Goal: Task Accomplishment & Management: Manage account settings

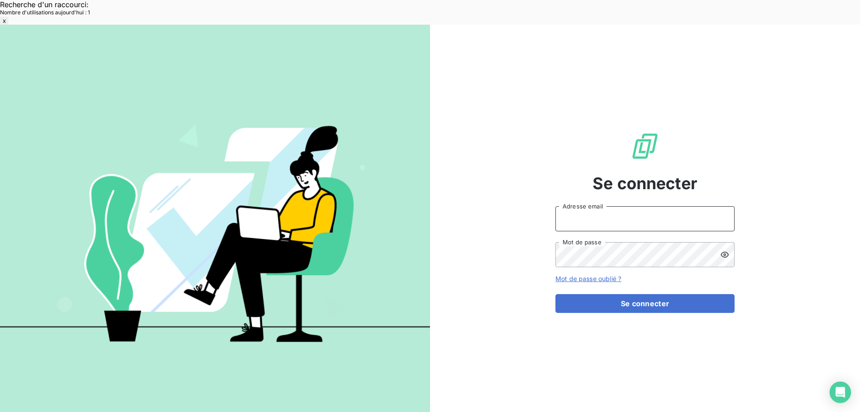
type input "[EMAIL_ADDRESS][DOMAIN_NAME]"
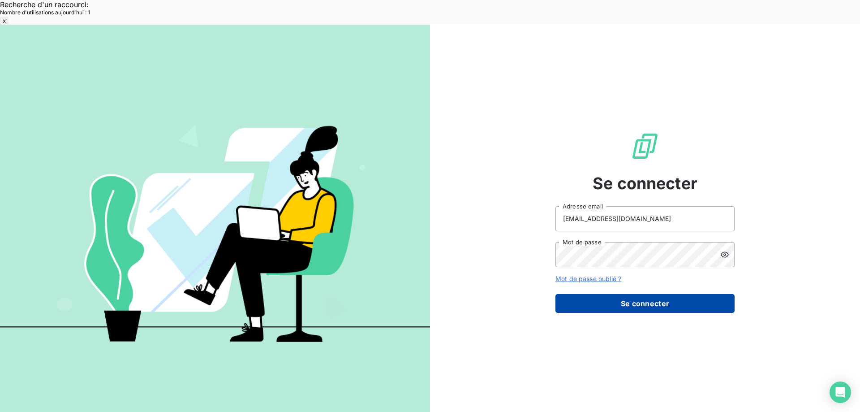
click at [625, 294] on button "Se connecter" at bounding box center [645, 303] width 179 height 19
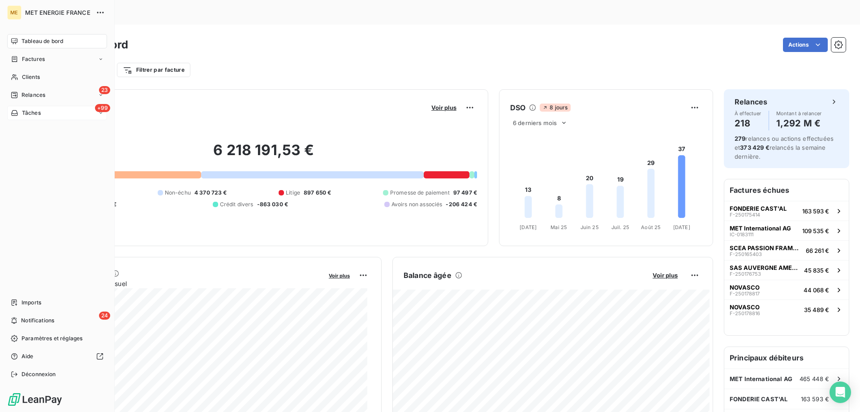
click at [33, 114] on span "Tâches" at bounding box center [31, 113] width 19 height 8
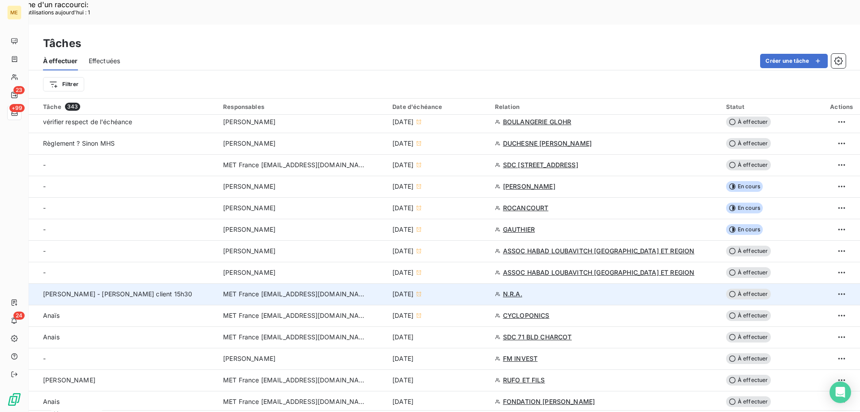
scroll to position [179, 0]
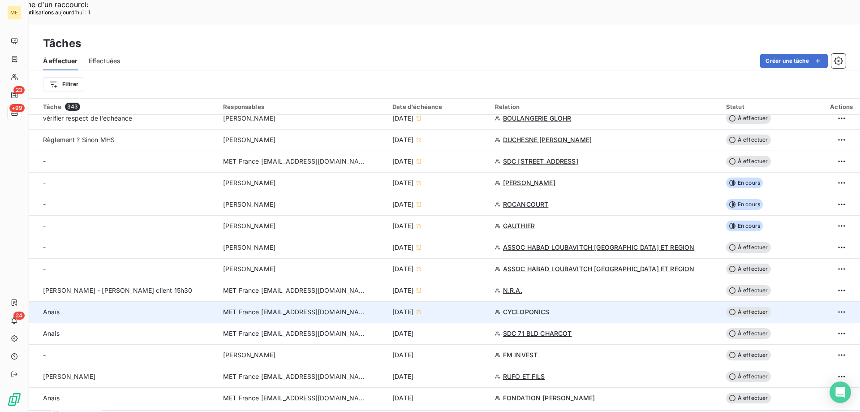
click at [466, 307] on div "10 sept. 2025" at bounding box center [439, 311] width 92 height 9
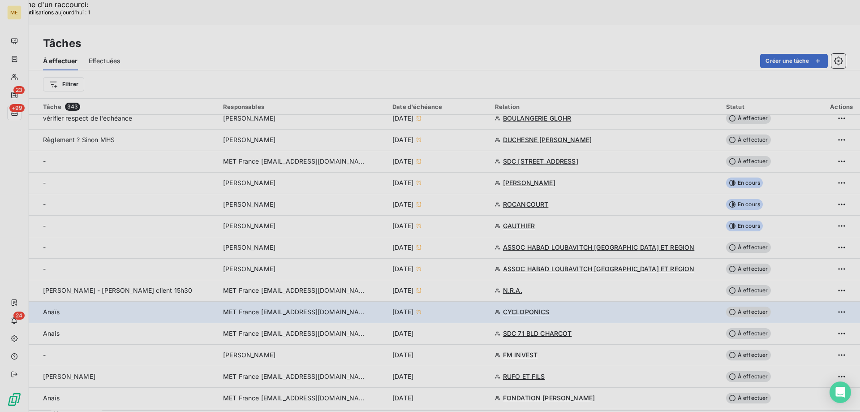
type input "[DATE]"
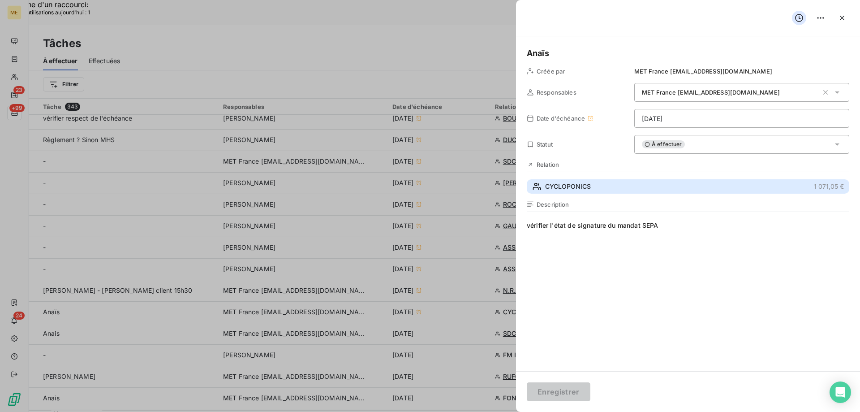
click at [684, 191] on button "CYCLOPONICS 1 071,05 €" at bounding box center [688, 186] width 323 height 14
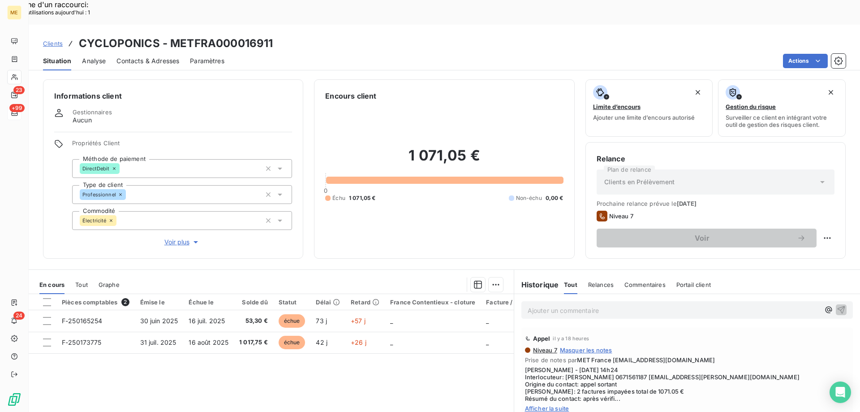
click at [539, 405] on span "Afficher la suite" at bounding box center [687, 408] width 324 height 7
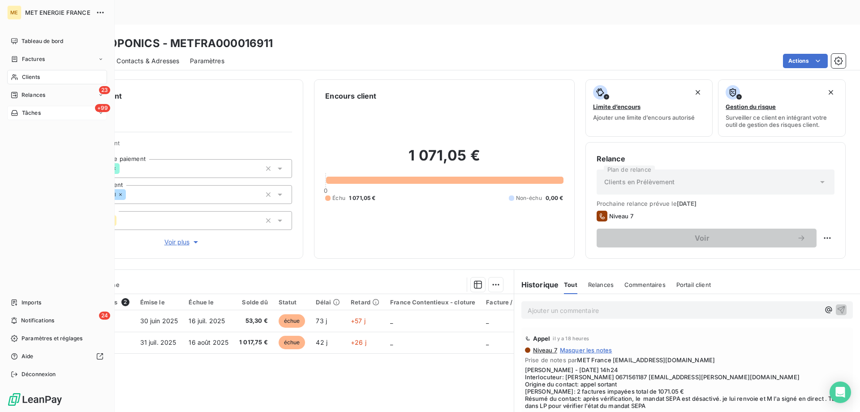
click at [39, 115] on span "Tâches" at bounding box center [31, 113] width 19 height 8
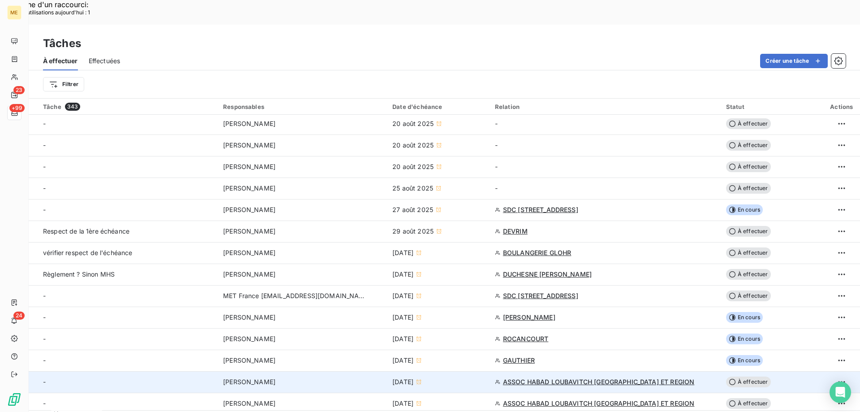
scroll to position [134, 0]
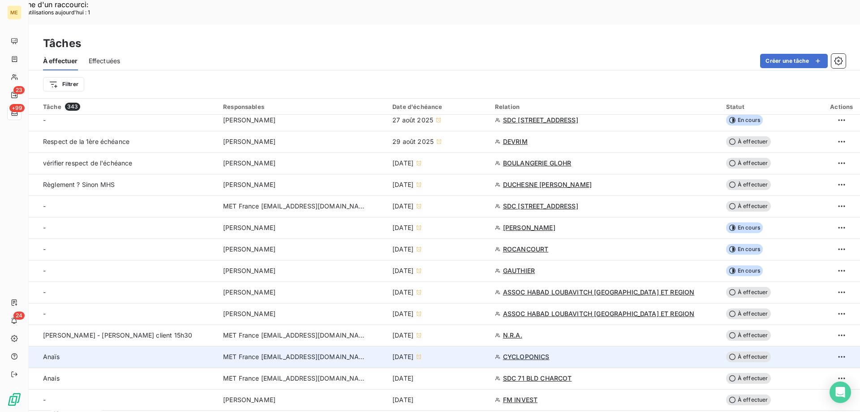
click at [455, 352] on div "10 sept. 2025" at bounding box center [439, 356] width 92 height 9
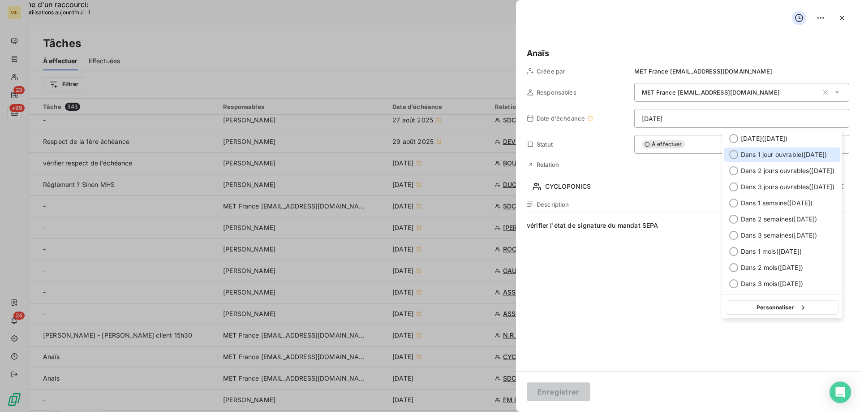
click at [801, 154] on span "Dans 1 jour ouvrable ( [DATE] )" at bounding box center [784, 154] width 86 height 9
type input "12/09/2025"
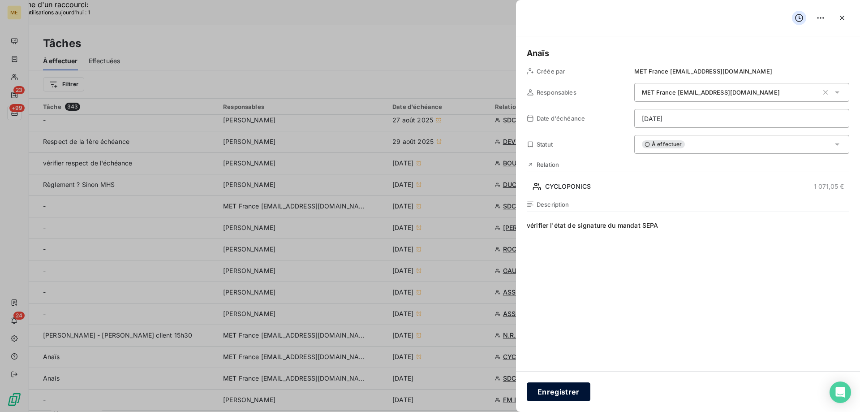
click at [557, 394] on button "Enregistrer" at bounding box center [559, 391] width 64 height 19
click at [563, 395] on button "Enregistrer" at bounding box center [559, 391] width 64 height 19
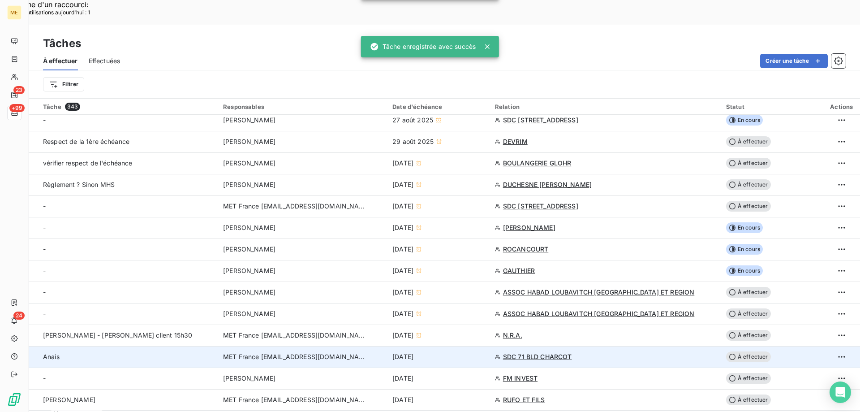
click at [473, 352] on div "[DATE]" at bounding box center [439, 356] width 92 height 9
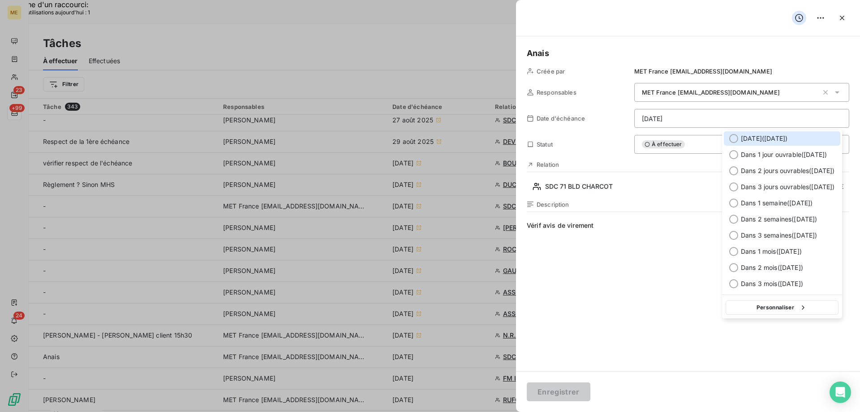
click at [760, 141] on span "[DATE] ( [DATE] )" at bounding box center [764, 138] width 47 height 9
type input "[DATE]"
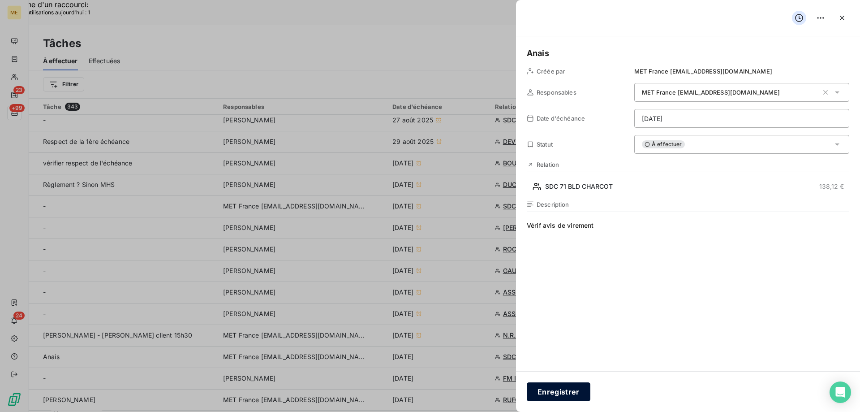
click at [557, 391] on button "Enregistrer" at bounding box center [559, 391] width 64 height 19
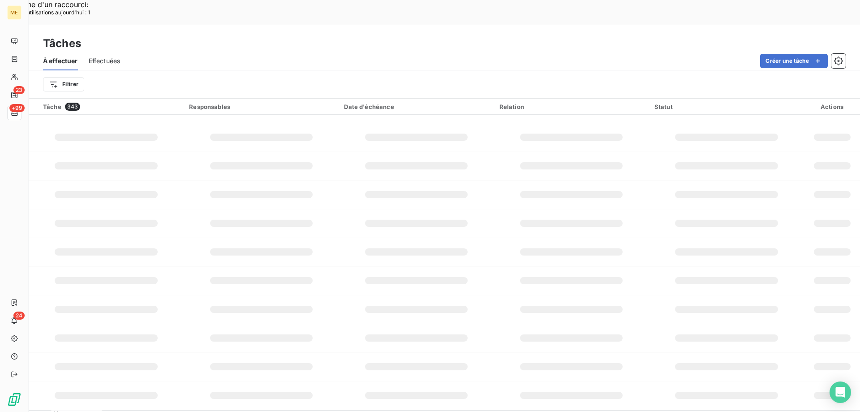
scroll to position [1389, 0]
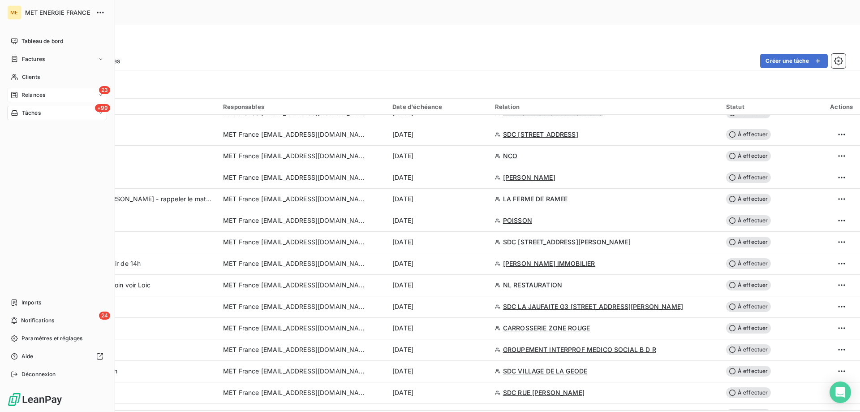
click at [55, 94] on div "23 Relances" at bounding box center [57, 95] width 100 height 14
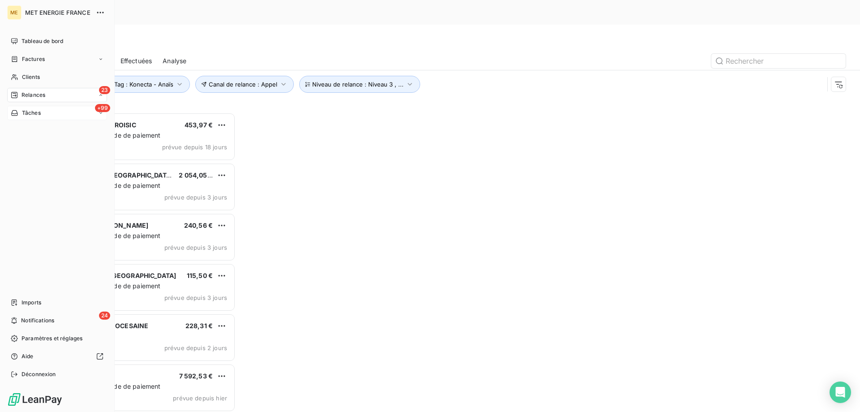
scroll to position [317, 186]
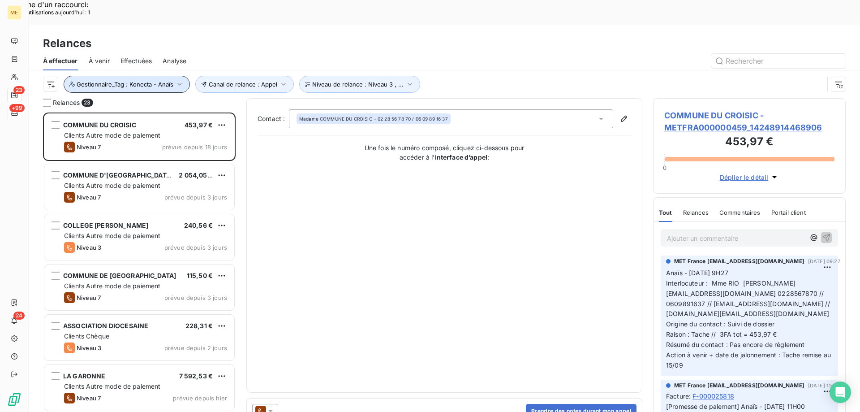
click at [136, 81] on span "Gestionnaire_Tag : Konecta - Anaïs" at bounding box center [125, 84] width 97 height 7
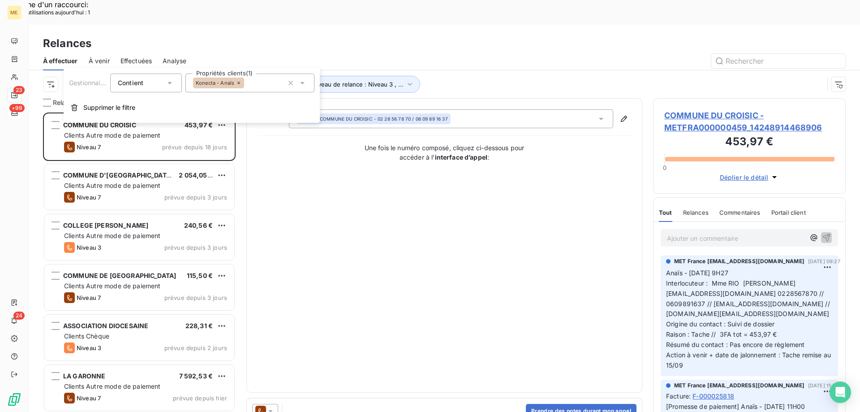
click at [244, 82] on input "text" at bounding box center [247, 83] width 7 height 8
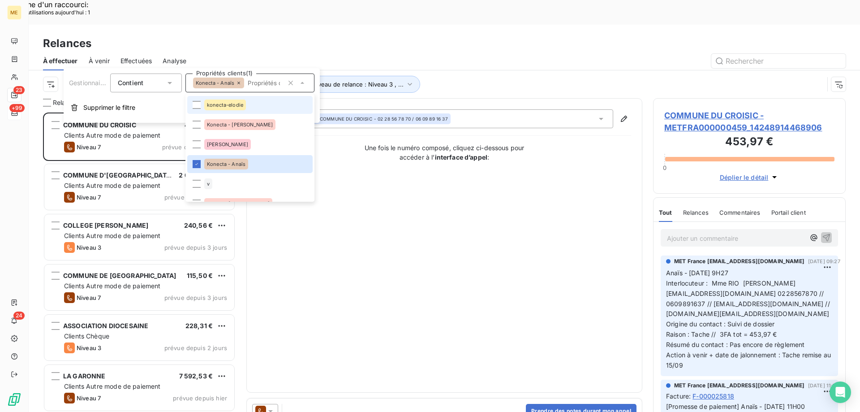
click at [247, 106] on li "konecta-elodie" at bounding box center [249, 105] width 125 height 18
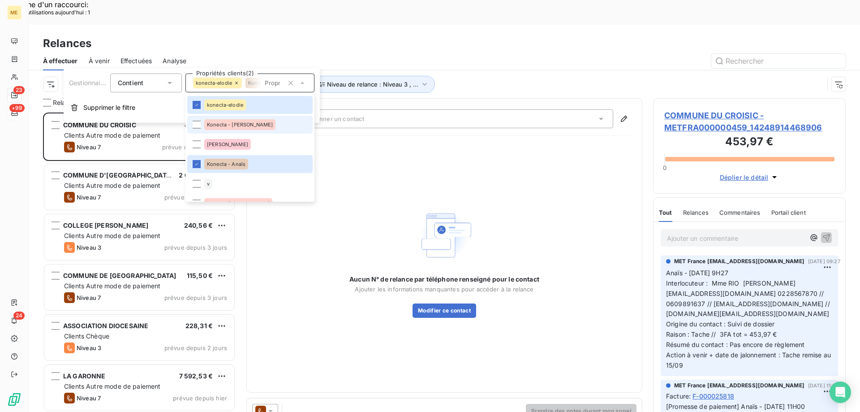
click at [252, 126] on li "Konecta - Cindy" at bounding box center [249, 125] width 125 height 18
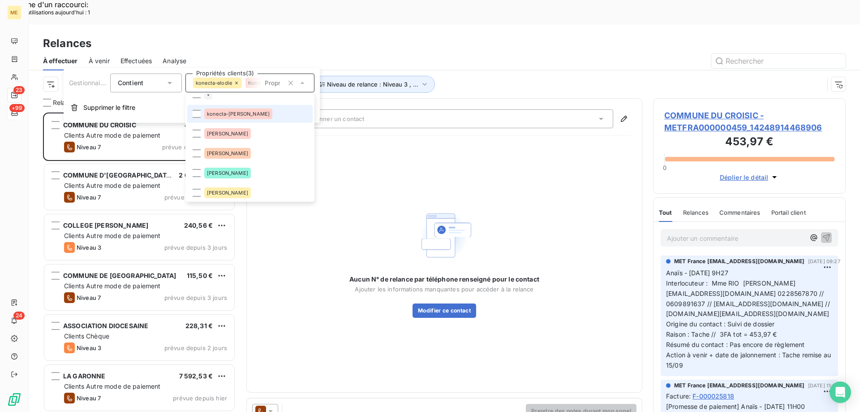
click at [263, 115] on li "konecta-valérie" at bounding box center [249, 114] width 125 height 18
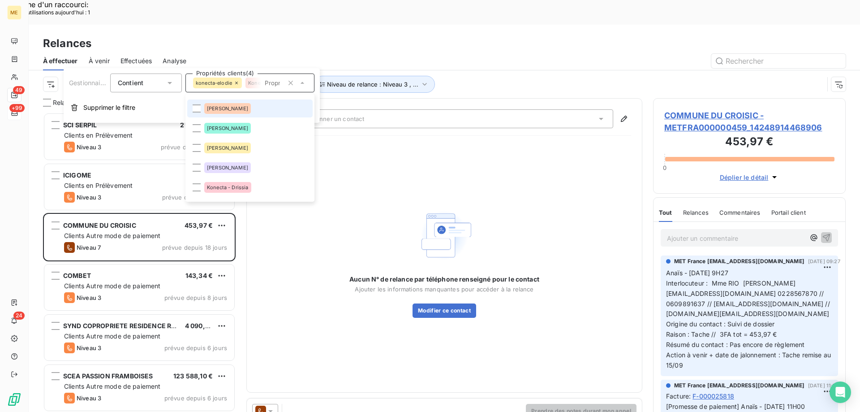
scroll to position [179, 0]
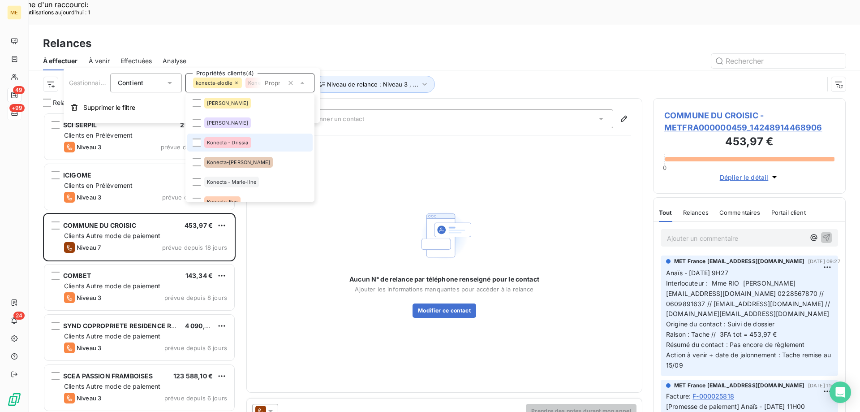
click at [270, 139] on li "Konecta - Drissia" at bounding box center [249, 143] width 125 height 18
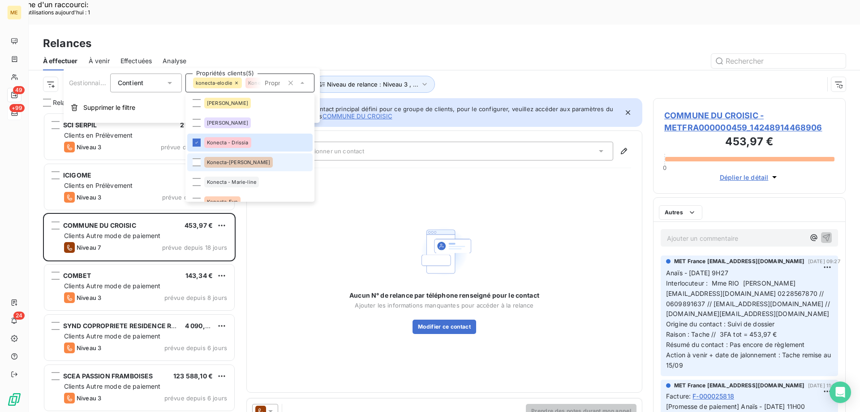
click at [269, 163] on li "Konecta-Laurine" at bounding box center [249, 162] width 125 height 18
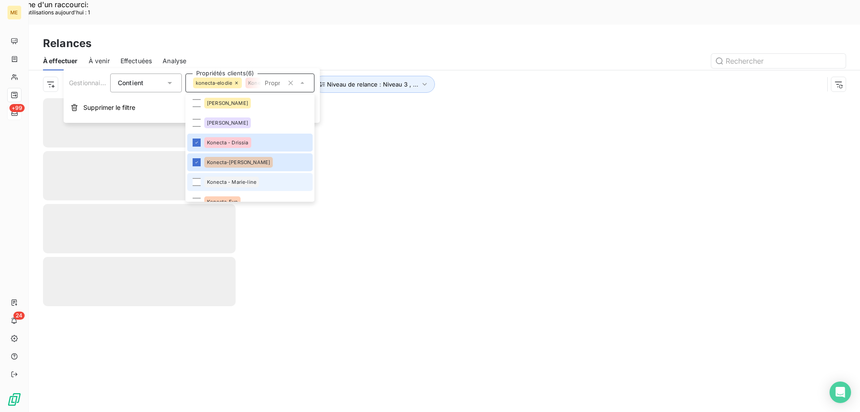
click at [268, 182] on li "Konecta - Marie-line" at bounding box center [249, 182] width 125 height 18
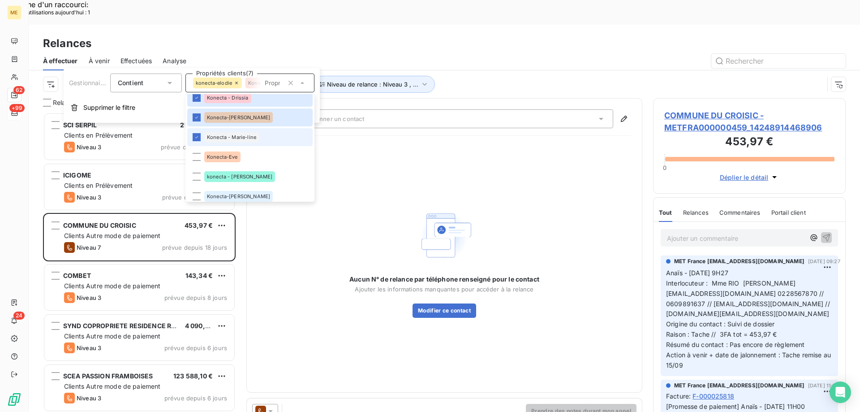
scroll to position [317, 186]
click at [268, 157] on li "Konecta-Eve" at bounding box center [249, 157] width 125 height 18
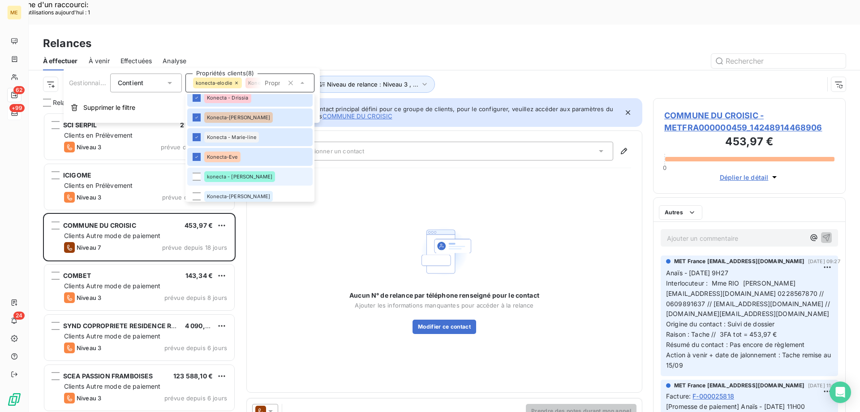
click at [264, 176] on li "konecta - lisa" at bounding box center [249, 177] width 125 height 18
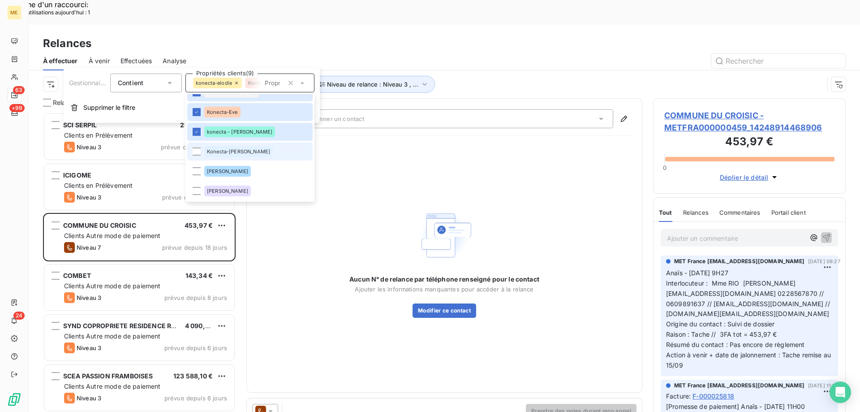
click at [262, 156] on li "Konecta-[PERSON_NAME]" at bounding box center [249, 152] width 125 height 18
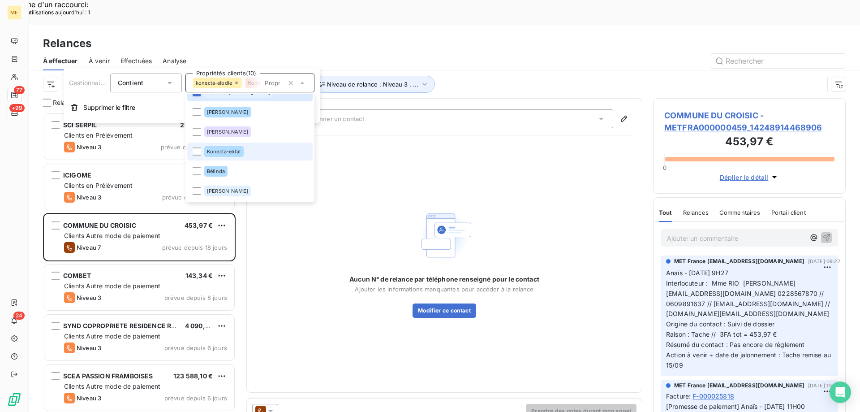
click at [256, 150] on li "Konecta-elifat" at bounding box center [249, 152] width 125 height 18
click at [501, 76] on div "Canal de relance : Appel Niveau de relance : Niveau 3 , ... Gestionnaire_Tag : …" at bounding box center [433, 84] width 781 height 17
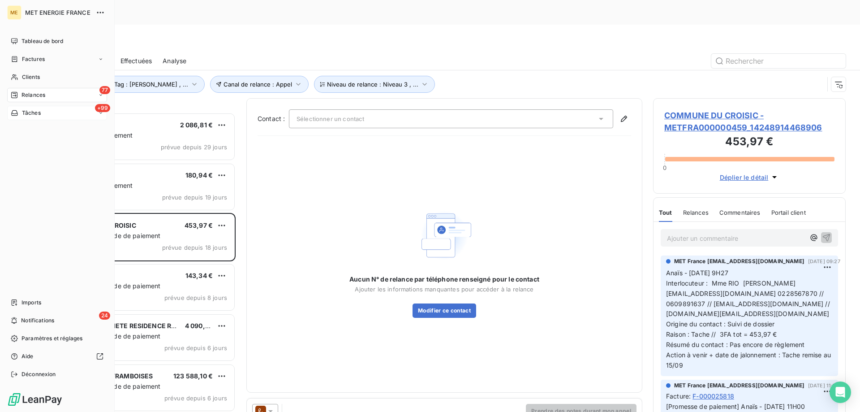
click at [33, 112] on span "Tâches" at bounding box center [31, 113] width 19 height 8
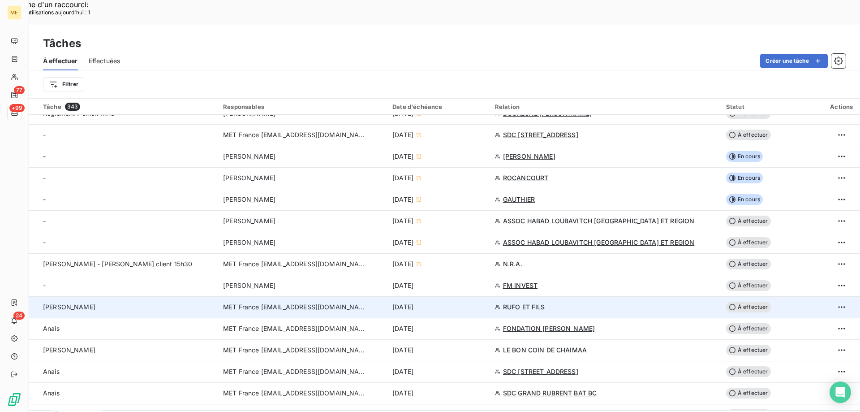
scroll to position [224, 0]
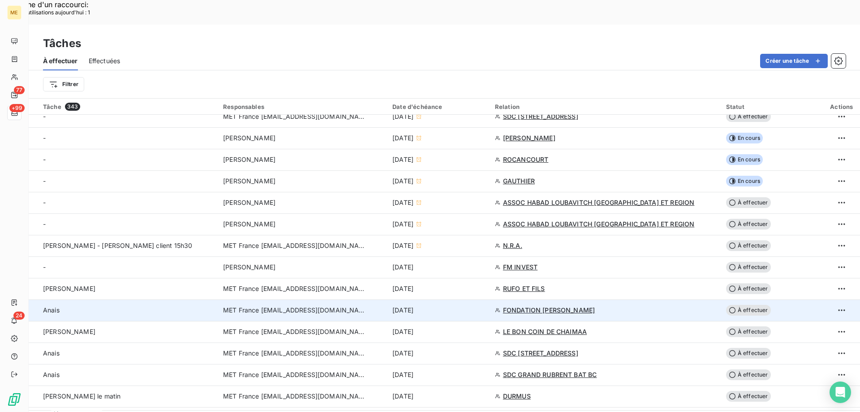
click at [466, 306] on div "[DATE]" at bounding box center [439, 310] width 92 height 9
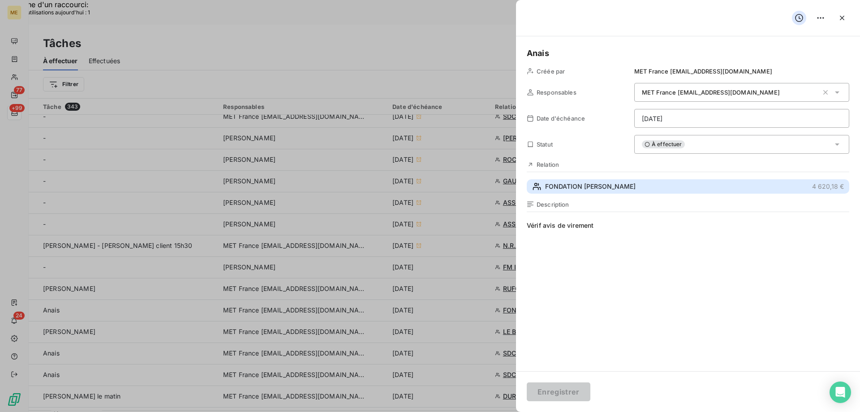
drag, startPoint x: 597, startPoint y: 184, endPoint x: 730, endPoint y: 236, distance: 142.9
click at [597, 183] on span "FONDATION PAUL PARQUET" at bounding box center [590, 186] width 91 height 9
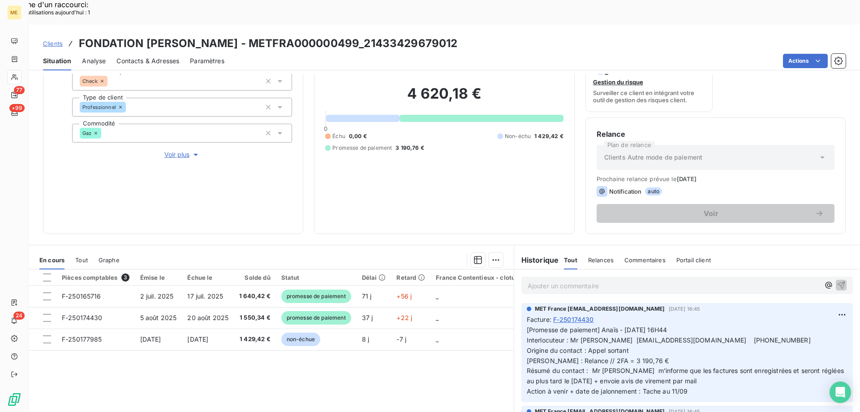
scroll to position [120, 0]
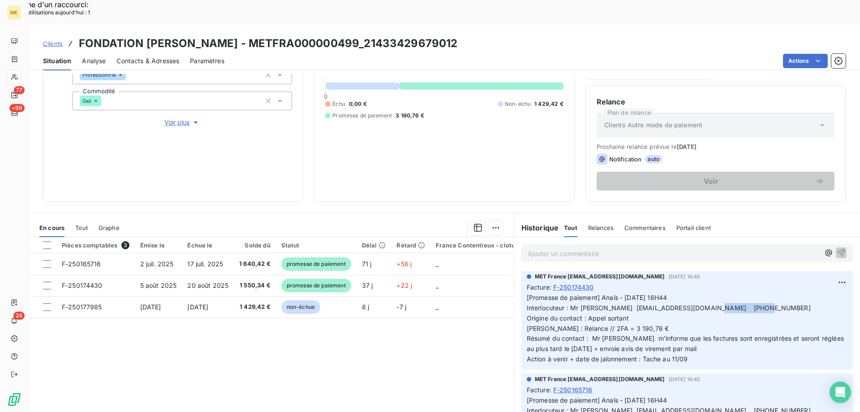
drag, startPoint x: 733, startPoint y: 284, endPoint x: 689, endPoint y: 281, distance: 44.0
click at [689, 294] on span "[Promesse de paiement] Anaïs - 04/09/2025 - 16H44 Interlocuteur : Mr BEKLER com…" at bounding box center [686, 328] width 319 height 69
drag, startPoint x: 604, startPoint y: 284, endPoint x: 732, endPoint y: 284, distance: 127.7
click at [732, 294] on span "[Promesse de paiement] Anaïs - 04/09/2025 - 16H44 Interlocuteur : Mr BEKLER com…" at bounding box center [686, 328] width 319 height 69
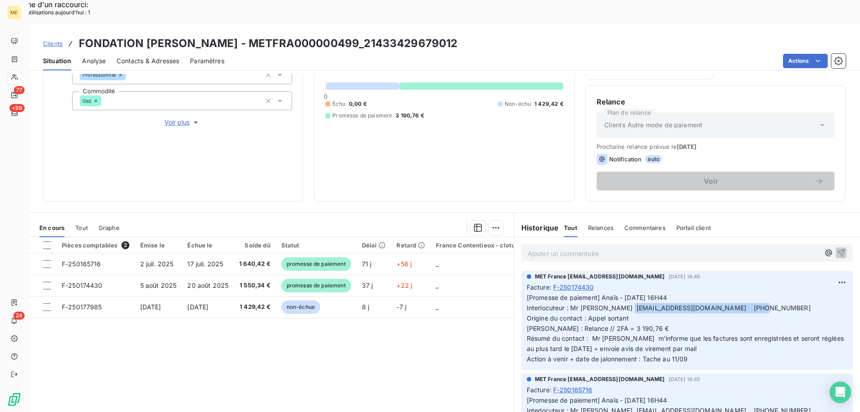
copy span "[EMAIL_ADDRESS][DOMAIN_NAME]"
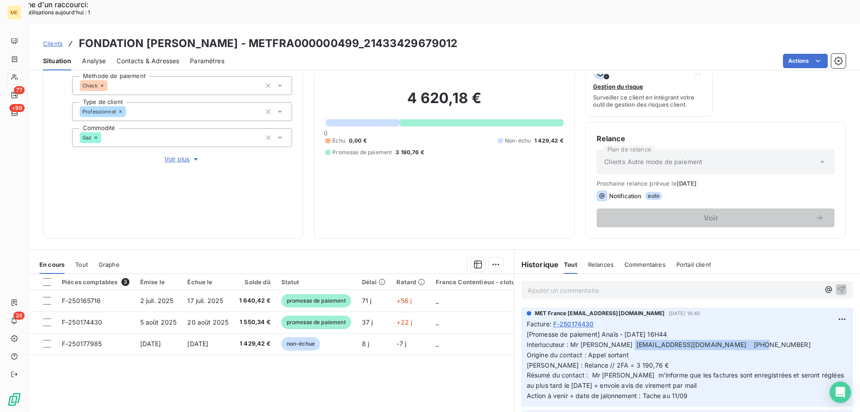
scroll to position [90, 0]
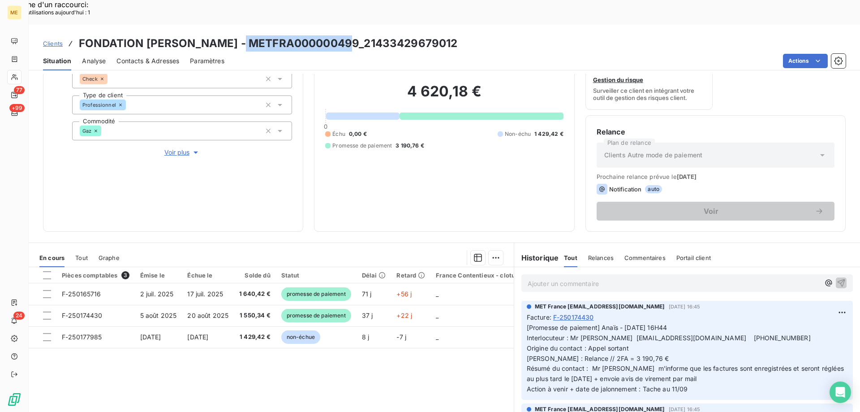
drag, startPoint x: 349, startPoint y: 17, endPoint x: 238, endPoint y: 25, distance: 111.4
click at [238, 35] on h3 "FONDATION PAUL PARQUET - METFRA000000499_21433429679012" at bounding box center [268, 43] width 379 height 16
copy h3 "METFRA000000499"
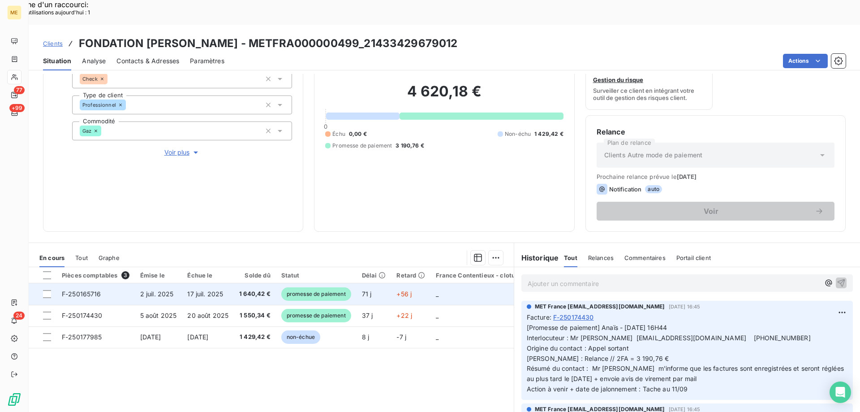
click at [445, 283] on td "_" at bounding box center [479, 294] width 96 height 22
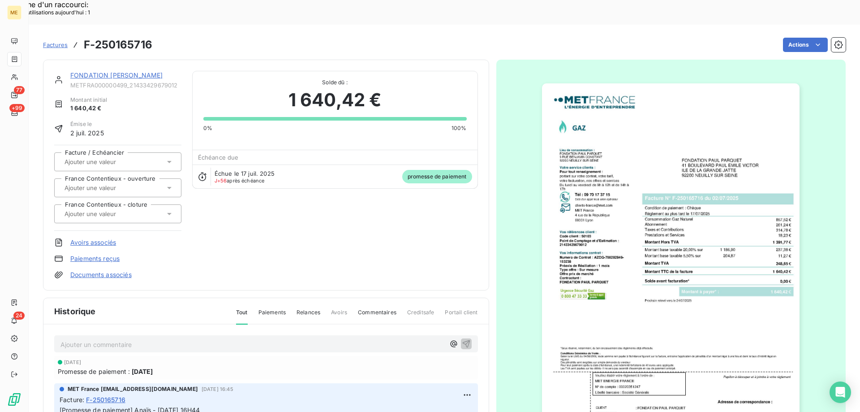
click at [665, 256] on img "button" at bounding box center [671, 265] width 258 height 365
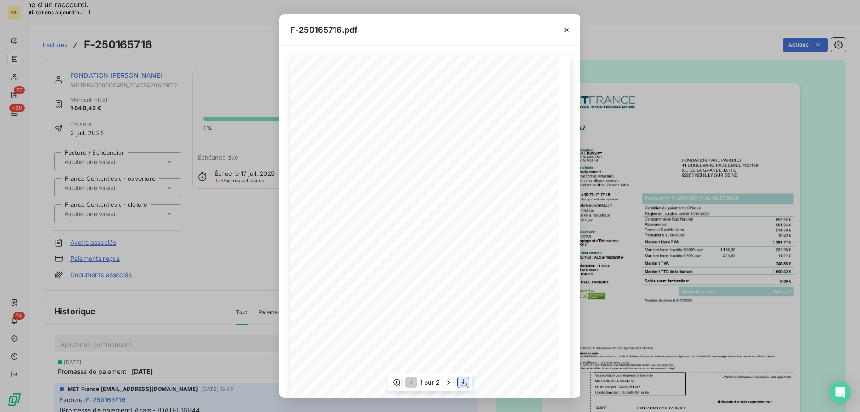
click at [463, 383] on icon "button" at bounding box center [463, 383] width 7 height 8
click at [566, 29] on icon "button" at bounding box center [567, 30] width 4 height 4
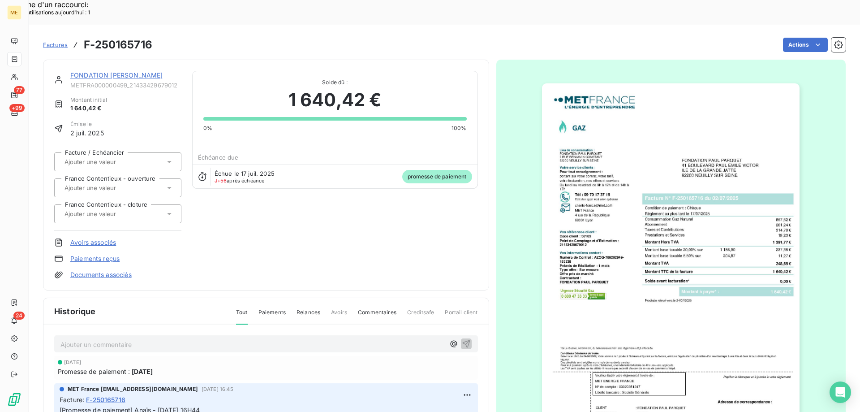
click at [145, 71] on link "FONDATION PAUL PARQUET" at bounding box center [116, 75] width 92 height 8
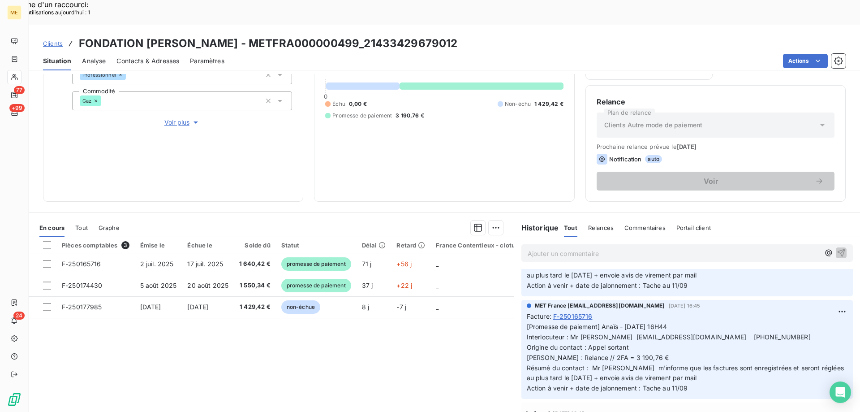
scroll to position [90, 0]
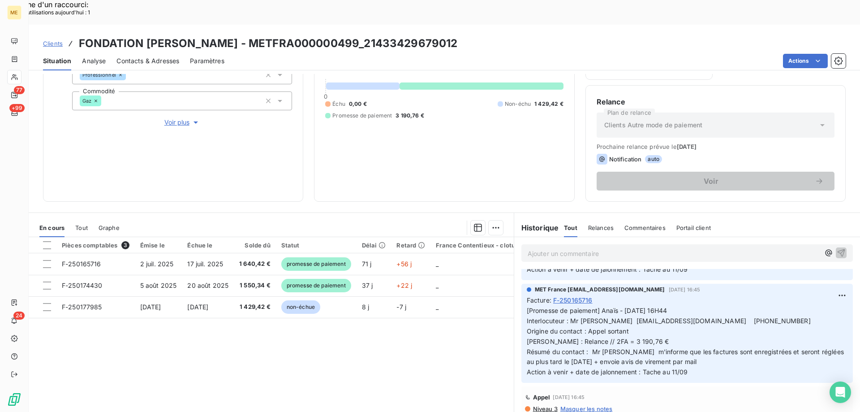
click at [473, 139] on div "4 620,18 € 0 Échu 0,00 € Non-échu 1 429,42 € Promesse de paiement 3 190,76 €" at bounding box center [444, 86] width 238 height 209
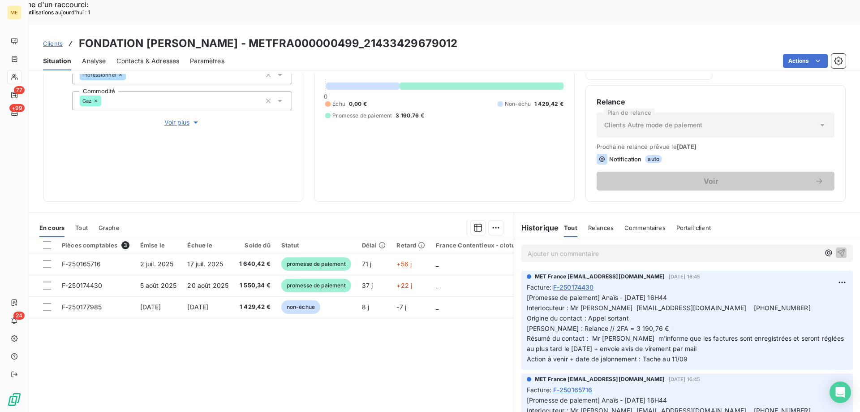
click at [570, 248] on p "Ajouter un commentaire ﻿" at bounding box center [674, 253] width 292 height 11
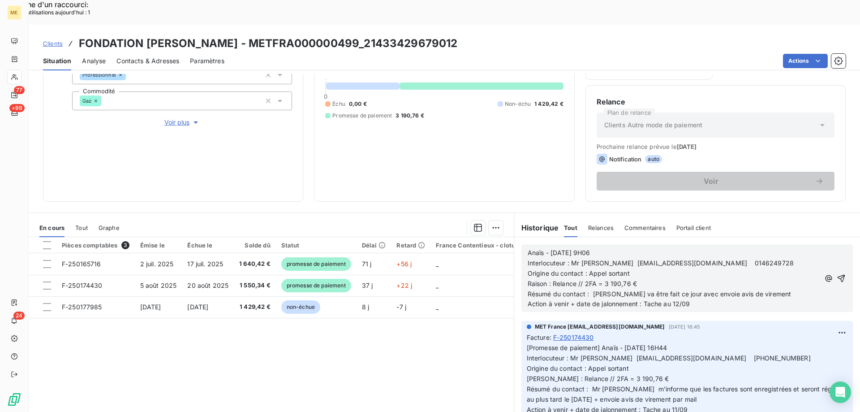
click at [835, 251] on div "Anaïs - 11/09/2025 - 9H06 Interlocuteur : Mr BEKLER compta.fpp@fondation-paul-p…" at bounding box center [688, 278] width 332 height 68
click at [837, 274] on icon "button" at bounding box center [841, 278] width 9 height 9
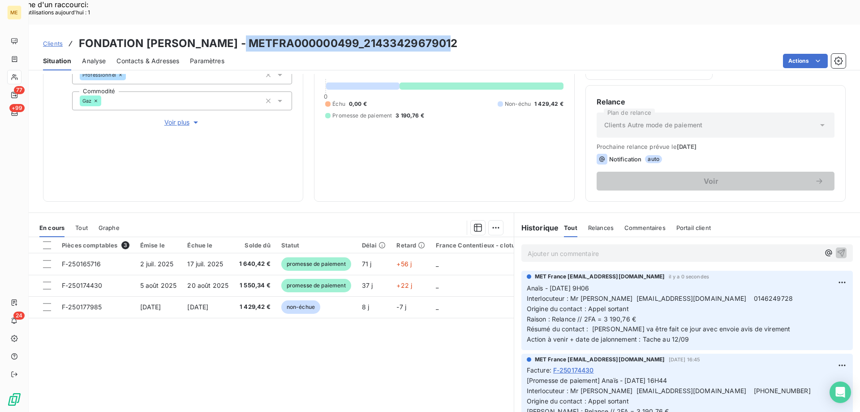
drag, startPoint x: 462, startPoint y: 15, endPoint x: 239, endPoint y: 21, distance: 222.8
click at [239, 35] on div "Clients FONDATION PAUL PARQUET - METFRA000000499_21433429679012" at bounding box center [445, 43] width 832 height 16
copy h3 "METFRA000000499_21433429679012"
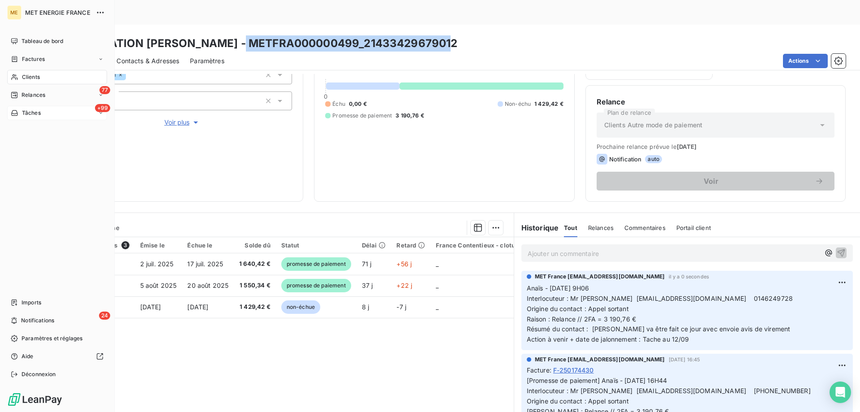
click at [28, 112] on span "Tâches" at bounding box center [31, 113] width 19 height 8
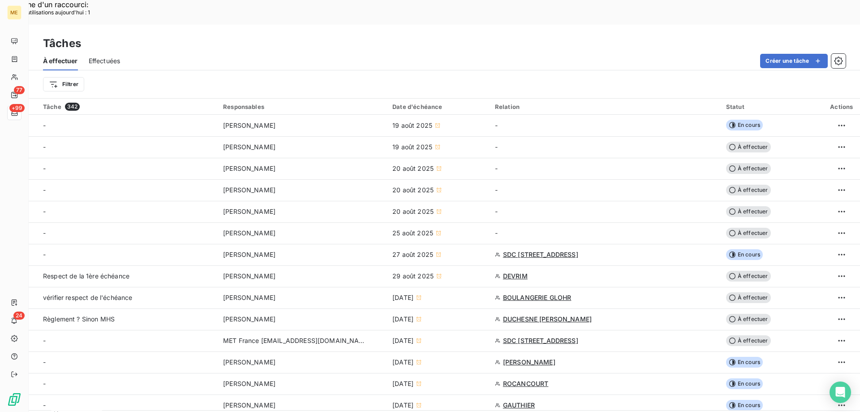
scroll to position [179, 0]
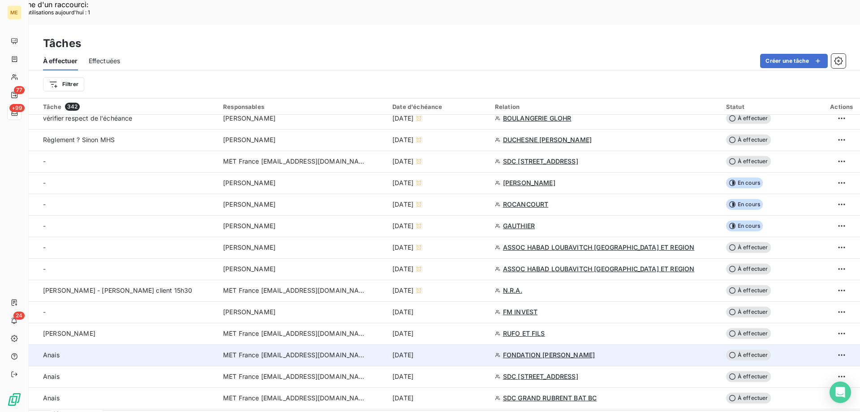
click at [448, 350] on div "[DATE]" at bounding box center [439, 354] width 92 height 9
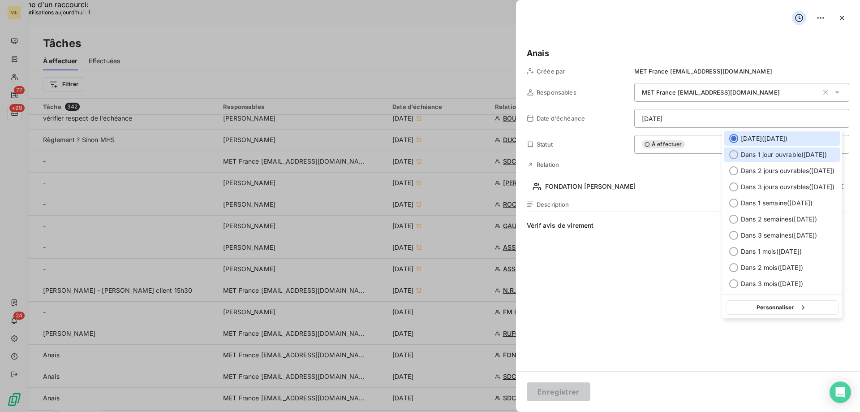
click at [743, 156] on span "Dans 1 jour ouvrable ( [DATE] )" at bounding box center [784, 154] width 86 height 9
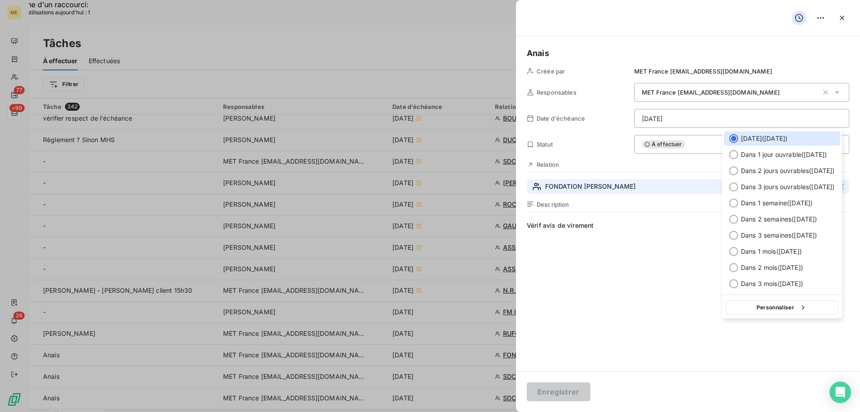
type input "12/09/2025"
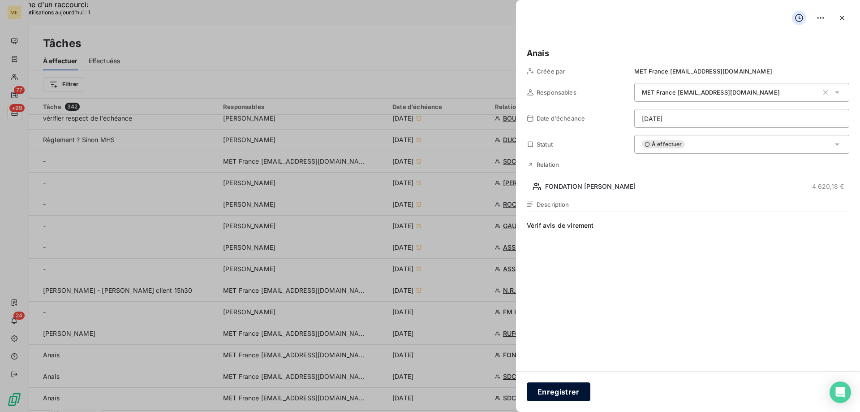
click at [571, 389] on button "Enregistrer" at bounding box center [559, 391] width 64 height 19
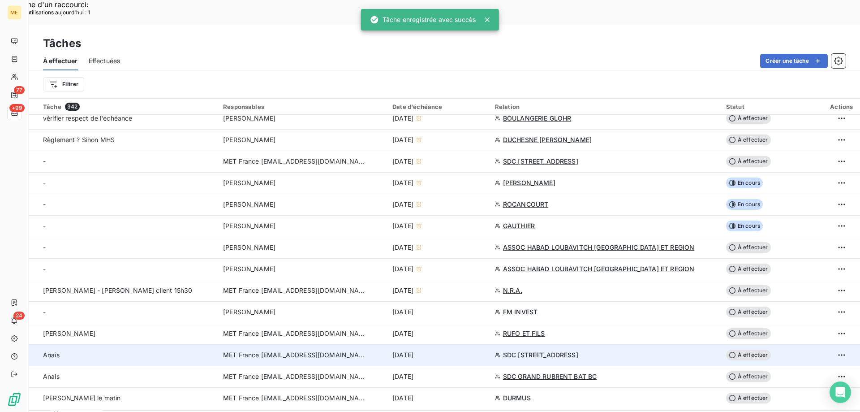
click at [482, 350] on div "[DATE]" at bounding box center [439, 354] width 92 height 9
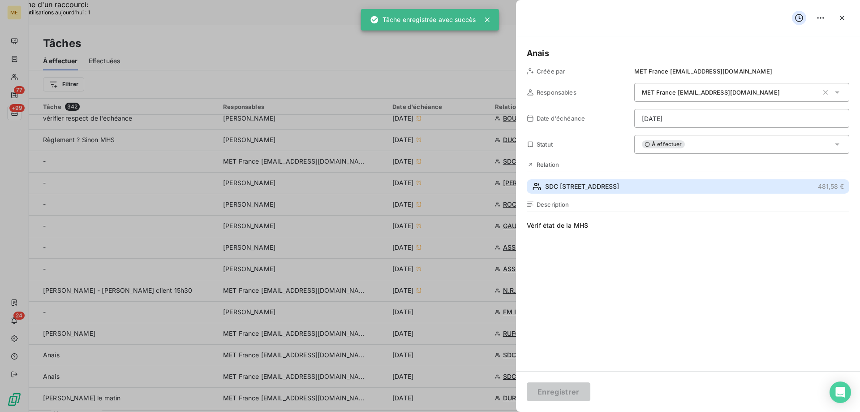
click at [580, 190] on span "SDC 14 RUE CARNOT" at bounding box center [582, 186] width 74 height 9
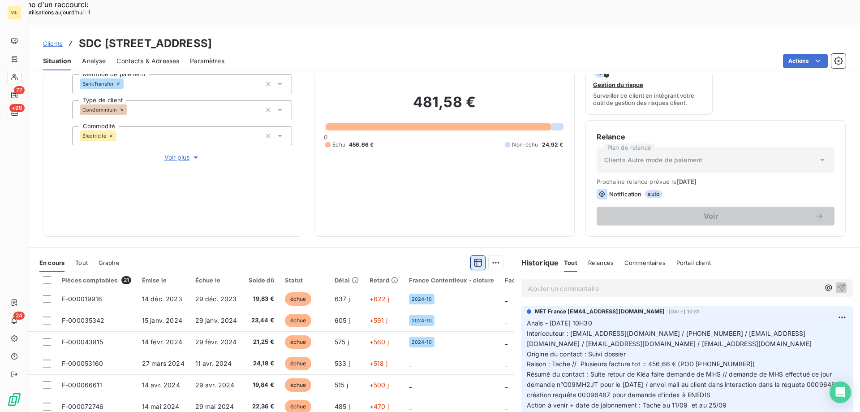
scroll to position [90, 0]
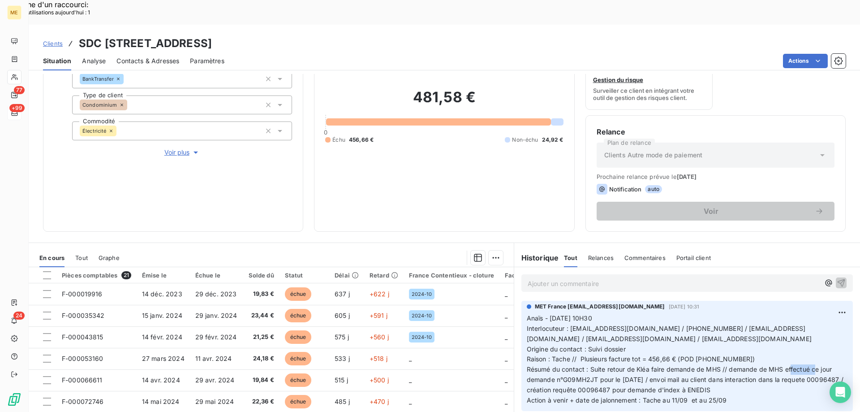
drag, startPoint x: 594, startPoint y: 356, endPoint x: 560, endPoint y: 355, distance: 34.1
click at [560, 355] on span "Anaïs - 03/09/2025 - 10H30 Interlocuteur : contact@mhd-immo.com / 0986653030 / …" at bounding box center [686, 359] width 319 height 90
copy span "G09MH2JT"
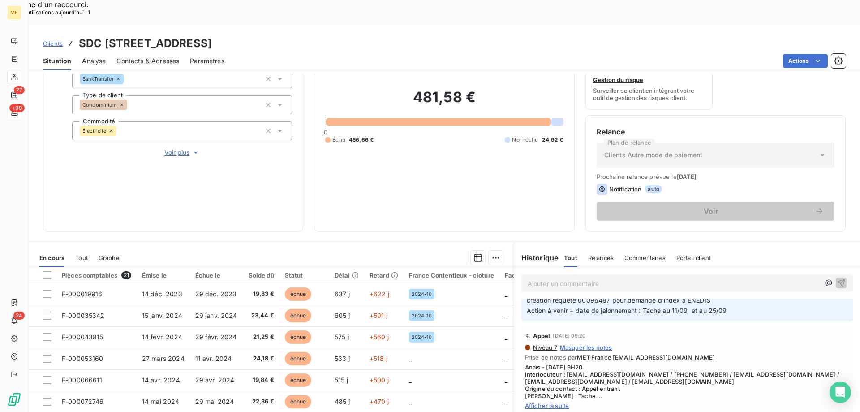
click at [537, 402] on span "Afficher la suite" at bounding box center [687, 405] width 324 height 7
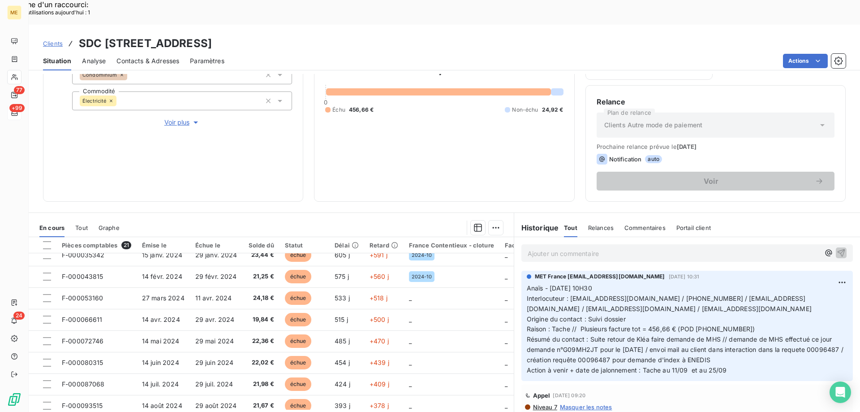
scroll to position [0, 0]
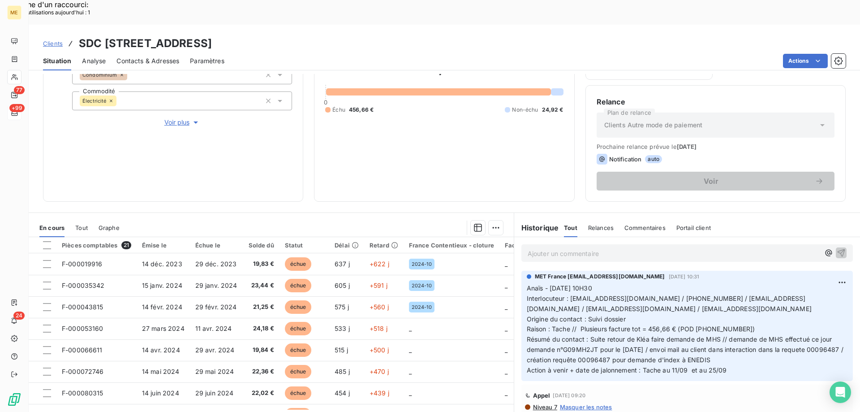
click at [559, 248] on p "Ajouter un commentaire ﻿" at bounding box center [674, 253] width 292 height 11
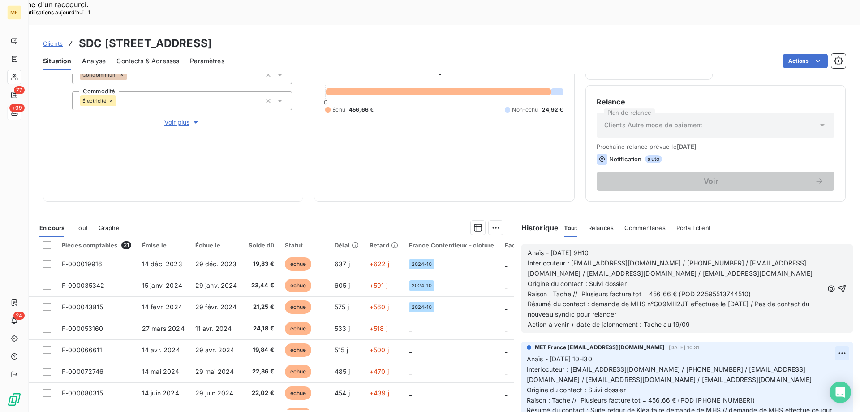
click at [838, 284] on icon "button" at bounding box center [842, 288] width 9 height 9
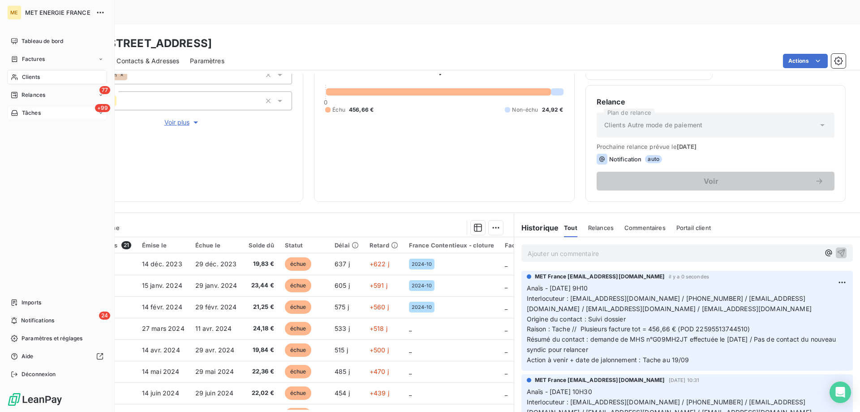
click at [25, 116] on span "Tâches" at bounding box center [31, 113] width 19 height 8
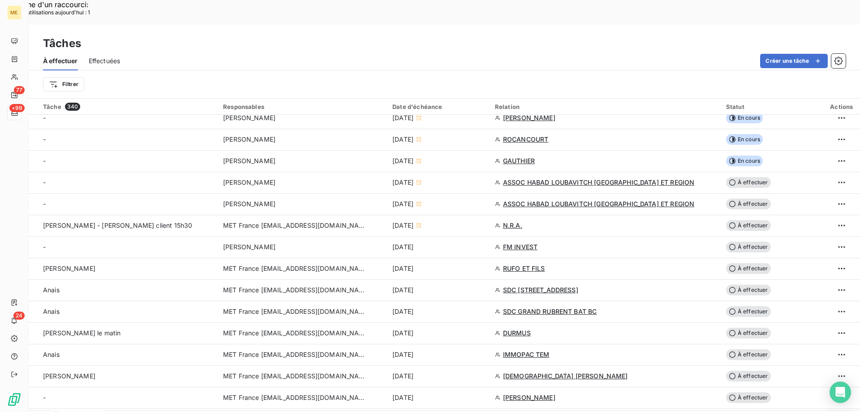
scroll to position [314, 0]
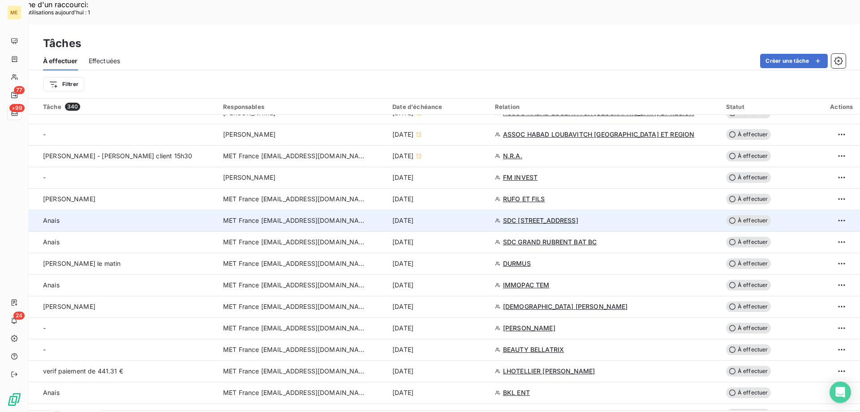
click at [457, 216] on div "[DATE]" at bounding box center [439, 220] width 92 height 9
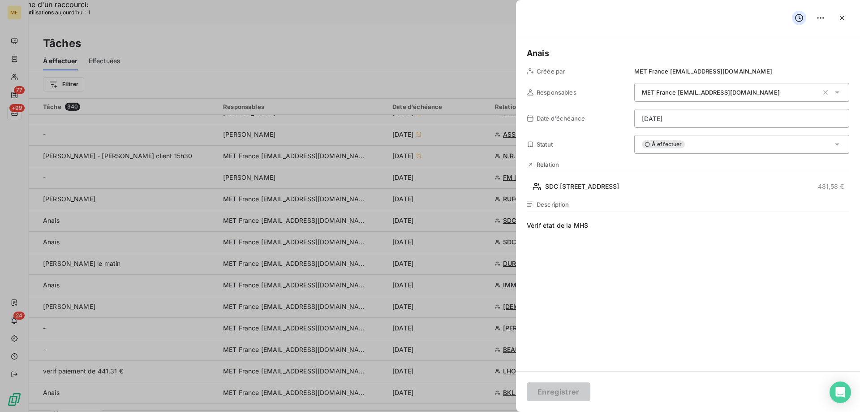
click at [702, 147] on div "À effectuer" at bounding box center [742, 144] width 215 height 19
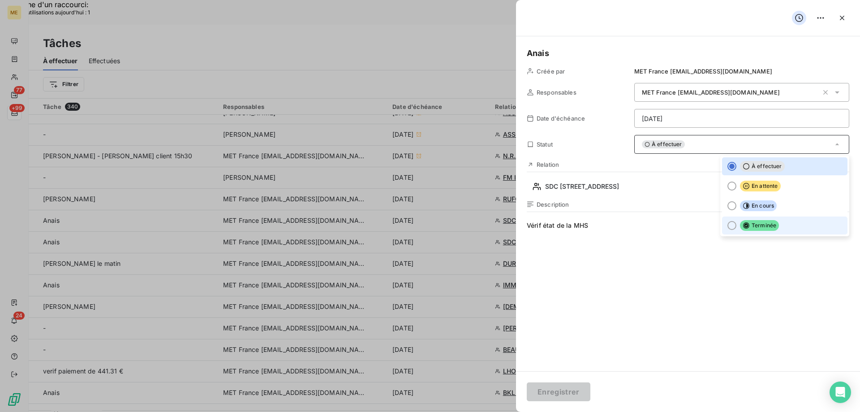
click at [774, 225] on li "Terminée" at bounding box center [784, 225] width 125 height 18
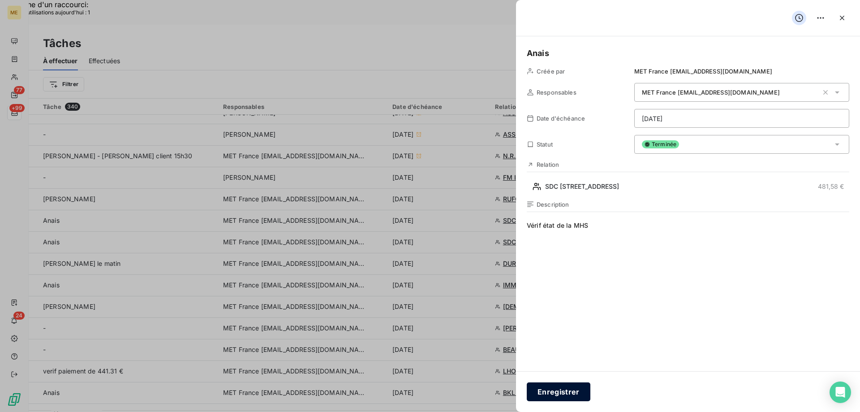
click at [545, 396] on button "Enregistrer" at bounding box center [559, 391] width 64 height 19
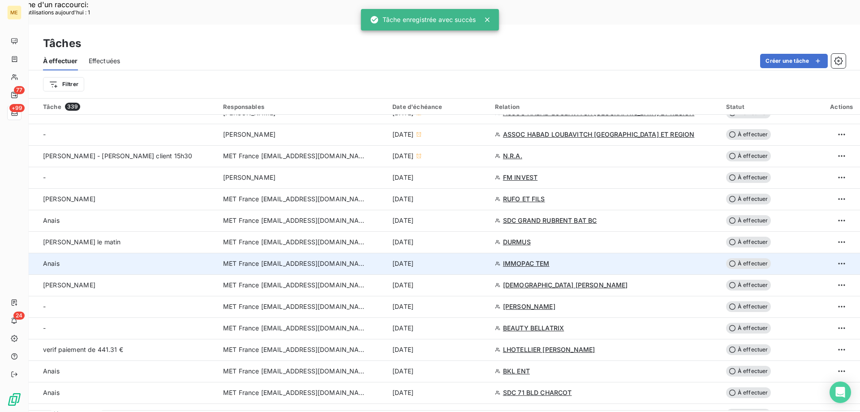
click at [451, 259] on div "[DATE]" at bounding box center [439, 263] width 92 height 9
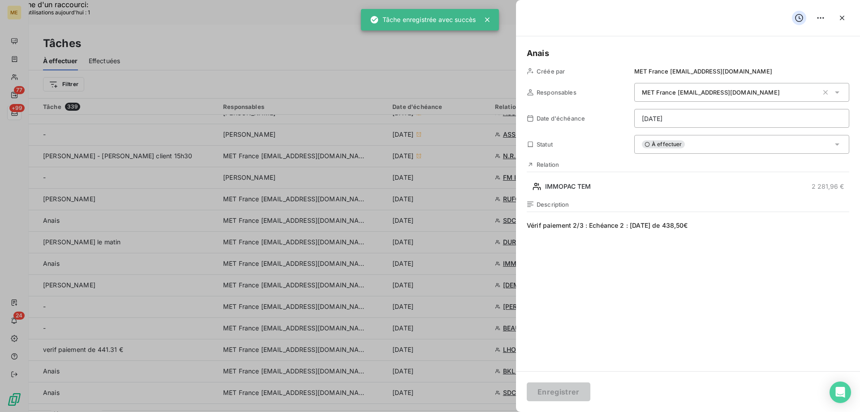
click at [583, 178] on div "Relation IMMOPAC TEM 2 281,96 €" at bounding box center [688, 177] width 323 height 33
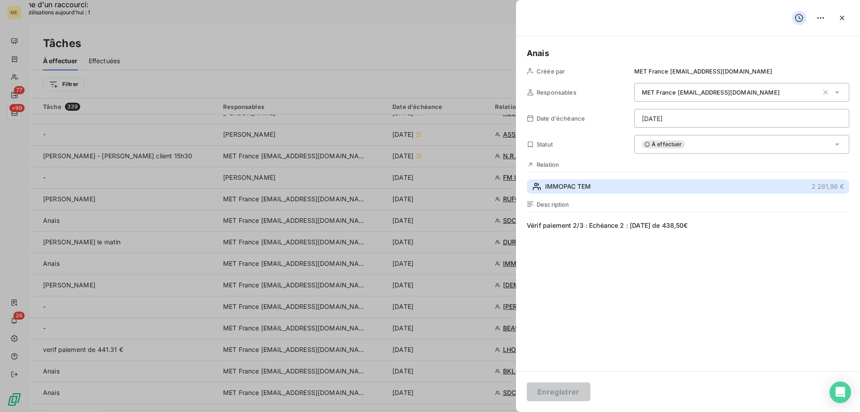
click at [580, 187] on span "IMMOPAC TEM" at bounding box center [568, 186] width 46 height 9
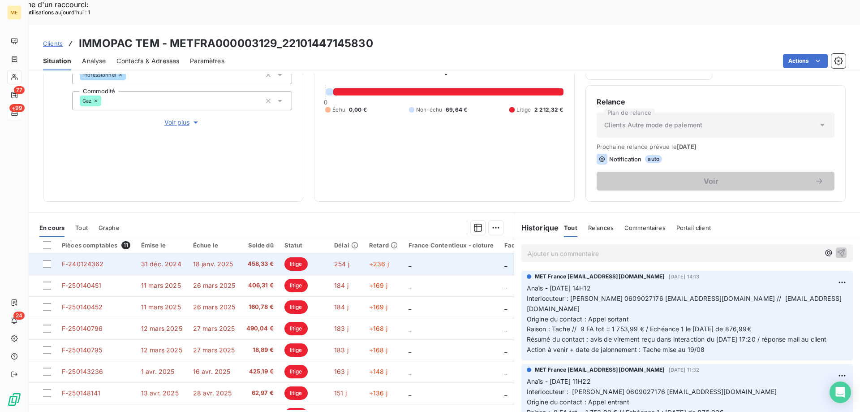
click at [417, 253] on td "_" at bounding box center [451, 264] width 96 height 22
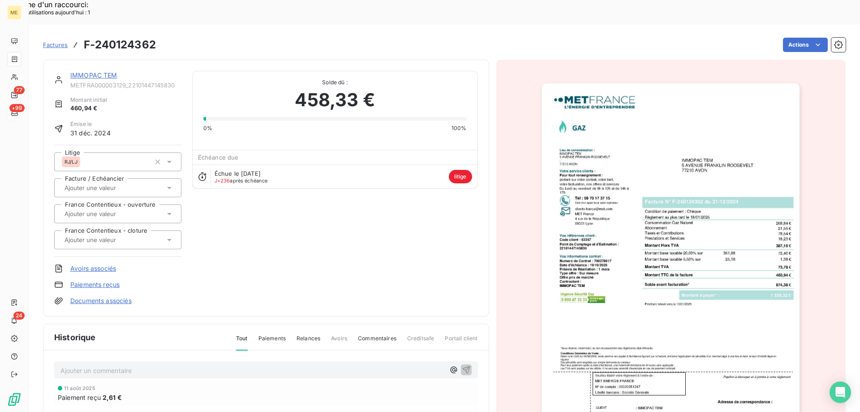
click at [99, 71] on link "IMMOPAC TEM" at bounding box center [93, 75] width 47 height 8
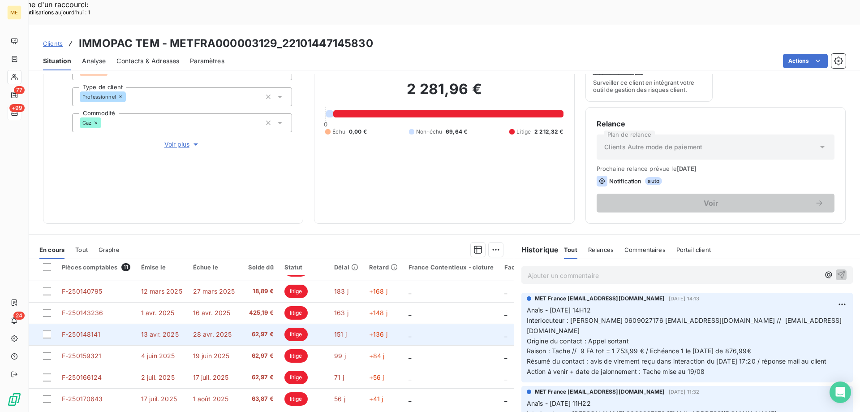
scroll to position [120, 0]
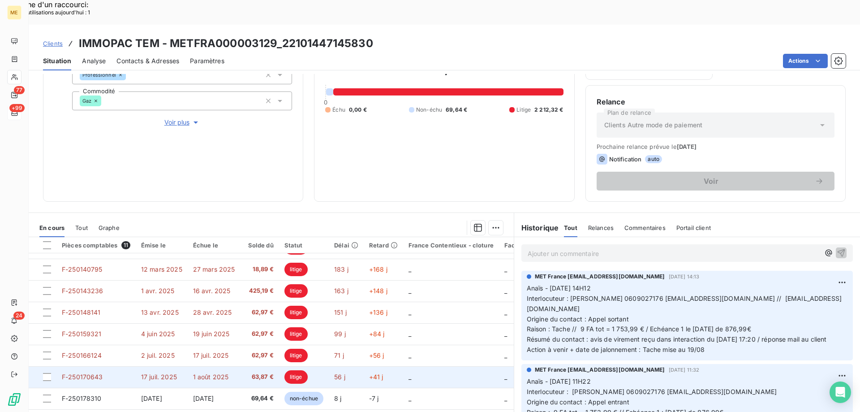
click at [433, 366] on td "_" at bounding box center [451, 377] width 96 height 22
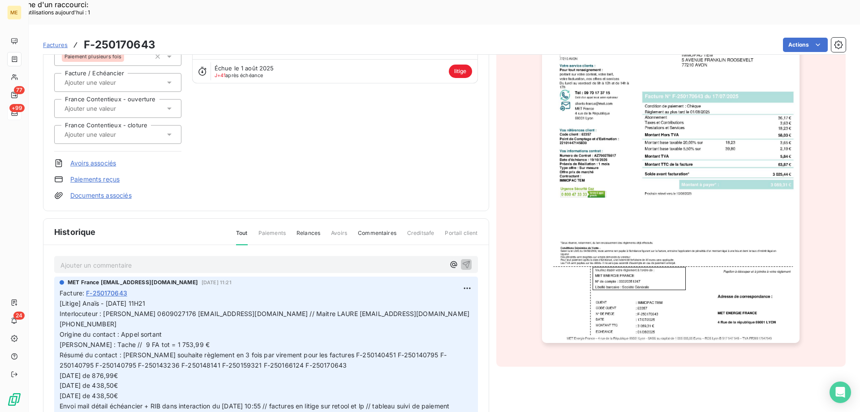
scroll to position [110, 0]
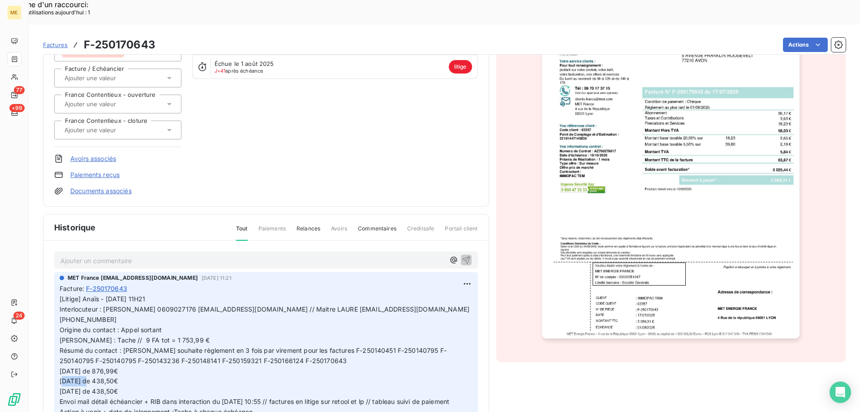
drag, startPoint x: 134, startPoint y: 346, endPoint x: 106, endPoint y: 350, distance: 28.1
click at [106, 350] on p "[Litige] Anaïs - 04/08/2025 - 11H21 Interlocuteur : Mr COUDERC 0609027176 immop…" at bounding box center [266, 355] width 413 height 123
click at [52, 41] on span "Factures" at bounding box center [55, 44] width 25 height 7
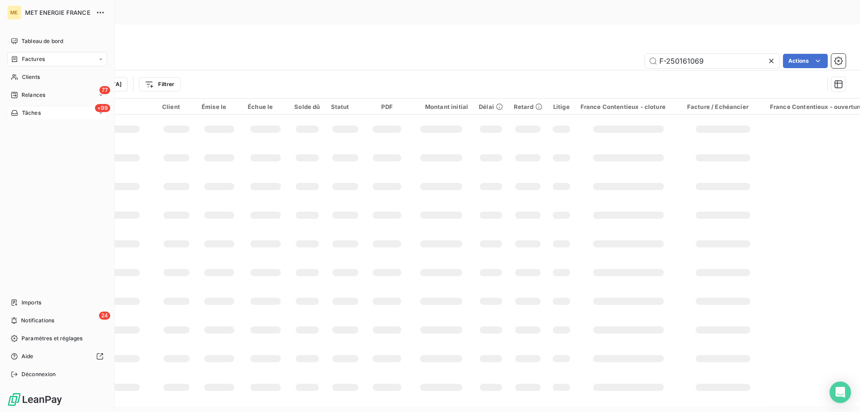
click at [26, 110] on span "Tâches" at bounding box center [31, 113] width 19 height 8
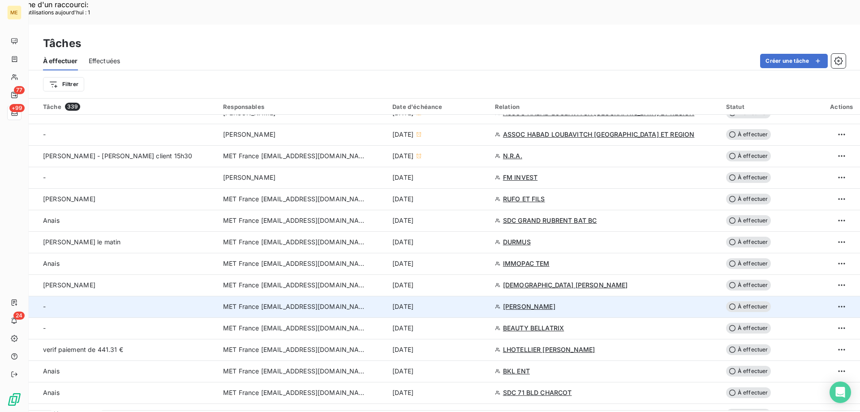
scroll to position [403, 0]
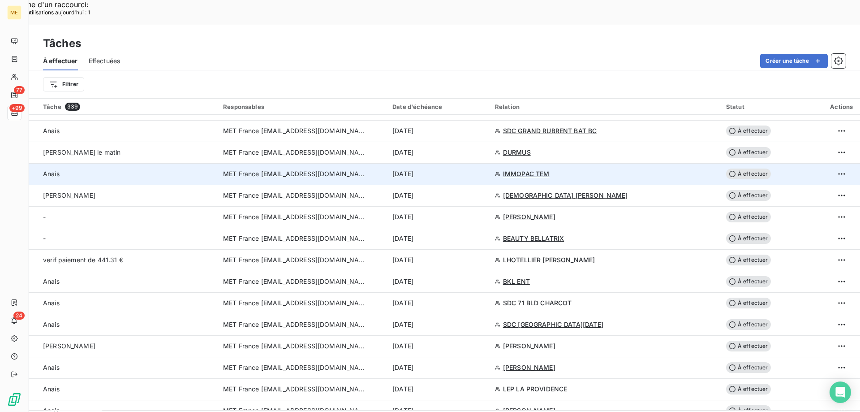
click at [505, 169] on span "IMMOPAC TEM" at bounding box center [526, 173] width 47 height 9
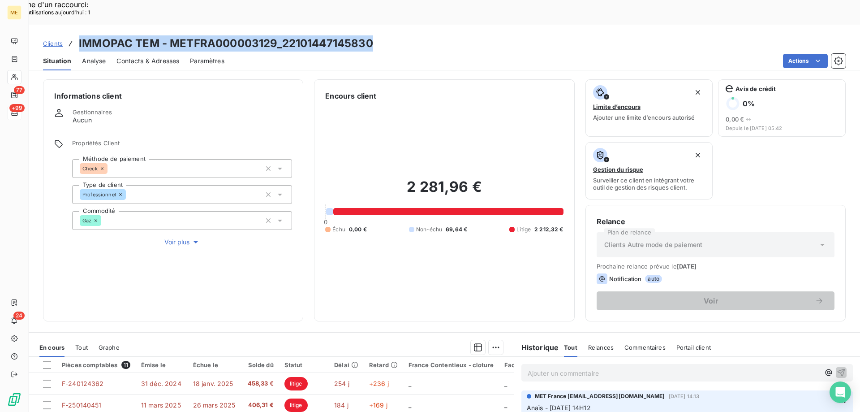
drag, startPoint x: 382, startPoint y: 17, endPoint x: 79, endPoint y: 23, distance: 302.6
click at [79, 35] on div "Clients IMMOPAC TEM - METFRA000003129_22101447145830" at bounding box center [445, 43] width 832 height 16
copy h3 "IMMOPAC TEM - METFRA000003129_22101447145830"
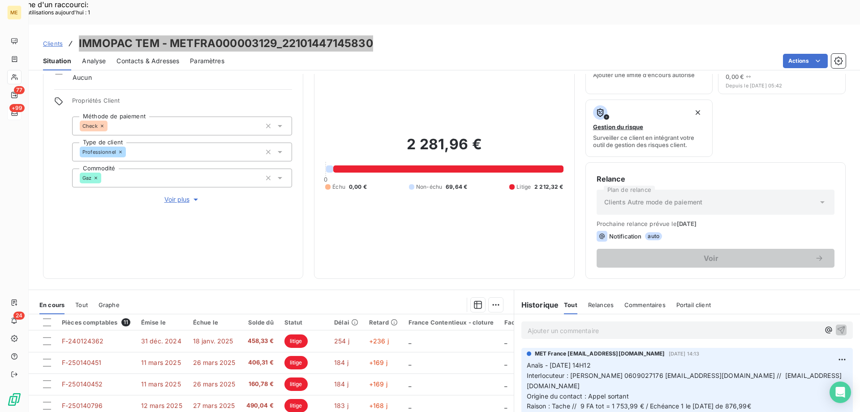
scroll to position [120, 0]
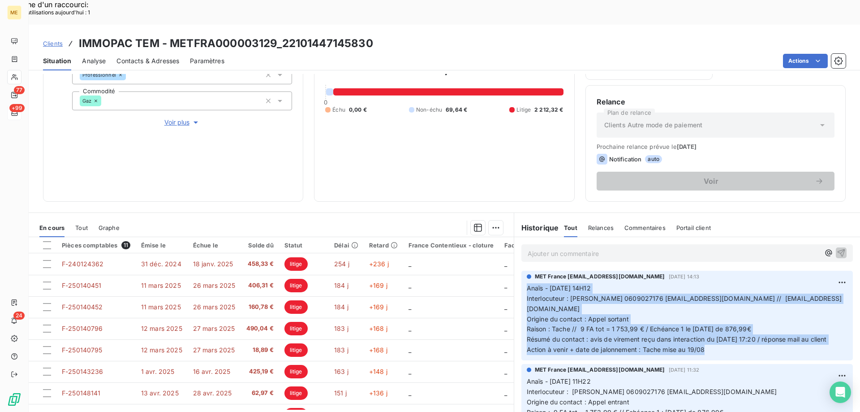
drag, startPoint x: 713, startPoint y: 327, endPoint x: 517, endPoint y: 259, distance: 207.4
click at [517, 269] on div "MET France met-france@recouvrement.met.com 12 août 2025, 14:13 Anaïs - 12/08/20…" at bounding box center [687, 315] width 346 height 93
copy p "Anaïs - 12/08/2025 - 14H12 Interlocuteur : Mr COUDERC 0609027176 immopac.tem@or…"
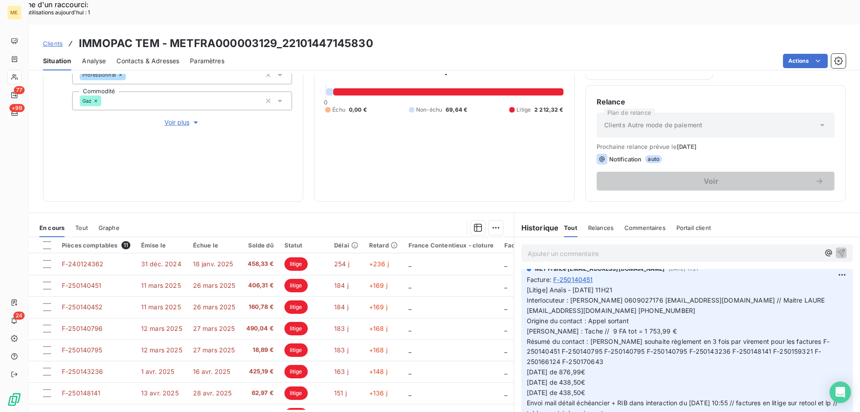
scroll to position [583, 0]
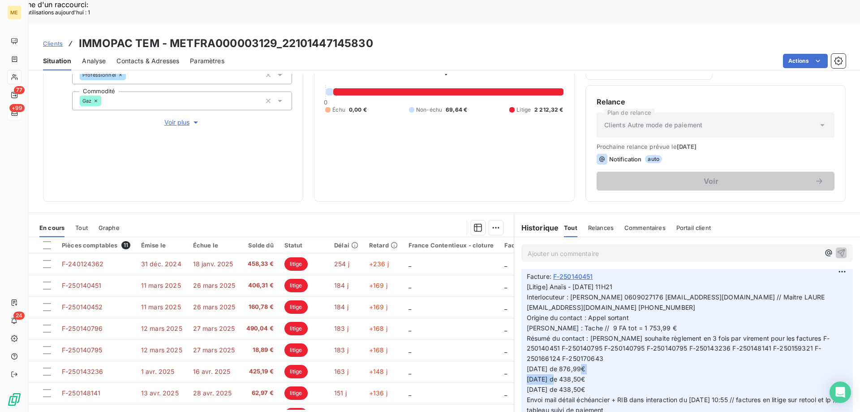
drag, startPoint x: 601, startPoint y: 352, endPoint x: 561, endPoint y: 355, distance: 40.0
click at [561, 355] on p "[Litige] Anaïs - 04/08/2025 - 11H21 Interlocuteur : Mr COUDERC 0609027176 immop…" at bounding box center [687, 353] width 321 height 143
copy span "de 438,50€"
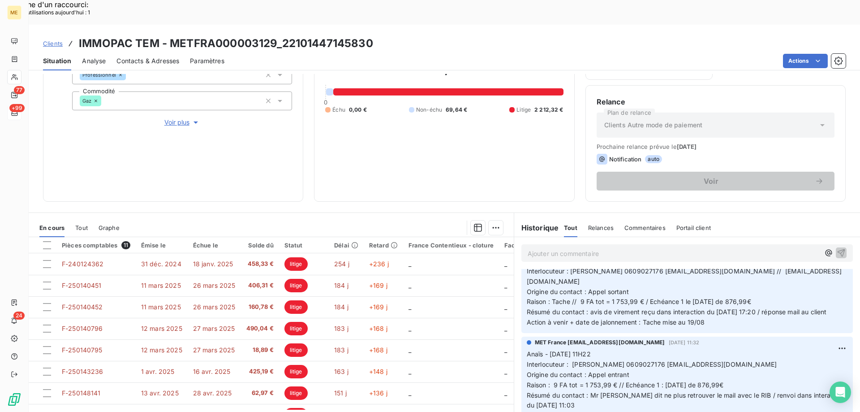
scroll to position [0, 0]
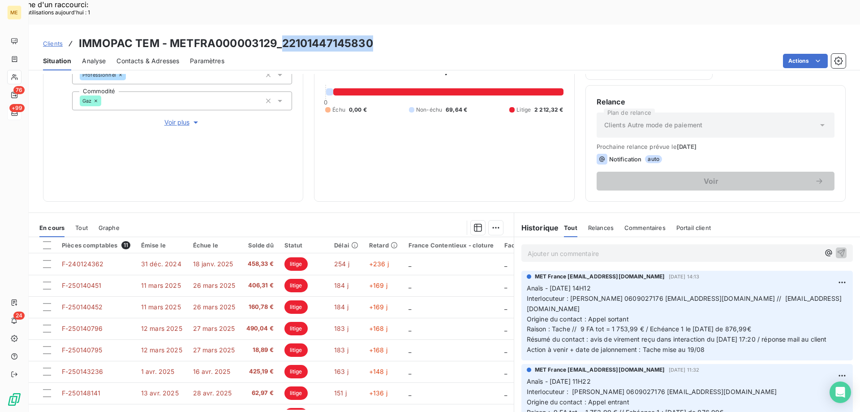
drag, startPoint x: 373, startPoint y: 18, endPoint x: 283, endPoint y: 22, distance: 90.2
click at [283, 35] on div "Clients IMMOPAC TEM - METFRA000003129_22101447145830" at bounding box center [445, 43] width 832 height 16
drag, startPoint x: 609, startPoint y: 226, endPoint x: 604, endPoint y: 229, distance: 5.7
click at [609, 248] on p "Ajouter un commentaire ﻿" at bounding box center [674, 253] width 292 height 11
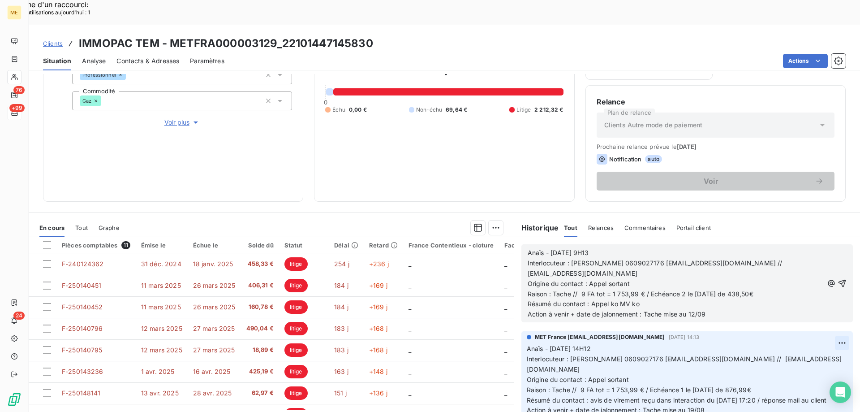
click at [838, 278] on button "button" at bounding box center [842, 283] width 9 height 11
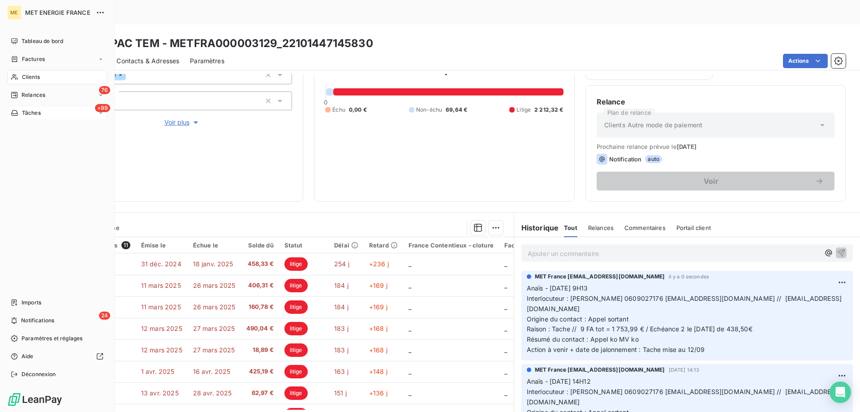
click at [19, 115] on div "Tâches" at bounding box center [26, 113] width 30 height 8
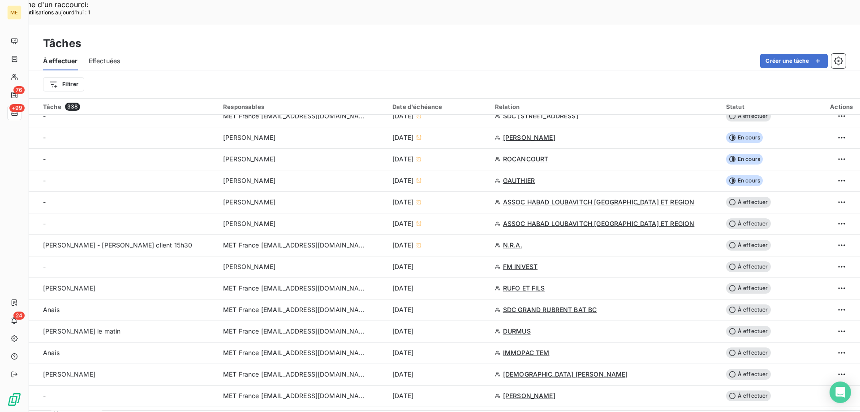
scroll to position [225, 0]
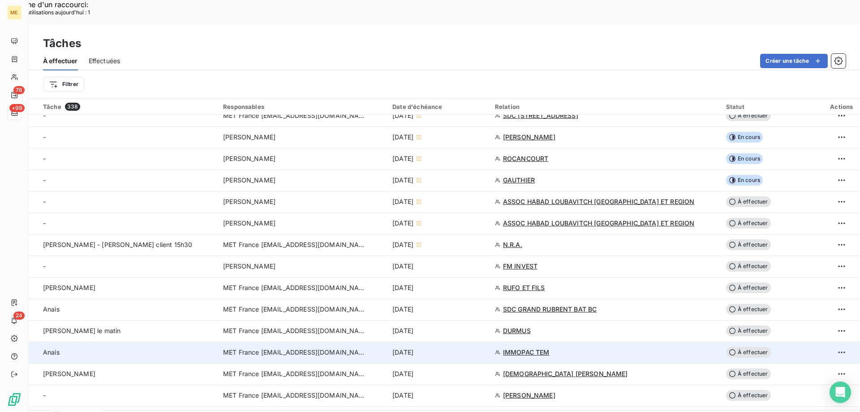
click at [467, 348] on div "[DATE]" at bounding box center [439, 352] width 92 height 9
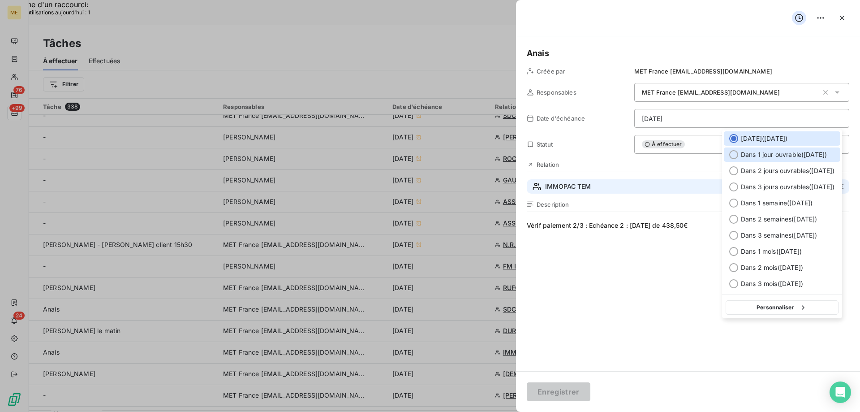
drag, startPoint x: 762, startPoint y: 156, endPoint x: 749, endPoint y: 188, distance: 34.8
click at [762, 156] on span "Dans 1 jour ouvrable ( [DATE] )" at bounding box center [784, 154] width 86 height 9
type input "12/09/2025"
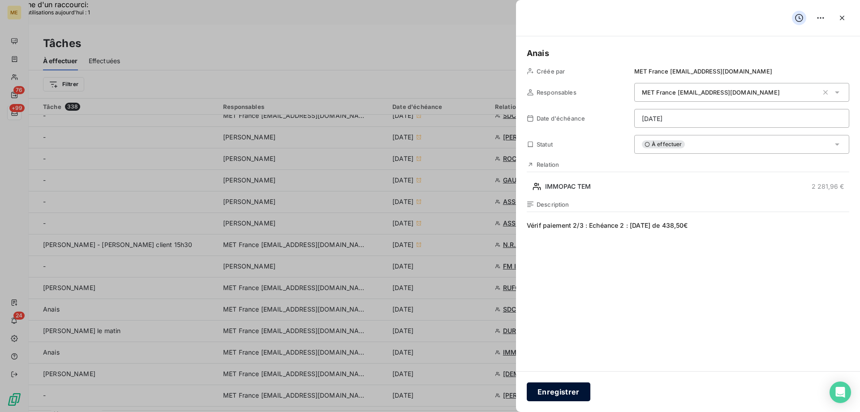
click at [549, 389] on button "Enregistrer" at bounding box center [559, 391] width 64 height 19
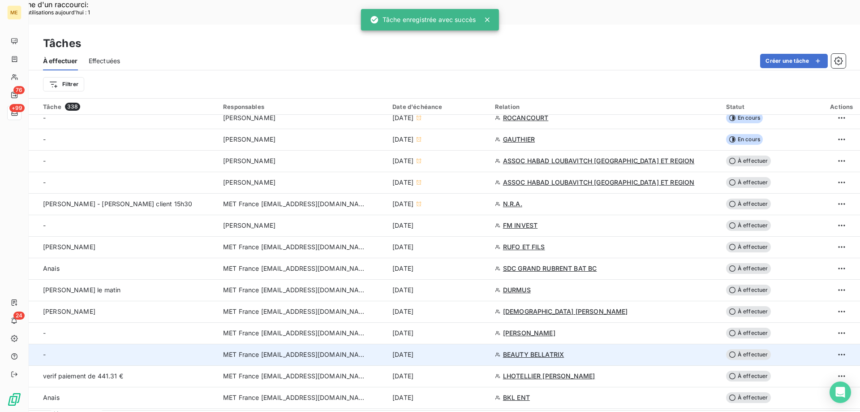
scroll to position [270, 0]
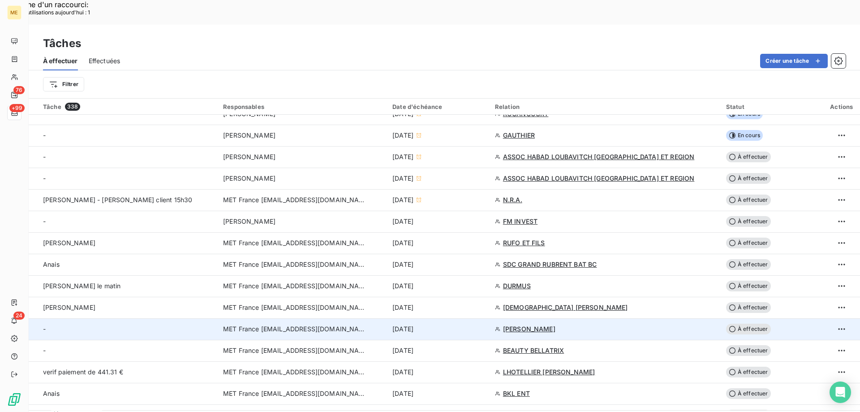
click at [456, 324] on div "[DATE]" at bounding box center [439, 328] width 92 height 9
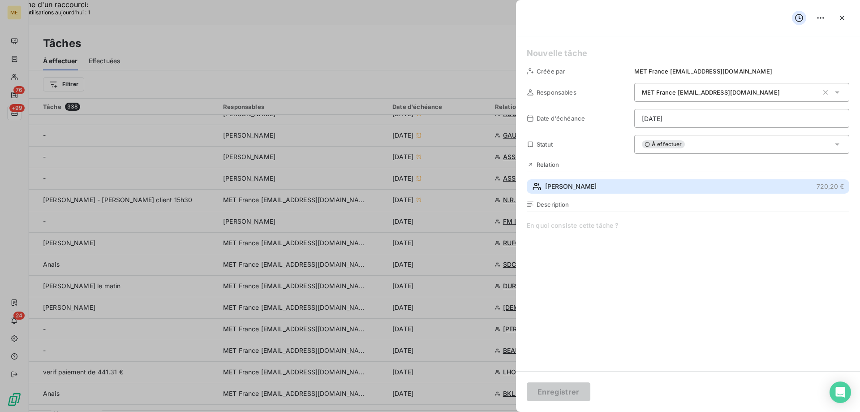
click at [583, 188] on span "BEAUCHENE RENE" at bounding box center [571, 186] width 52 height 9
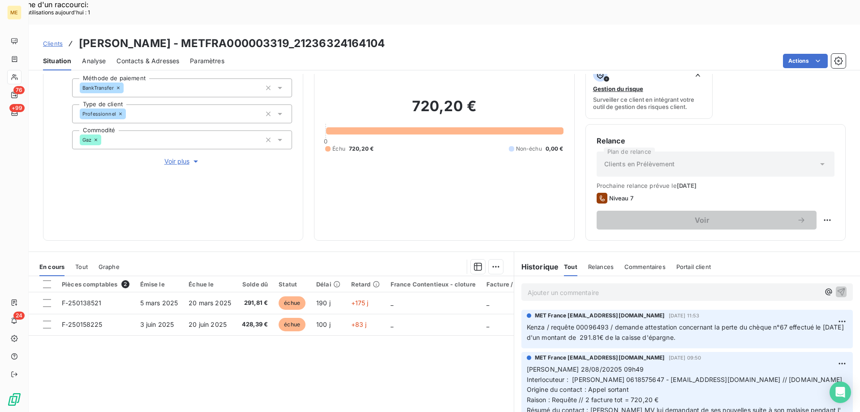
scroll to position [90, 0]
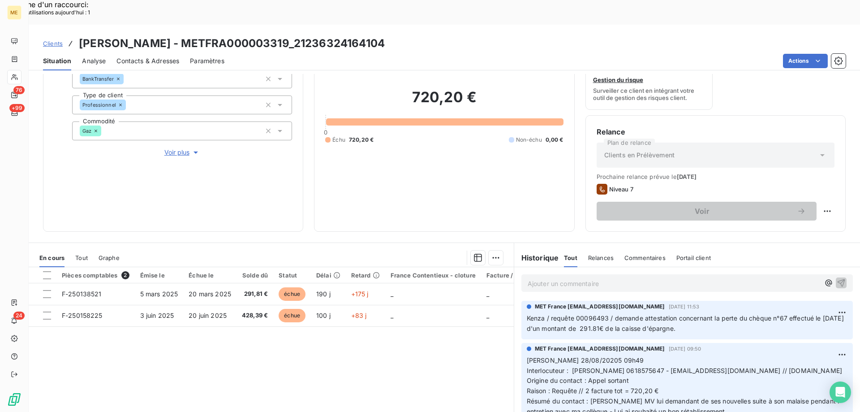
click at [178, 148] on span "Voir plus" at bounding box center [182, 152] width 36 height 9
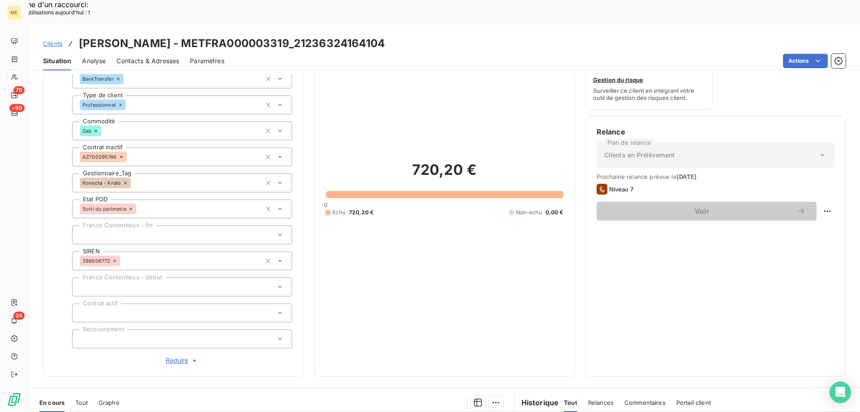
scroll to position [224, 0]
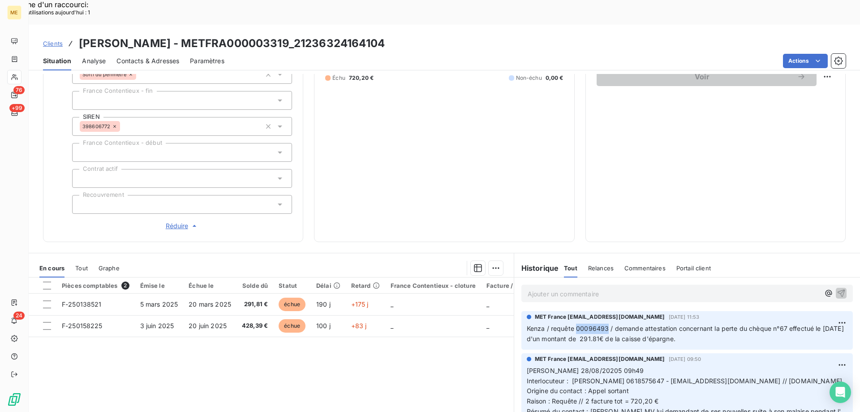
drag, startPoint x: 603, startPoint y: 296, endPoint x: 575, endPoint y: 296, distance: 28.7
click at [575, 324] on span "Kenza / requête 00096493 / demande attestation concernant la perte du chèque n°…" at bounding box center [686, 333] width 319 height 18
copy span "00096493"
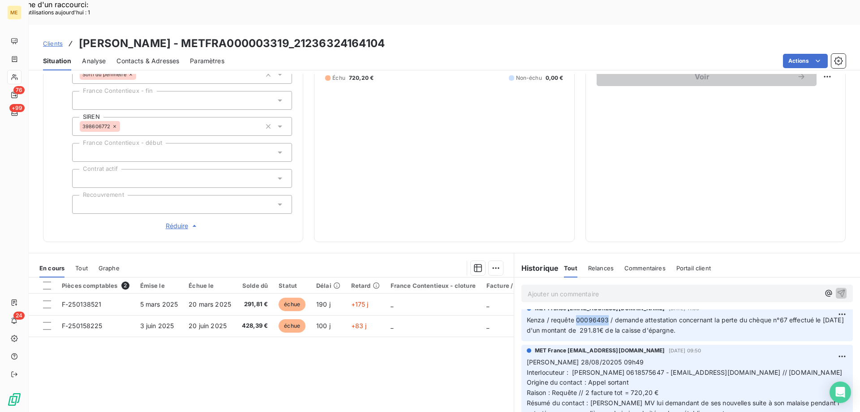
scroll to position [0, 0]
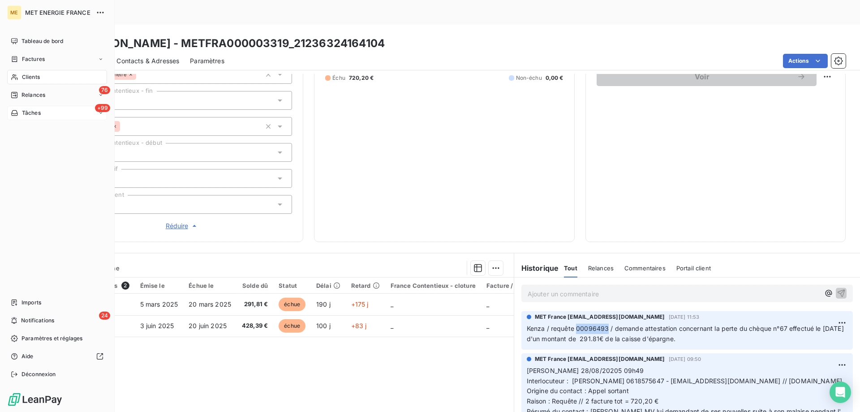
click at [39, 117] on span "Tâches" at bounding box center [31, 113] width 19 height 8
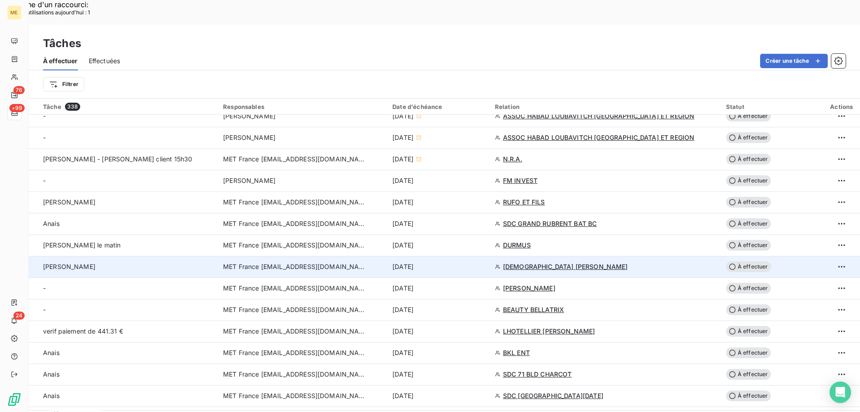
scroll to position [314, 0]
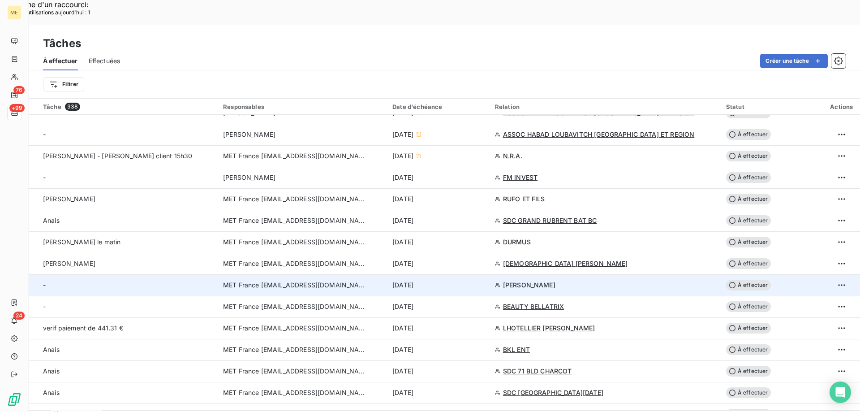
click at [458, 274] on td "[DATE]" at bounding box center [438, 285] width 103 height 22
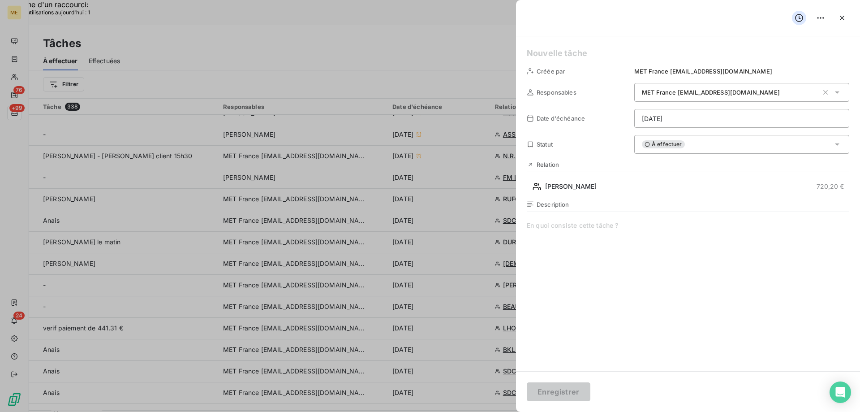
click at [552, 56] on h5 at bounding box center [688, 53] width 323 height 13
click at [555, 229] on span at bounding box center [688, 307] width 323 height 172
click at [561, 395] on button "Enregistrer" at bounding box center [559, 391] width 64 height 19
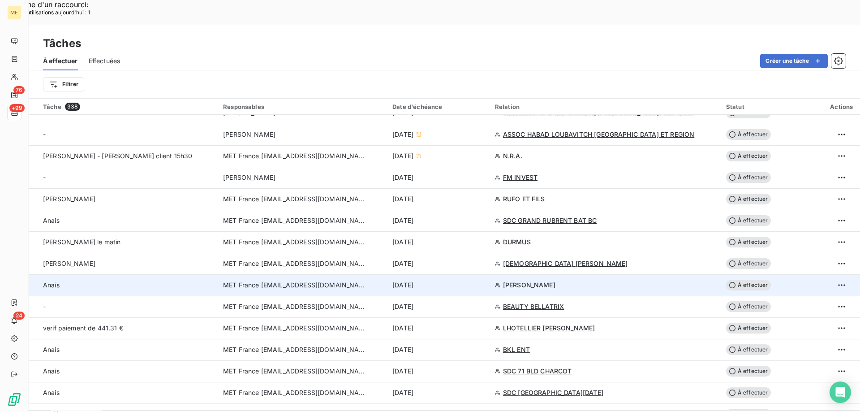
click at [458, 281] on div "[DATE]" at bounding box center [439, 285] width 92 height 9
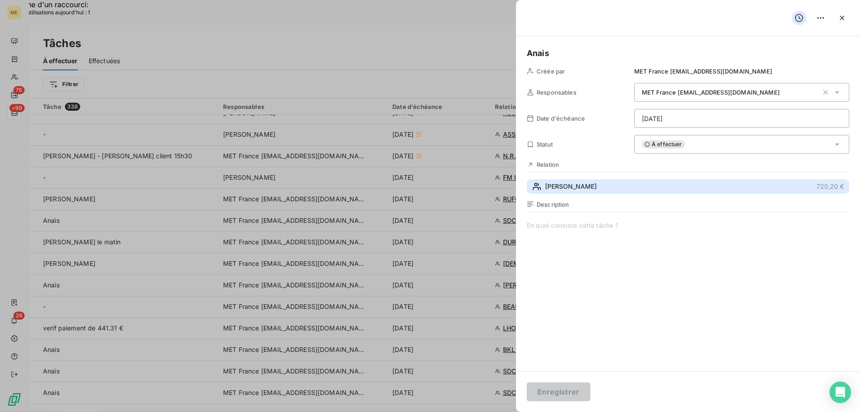
click at [635, 182] on button "BEAUCHENE RENE 720,20 €" at bounding box center [688, 186] width 323 height 14
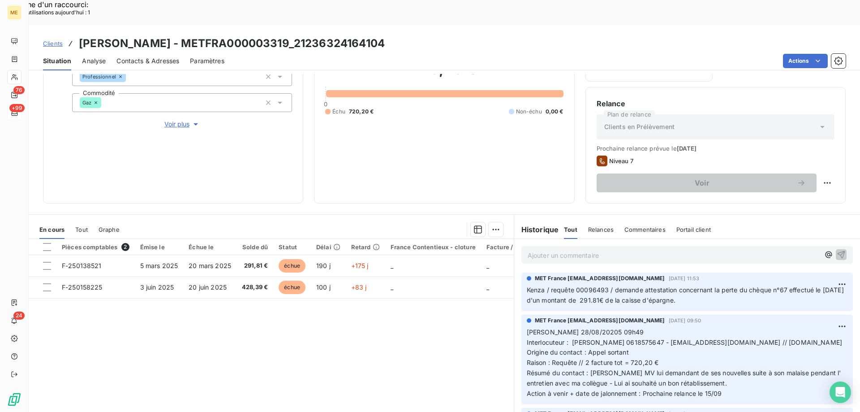
scroll to position [120, 0]
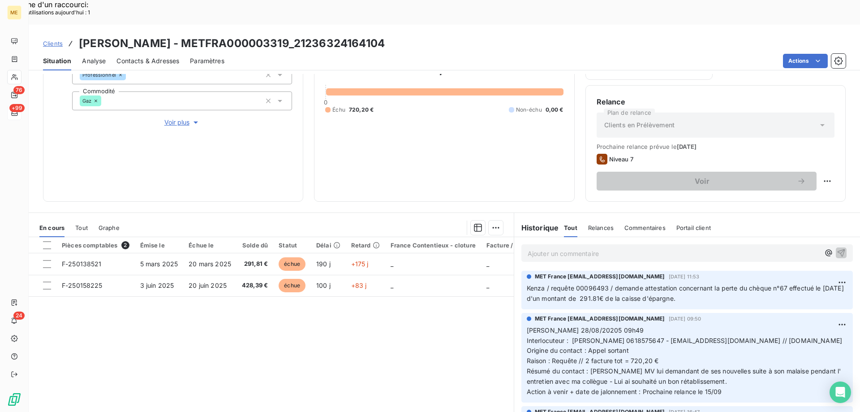
click at [716, 283] on p "Kenza / requête 00096493 / demande attestation concernant la perte du chèque n°…" at bounding box center [687, 293] width 321 height 21
click at [718, 283] on p "Kenza / requête 00096493 / demande attestation concernant la perte du chèque n°…" at bounding box center [687, 293] width 321 height 21
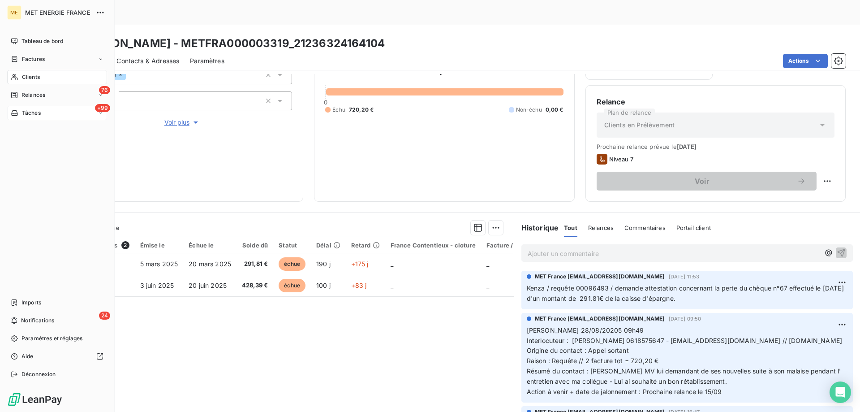
click at [26, 115] on span "Tâches" at bounding box center [31, 113] width 19 height 8
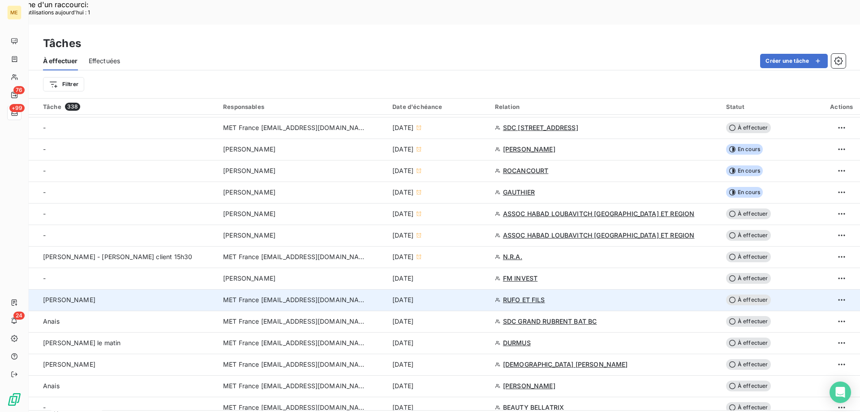
scroll to position [269, 0]
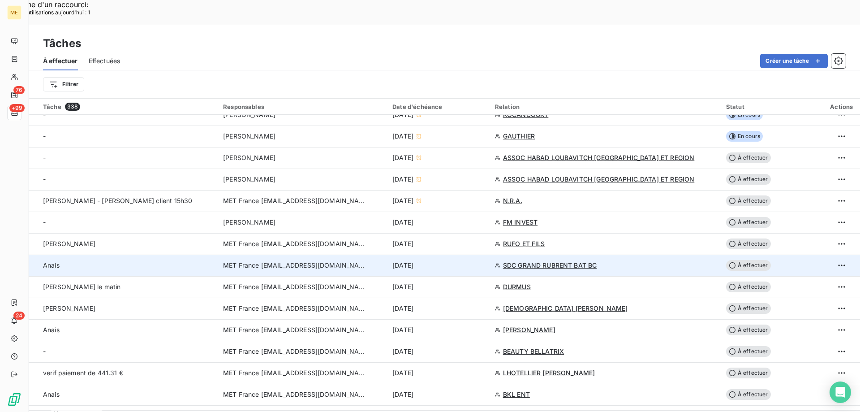
click at [473, 261] on div "[DATE]" at bounding box center [439, 265] width 92 height 9
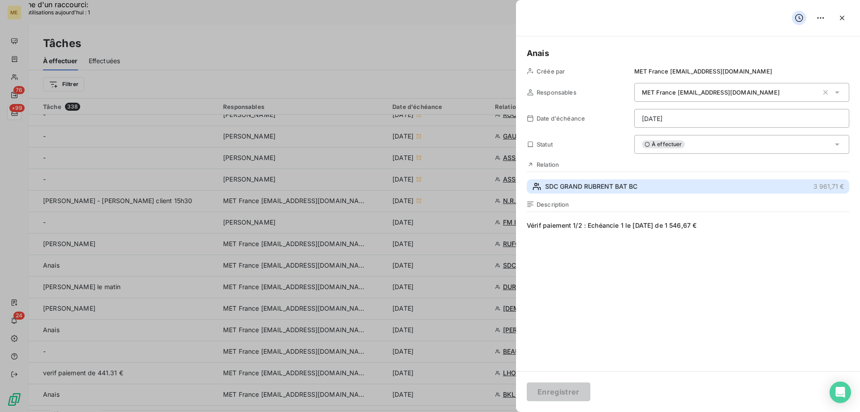
click at [612, 186] on span "SDC GRAND RUBRENT BAT BC" at bounding box center [591, 186] width 92 height 9
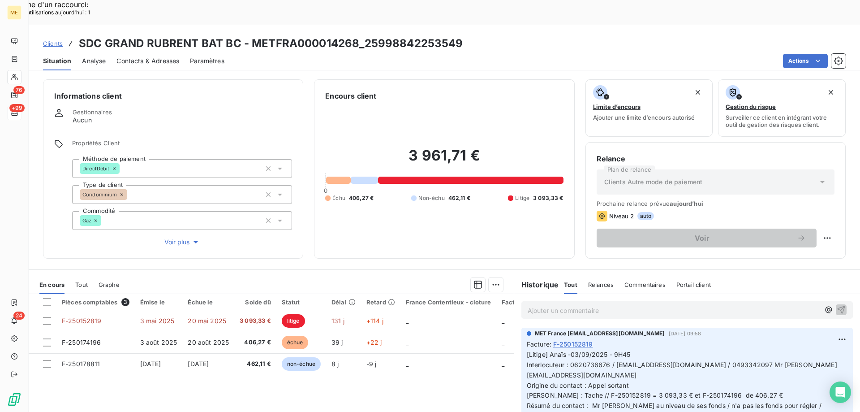
scroll to position [57, 0]
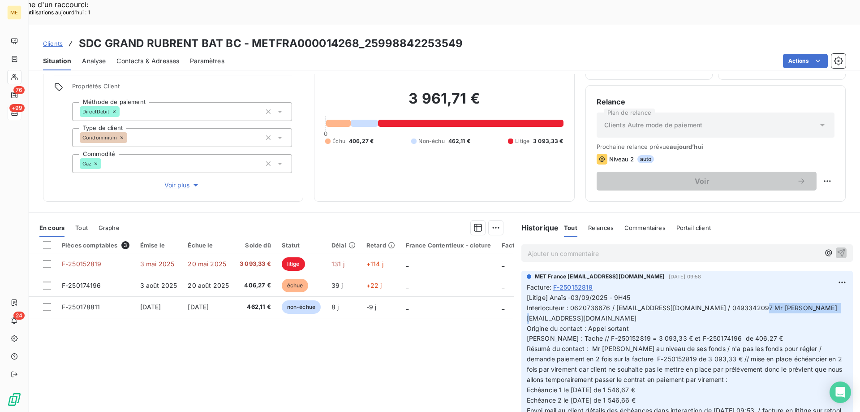
drag, startPoint x: 824, startPoint y: 285, endPoint x: 750, endPoint y: 283, distance: 73.5
click at [750, 293] on p "[Litige] Anaïs -03/09/2025 - 9H45 Interlocuteur : 0620736676 / syndic5@aia06.fr…" at bounding box center [687, 364] width 321 height 143
copy span "[EMAIL_ADDRESS][DOMAIN_NAME]"
drag, startPoint x: 471, startPoint y: 23, endPoint x: 139, endPoint y: 26, distance: 332.5
click at [139, 26] on div "Clients SDC GRAND RUBRENT BAT BC - METFRA000014268_25998842253549 Situation Ana…" at bounding box center [445, 48] width 832 height 46
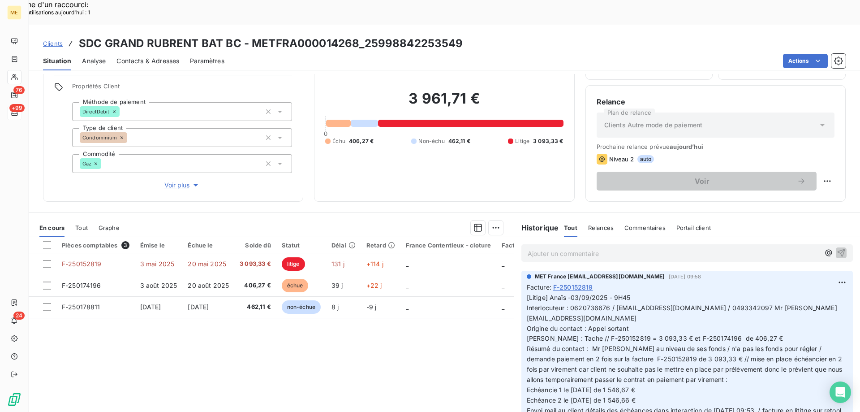
click at [449, 54] on div "Actions" at bounding box center [540, 61] width 611 height 14
click at [349, 35] on h3 "SDC GRAND RUBRENT BAT BC - METFRA000014268_25998842253549" at bounding box center [271, 43] width 385 height 16
click at [354, 35] on h3 "SDC GRAND RUBRENT BAT BC - METFRA000014268_25998842253549" at bounding box center [271, 43] width 385 height 16
drag, startPoint x: 355, startPoint y: 18, endPoint x: 259, endPoint y: 23, distance: 96.5
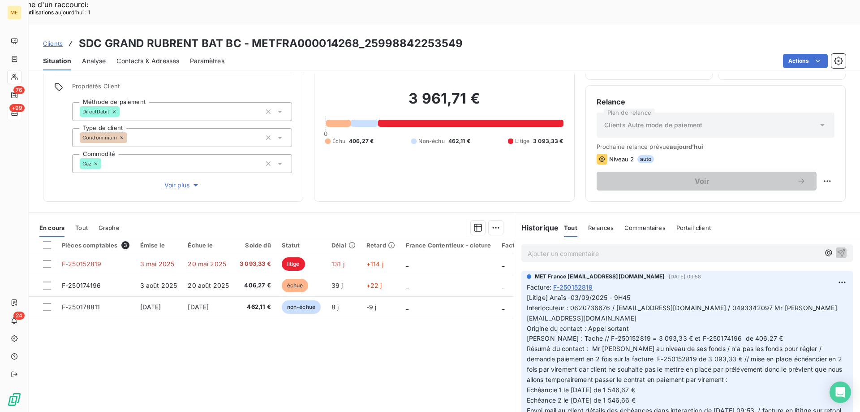
click at [341, 35] on h3 "SDC GRAND RUBRENT BAT BC - METFRA000014268_25998842253549" at bounding box center [271, 43] width 385 height 16
drag, startPoint x: 237, startPoint y: 21, endPoint x: 81, endPoint y: 17, distance: 156.4
click at [81, 35] on h3 "SDC GRAND RUBRENT BAT BC - METFRA000014268_25998842253549" at bounding box center [271, 43] width 385 height 16
copy h3 "SDC GRAND RUBRENT BAT BC"
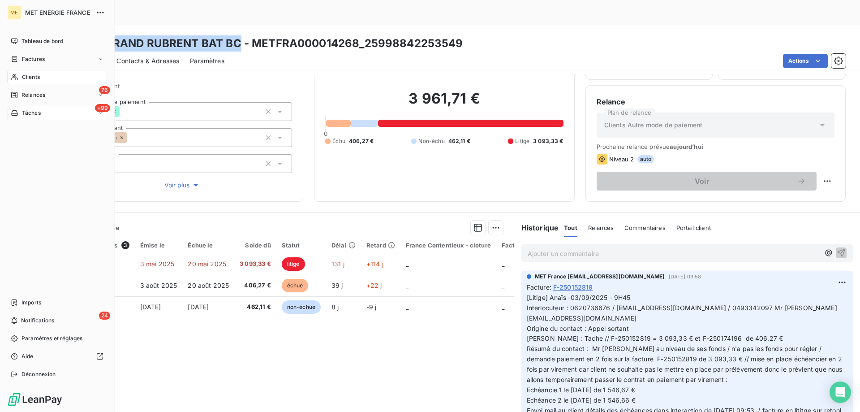
click at [22, 118] on div "+99 Tâches" at bounding box center [57, 113] width 100 height 14
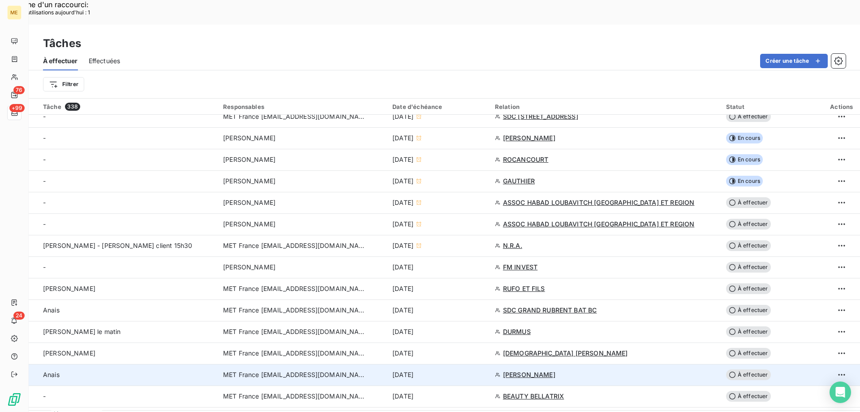
scroll to position [314, 0]
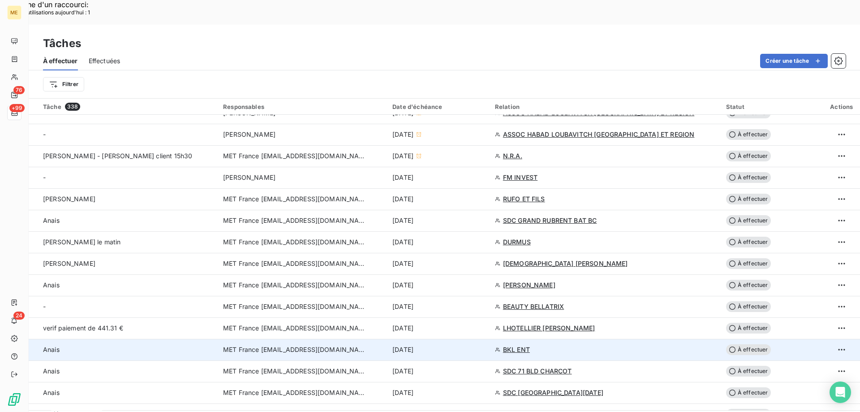
click at [458, 345] on div "[DATE]" at bounding box center [439, 349] width 92 height 9
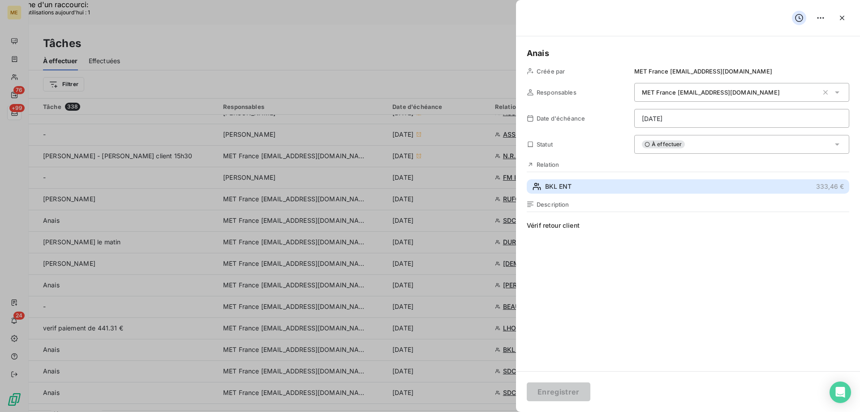
click at [563, 186] on span "BKL ENT" at bounding box center [558, 186] width 26 height 9
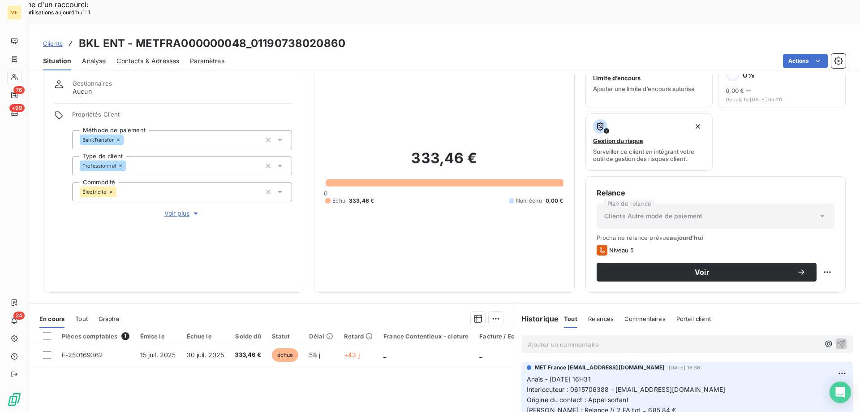
scroll to position [120, 0]
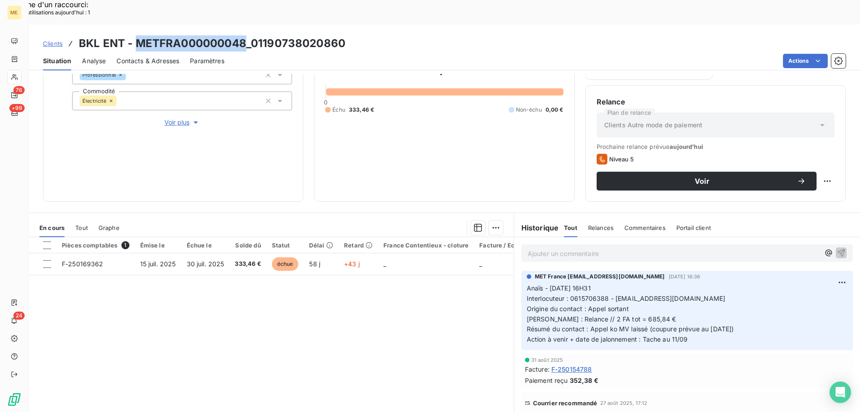
drag, startPoint x: 244, startPoint y: 18, endPoint x: 136, endPoint y: 22, distance: 107.6
click at [136, 35] on h3 "BKL ENT - METFRA000000048_01190738020860" at bounding box center [212, 43] width 267 height 16
drag, startPoint x: 683, startPoint y: 273, endPoint x: 611, endPoint y: 275, distance: 72.2
click at [611, 283] on p "Anaïs - 09/09/2025 - 16H31 Interlocuteur : 0615706388 - chougabar@gmail.com Ori…" at bounding box center [687, 313] width 321 height 61
drag, startPoint x: 107, startPoint y: 239, endPoint x: 70, endPoint y: 271, distance: 48.6
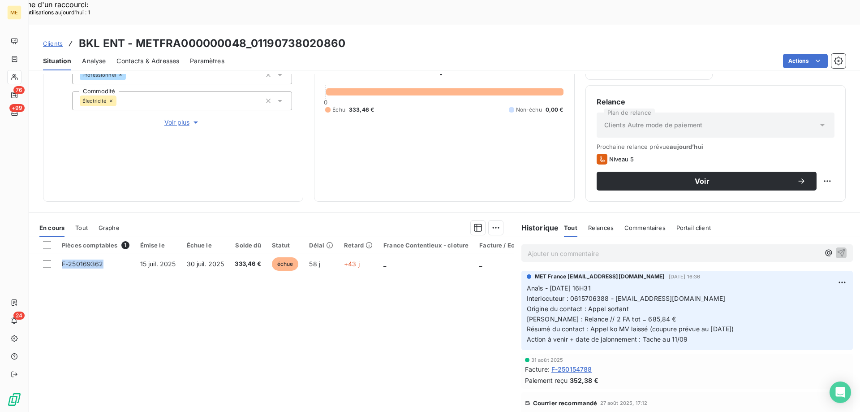
click at [70, 271] on div "Pièces comptables 1 Émise le Échue le Solde dû Statut Délai Retard France Conte…" at bounding box center [271, 323] width 485 height 173
drag, startPoint x: 263, startPoint y: 241, endPoint x: 233, endPoint y: 251, distance: 30.6
click at [233, 251] on div "Pièces comptables 1 Émise le Échue le Solde dû Statut Délai Retard France Conte…" at bounding box center [271, 323] width 485 height 173
click at [322, 270] on div "Pièces comptables 1 Émise le Échue le Solde dû Statut Délai Retard France Conte…" at bounding box center [271, 323] width 485 height 173
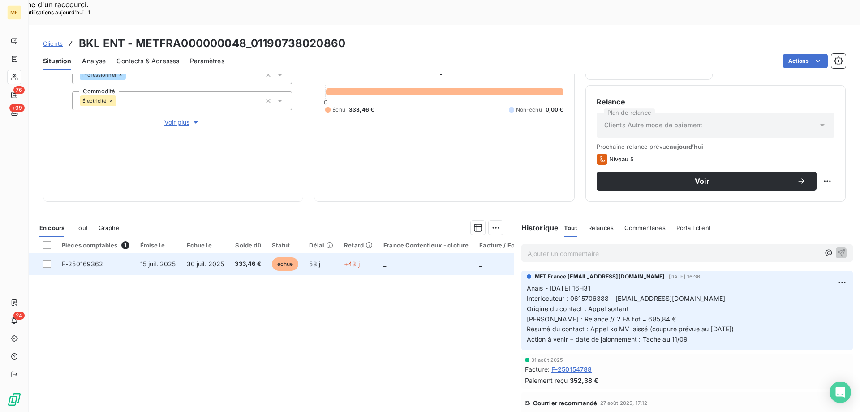
click at [415, 253] on td "_" at bounding box center [426, 264] width 96 height 22
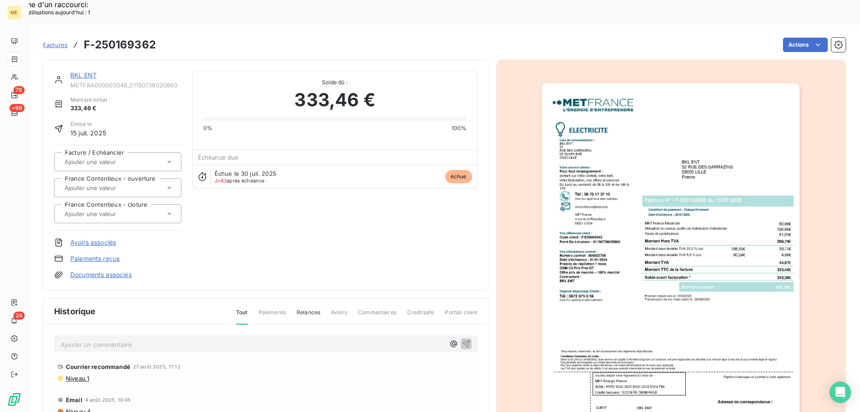
click at [611, 225] on img "button" at bounding box center [671, 265] width 258 height 365
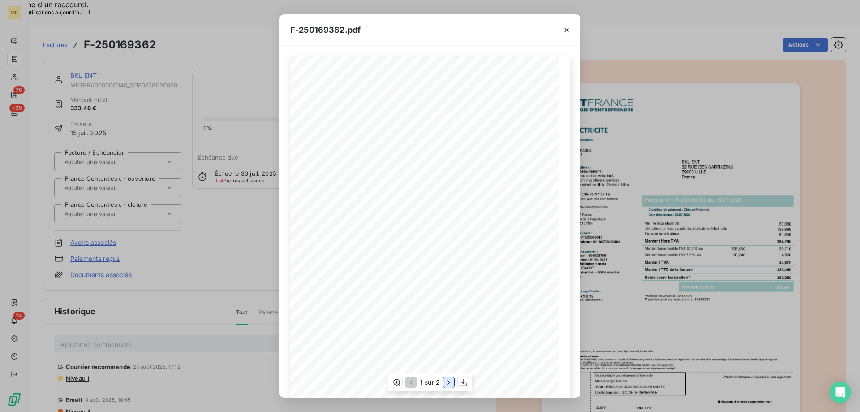
click at [446, 381] on icon "button" at bounding box center [449, 382] width 9 height 9
click at [574, 23] on div at bounding box center [567, 29] width 28 height 31
click at [569, 28] on icon "button" at bounding box center [567, 30] width 4 height 4
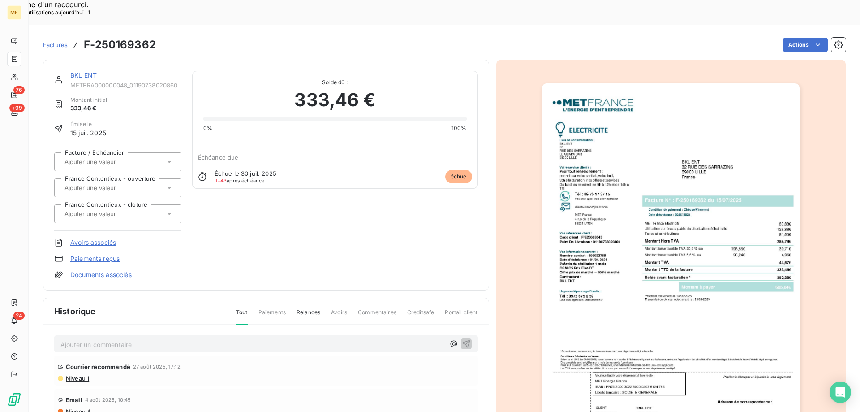
click at [83, 71] on link "BKL ENT" at bounding box center [83, 75] width 26 height 8
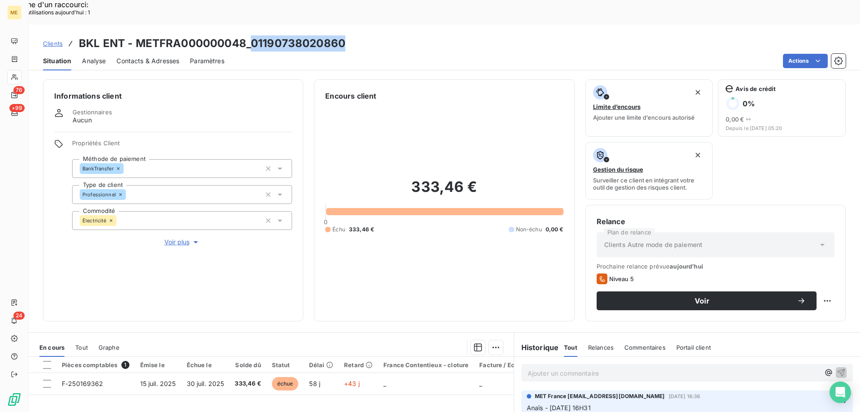
drag, startPoint x: 350, startPoint y: 15, endPoint x: 250, endPoint y: 22, distance: 99.7
click at [250, 35] on div "Clients BKL ENT - METFRA000000048_01190738020860" at bounding box center [445, 43] width 832 height 16
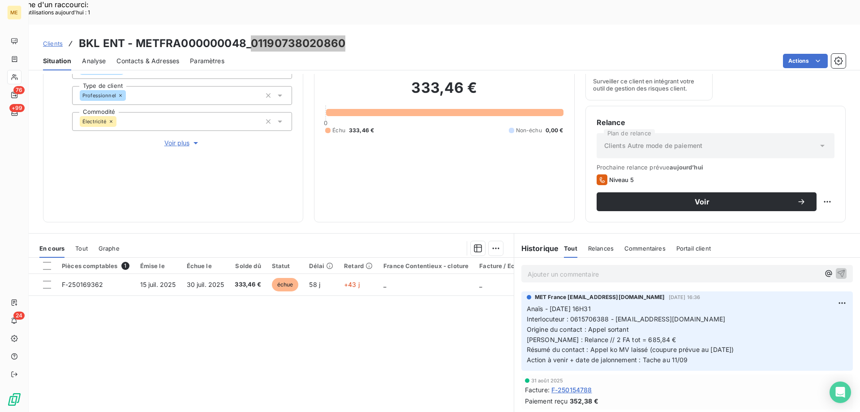
scroll to position [120, 0]
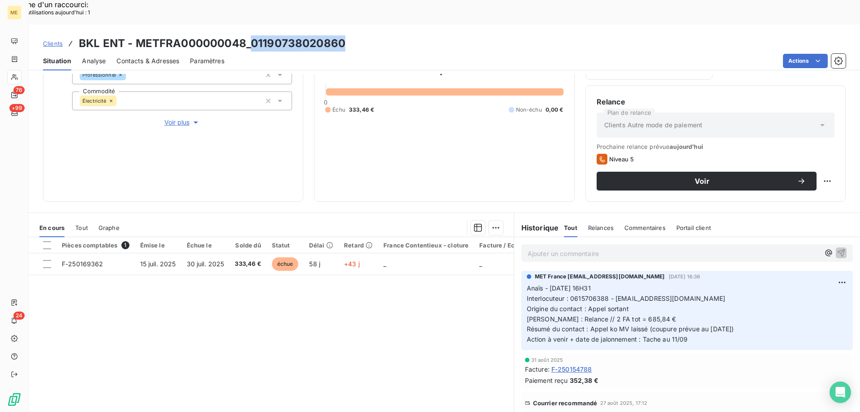
click at [582, 237] on div "Ajouter un commentaire ﻿" at bounding box center [687, 253] width 346 height 32
click at [141, 56] on span "Contacts & Adresses" at bounding box center [148, 60] width 63 height 9
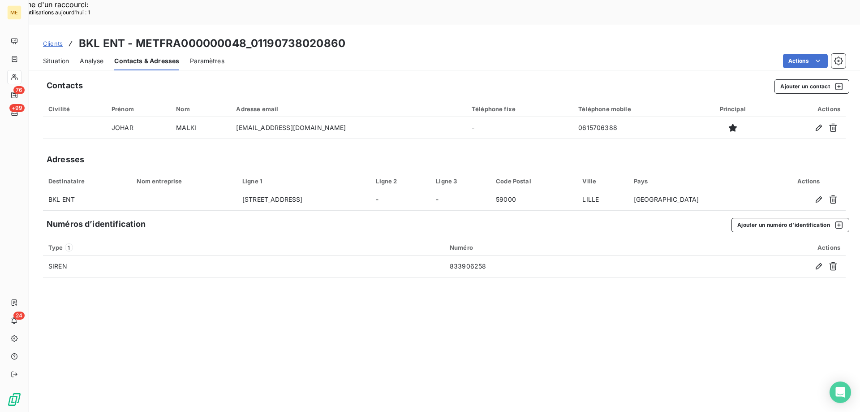
click at [52, 56] on span "Situation" at bounding box center [56, 60] width 26 height 9
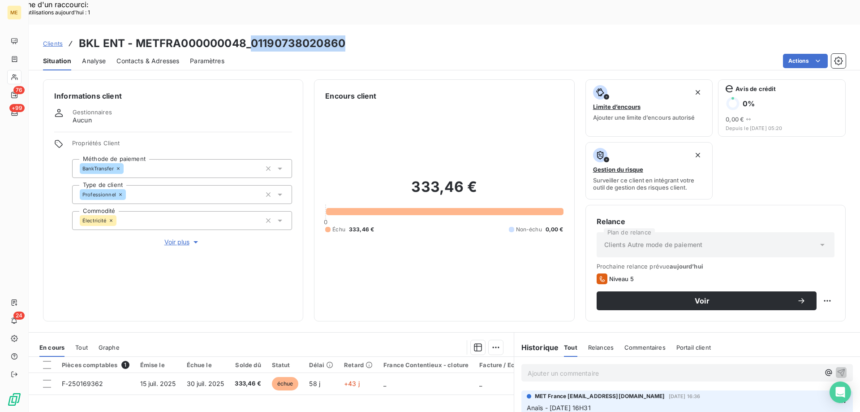
drag, startPoint x: 347, startPoint y: 18, endPoint x: 252, endPoint y: 22, distance: 95.5
click at [252, 35] on div "Clients BKL ENT - METFRA000000048_01190738020860" at bounding box center [445, 43] width 832 height 16
click at [345, 35] on div "Clients BKL ENT - METFRA000000048_01190738020860" at bounding box center [445, 43] width 832 height 16
click at [351, 35] on div "Clients BKL ENT - METFRA000000048_01190738020860" at bounding box center [445, 43] width 832 height 16
click at [346, 54] on div "Actions" at bounding box center [540, 61] width 611 height 14
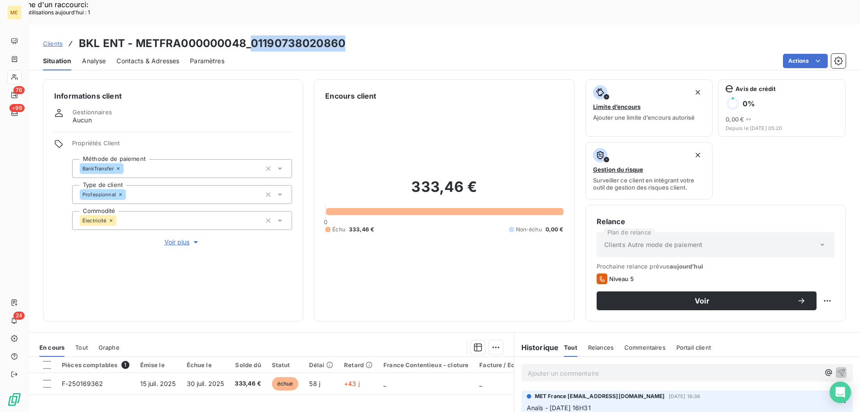
click at [285, 35] on h3 "BKL ENT - METFRA000000048_01190738020860" at bounding box center [212, 43] width 267 height 16
click at [238, 35] on h3 "BKL ENT - METFRA000000048_01190738020860" at bounding box center [212, 43] width 267 height 16
drag, startPoint x: 345, startPoint y: 17, endPoint x: 254, endPoint y: 22, distance: 91.6
click at [254, 35] on div "Clients BKL ENT - METFRA000000048_01190738020860" at bounding box center [445, 43] width 832 height 16
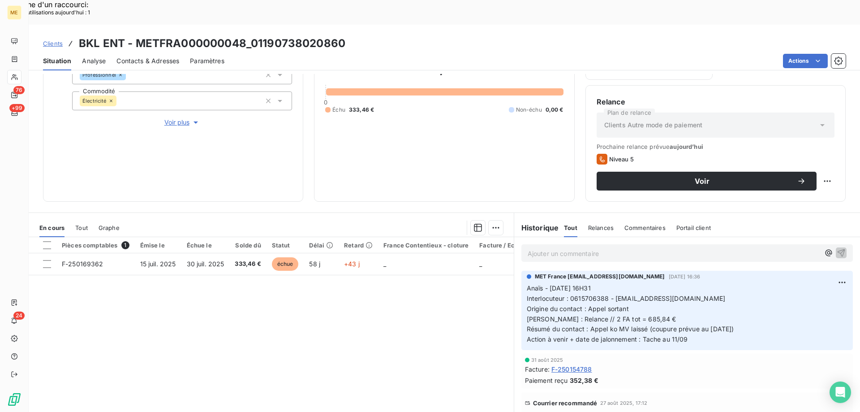
click at [571, 248] on p "Ajouter un commentaire ﻿" at bounding box center [674, 253] width 292 height 11
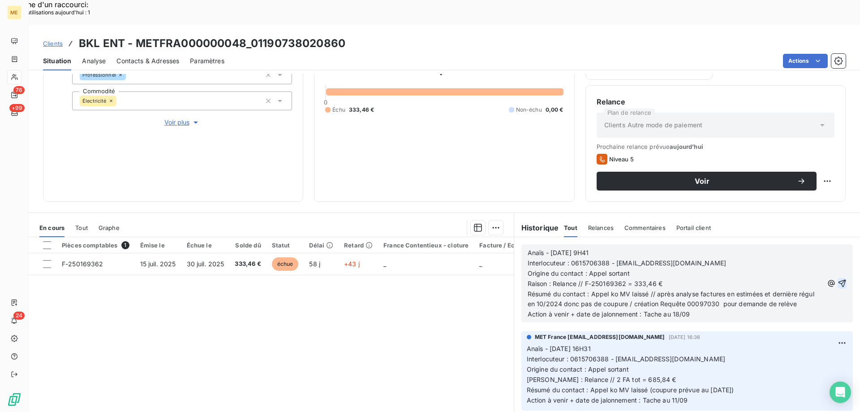
click at [838, 279] on icon "button" at bounding box center [842, 283] width 9 height 9
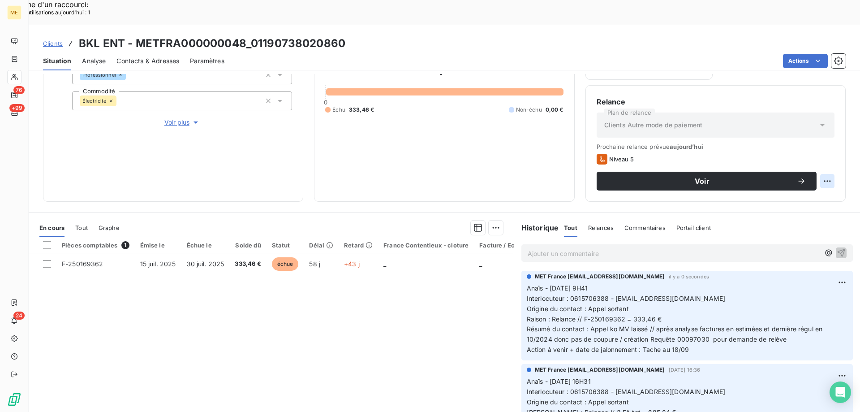
click at [820, 183] on div "Replanifier cette action" at bounding box center [784, 176] width 80 height 14
select select "8"
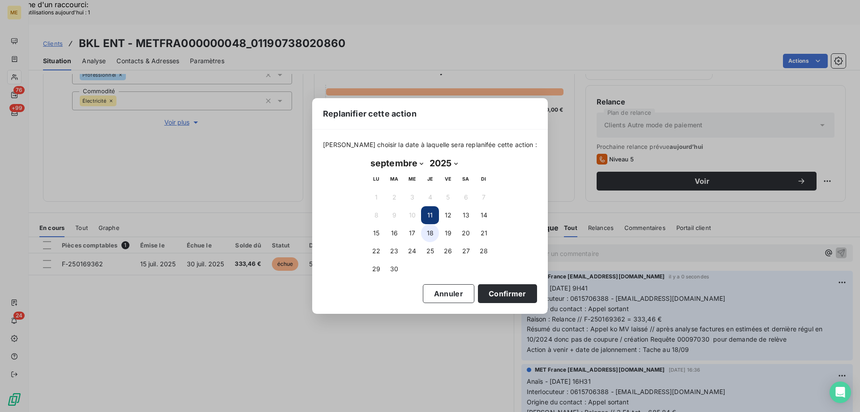
click at [425, 238] on button "18" at bounding box center [430, 233] width 18 height 18
click at [510, 295] on button "Confirmer" at bounding box center [507, 293] width 59 height 19
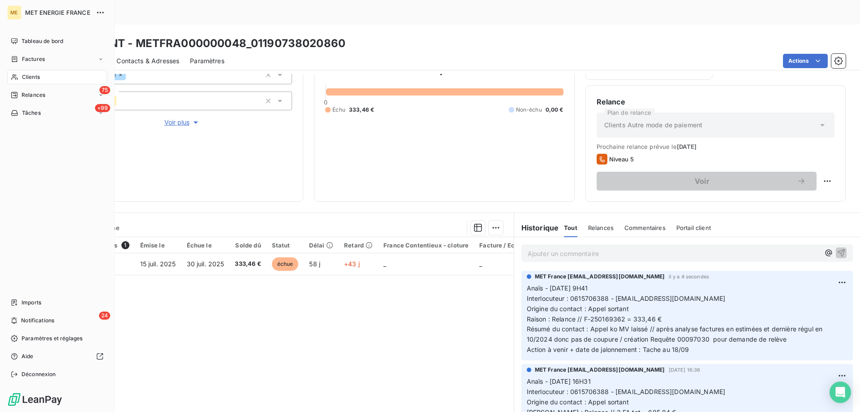
click at [26, 114] on span "Tâches" at bounding box center [31, 113] width 19 height 8
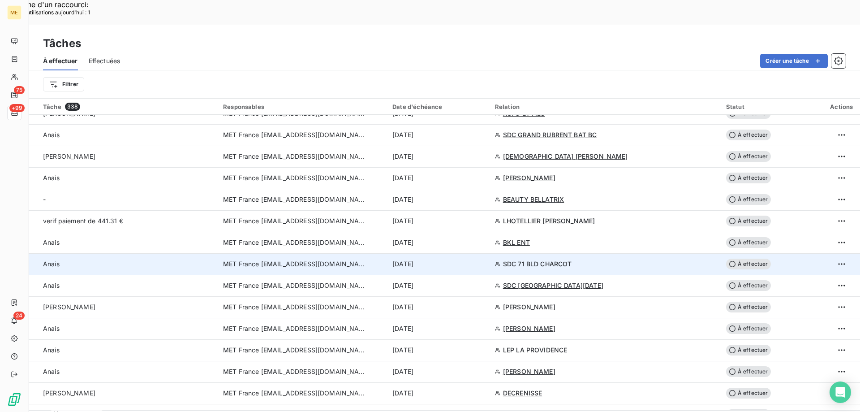
scroll to position [403, 0]
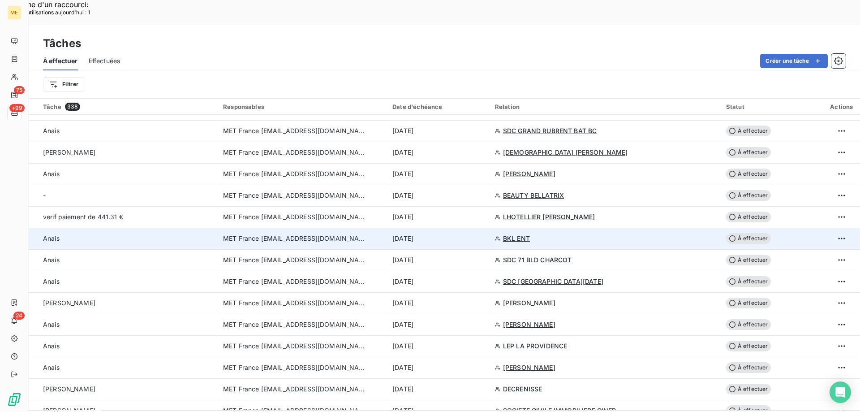
click at [472, 234] on div "[DATE]" at bounding box center [439, 238] width 92 height 9
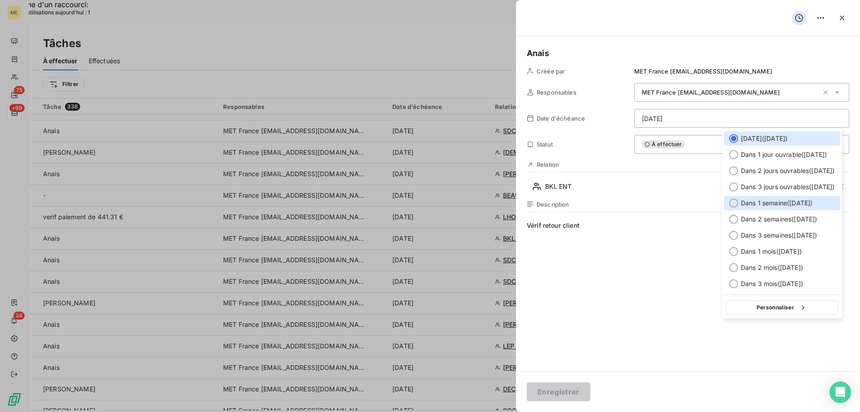
click at [780, 206] on span "Dans 1 semaine ( 18 sept. )" at bounding box center [777, 203] width 72 height 9
type input "18/09/2025"
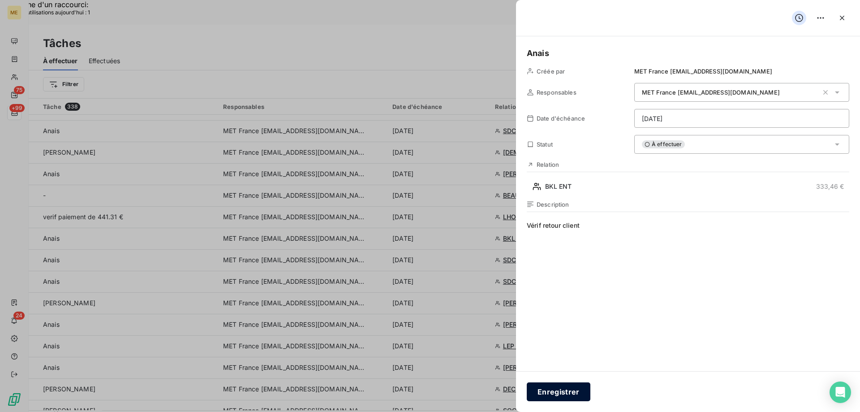
drag, startPoint x: 568, startPoint y: 396, endPoint x: 568, endPoint y: 385, distance: 10.8
click at [569, 395] on button "Enregistrer" at bounding box center [559, 391] width 64 height 19
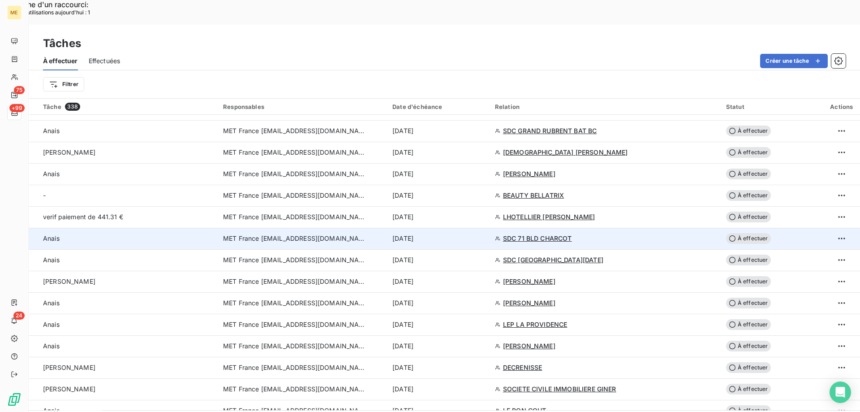
click at [458, 234] on div "[DATE]" at bounding box center [439, 238] width 92 height 9
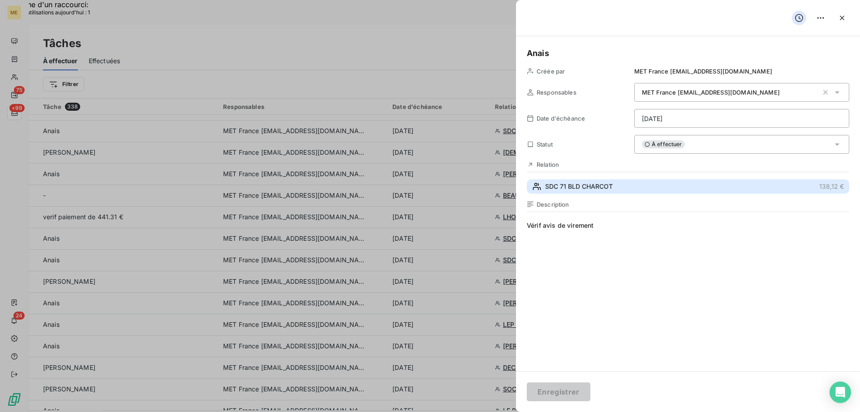
click at [591, 184] on span "SDC 71 BLD CHARCOT" at bounding box center [579, 186] width 68 height 9
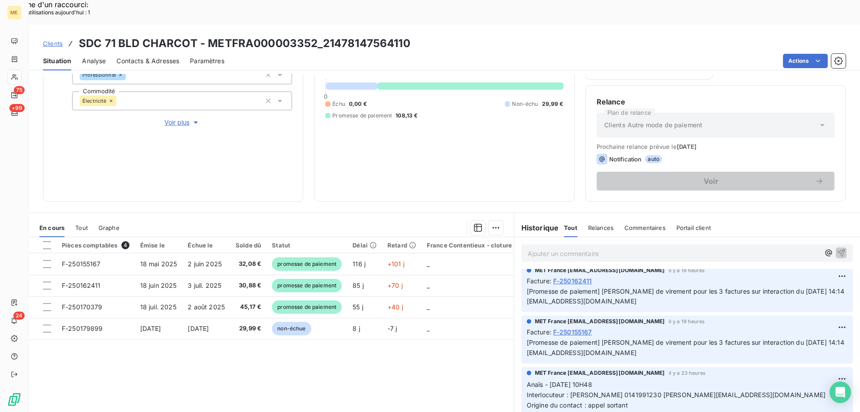
scroll to position [134, 0]
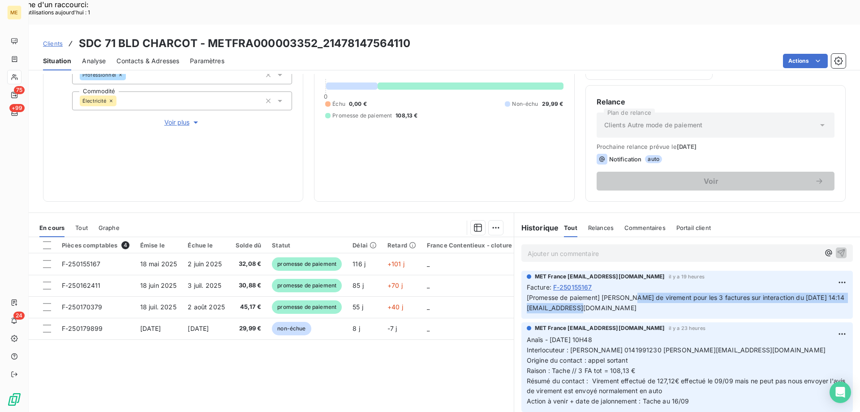
drag, startPoint x: 627, startPoint y: 275, endPoint x: 644, endPoint y: 285, distance: 19.7
click at [644, 293] on p "[Promesse de paiement] Nicolas - Avis de virement pour les 3 factures sur inter…" at bounding box center [687, 303] width 321 height 21
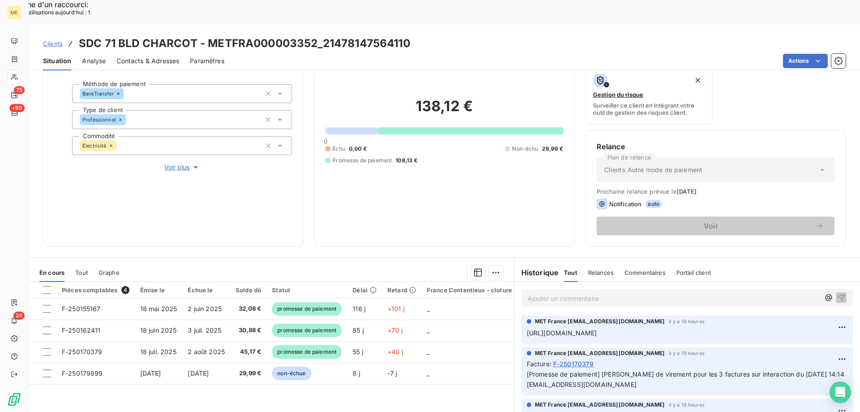
scroll to position [0, 36]
drag, startPoint x: 523, startPoint y: 308, endPoint x: 852, endPoint y: 314, distance: 329.9
click at [852, 314] on div "Ajouter un commentaire ﻿ MET France met-france@recouvrement.met.com il y a 19 h…" at bounding box center [687, 381] width 346 height 199
click at [653, 349] on div "MET France met-france@recouvrement.met.com il y a 19 heures" at bounding box center [687, 353] width 321 height 8
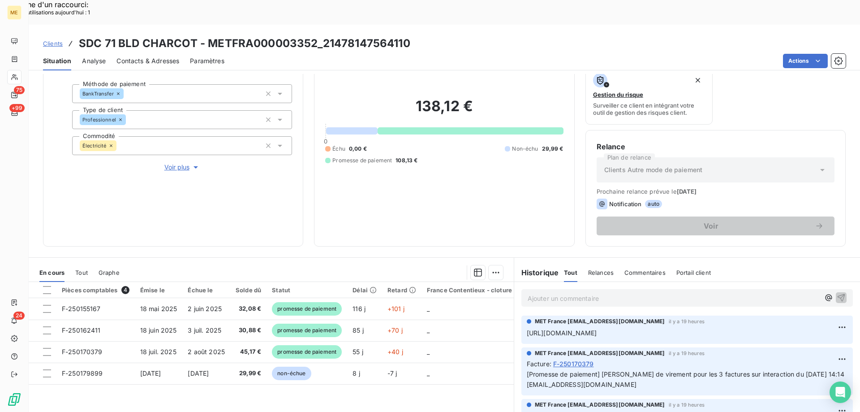
click at [598, 369] on p "[Promesse de paiement] Nicolas - Avis de virement pour les 3 factures sur inter…" at bounding box center [687, 379] width 321 height 21
click at [604, 369] on p "[Promesse de paiement] Nicolas - Avis de virement pour les 3 factures sur inter…" at bounding box center [687, 379] width 321 height 21
click at [602, 369] on p "[Promesse de paiement] Nicolas - Avis de virement pour les 3 factures sur inter…" at bounding box center [687, 379] width 321 height 21
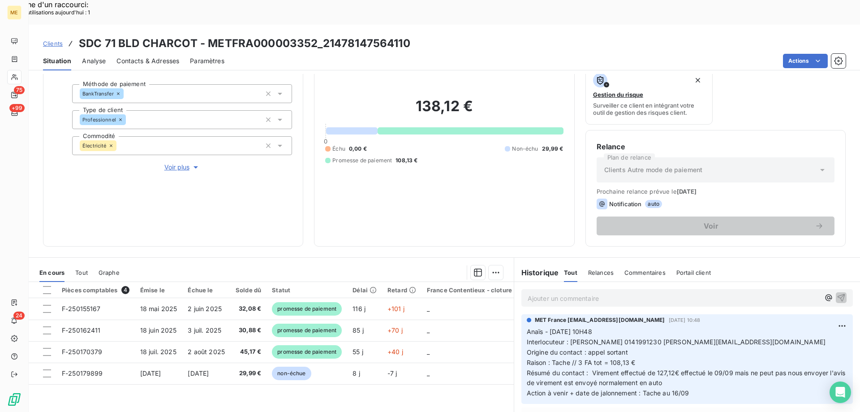
scroll to position [179, 0]
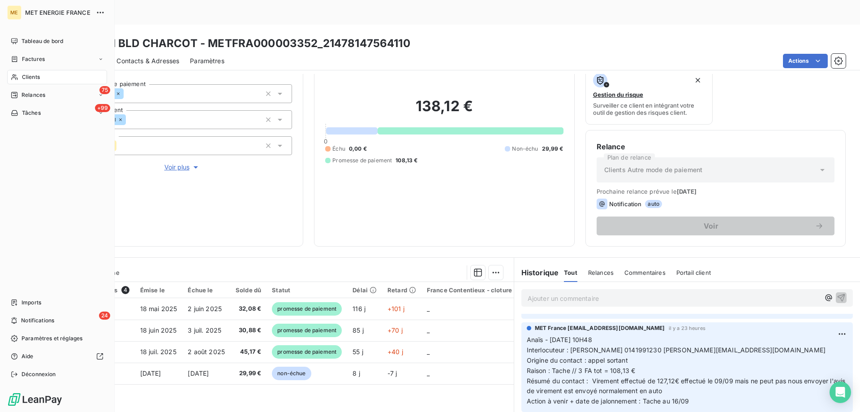
click at [26, 112] on span "Tâches" at bounding box center [31, 113] width 19 height 8
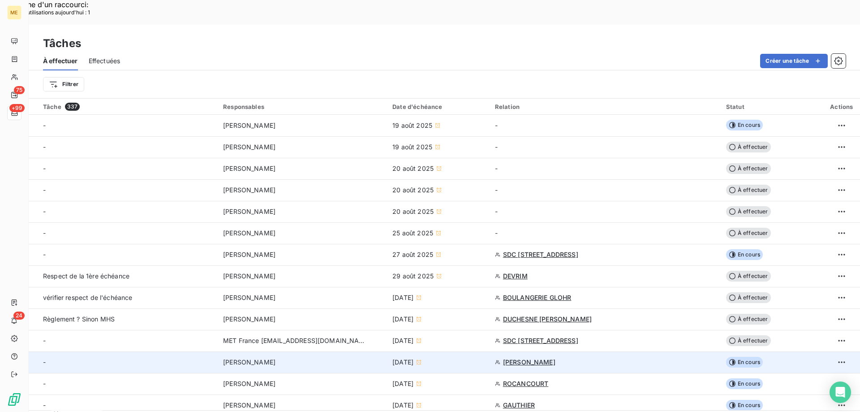
scroll to position [224, 0]
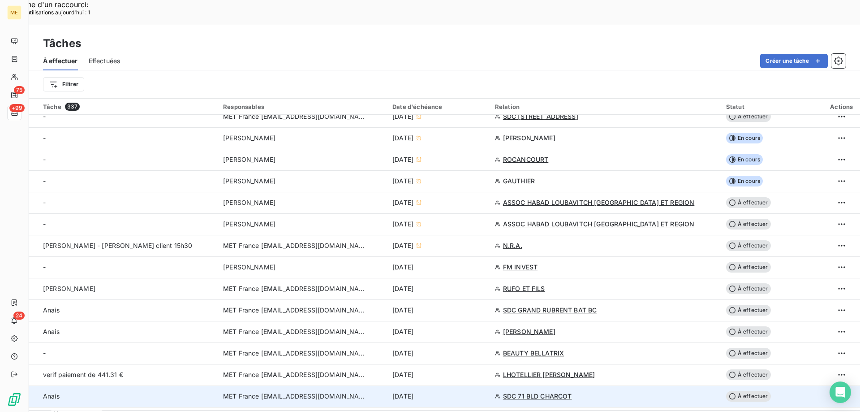
click at [474, 392] on div "[DATE]" at bounding box center [439, 396] width 92 height 9
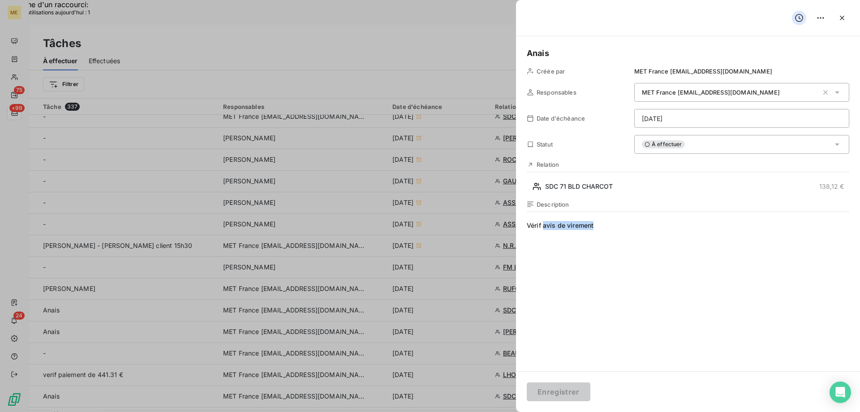
drag, startPoint x: 619, startPoint y: 227, endPoint x: 543, endPoint y: 227, distance: 75.7
click at [543, 227] on span "Vérif avis de virement" at bounding box center [688, 307] width 323 height 172
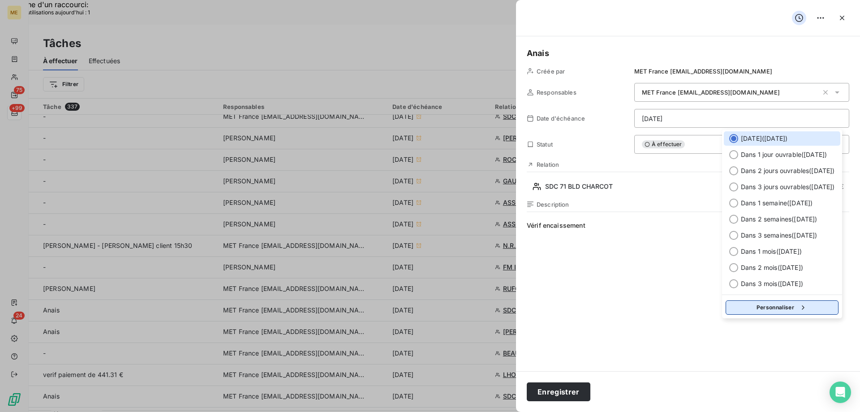
click at [771, 308] on button "Personnaliser" at bounding box center [782, 307] width 113 height 14
select select "8"
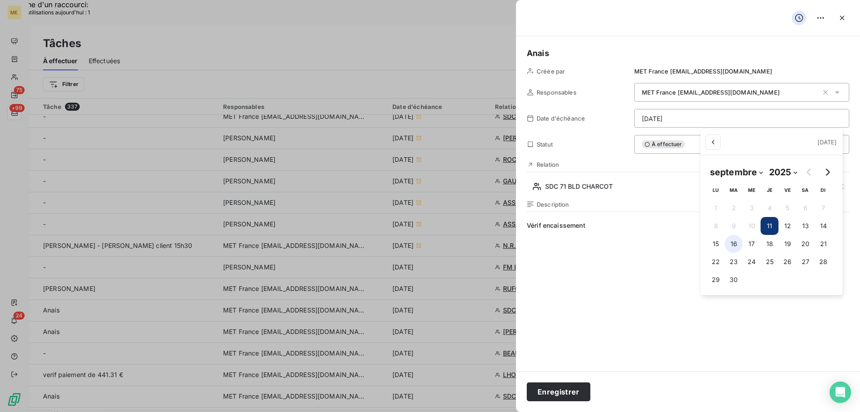
click at [736, 244] on button "16" at bounding box center [734, 244] width 18 height 18
type input "16/09/2025"
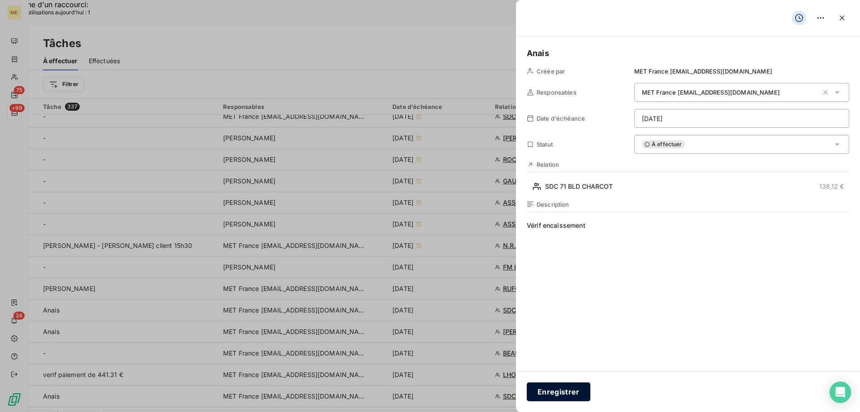
click at [560, 392] on button "Enregistrer" at bounding box center [559, 391] width 64 height 19
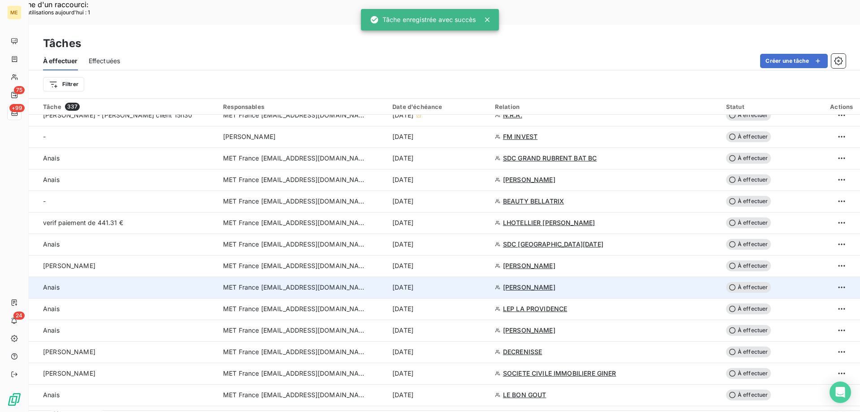
scroll to position [359, 0]
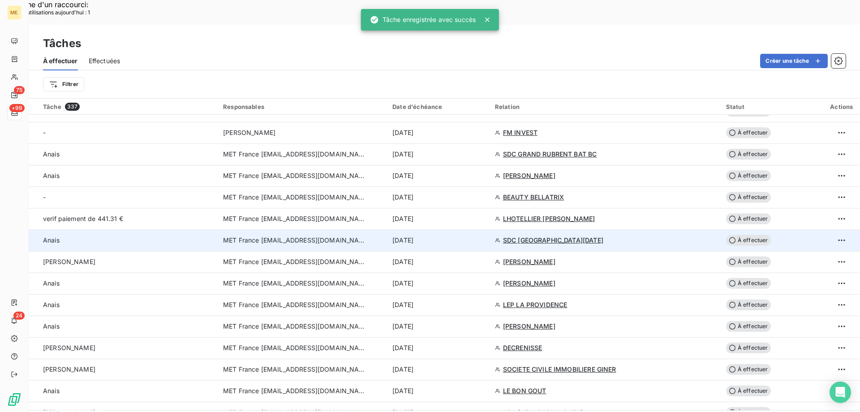
click at [458, 236] on div "[DATE]" at bounding box center [439, 240] width 92 height 9
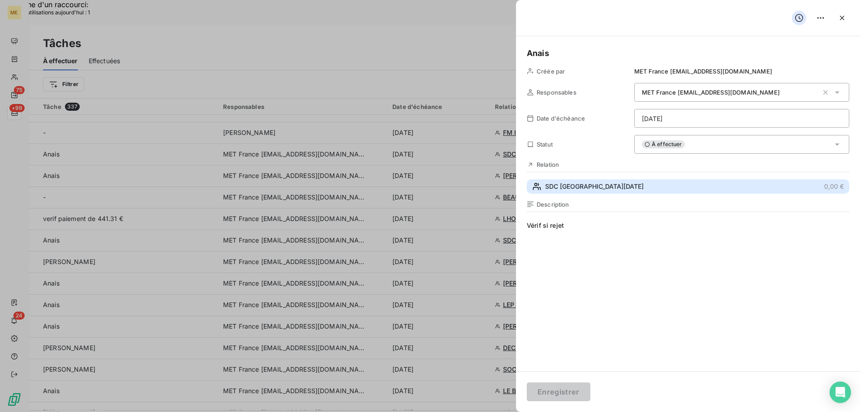
click at [607, 187] on button "SDC SANTA LUCIA 0,00 €" at bounding box center [688, 186] width 323 height 14
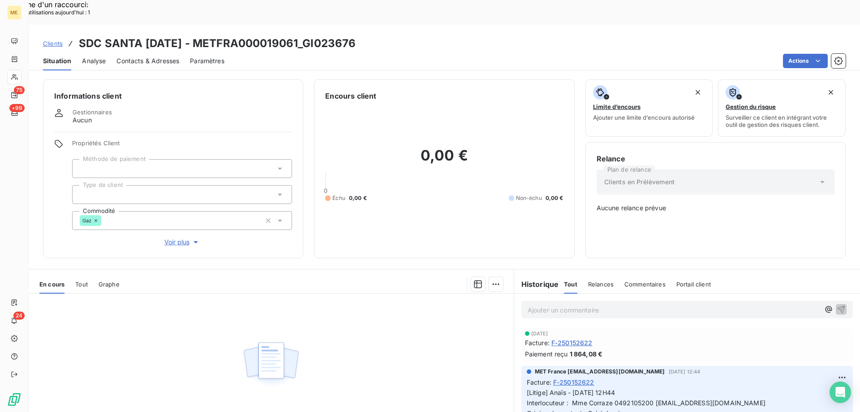
scroll to position [90, 0]
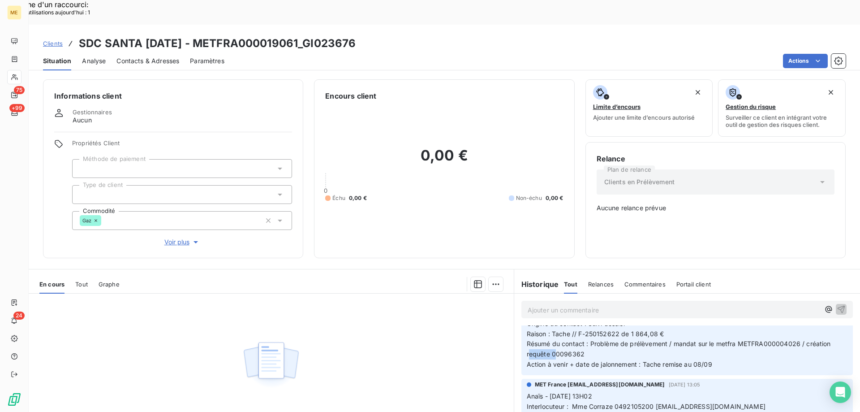
drag, startPoint x: 585, startPoint y: 323, endPoint x: 547, endPoint y: 325, distance: 37.7
click at [547, 325] on p "[Litige] Anaïs - 01/09/2025 - 12H44 Interlocuteur : Mme Corraze 0492105200 spil…" at bounding box center [687, 334] width 321 height 72
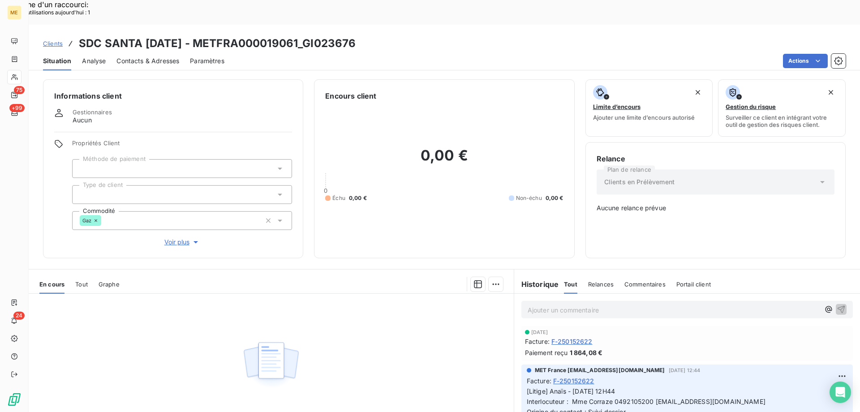
scroll to position [0, 0]
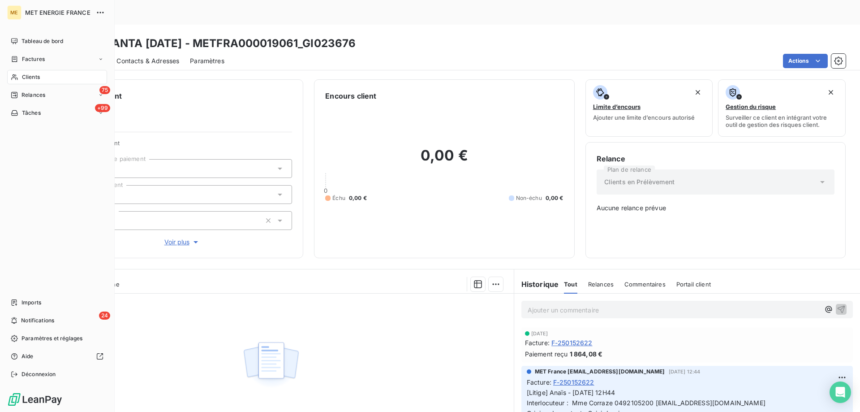
click at [39, 110] on span "Tâches" at bounding box center [31, 113] width 19 height 8
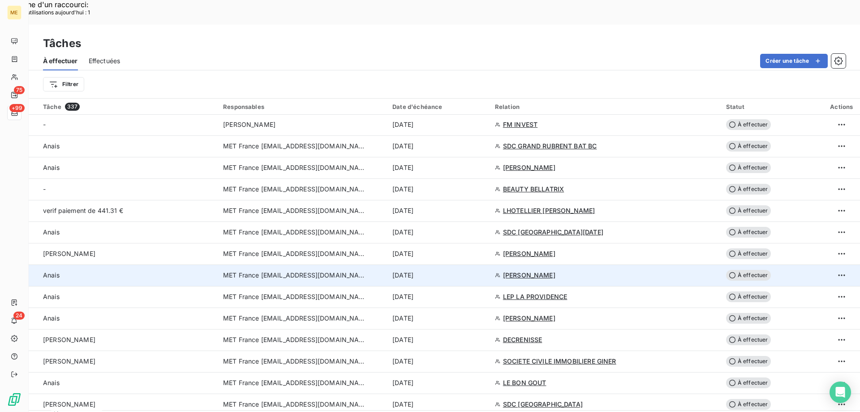
scroll to position [359, 0]
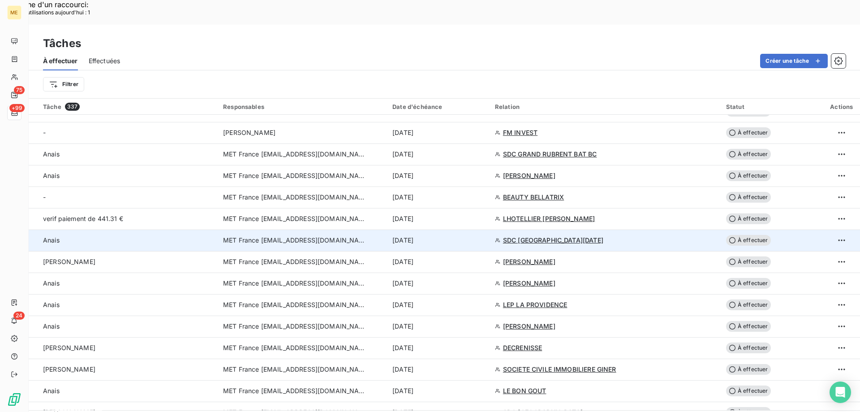
click at [455, 236] on div "[DATE]" at bounding box center [439, 240] width 92 height 9
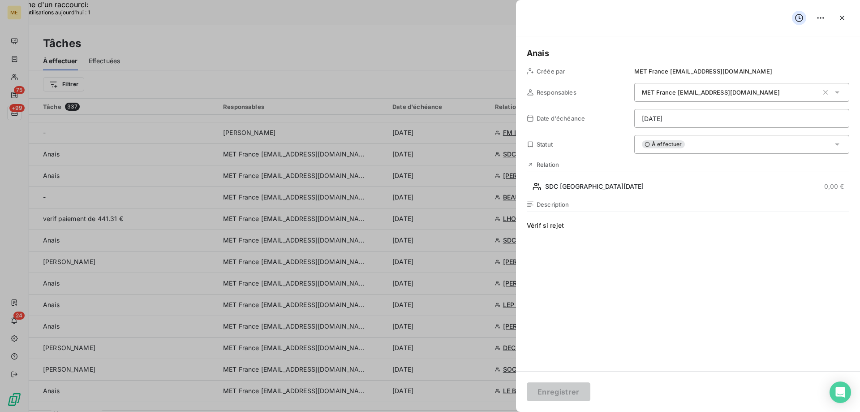
click at [698, 147] on div "À effectuer" at bounding box center [742, 144] width 215 height 19
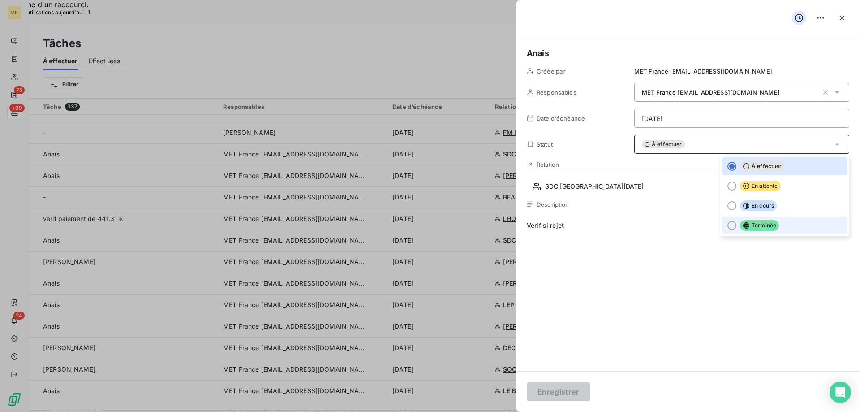
click at [770, 223] on span "Terminée" at bounding box center [759, 225] width 39 height 11
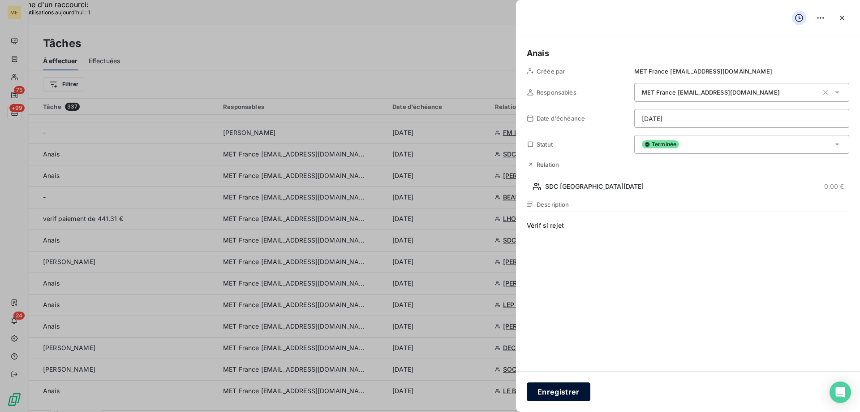
click at [576, 385] on button "Enregistrer" at bounding box center [559, 391] width 64 height 19
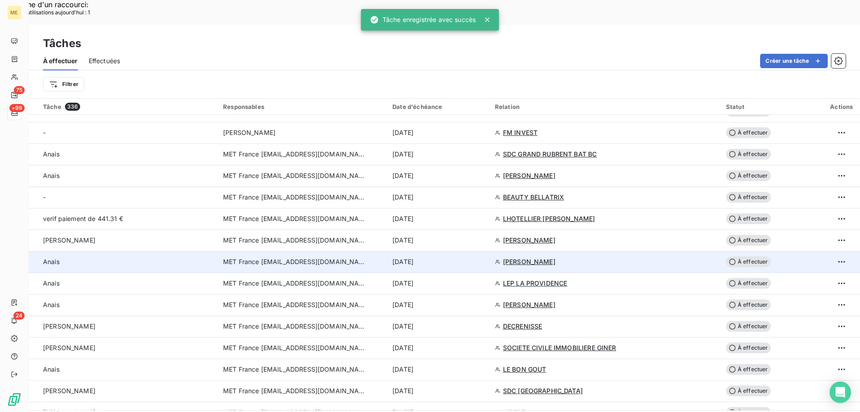
click at [458, 257] on div "[DATE]" at bounding box center [439, 261] width 92 height 9
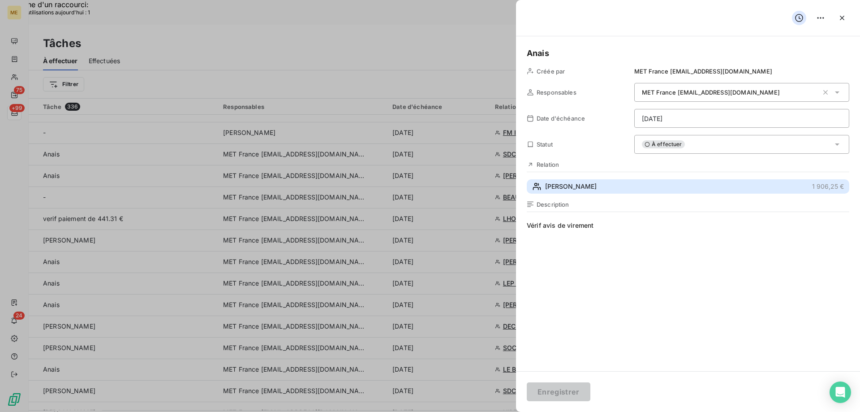
click at [589, 183] on button "DELOUYA 1 906,25 €" at bounding box center [688, 186] width 323 height 14
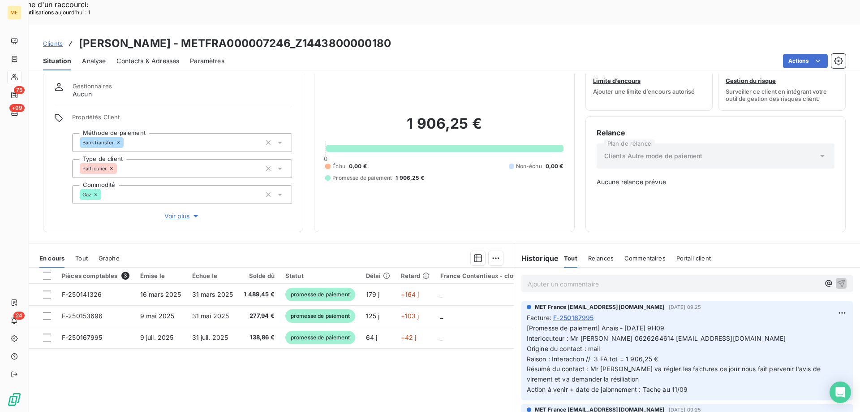
scroll to position [45, 0]
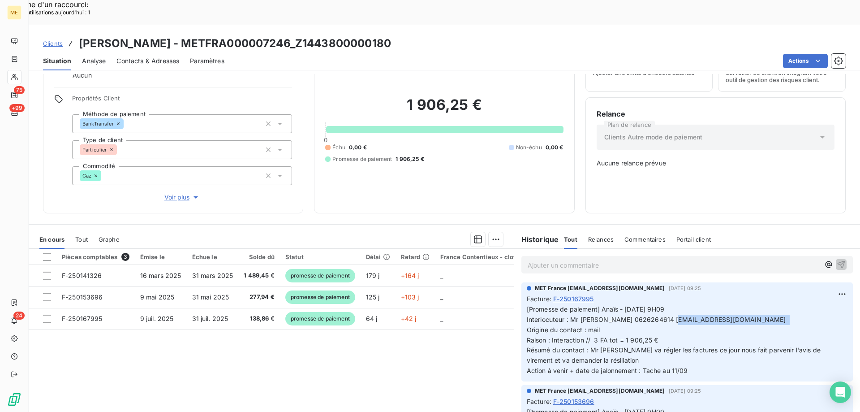
drag, startPoint x: 657, startPoint y: 290, endPoint x: 781, endPoint y: 291, distance: 124.1
click at [781, 305] on span "[Promesse de paiement] Anaïs - 09/09/2025 - 9H09 Interlocuteur : Mr MARCHAND 06…" at bounding box center [675, 339] width 296 height 69
click at [662, 259] on p "Ajouter un commentaire ﻿" at bounding box center [674, 264] width 292 height 11
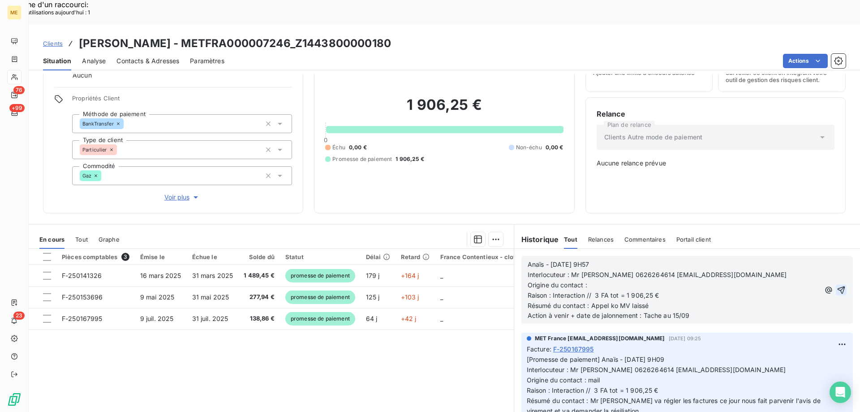
click at [838, 286] on icon "button" at bounding box center [842, 290] width 8 height 8
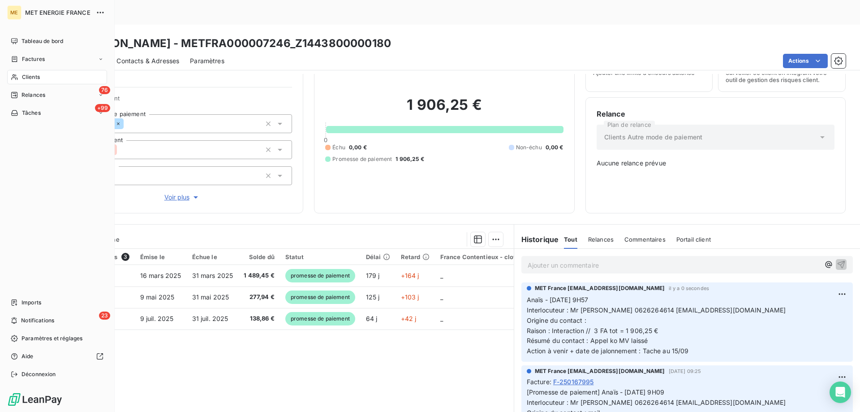
click at [20, 111] on div "Tâches" at bounding box center [26, 113] width 30 height 8
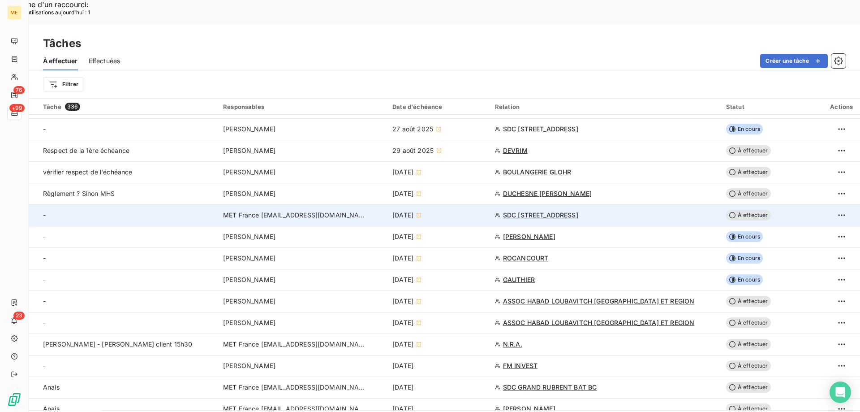
scroll to position [269, 0]
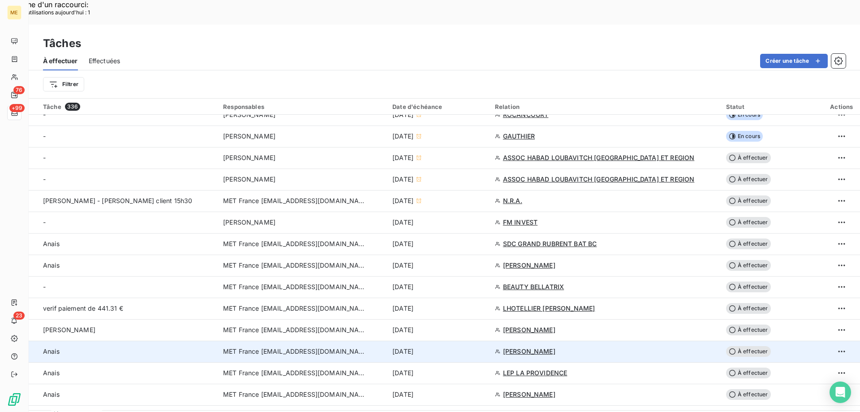
click at [454, 347] on div "[DATE]" at bounding box center [439, 351] width 92 height 9
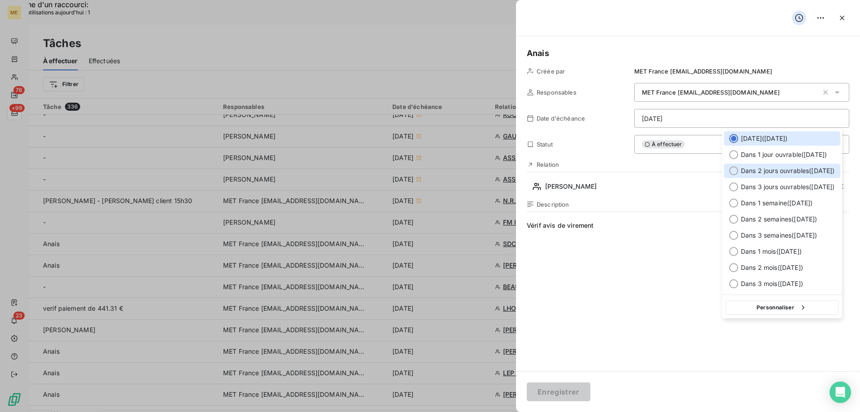
click at [790, 173] on span "Dans 2 jours ouvrables ( lundi )" at bounding box center [788, 170] width 94 height 9
type input "15/09/2025"
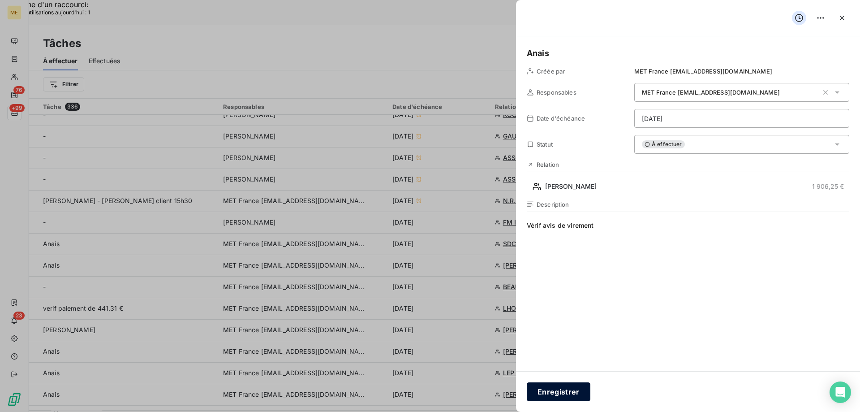
click at [553, 393] on button "Enregistrer" at bounding box center [559, 391] width 64 height 19
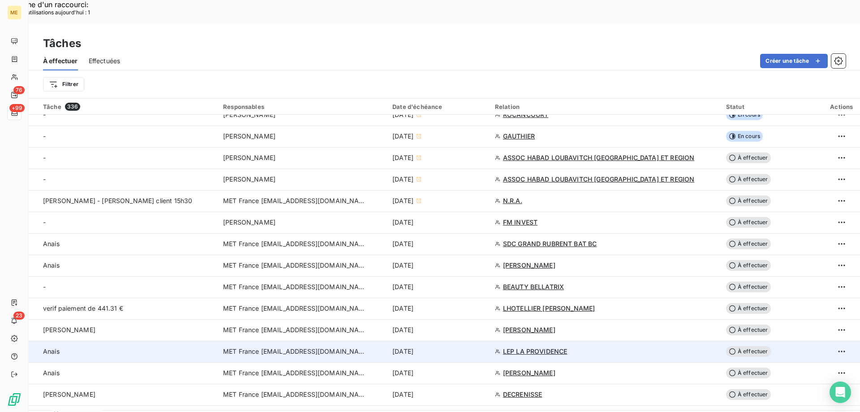
click at [464, 347] on div "[DATE]" at bounding box center [439, 351] width 92 height 9
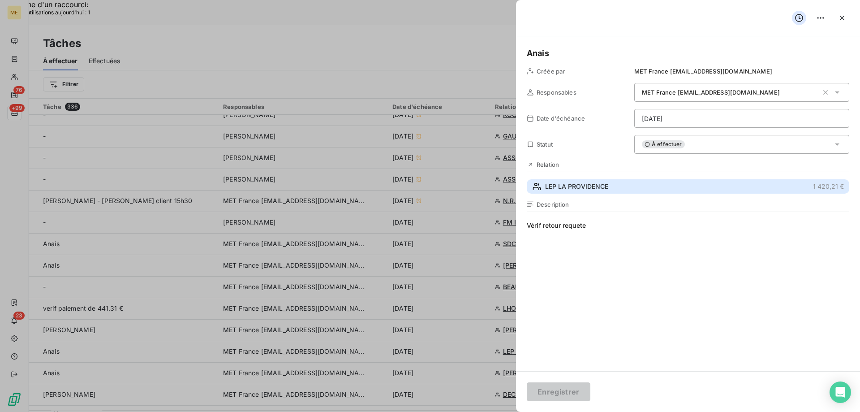
click at [613, 184] on button "LEP LA PROVIDENCE 1 420,21 €" at bounding box center [688, 186] width 323 height 14
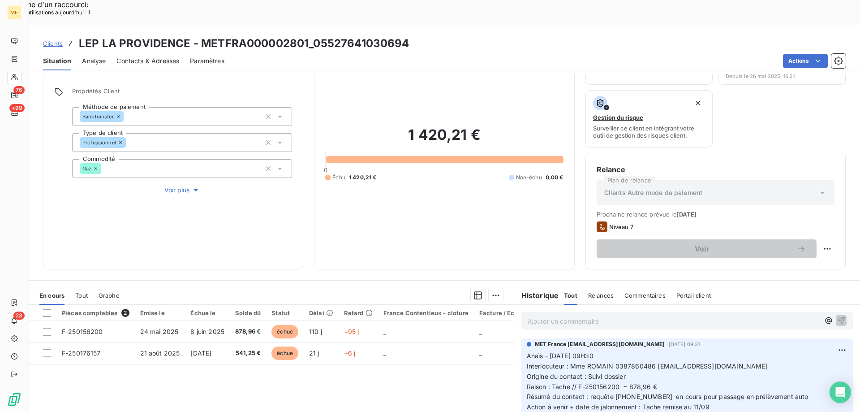
scroll to position [120, 0]
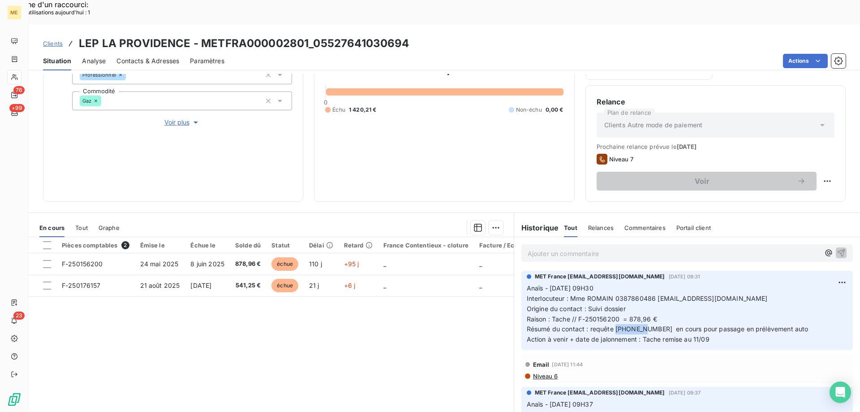
drag, startPoint x: 643, startPoint y: 304, endPoint x: 613, endPoint y: 306, distance: 30.1
click at [613, 325] on span "Résumé du contact : requête 00096095 en cours pour passage en prélèvement auto" at bounding box center [668, 329] width 282 height 8
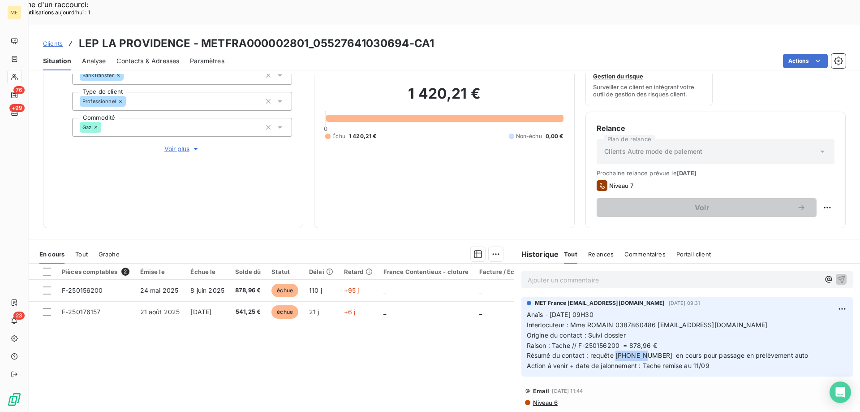
scroll to position [75, 0]
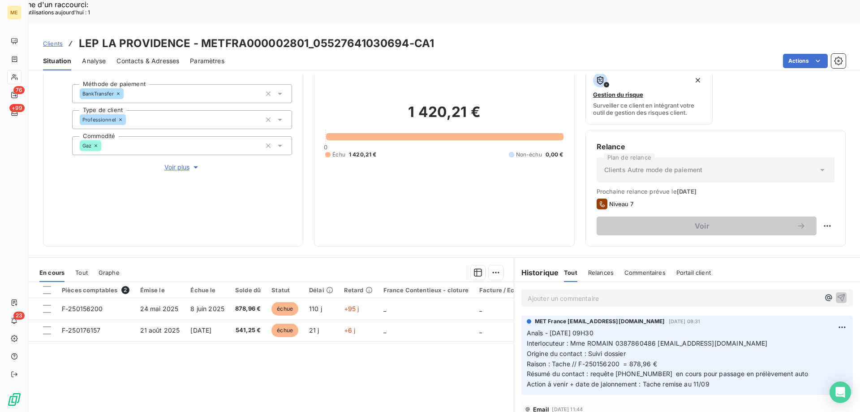
click at [304, 35] on h3 "LEP LA PROVIDENCE - METFRA000002801_05527641030694-CA1" at bounding box center [256, 43] width 355 height 16
drag, startPoint x: 307, startPoint y: 17, endPoint x: 202, endPoint y: 21, distance: 105.8
click at [202, 35] on h3 "LEP LA PROVIDENCE - METFRA000002801_05527641030694-CA1" at bounding box center [256, 43] width 355 height 16
drag, startPoint x: 711, startPoint y: 361, endPoint x: 516, endPoint y: 308, distance: 202.1
click at [516, 314] on div "MET France met-france@recouvrement.met.com 9 sept. 2025, 09:31 Anaïs - 09/09/20…" at bounding box center [687, 355] width 346 height 83
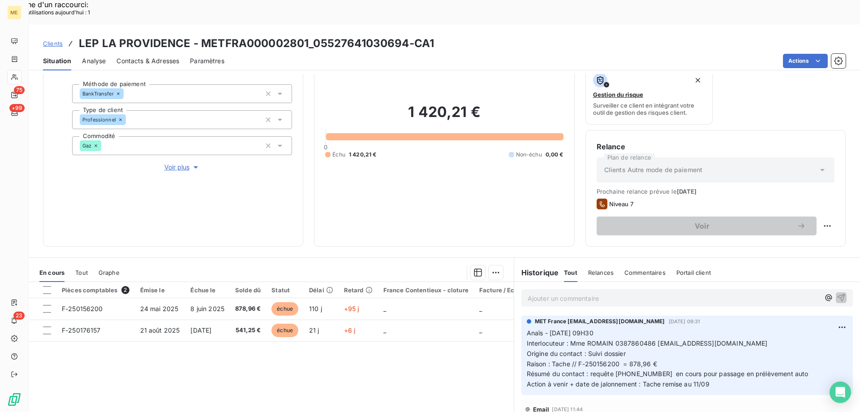
click at [575, 293] on p "Ajouter un commentaire ﻿" at bounding box center [674, 298] width 292 height 11
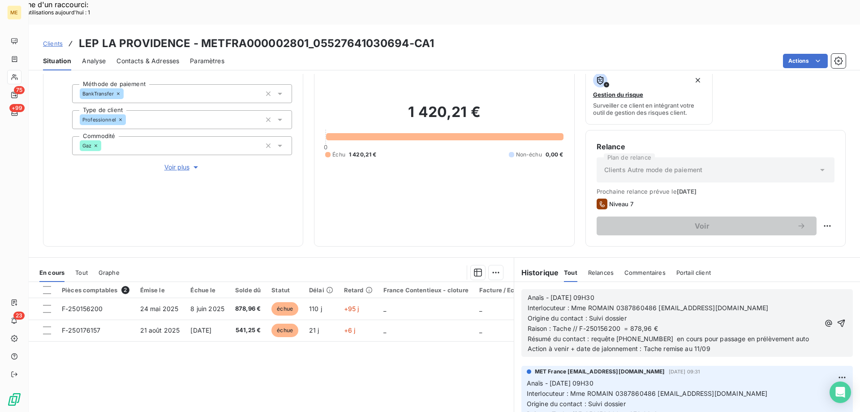
click at [556, 294] on span "Anaïs - 09/09/2025 - 09H30" at bounding box center [561, 298] width 67 height 8
drag, startPoint x: 615, startPoint y: 270, endPoint x: 589, endPoint y: 272, distance: 26.1
click at [589, 293] on p "Anaïs - 11/09/2025 - 09H30" at bounding box center [674, 298] width 292 height 10
click at [635, 313] on p "Origine du contact : Suivi dossier" at bounding box center [674, 318] width 292 height 10
drag, startPoint x: 617, startPoint y: 303, endPoint x: 576, endPoint y: 308, distance: 41.0
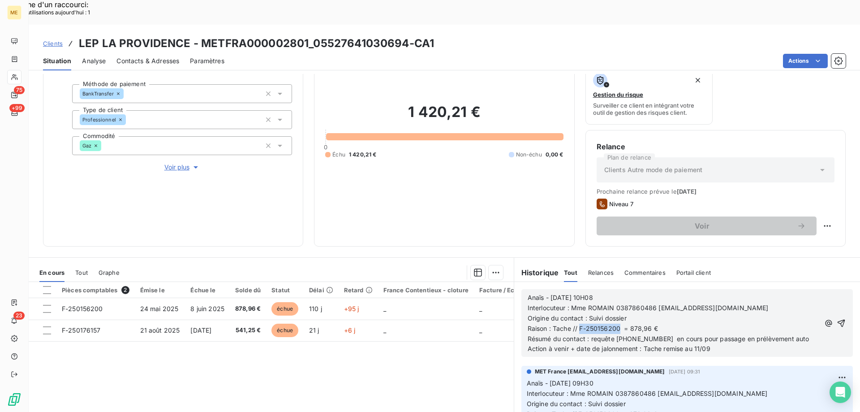
click at [576, 324] on p "Raison : Tache // F-250156200 = 878,96 €" at bounding box center [674, 329] width 292 height 10
drag, startPoint x: 487, startPoint y: 94, endPoint x: 401, endPoint y: 84, distance: 86.2
click at [401, 103] on h2 "1 420,21 €" at bounding box center [444, 116] width 238 height 27
drag, startPoint x: 625, startPoint y: 304, endPoint x: 598, endPoint y: 307, distance: 27.0
click at [598, 324] on span "Raison : Tache // 2FA = 878,96 €" at bounding box center [578, 328] width 101 height 8
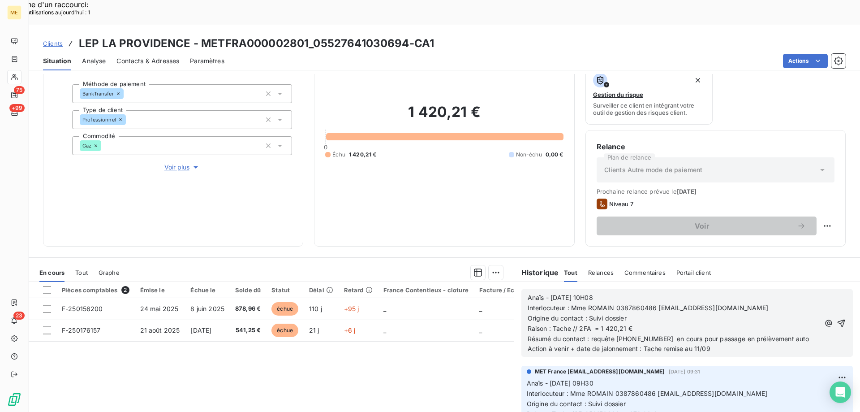
click at [652, 324] on p "Raison : Tache // 2FA = 1 420,21 €" at bounding box center [674, 329] width 292 height 10
click at [697, 345] on span "Action à venir + date de jalonnement : Tache remise au 11/09" at bounding box center [619, 349] width 183 height 8
click at [671, 345] on span "Action à venir + date de jalonnement : Tache remise au 1/09" at bounding box center [618, 349] width 180 height 8
click at [693, 345] on span "Action à venir + date de jalonnement : Tache remise au 1/09" at bounding box center [618, 349] width 180 height 8
click at [836, 318] on button "button" at bounding box center [841, 323] width 11 height 11
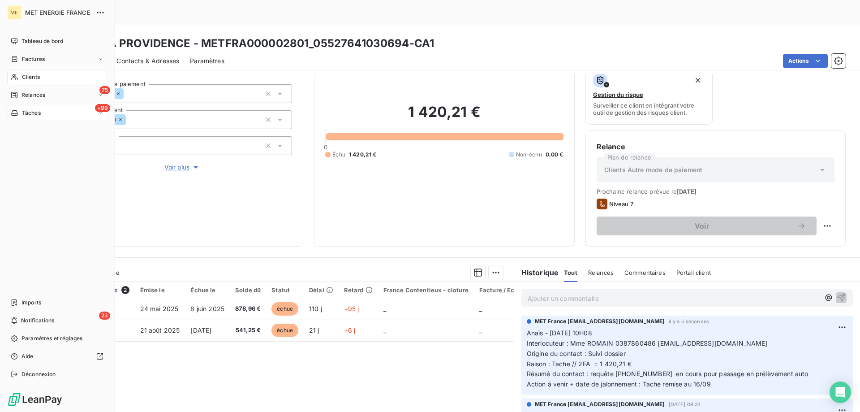
click at [21, 112] on div "Tâches" at bounding box center [26, 113] width 30 height 8
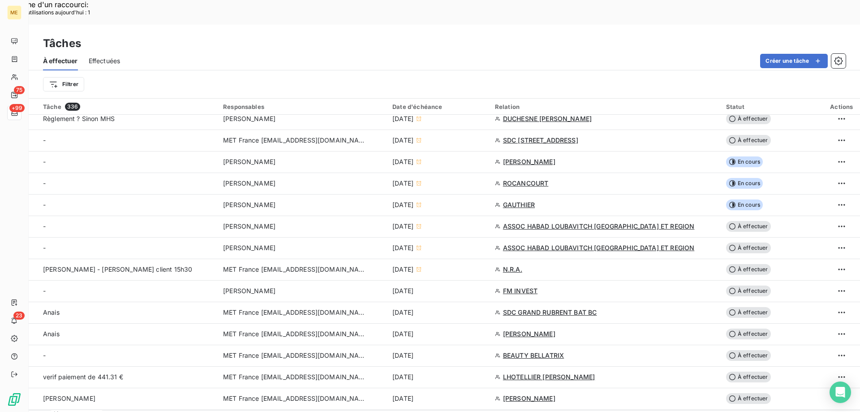
scroll to position [314, 0]
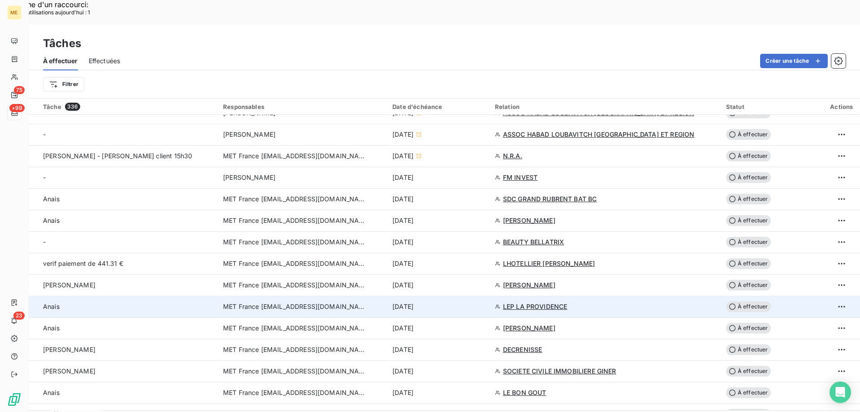
click at [484, 302] on div "[DATE]" at bounding box center [439, 306] width 92 height 9
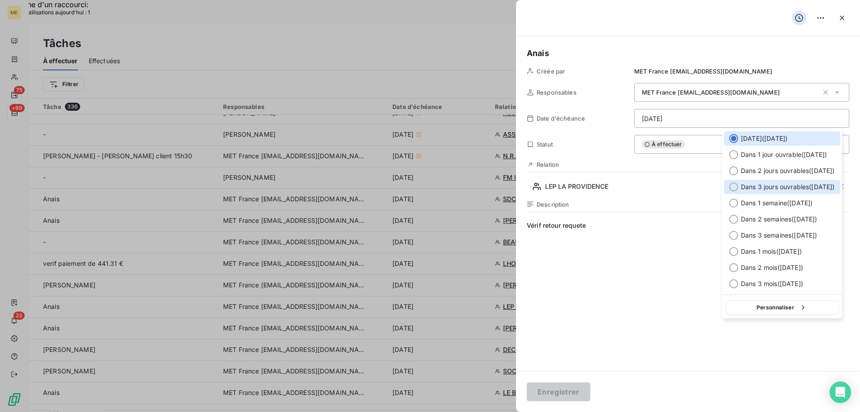
click at [794, 186] on span "Dans 3 jours ouvrables ( mardi )" at bounding box center [788, 186] width 94 height 9
type input "16/09/2025"
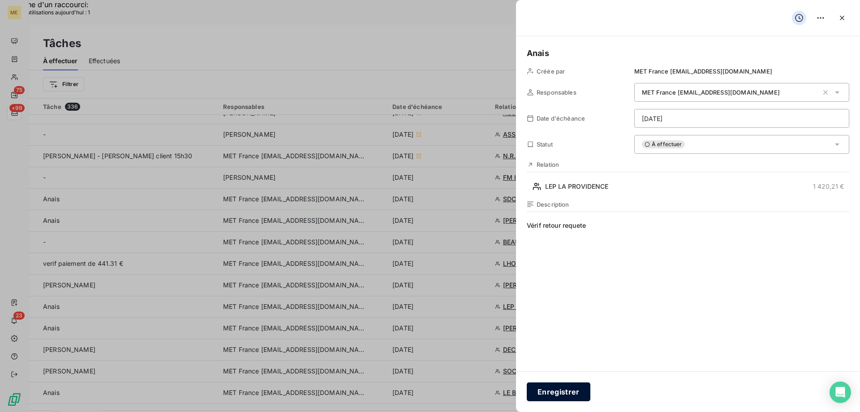
click at [546, 390] on button "Enregistrer" at bounding box center [559, 391] width 64 height 19
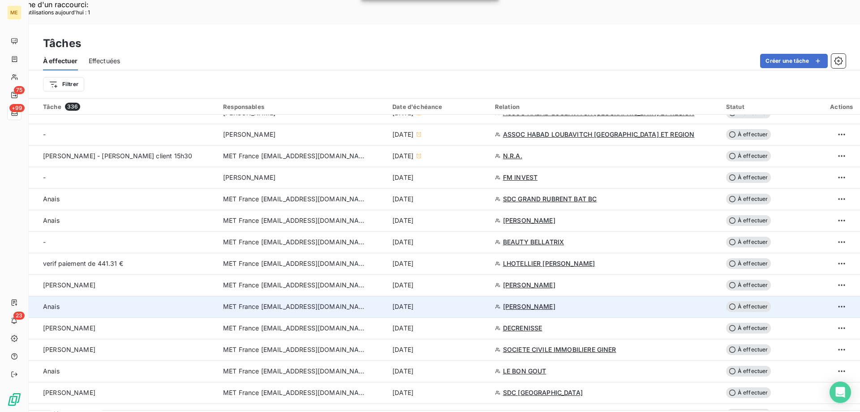
click at [448, 302] on div "[DATE]" at bounding box center [439, 306] width 92 height 9
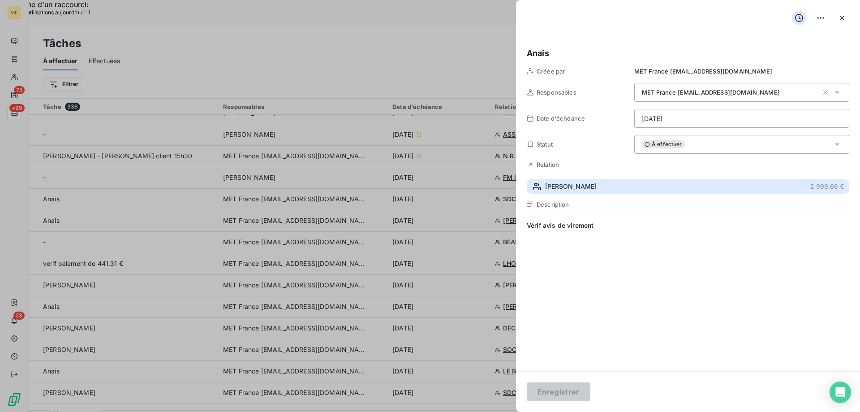
click at [583, 186] on span "CHEVREAU Elise" at bounding box center [571, 186] width 52 height 9
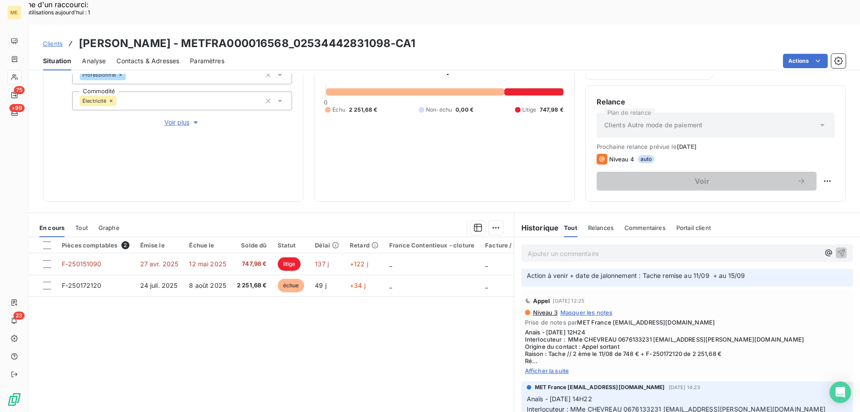
scroll to position [90, 0]
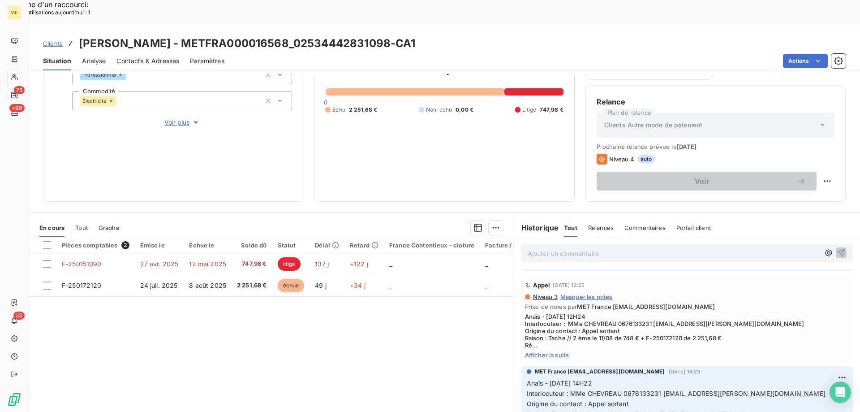
click at [551, 351] on span "Afficher la suite" at bounding box center [687, 354] width 324 height 7
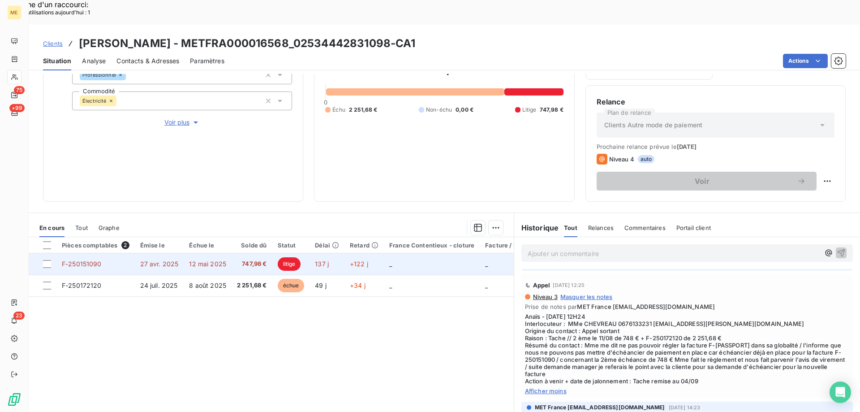
click at [456, 253] on td "_" at bounding box center [432, 264] width 96 height 22
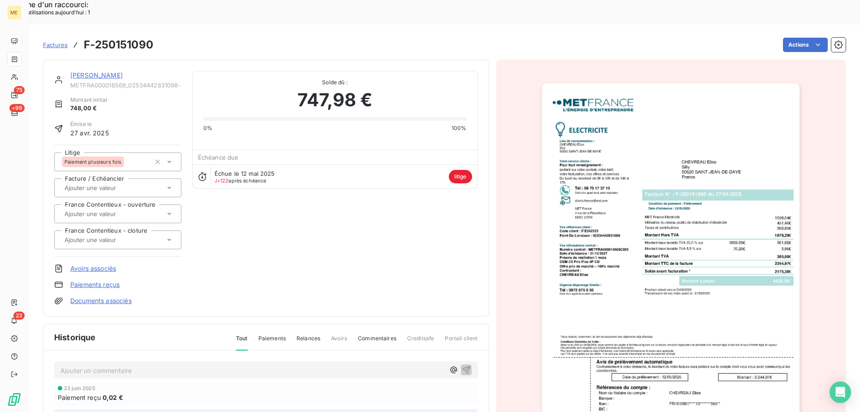
click at [106, 71] on div "CHEVREAU Elise METFRA000016568_02534442831098-CA1" at bounding box center [125, 80] width 111 height 18
click at [105, 71] on link "CHEVREAU Elise" at bounding box center [96, 75] width 52 height 8
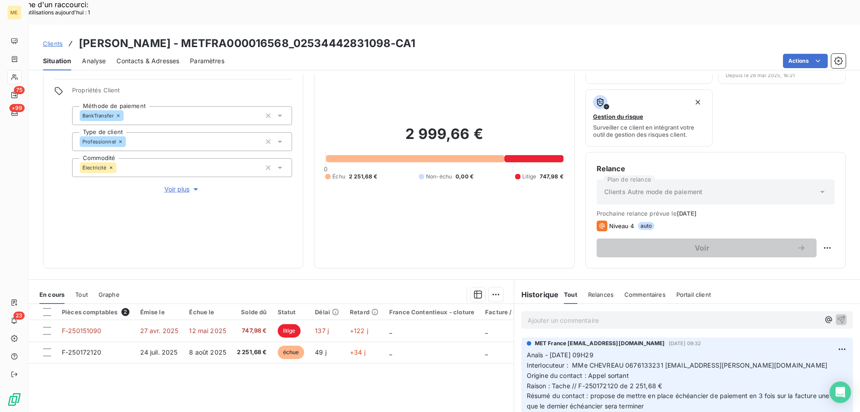
scroll to position [120, 0]
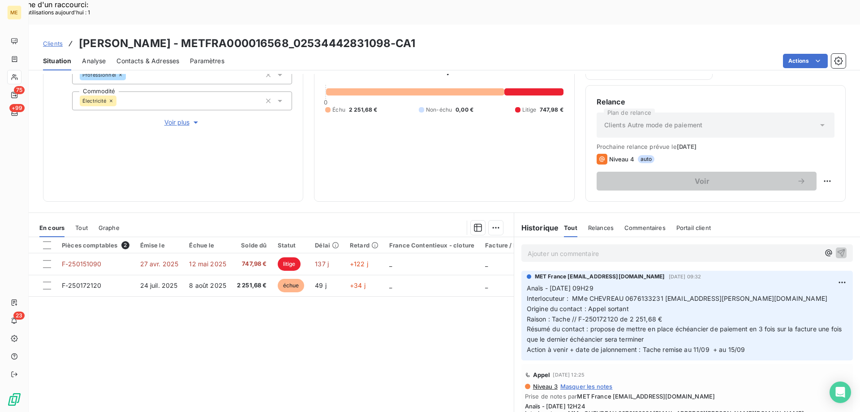
click at [660, 325] on span "Résumé du contact : propose de mettre en place échéancier de paiement en 3 fois…" at bounding box center [685, 334] width 317 height 18
drag, startPoint x: 283, startPoint y: 18, endPoint x: 178, endPoint y: 18, distance: 104.4
click at [178, 35] on h3 "CHEVREAU Elise - METFRA000016568_02534442831098-CA1" at bounding box center [247, 43] width 337 height 16
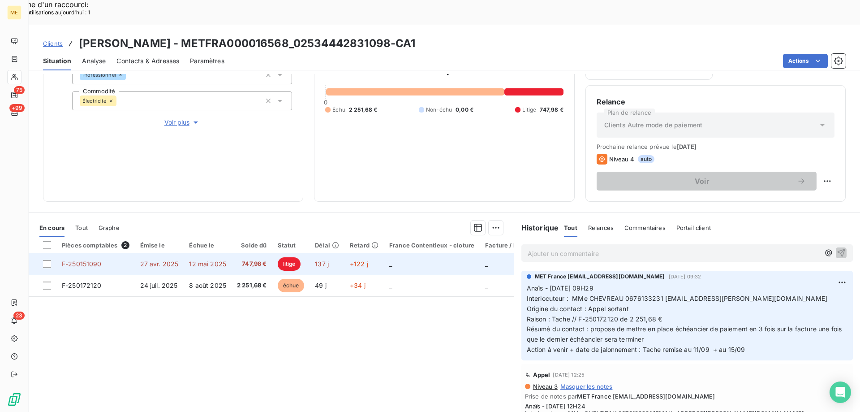
click at [436, 253] on td "_" at bounding box center [432, 264] width 96 height 22
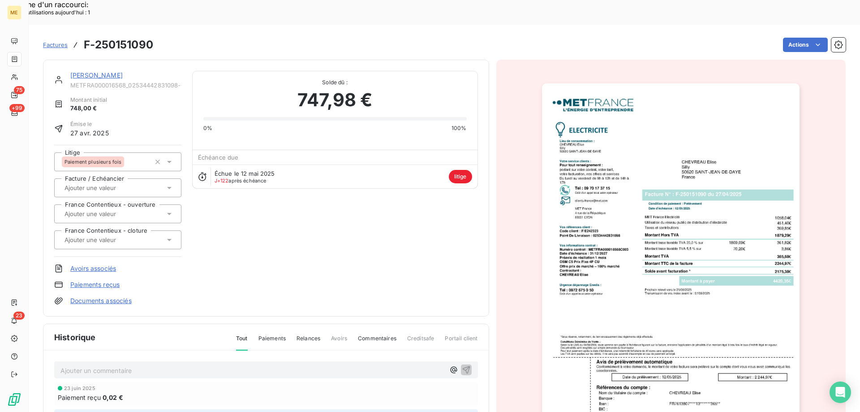
click at [90, 71] on link "CHEVREAU Elise" at bounding box center [96, 75] width 52 height 8
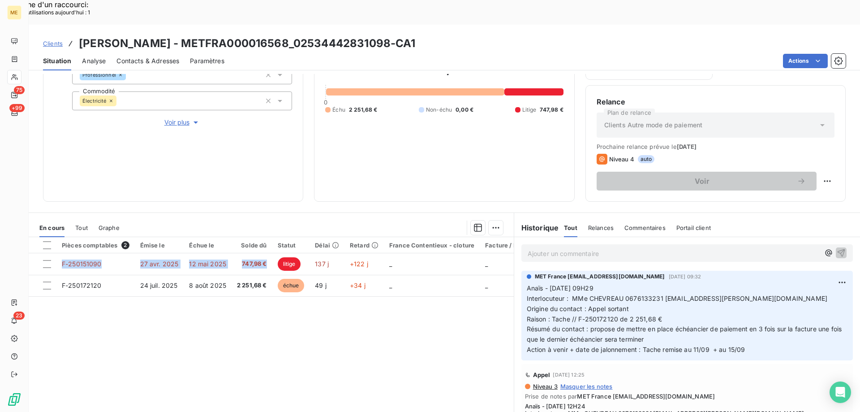
drag, startPoint x: 268, startPoint y: 240, endPoint x: 372, endPoint y: 143, distance: 142.1
click at [248, 212] on div "En cours Tout Graphe Pièces comptables 2 Émise le Échue le Solde dû Statut Déla…" at bounding box center [445, 324] width 832 height 224
click at [608, 248] on p "Ajouter un commentaire ﻿" at bounding box center [674, 253] width 292 height 11
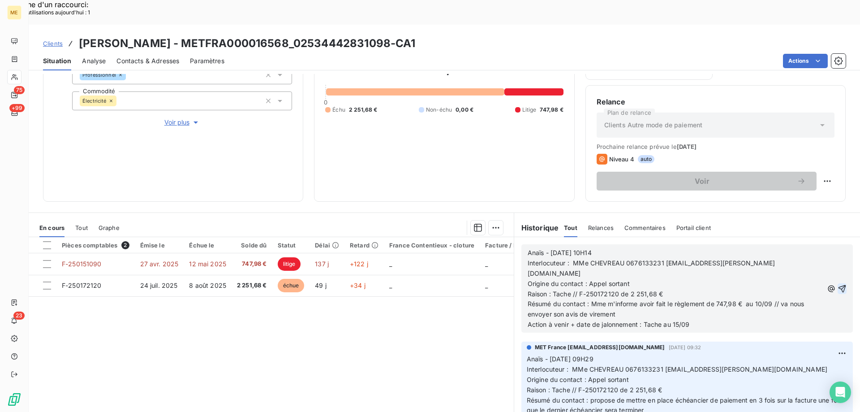
click at [838, 284] on icon "button" at bounding box center [842, 288] width 9 height 9
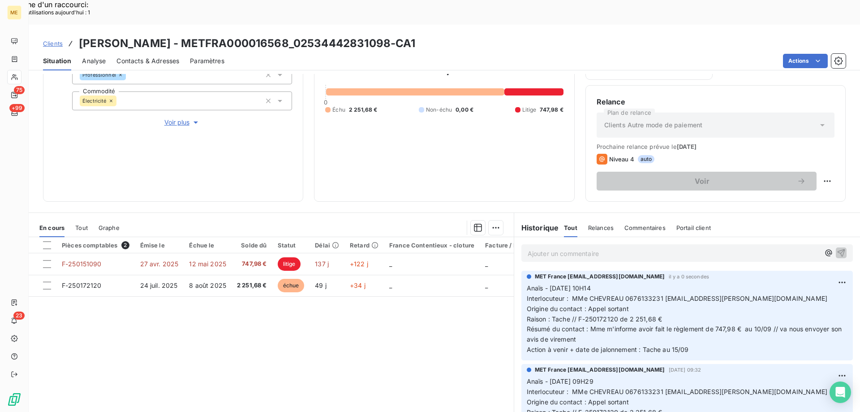
drag, startPoint x: 417, startPoint y: 18, endPoint x: 180, endPoint y: 10, distance: 237.2
click at [180, 25] on div "Clients CHEVREAU Elise - METFRA000016568_02534442831098-CA1 Situation Analyse C…" at bounding box center [445, 48] width 832 height 46
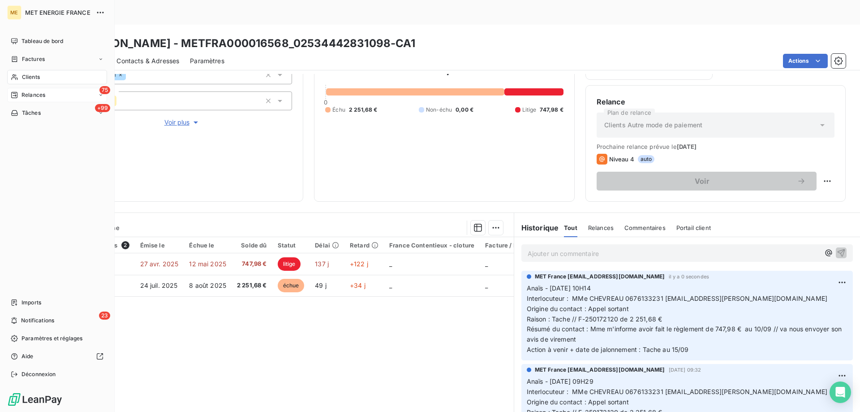
click at [20, 94] on div "Relances" at bounding box center [28, 95] width 35 height 8
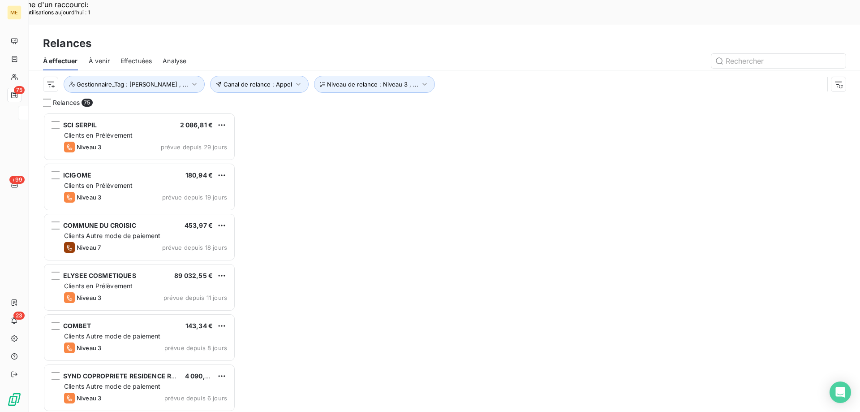
scroll to position [317, 186]
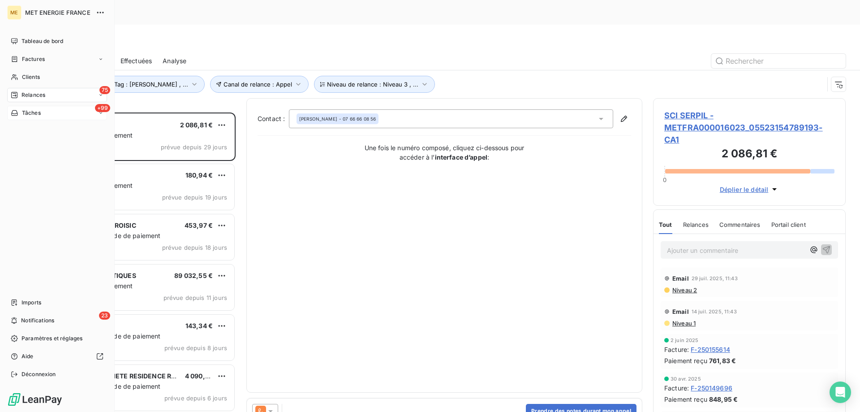
click at [12, 108] on div "+99 Tâches" at bounding box center [57, 113] width 100 height 14
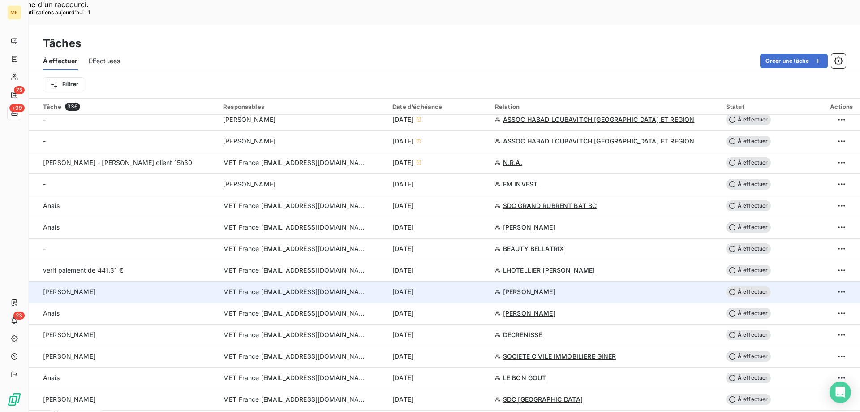
scroll to position [359, 0]
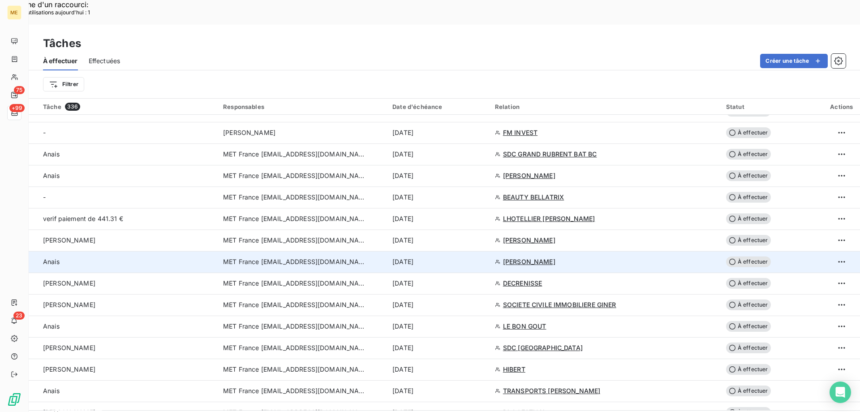
click at [480, 257] on div "[DATE]" at bounding box center [439, 261] width 92 height 9
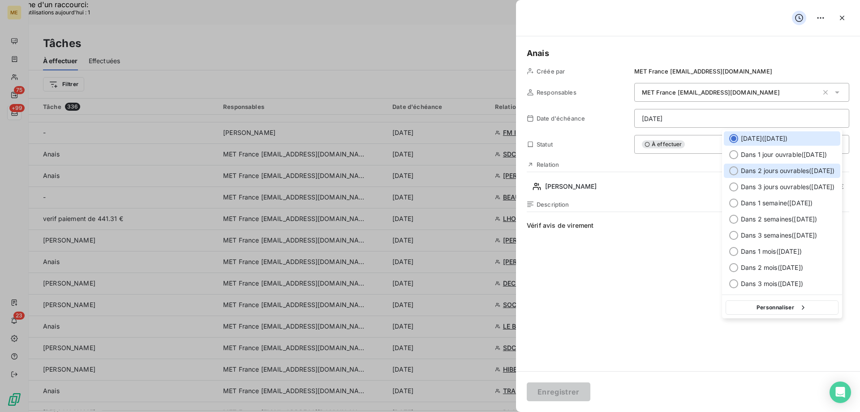
click at [790, 173] on span "Dans 2 jours ouvrables ( lundi )" at bounding box center [788, 170] width 94 height 9
type input "15/09/2025"
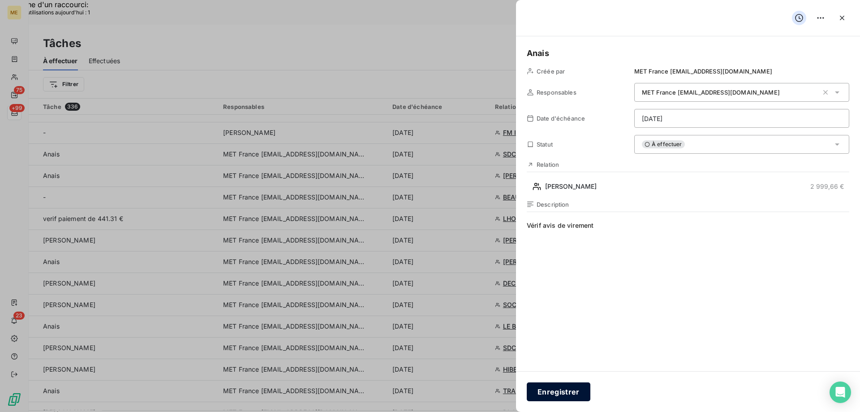
click at [549, 390] on button "Enregistrer" at bounding box center [559, 391] width 64 height 19
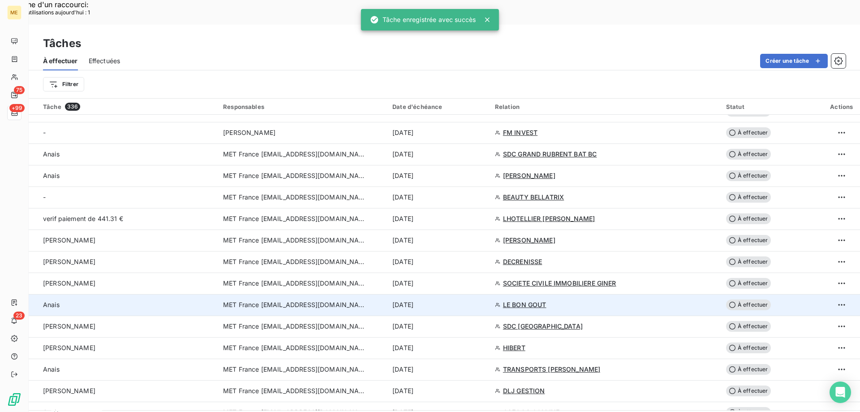
click at [483, 300] on div "[DATE]" at bounding box center [439, 304] width 92 height 9
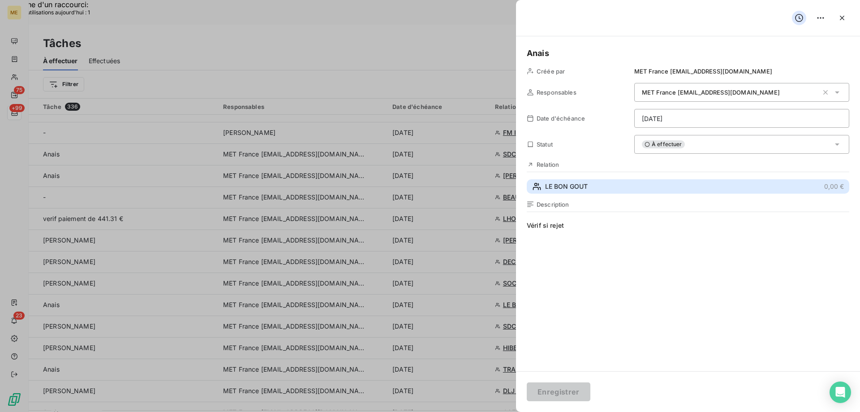
click at [633, 182] on button "LE BON GOUT 0,00 €" at bounding box center [688, 186] width 323 height 14
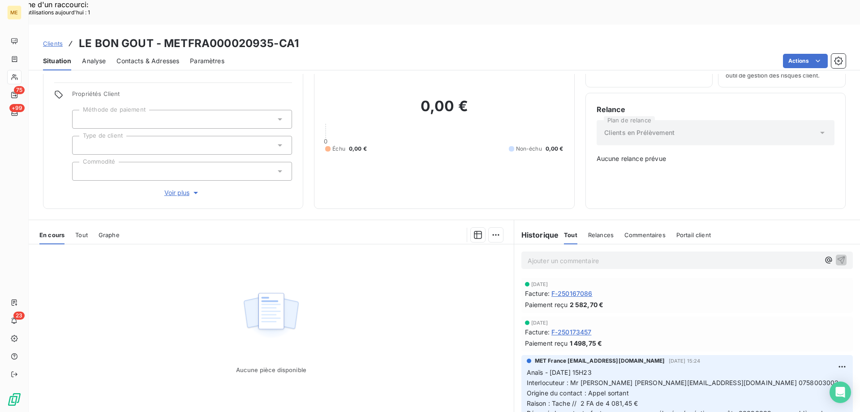
scroll to position [50, 0]
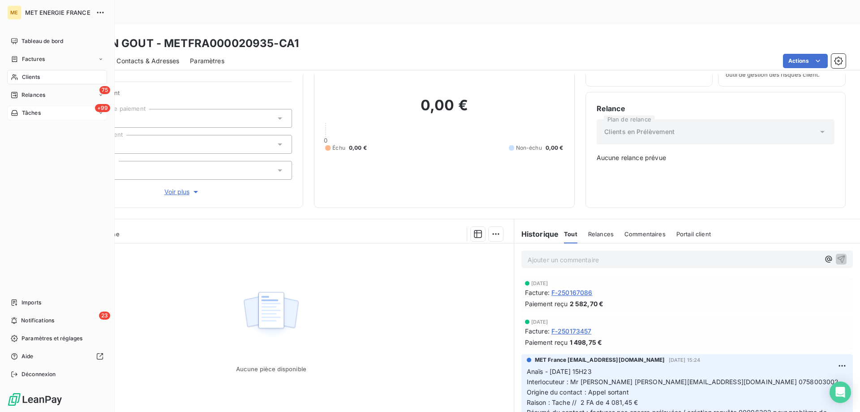
click at [20, 111] on div "Tâches" at bounding box center [26, 113] width 30 height 8
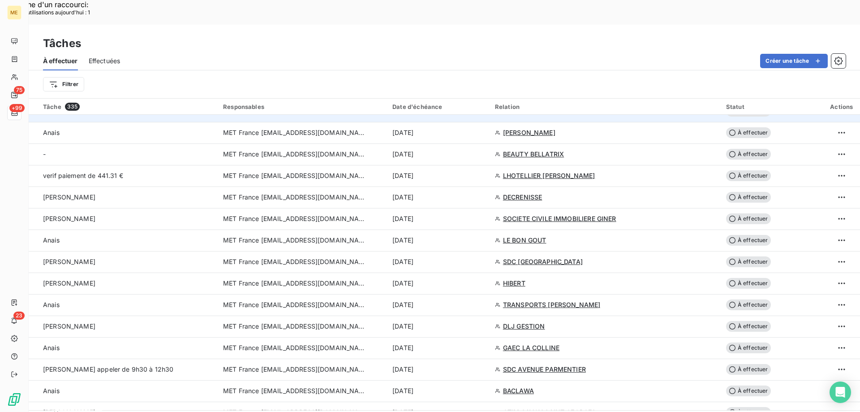
scroll to position [404, 0]
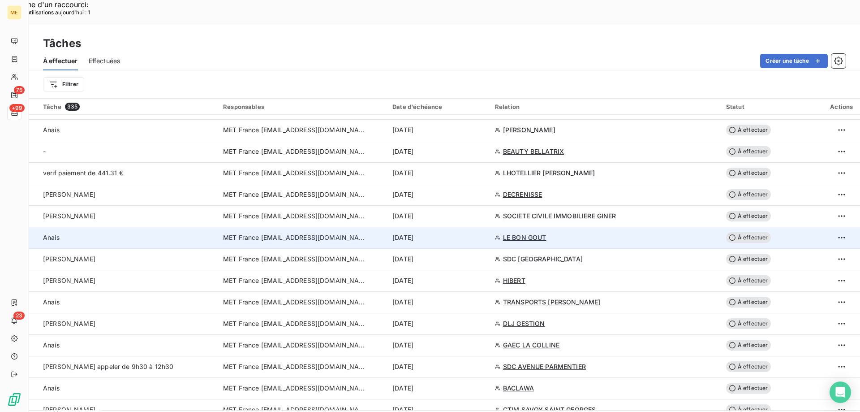
click at [471, 227] on td "[DATE]" at bounding box center [438, 238] width 103 height 22
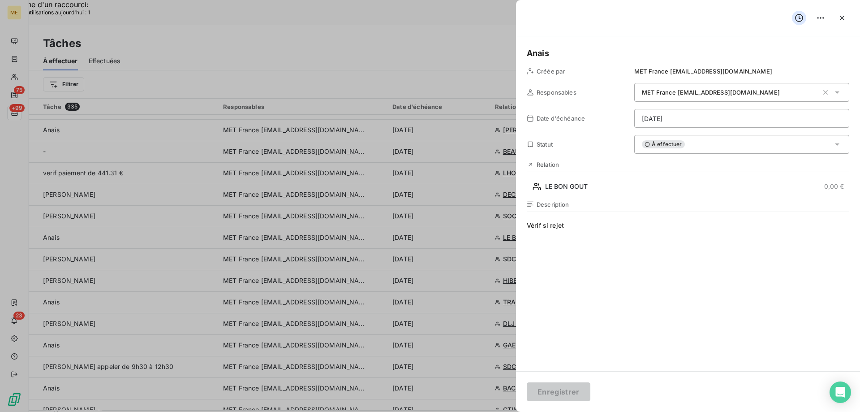
drag, startPoint x: 710, startPoint y: 141, endPoint x: 713, endPoint y: 156, distance: 15.0
click at [711, 141] on div "À effectuer" at bounding box center [742, 144] width 215 height 19
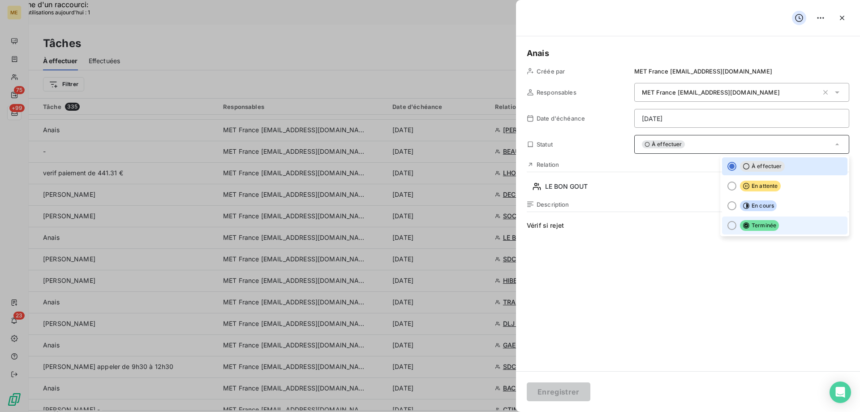
drag, startPoint x: 758, startPoint y: 223, endPoint x: 749, endPoint y: 234, distance: 13.7
click at [758, 223] on span "Terminée" at bounding box center [759, 225] width 39 height 11
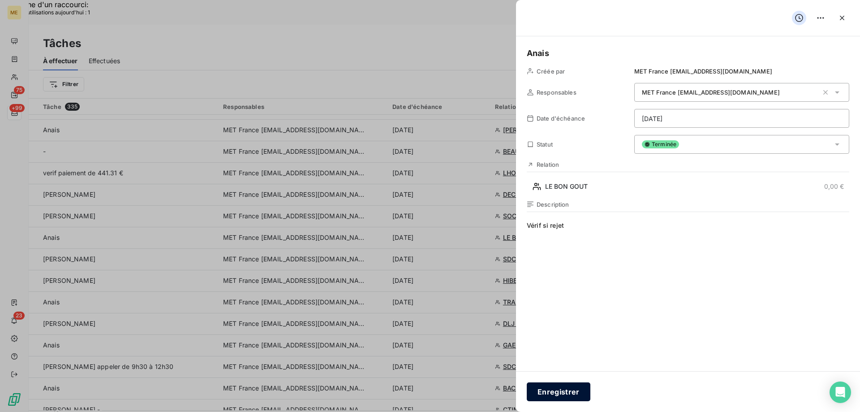
click at [570, 390] on button "Enregistrer" at bounding box center [559, 391] width 64 height 19
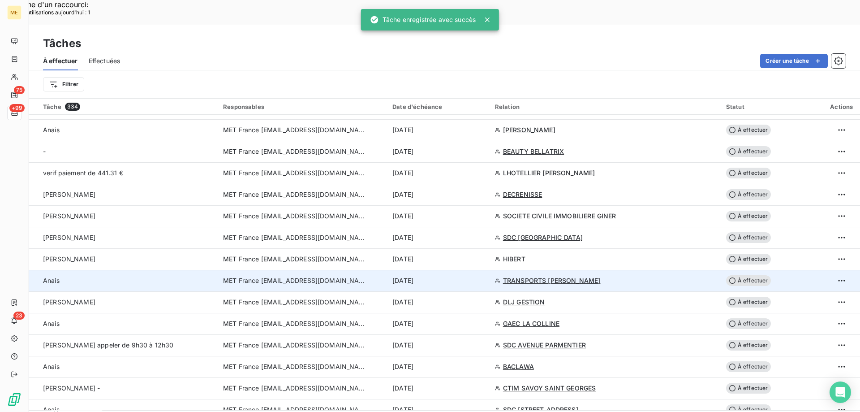
click at [469, 276] on div "[DATE]" at bounding box center [439, 280] width 92 height 9
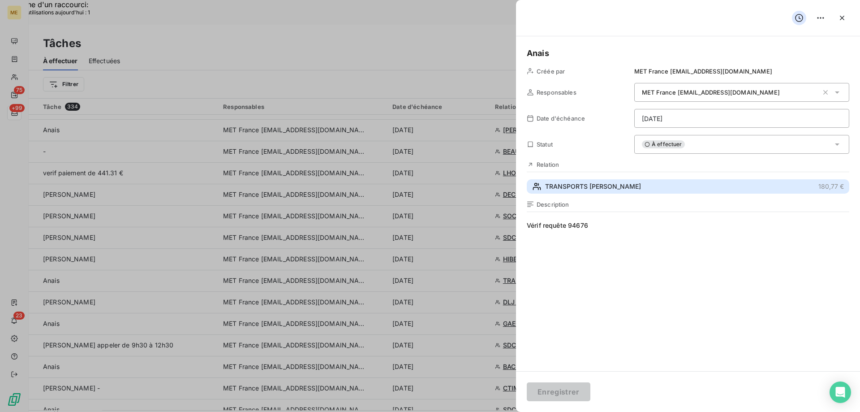
click at [631, 186] on button "TRANSPORTS ALAINE 180,77 €" at bounding box center [688, 186] width 323 height 14
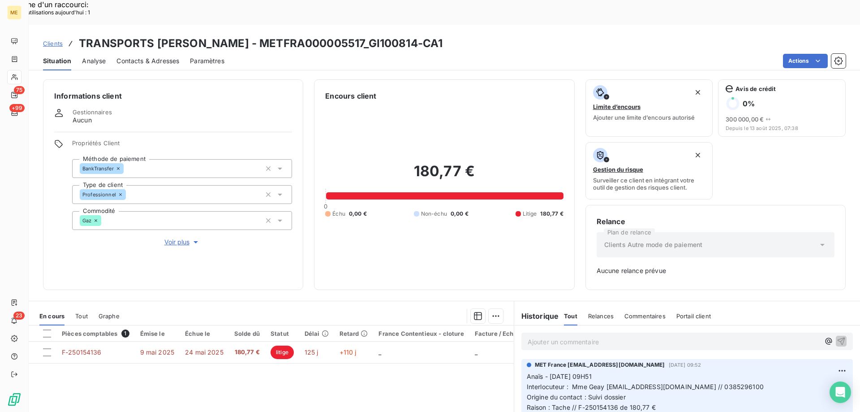
scroll to position [88, 0]
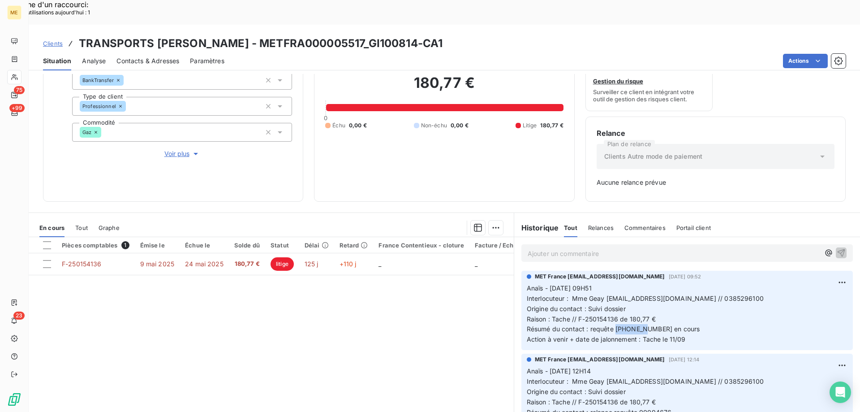
drag, startPoint x: 643, startPoint y: 304, endPoint x: 613, endPoint y: 309, distance: 30.4
click at [613, 309] on p "Anaïs - 04/09/2025 - 09H51 Interlocuteur : Mme Geay facturealine@alaine.fr // 0…" at bounding box center [687, 313] width 321 height 61
click at [85, 224] on span "Tout" at bounding box center [81, 227] width 13 height 7
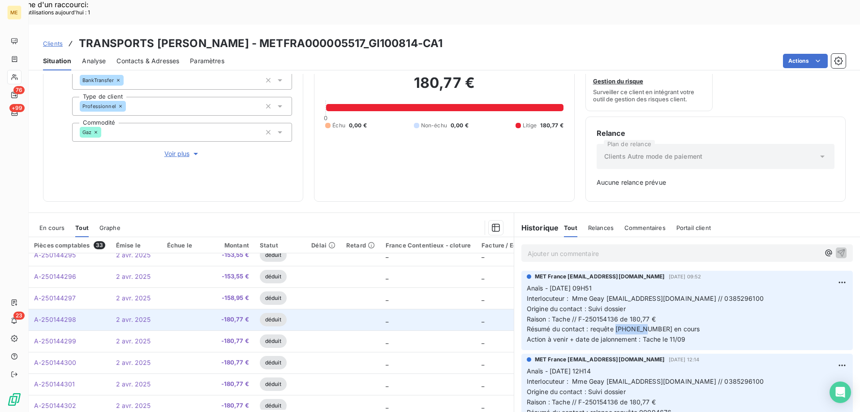
scroll to position [0, 0]
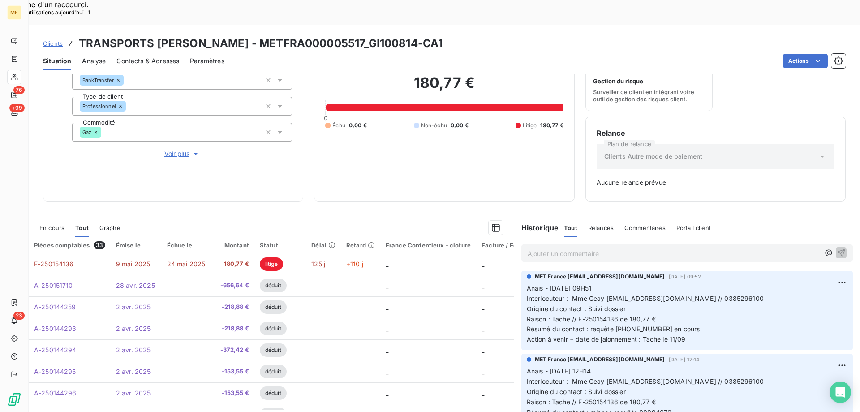
click at [693, 309] on p "Anaïs - 04/09/2025 - 09H51 Interlocuteur : Mme Geay facturealine@alaine.fr // 0…" at bounding box center [687, 313] width 321 height 61
click at [655, 301] on p "Anaïs - 04/09/2025 - 09H51 Interlocuteur : Mme Geay facturealine@alaine.fr // 0…" at bounding box center [687, 313] width 321 height 61
click at [657, 325] on span "Résumé du contact : requête 00094676 en cours" at bounding box center [613, 329] width 173 height 8
click at [688, 311] on p "Anaïs - 04/09/2025 - 09H51 Interlocuteur : Mme Geay facturealine@alaine.fr // 0…" at bounding box center [687, 313] width 321 height 61
click at [679, 308] on p "Anaïs - 04/09/2025 - 09H51 Interlocuteur : Mme Geay facturealine@alaine.fr // 0…" at bounding box center [687, 313] width 321 height 61
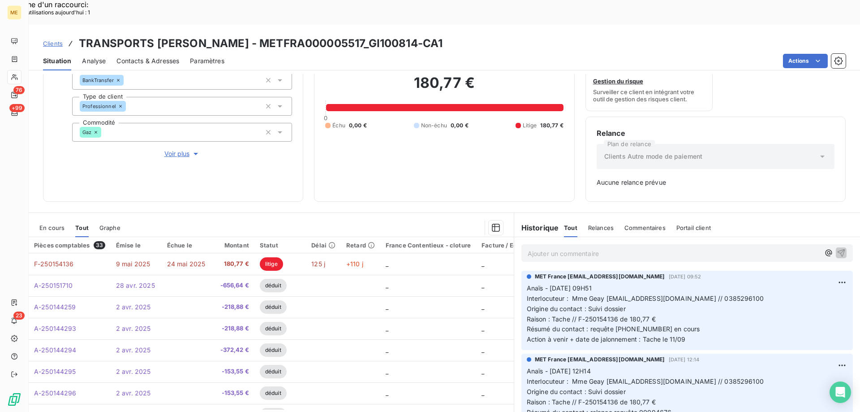
click at [611, 248] on p "Ajouter un commentaire ﻿" at bounding box center [674, 253] width 292 height 11
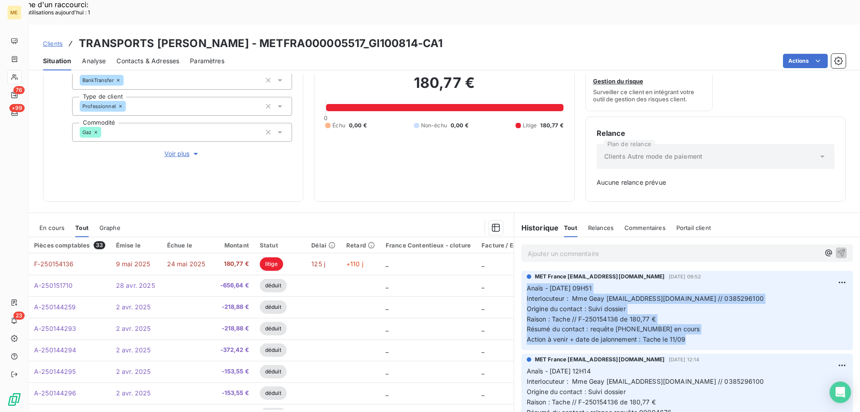
drag, startPoint x: 690, startPoint y: 317, endPoint x: 518, endPoint y: 263, distance: 179.9
click at [522, 271] on div "MET France met-france@recouvrement.met.com 4 sept. 2025, 09:52 Anaïs - 04/09/20…" at bounding box center [688, 310] width 332 height 79
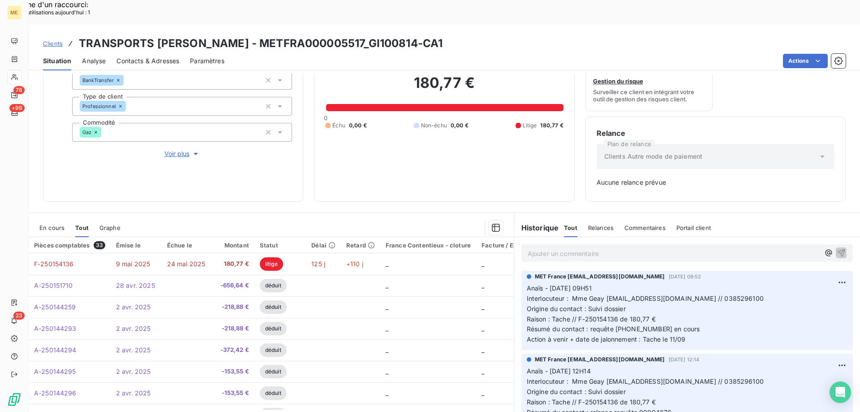
click at [621, 248] on p "Ajouter un commentaire ﻿" at bounding box center [674, 253] width 292 height 11
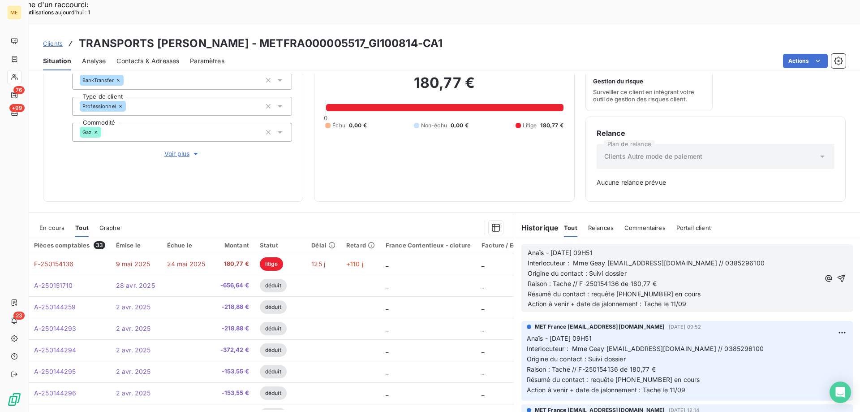
click at [557, 249] on span "Anaïs - 04/09/2025 - 09H51" at bounding box center [560, 253] width 65 height 8
drag, startPoint x: 620, startPoint y: 225, endPoint x: 588, endPoint y: 226, distance: 31.8
click at [588, 248] on p "Anaïs - 11/09/2025 - 09H51" at bounding box center [674, 253] width 292 height 10
drag, startPoint x: 687, startPoint y: 277, endPoint x: 667, endPoint y: 279, distance: 20.2
click at [667, 299] on p "Action à venir + date de jalonnement : Tache le 11/09" at bounding box center [674, 304] width 292 height 10
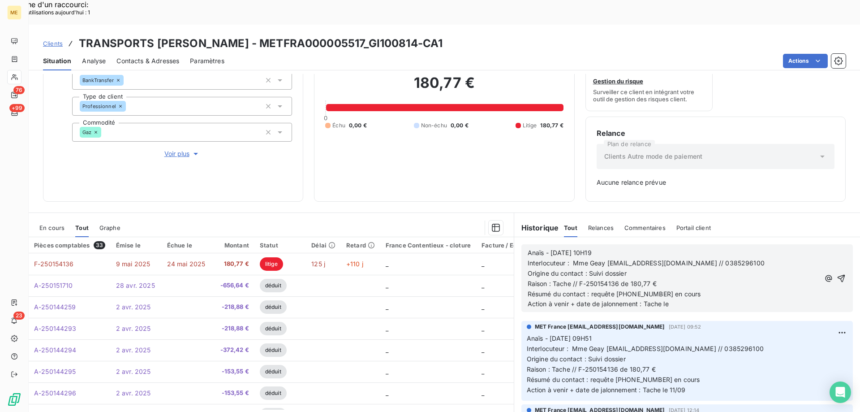
click at [681, 299] on p "Action à venir + date de jalonnement : Tache le" at bounding box center [674, 304] width 292 height 10
click at [837, 274] on icon "button" at bounding box center [841, 278] width 9 height 9
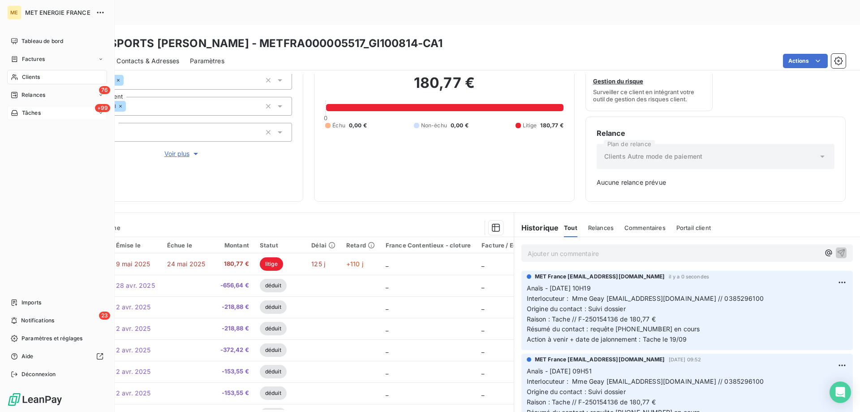
click at [13, 119] on div "+99 Tâches" at bounding box center [57, 113] width 100 height 14
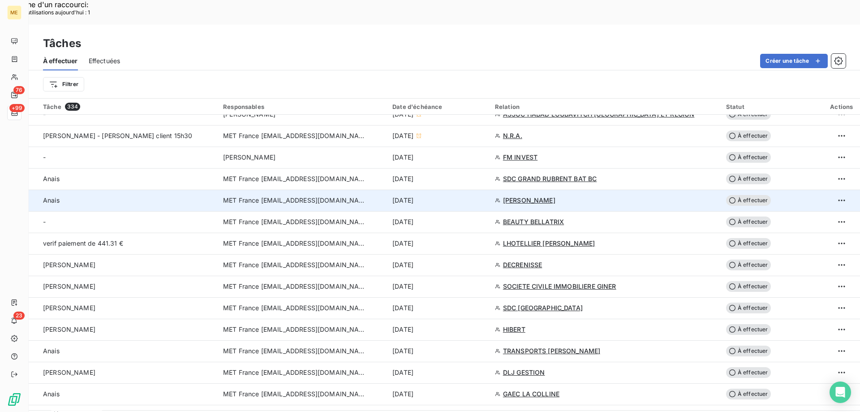
scroll to position [403, 0]
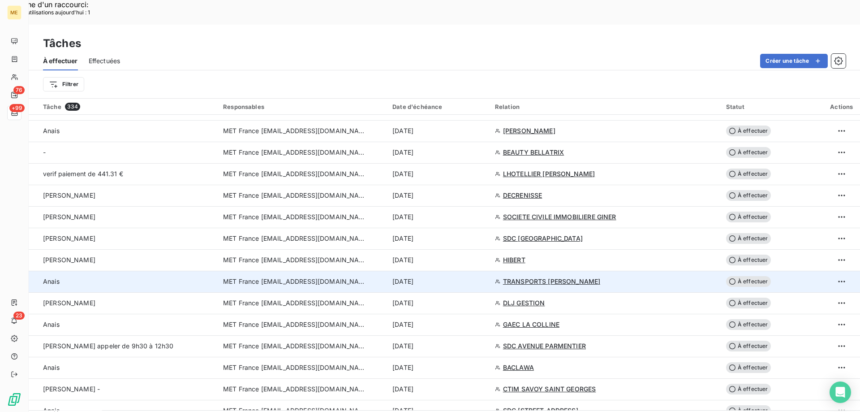
click at [466, 277] on div "[DATE]" at bounding box center [439, 281] width 92 height 9
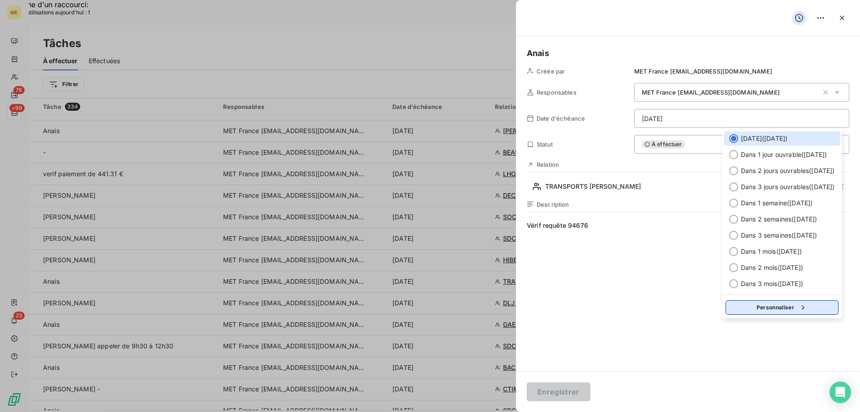
click at [769, 311] on button "Personnaliser" at bounding box center [782, 307] width 113 height 14
select select "8"
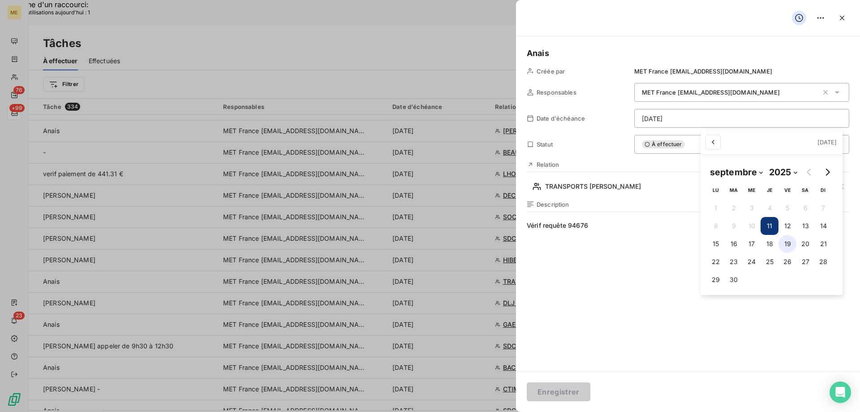
click at [785, 243] on button "19" at bounding box center [788, 244] width 18 height 18
type input "19/09/2025"
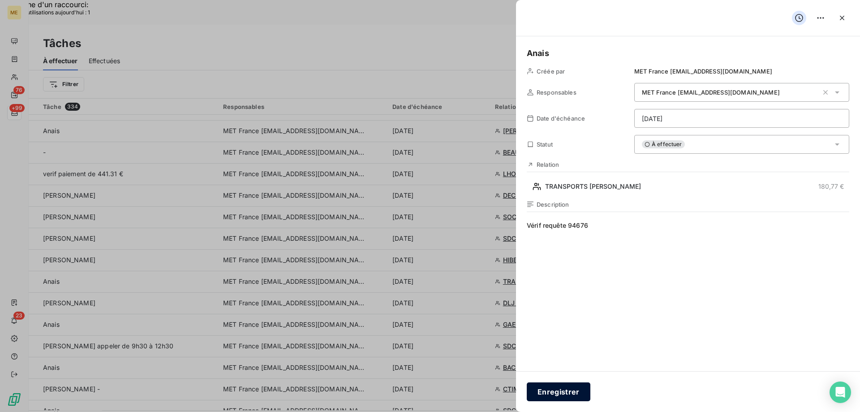
click at [553, 395] on button "Enregistrer" at bounding box center [559, 391] width 64 height 19
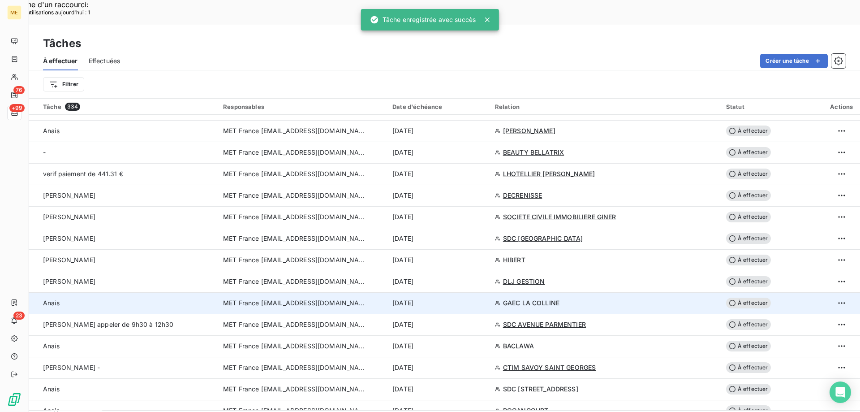
click at [454, 298] on div "[DATE]" at bounding box center [439, 302] width 92 height 9
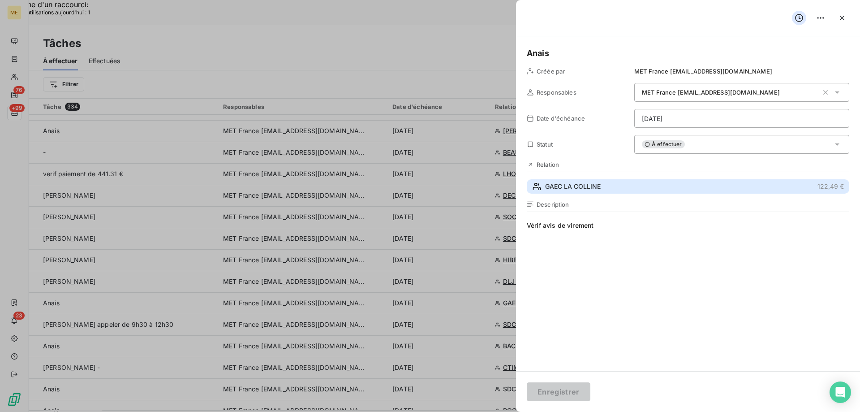
click at [618, 188] on button "GAEC LA COLLINE 122,49 €" at bounding box center [688, 186] width 323 height 14
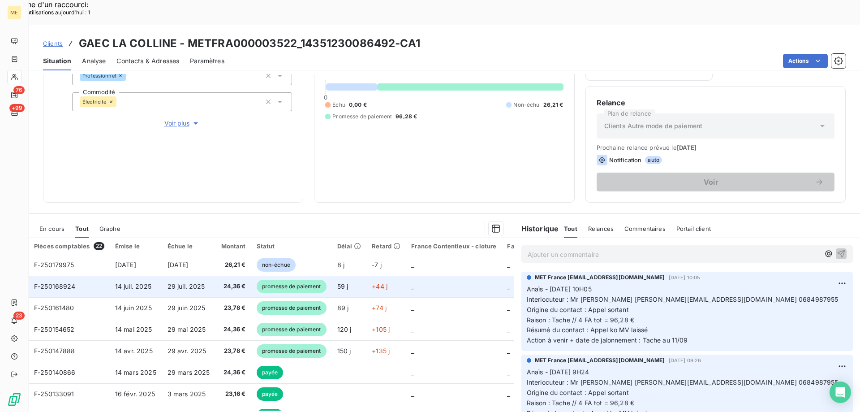
scroll to position [120, 0]
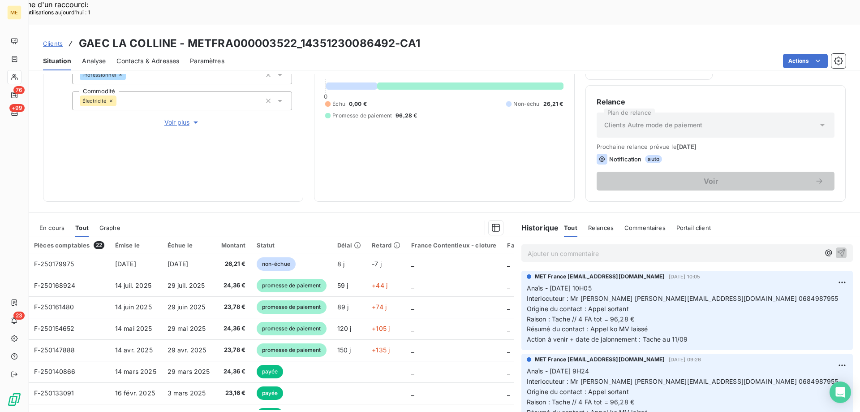
click at [50, 224] on span "En cours" at bounding box center [51, 227] width 25 height 7
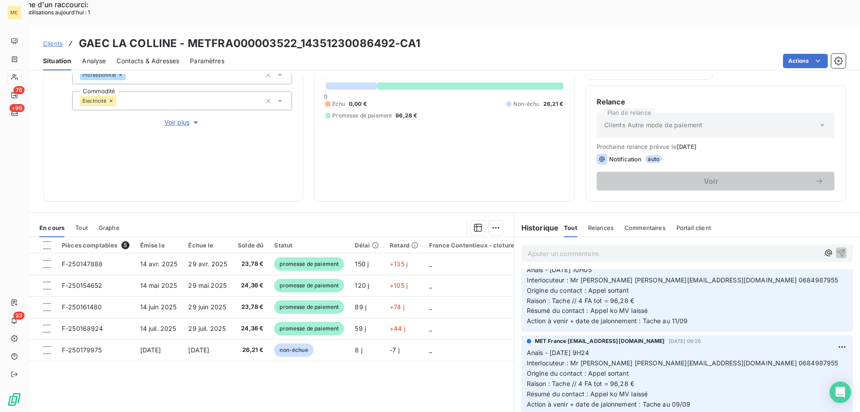
scroll to position [0, 0]
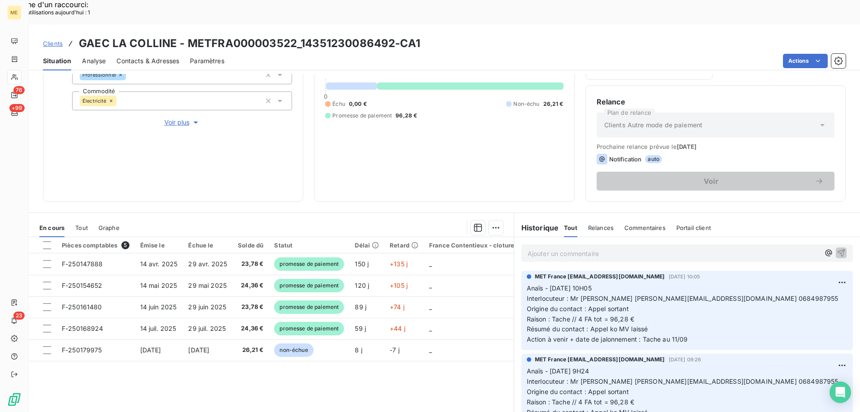
click at [696, 316] on p "Anaïs - 09/09/2025 - 10H05 Interlocuteur : Mr FERCHAUD ferchaudg@wanadoo.fr 068…" at bounding box center [687, 313] width 321 height 61
drag, startPoint x: 685, startPoint y: 274, endPoint x: 614, endPoint y: 269, distance: 71.0
click at [614, 294] on span "Interlocuteur : Mr FERCHAUD ferchaudg@wanadoo.fr 0684987955" at bounding box center [683, 298] width 312 height 8
click at [645, 299] on p "Anaïs - 09/09/2025 - 10H05 Interlocuteur : Mr FERCHAUD ferchaudg@wanadoo.fr 068…" at bounding box center [687, 313] width 321 height 61
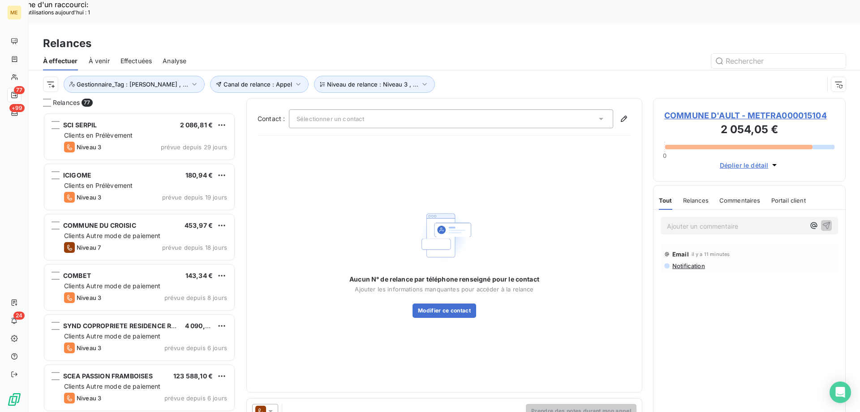
scroll to position [317, 186]
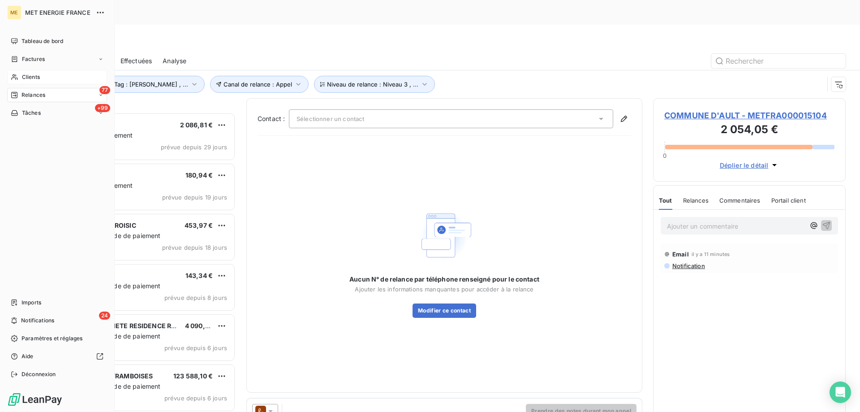
click at [20, 76] on div "Clients" at bounding box center [57, 77] width 100 height 14
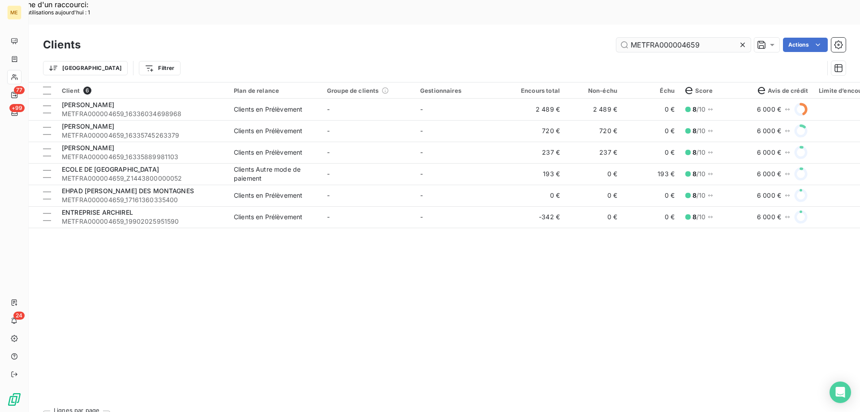
drag, startPoint x: 678, startPoint y: 25, endPoint x: 677, endPoint y: 19, distance: 5.5
click at [678, 38] on input "METFRA000004659" at bounding box center [684, 45] width 134 height 14
click at [677, 38] on input "METFRA000004659" at bounding box center [684, 45] width 134 height 14
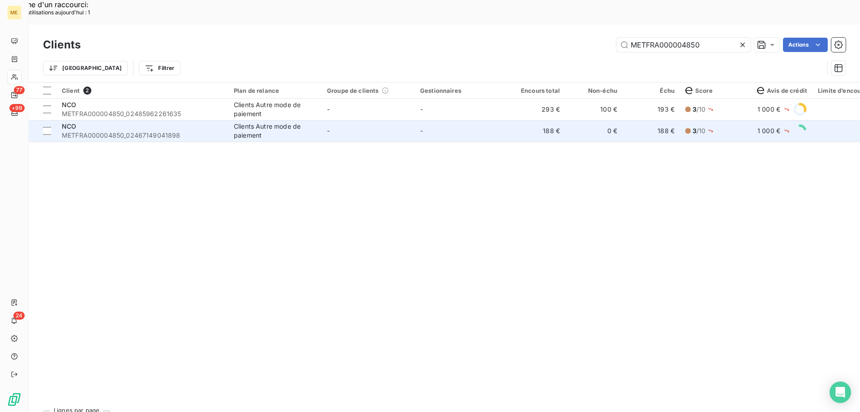
type input "METFRA000004850"
click at [431, 120] on td "-" at bounding box center [461, 131] width 93 height 22
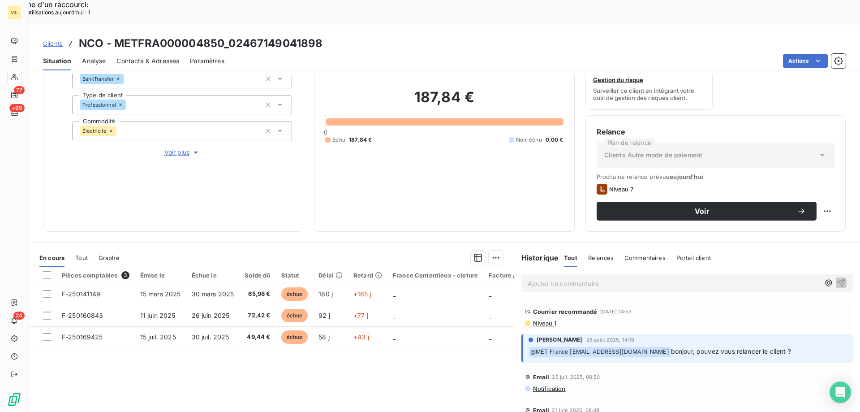
click at [55, 40] on span "Clients" at bounding box center [53, 43] width 20 height 7
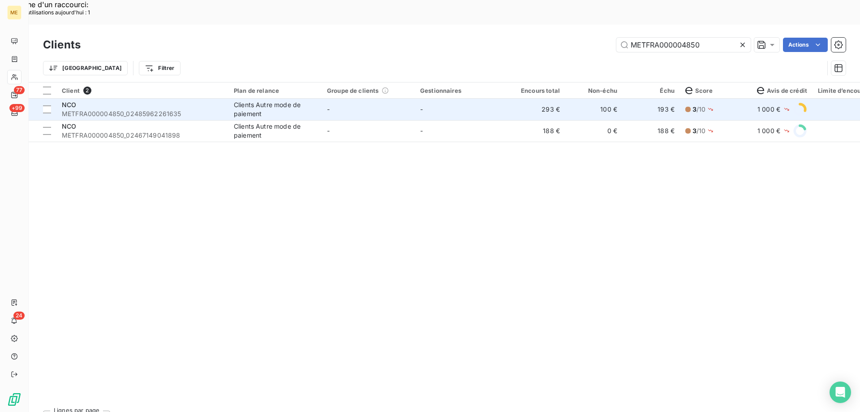
click at [503, 99] on td "-" at bounding box center [461, 110] width 93 height 22
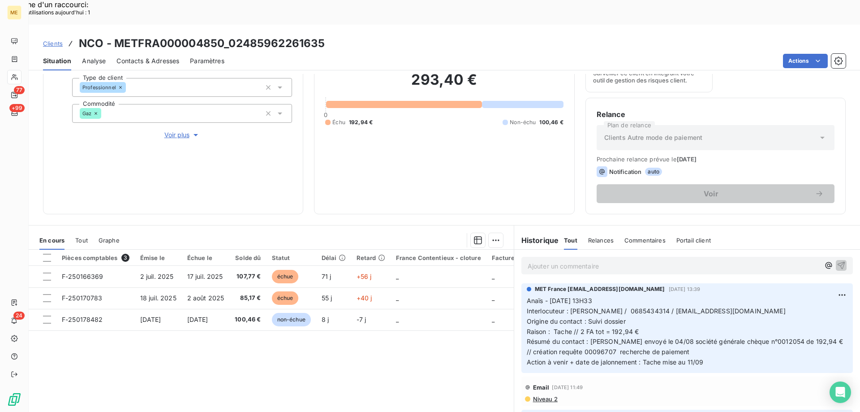
scroll to position [120, 0]
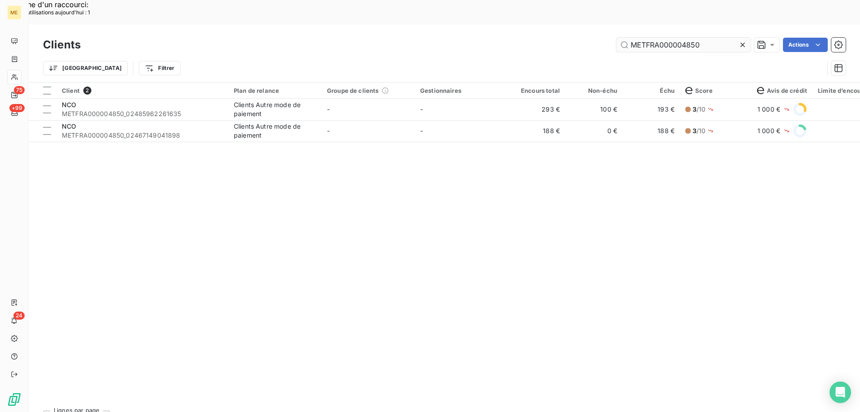
click at [643, 38] on input "METFRA000004850" at bounding box center [684, 45] width 134 height 14
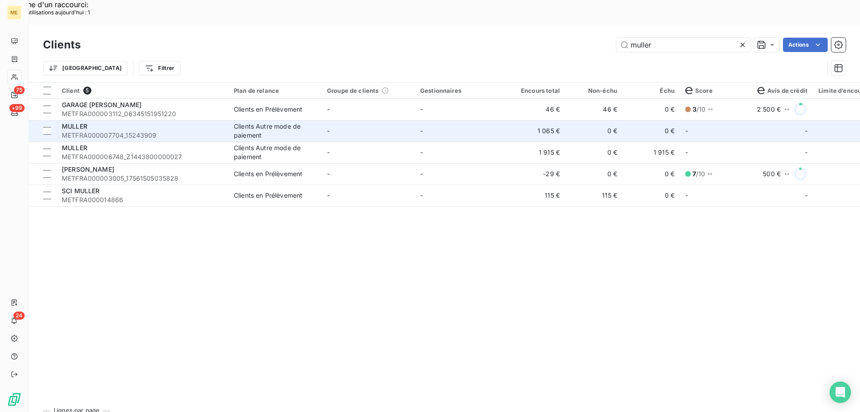
type input "muller"
click at [428, 120] on td "-" at bounding box center [461, 131] width 93 height 22
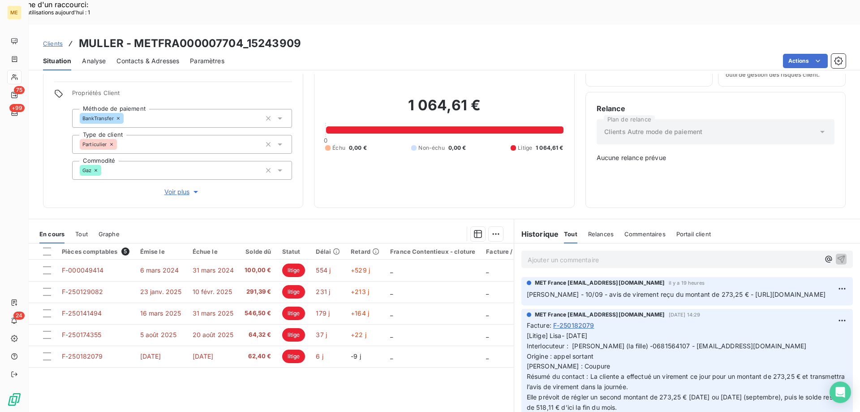
scroll to position [45, 0]
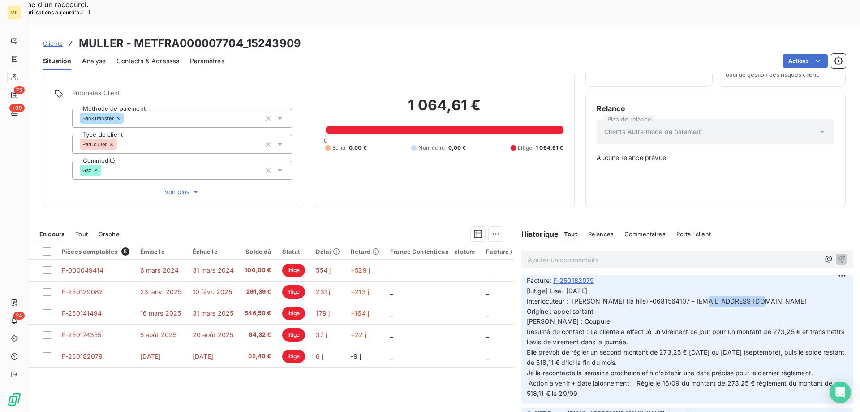
drag, startPoint x: 698, startPoint y: 282, endPoint x: 754, endPoint y: 284, distance: 56.0
click at [754, 286] on p "[Litige] Lisa- 10/09/2025 Interlocuteur : Mme Muller (la fille) -0681564107 - b…" at bounding box center [687, 342] width 321 height 113
click at [749, 286] on p "[Litige] Lisa- 10/09/2025 Interlocuteur : Mme Muller (la fille) -0681564107 - b…" at bounding box center [687, 342] width 321 height 113
drag, startPoint x: 677, startPoint y: 282, endPoint x: 780, endPoint y: 282, distance: 102.6
click at [780, 286] on p "[Litige] Lisa- 10/09/2025 Interlocuteur : Mme Muller (la fille) -0681564107 - b…" at bounding box center [687, 342] width 321 height 113
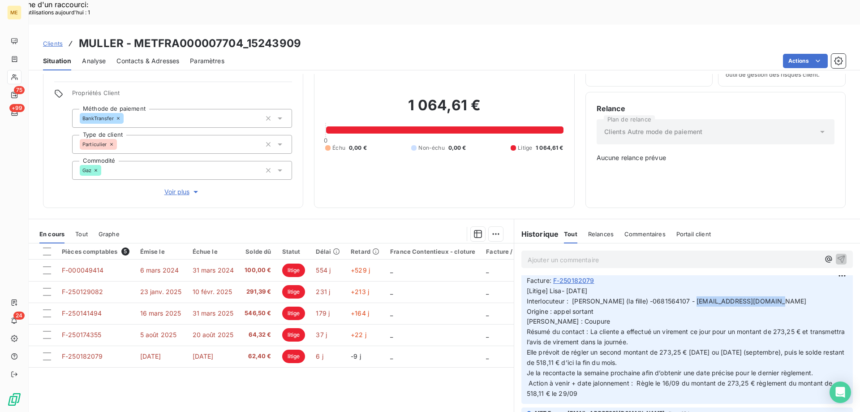
click at [778, 286] on p "[Litige] Lisa- 10/09/2025 Interlocuteur : Mme Muller (la fille) -0681564107 - b…" at bounding box center [687, 342] width 321 height 113
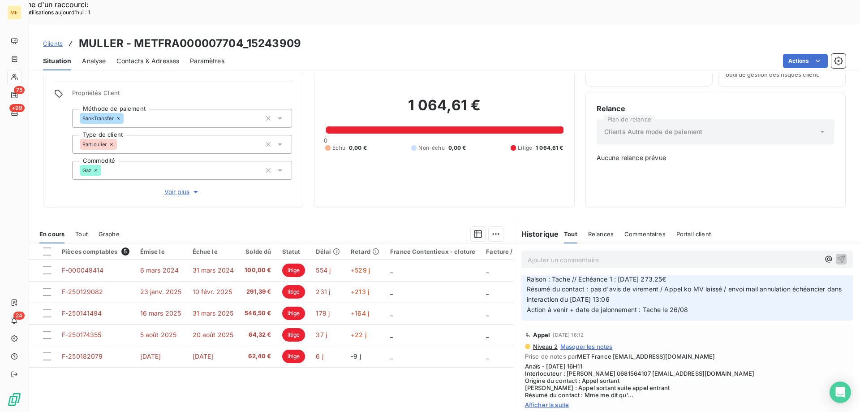
scroll to position [1434, 0]
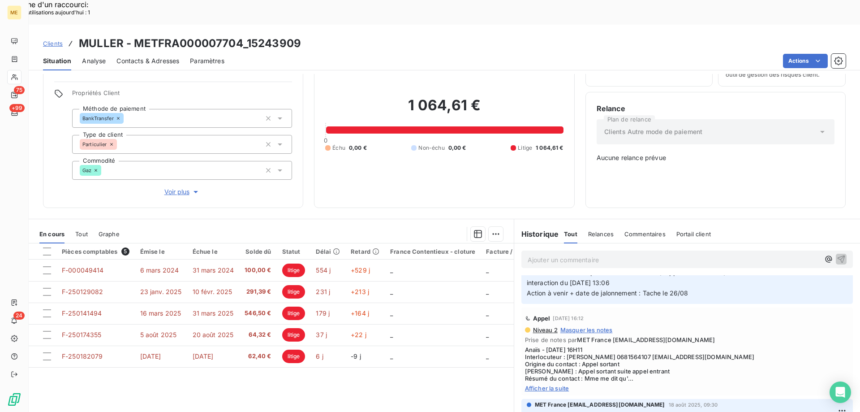
click at [542, 385] on span "Afficher la suite" at bounding box center [687, 388] width 324 height 7
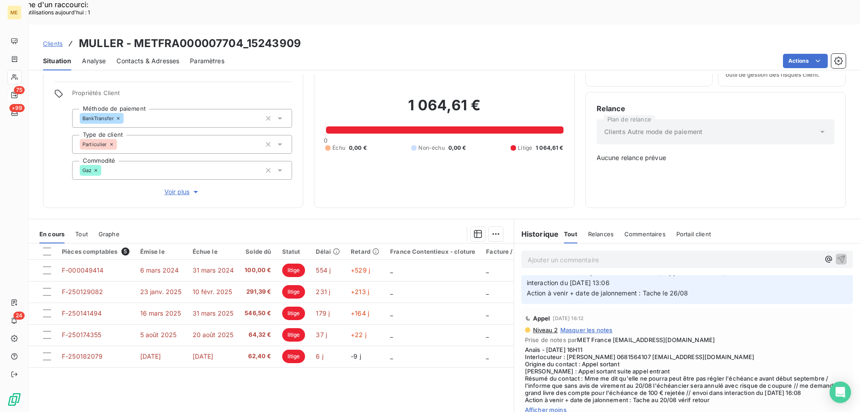
click at [11, 78] on icon at bounding box center [15, 76] width 8 height 7
click at [13, 78] on icon at bounding box center [14, 77] width 6 height 6
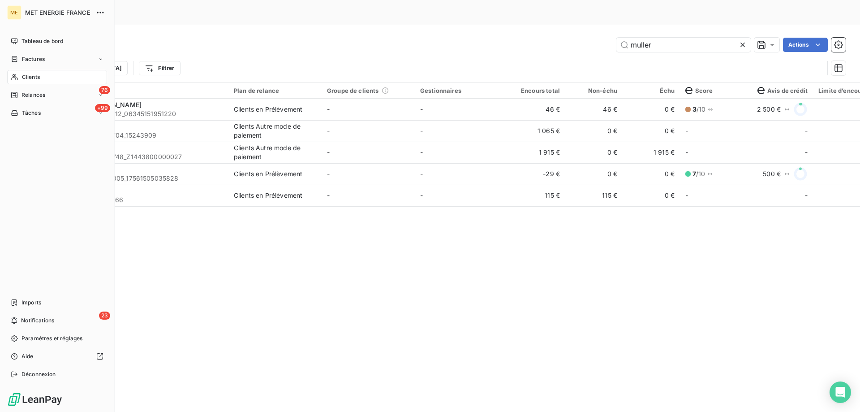
click at [43, 79] on div "Clients" at bounding box center [57, 77] width 100 height 14
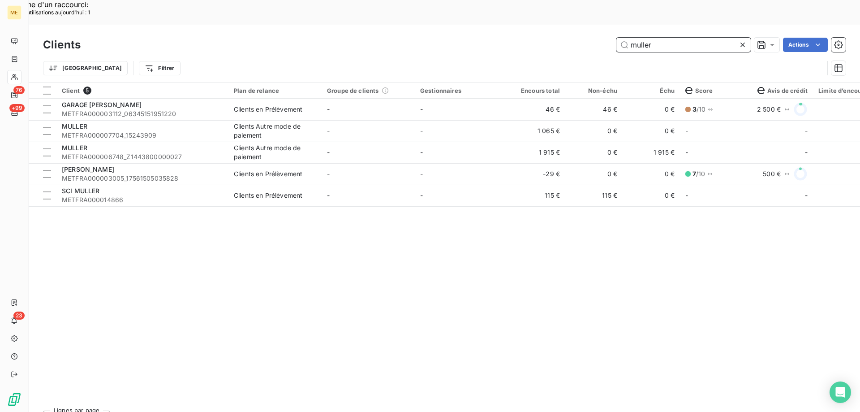
click at [654, 38] on input "muller" at bounding box center [684, 45] width 134 height 14
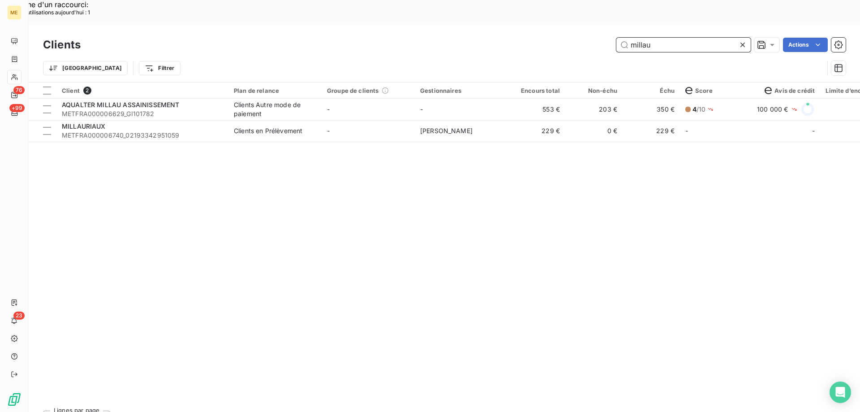
type input "millau"
click at [402, 120] on td "-" at bounding box center [368, 131] width 93 height 22
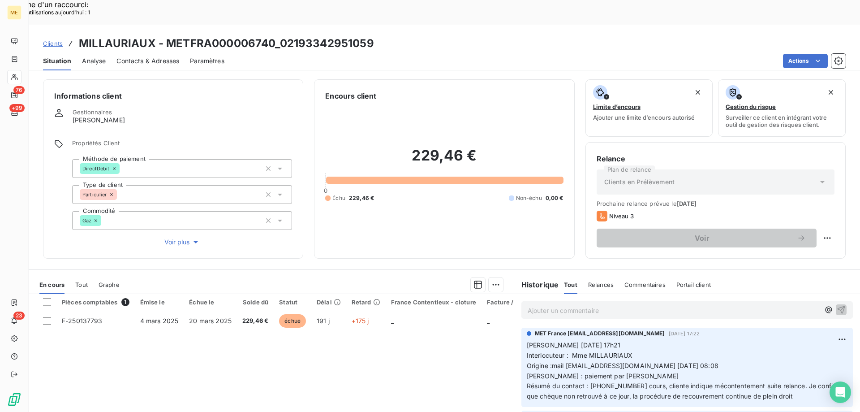
click at [657, 305] on p "Ajouter un commentaire ﻿" at bounding box center [674, 310] width 292 height 11
click at [562, 305] on p "Anais /" at bounding box center [674, 310] width 292 height 10
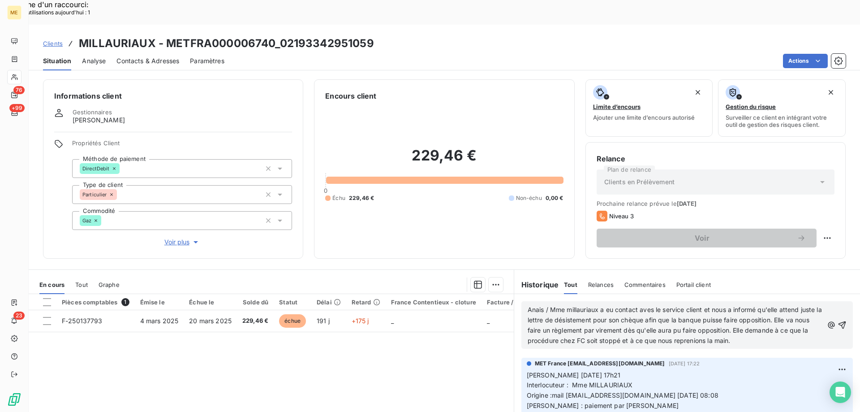
click at [545, 306] on span "Anais / Mme millauriaux a eu contact aves le service client et nous a informé q…" at bounding box center [676, 325] width 296 height 39
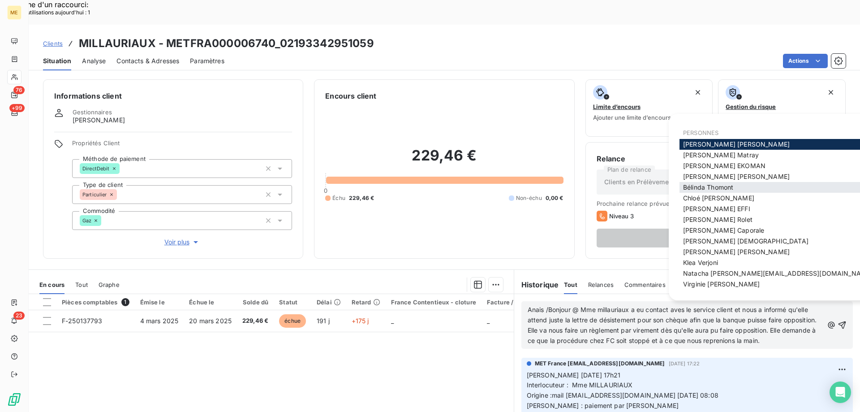
click at [739, 188] on div "Bélinda Thomont" at bounding box center [778, 187] width 197 height 11
click at [720, 186] on span "Bélinda Thomont" at bounding box center [708, 187] width 50 height 8
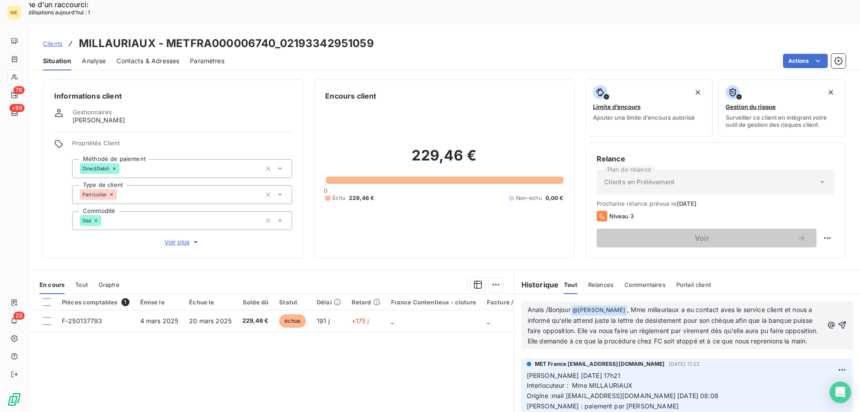
click at [545, 306] on span "Anais /Bonjour" at bounding box center [549, 310] width 43 height 8
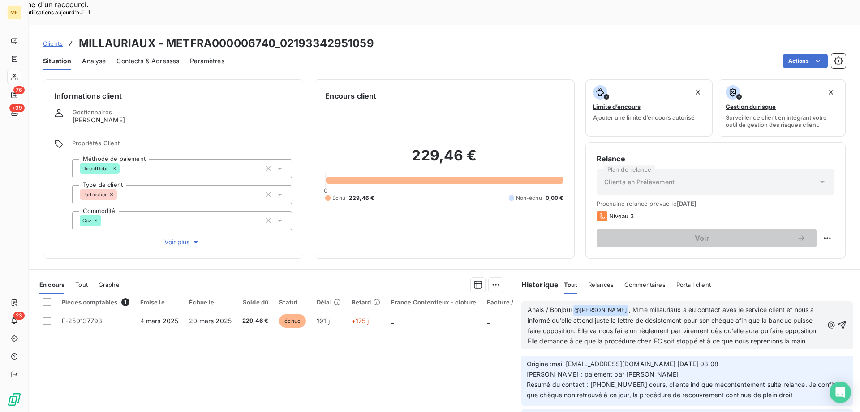
scroll to position [45, 0]
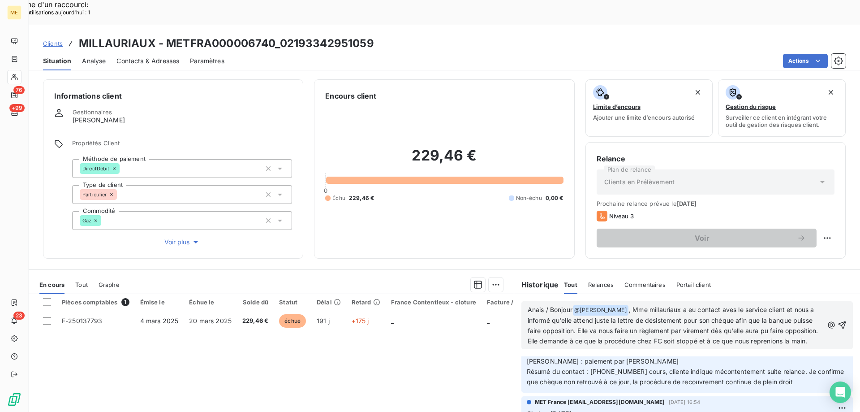
click at [619, 325] on p "Anais / Bonjour @ Bélinda Thomont ﻿ , Mme millauriaux a eu contact aves le serv…" at bounding box center [676, 326] width 296 height 42
click at [839, 321] on icon "button" at bounding box center [843, 325] width 8 height 8
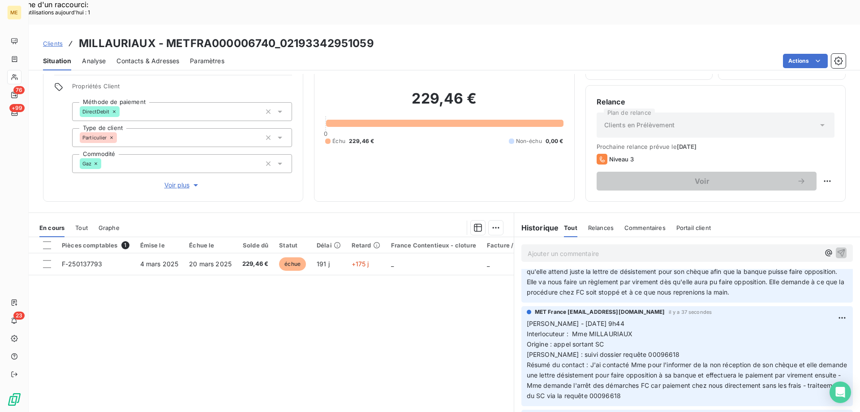
scroll to position [0, 0]
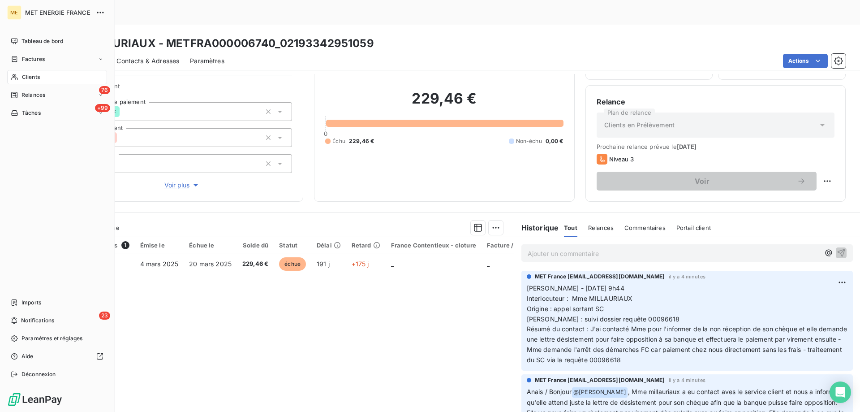
click at [36, 77] on span "Clients" at bounding box center [31, 77] width 18 height 8
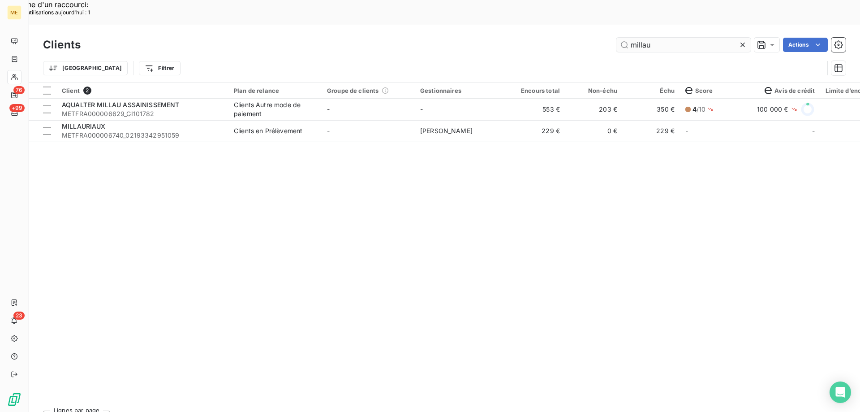
click at [641, 38] on input "millau" at bounding box center [684, 45] width 134 height 14
click at [642, 38] on input "millau" at bounding box center [684, 45] width 134 height 14
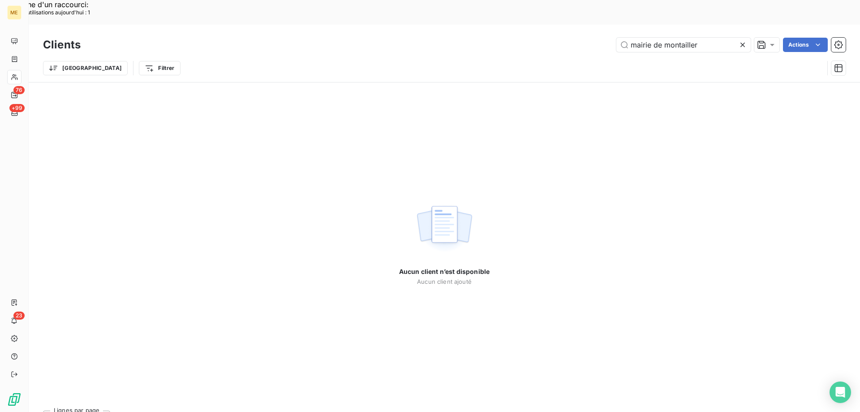
drag, startPoint x: 664, startPoint y: 22, endPoint x: 608, endPoint y: 24, distance: 56.5
click at [608, 38] on div "mairie de montailler Actions" at bounding box center [468, 45] width 755 height 14
click at [711, 38] on input "commune de montailler" at bounding box center [684, 45] width 134 height 14
drag, startPoint x: 713, startPoint y: 21, endPoint x: 674, endPoint y: 22, distance: 39.4
click at [674, 38] on input "commune de montailler" at bounding box center [684, 45] width 134 height 14
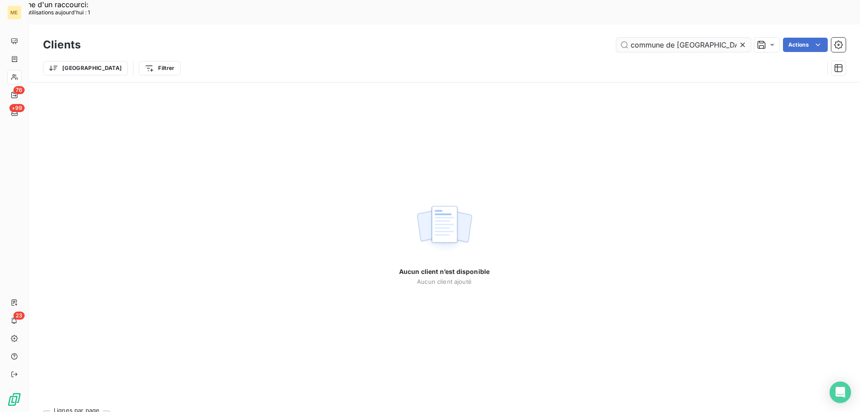
click at [714, 38] on input "commune de montailler" at bounding box center [684, 45] width 134 height 14
click at [681, 38] on input "commune de montailler" at bounding box center [684, 45] width 134 height 14
click at [721, 38] on input "commune de montailler" at bounding box center [684, 45] width 134 height 14
drag, startPoint x: 710, startPoint y: 22, endPoint x: 616, endPoint y: 25, distance: 94.6
click at [617, 38] on input "commune de montailler" at bounding box center [684, 45] width 134 height 14
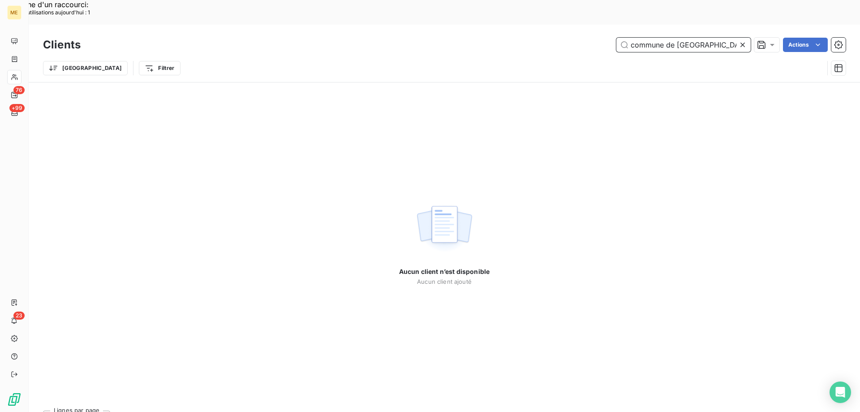
click at [673, 38] on input "commune de montailler" at bounding box center [684, 45] width 134 height 14
paste input "METFRA000018966"
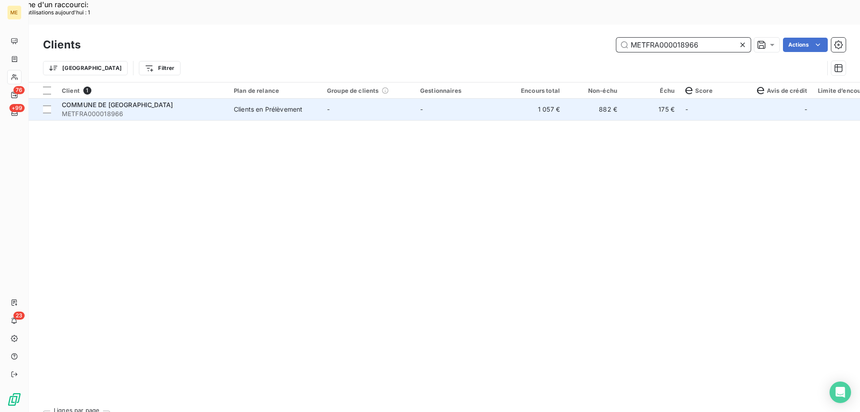
type input "METFRA000018966"
click at [371, 99] on td "-" at bounding box center [368, 110] width 93 height 22
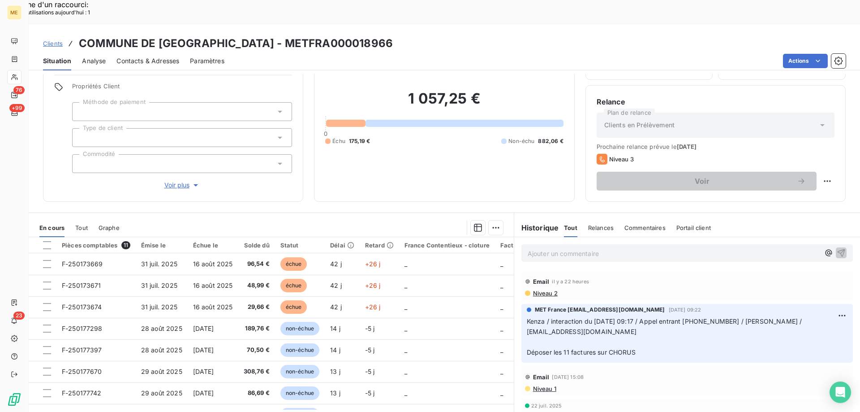
click at [177, 181] on span "Voir plus" at bounding box center [182, 185] width 36 height 9
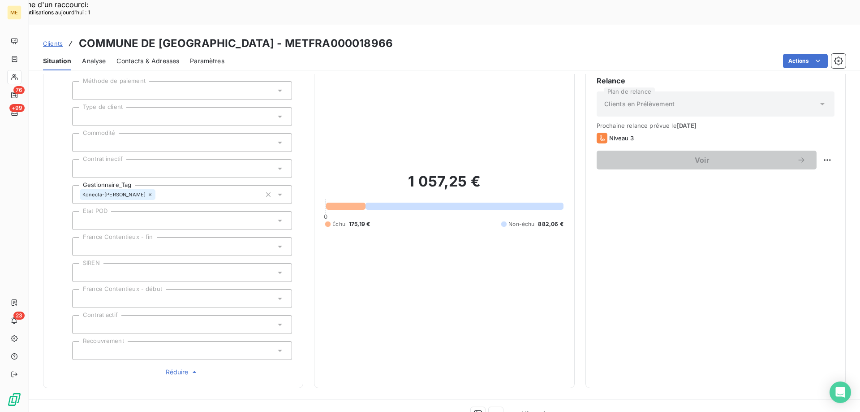
scroll to position [258, 0]
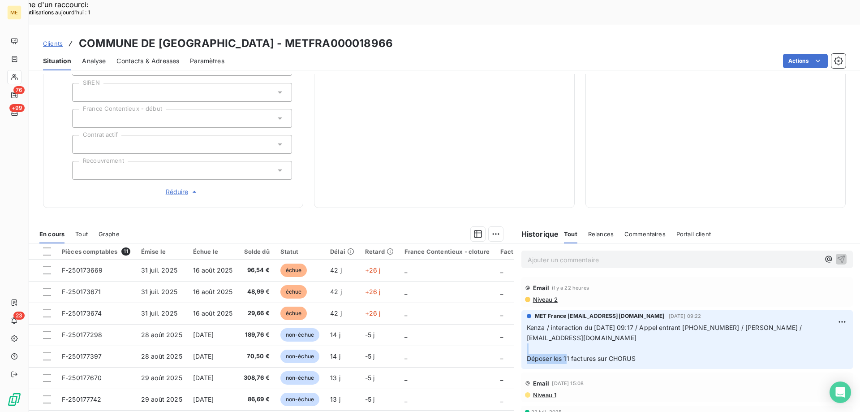
drag, startPoint x: 563, startPoint y: 327, endPoint x: 667, endPoint y: 320, distance: 104.7
click at [667, 323] on p "Kenza / interaction du 04/09/2025 09:17 / Appel entrant 243351503 / Laure PESCH…" at bounding box center [687, 343] width 321 height 41
click at [654, 326] on p "Kenza / interaction du 04/09/2025 09:17 / Appel entrant 243351503 / Laure PESCH…" at bounding box center [687, 343] width 321 height 41
click at [631, 354] on span "Déposer les 11 factures sur CHORUS" at bounding box center [581, 358] width 109 height 8
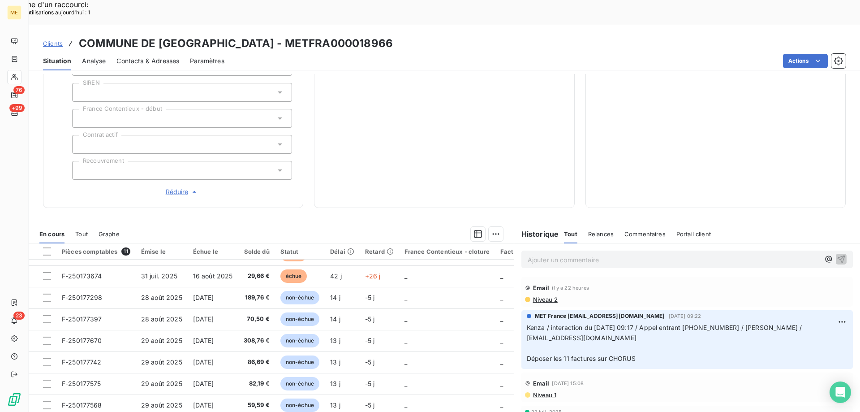
scroll to position [0, 0]
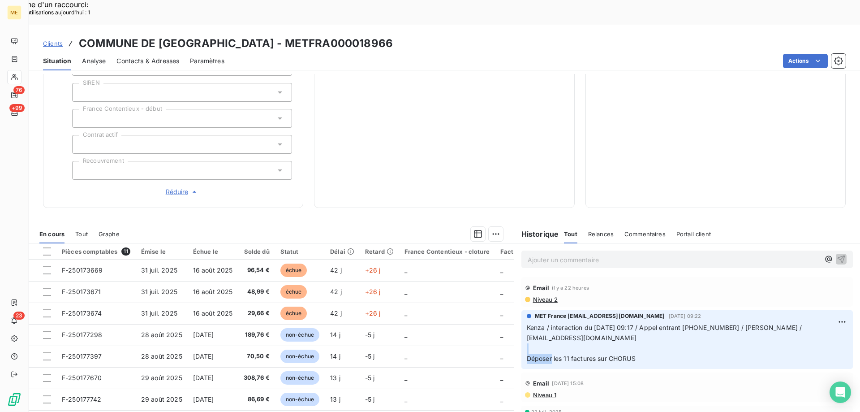
drag, startPoint x: 586, startPoint y: 321, endPoint x: 652, endPoint y: 320, distance: 66.3
click at [652, 323] on p "Kenza / interaction du 04/09/2025 09:17 / Appel entrant 243351503 / Laure PESCH…" at bounding box center [687, 343] width 321 height 41
click at [640, 327] on p "Kenza / interaction du 04/09/2025 09:17 / Appel entrant 243351503 / Laure PESCH…" at bounding box center [687, 343] width 321 height 41
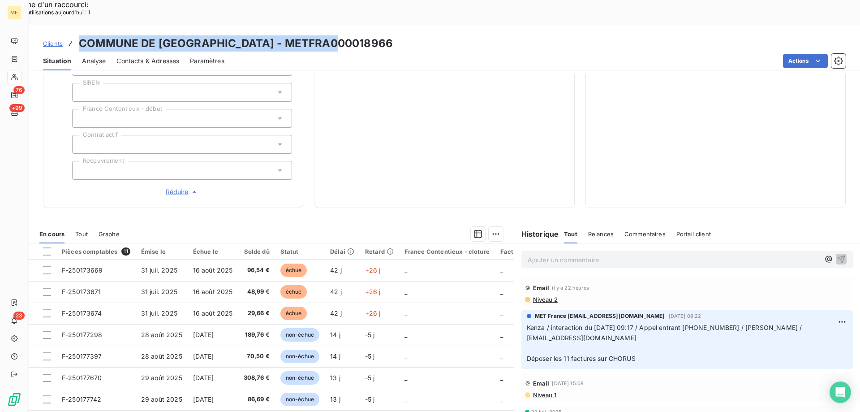
drag, startPoint x: 334, startPoint y: 21, endPoint x: 79, endPoint y: 25, distance: 254.6
click at [79, 35] on div "Clients COMMUNE DE MONTAILLE - METFRA000018966" at bounding box center [445, 43] width 832 height 16
copy h3 "COMMUNE DE [GEOGRAPHIC_DATA] - METFRA000018966"
click at [345, 35] on div "Clients COMMUNE DE MONTAILLE - METFRA000018966" at bounding box center [445, 43] width 832 height 16
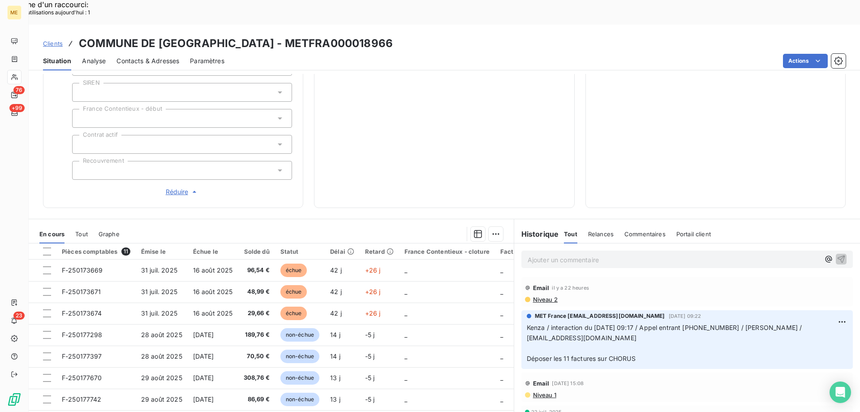
click at [289, 52] on div "Situation Analyse Contacts & Adresses Paramètres Actions" at bounding box center [445, 61] width 832 height 19
drag, startPoint x: 318, startPoint y: 19, endPoint x: 339, endPoint y: 17, distance: 21.2
click at [321, 35] on h3 "COMMUNE DE [GEOGRAPHIC_DATA] - METFRA000018966" at bounding box center [236, 43] width 314 height 16
click at [344, 35] on div "Clients COMMUNE DE MONTAILLE - METFRA000018966" at bounding box center [445, 43] width 832 height 16
click at [340, 35] on div "Clients COMMUNE DE MONTAILLE - METFRA000018966" at bounding box center [445, 43] width 832 height 16
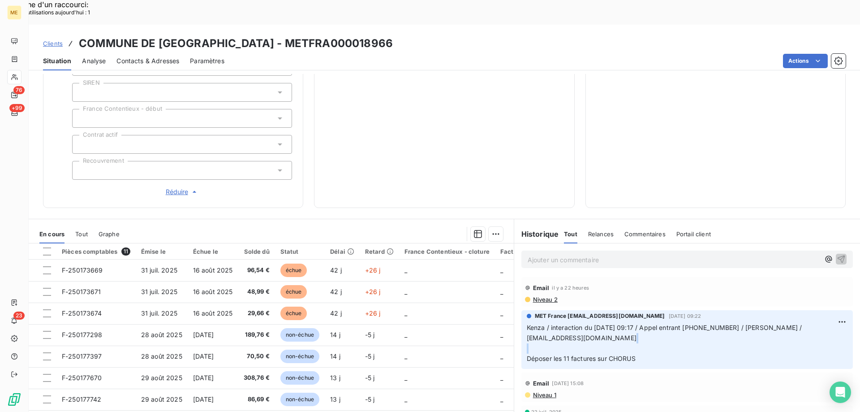
drag, startPoint x: 525, startPoint y: 331, endPoint x: 664, endPoint y: 305, distance: 141.3
click at [664, 323] on p "Kenza / interaction du 04/09/2025 09:17 / Appel entrant 243351503 / Laure PESCH…" at bounding box center [687, 343] width 321 height 41
click at [646, 323] on p "Kenza / interaction du 04/09/2025 09:17 / Appel entrant 243351503 / Laure PESCH…" at bounding box center [687, 343] width 321 height 41
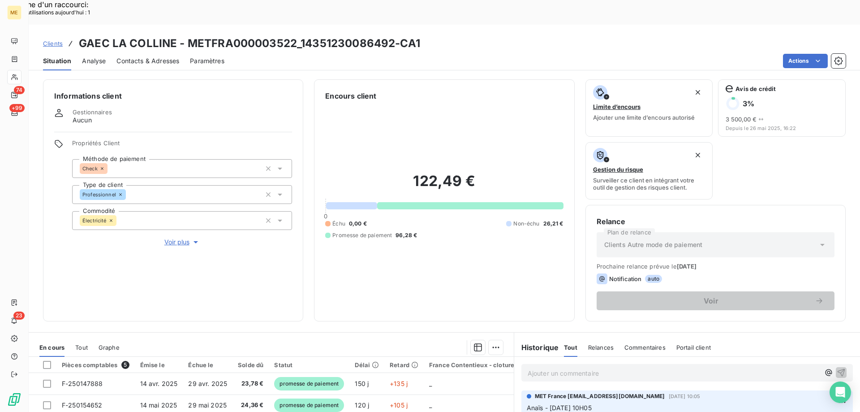
click at [689, 367] on p "Ajouter un commentaire ﻿" at bounding box center [674, 372] width 292 height 11
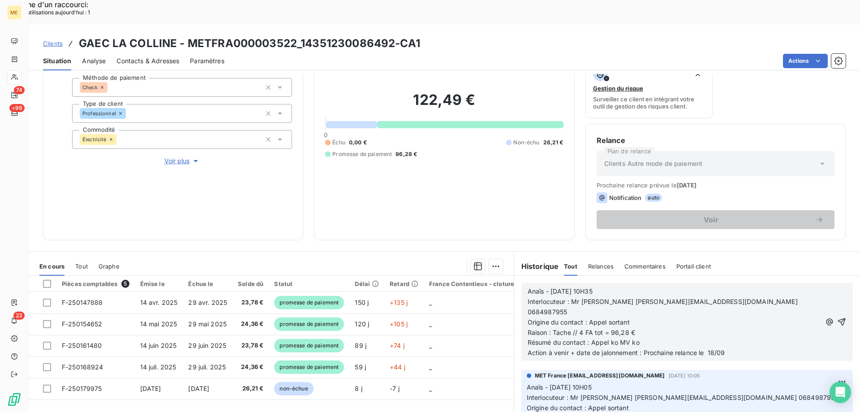
scroll to position [90, 0]
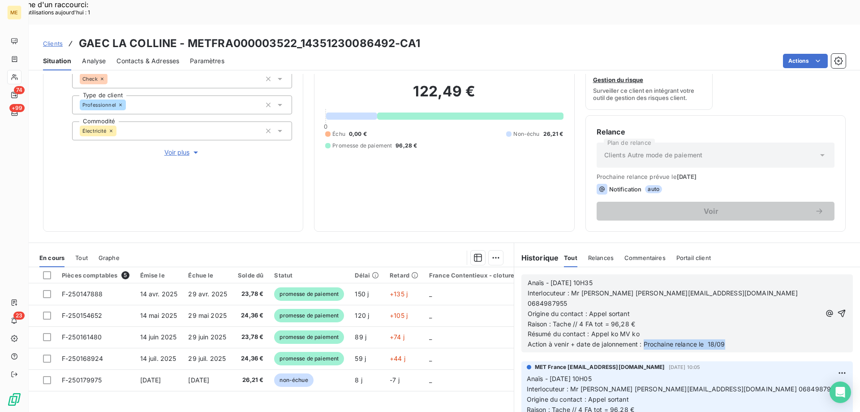
drag, startPoint x: 733, startPoint y: 311, endPoint x: 641, endPoint y: 311, distance: 91.4
click at [641, 339] on p "Action à venir + date de jalonnement : Prochaine relance le 18/09" at bounding box center [675, 344] width 294 height 10
click at [838, 310] on icon "button" at bounding box center [842, 314] width 8 height 8
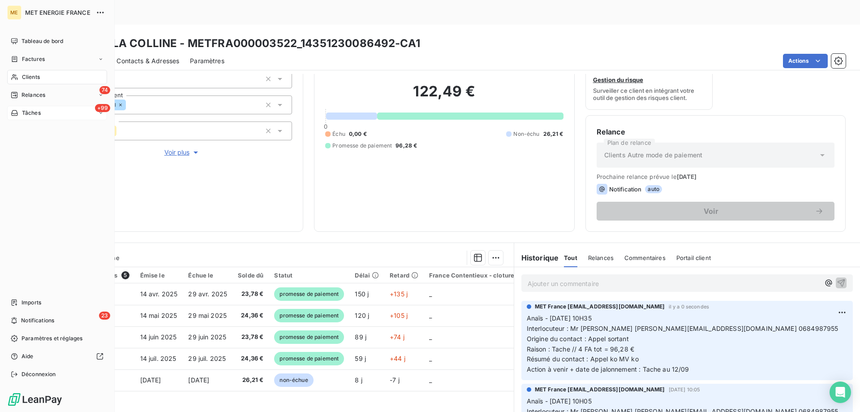
click at [28, 112] on span "Tâches" at bounding box center [31, 113] width 19 height 8
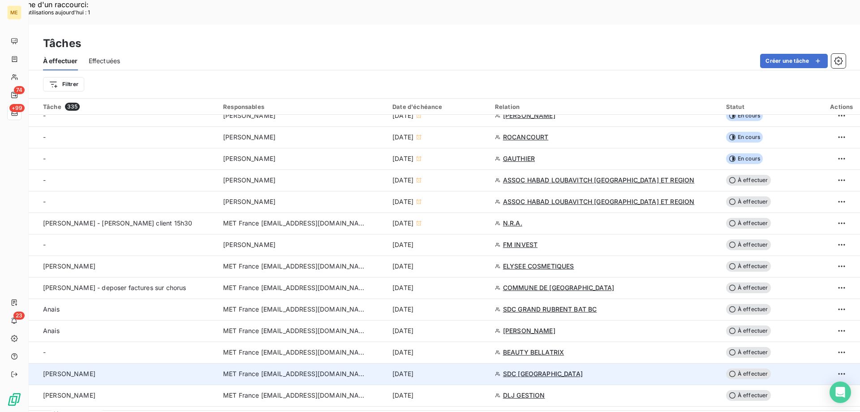
scroll to position [314, 0]
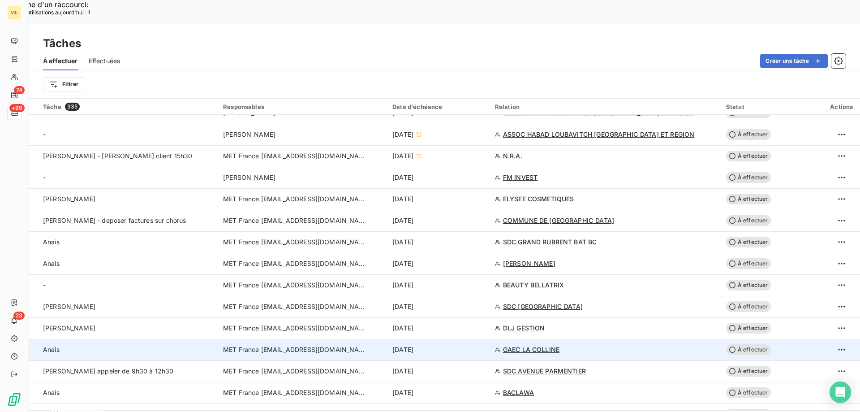
click at [474, 345] on div "11 sept. 2025" at bounding box center [439, 349] width 92 height 9
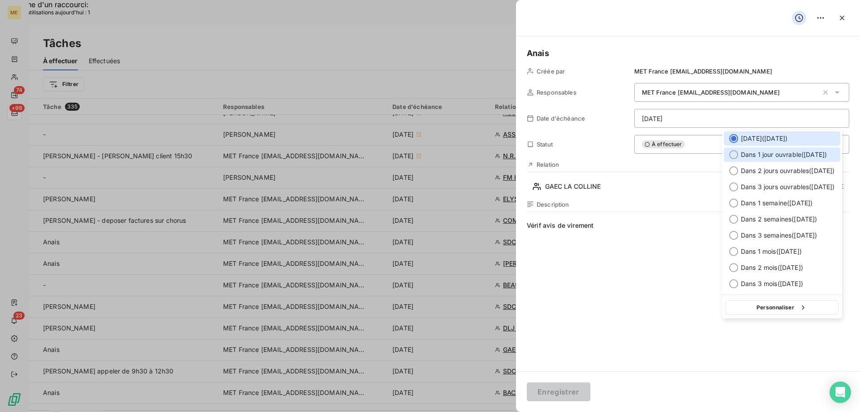
click at [769, 151] on span "Dans 1 jour ouvrable ( vendredi )" at bounding box center [784, 154] width 86 height 9
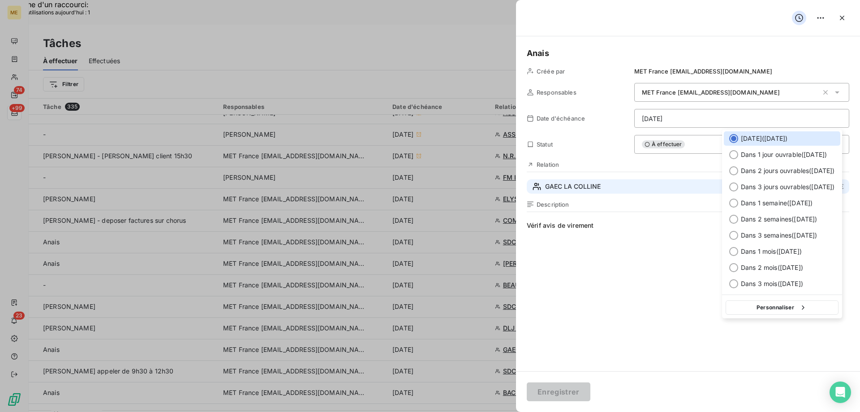
type input "12/09/2025"
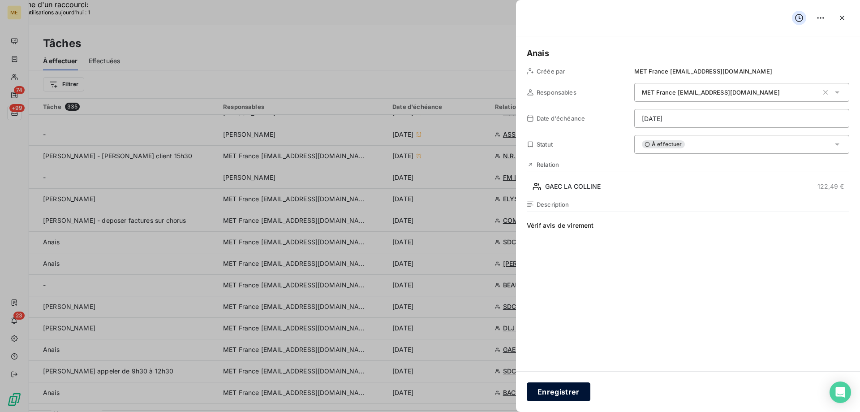
click at [546, 389] on button "Enregistrer" at bounding box center [559, 391] width 64 height 19
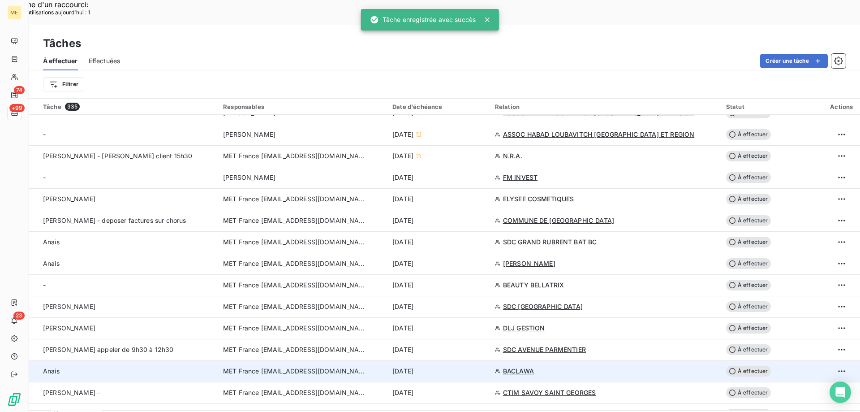
click at [476, 367] on div "11 sept. 2025" at bounding box center [439, 371] width 92 height 9
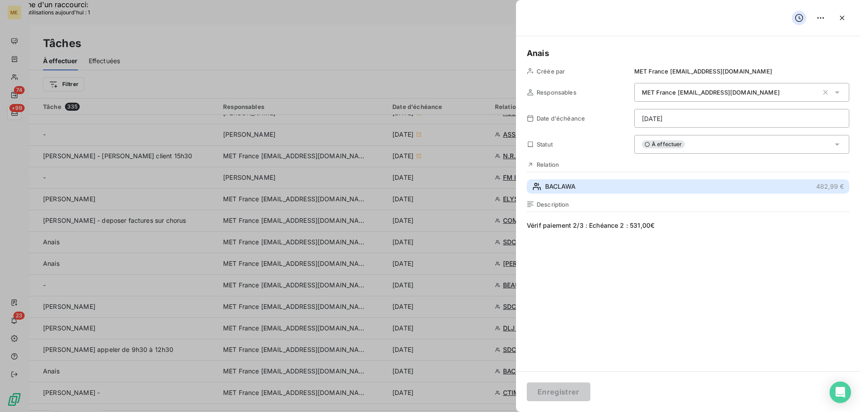
click at [586, 190] on button "BACLAWA 482,99 €" at bounding box center [688, 186] width 323 height 14
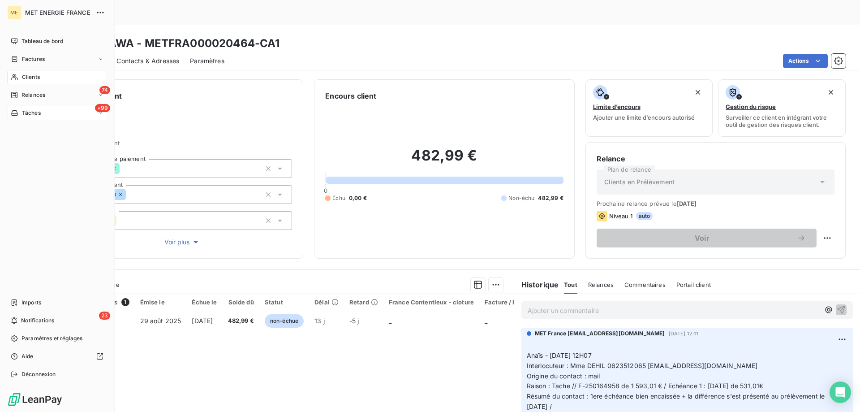
click at [30, 113] on span "Tâches" at bounding box center [31, 113] width 19 height 8
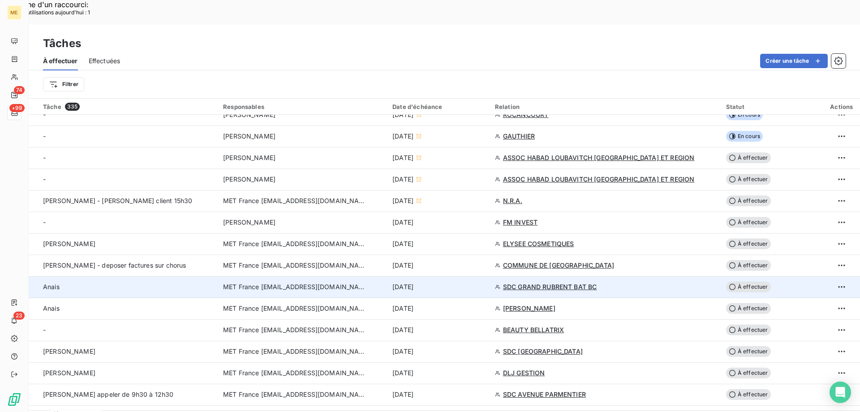
scroll to position [314, 0]
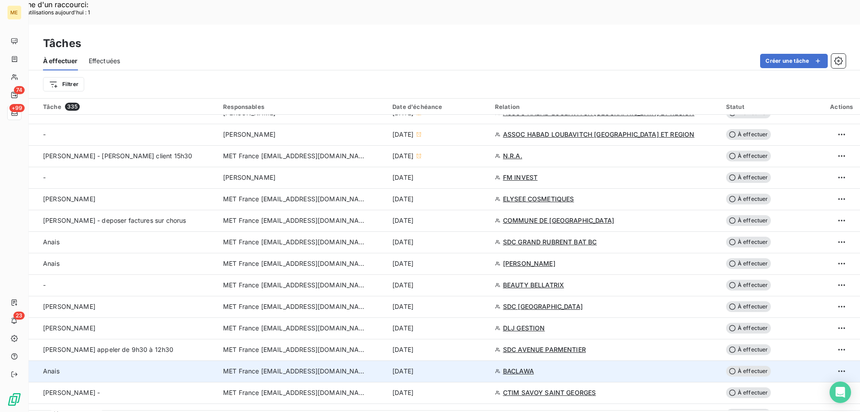
click at [484, 367] on div "11 sept. 2025" at bounding box center [439, 371] width 92 height 9
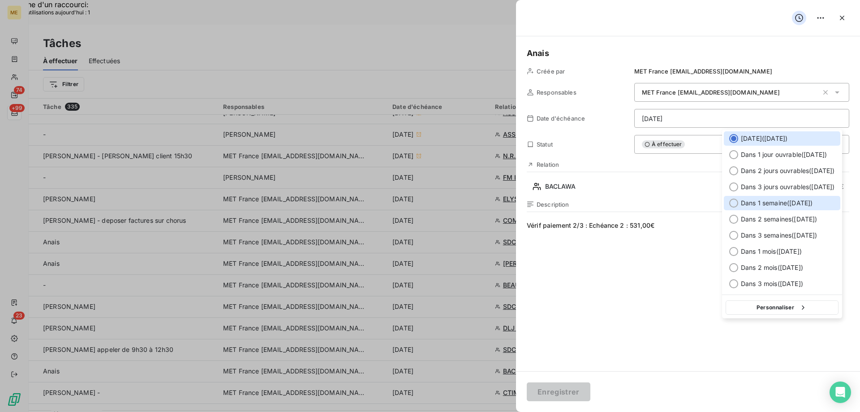
click at [795, 201] on span "Dans 1 semaine ( [DATE] )" at bounding box center [777, 203] width 72 height 9
type input "18/09/2025"
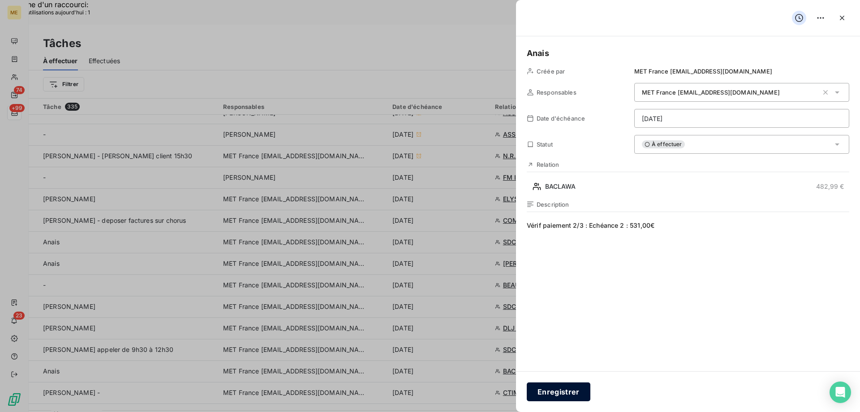
drag, startPoint x: 563, startPoint y: 391, endPoint x: 568, endPoint y: 387, distance: 6.7
click at [562, 391] on button "Enregistrer" at bounding box center [559, 391] width 64 height 19
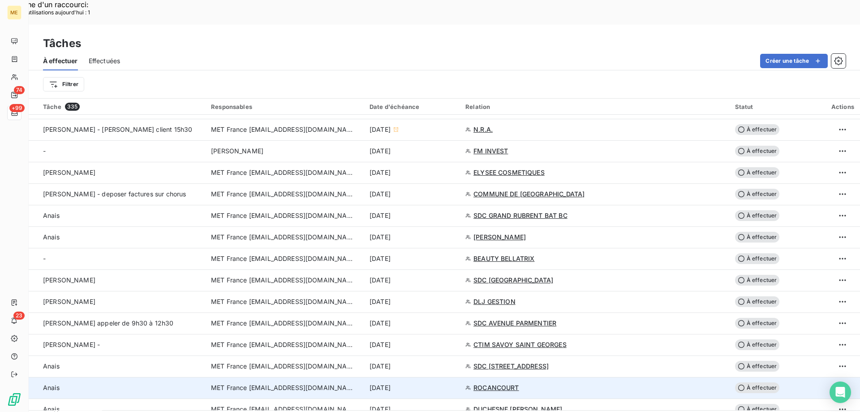
scroll to position [359, 0]
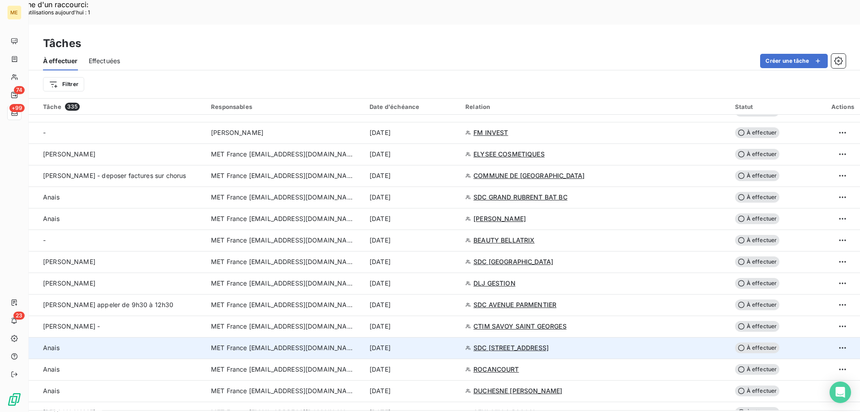
click at [455, 343] on div "[DATE]" at bounding box center [412, 347] width 85 height 9
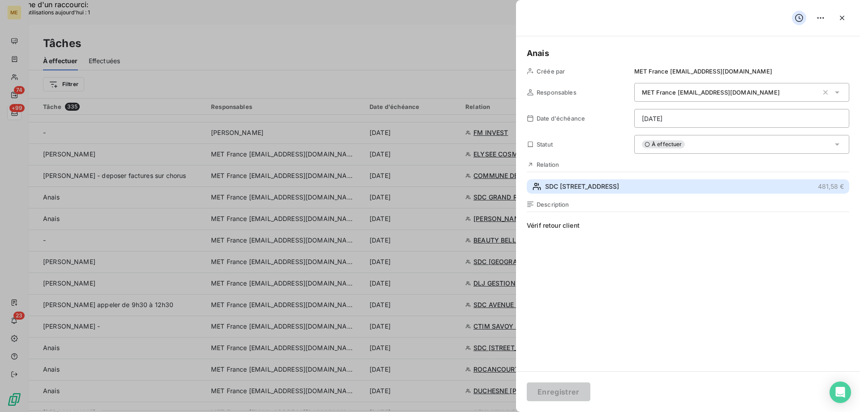
click at [609, 185] on span "SDC 14 RUE CARNOT" at bounding box center [582, 186] width 74 height 9
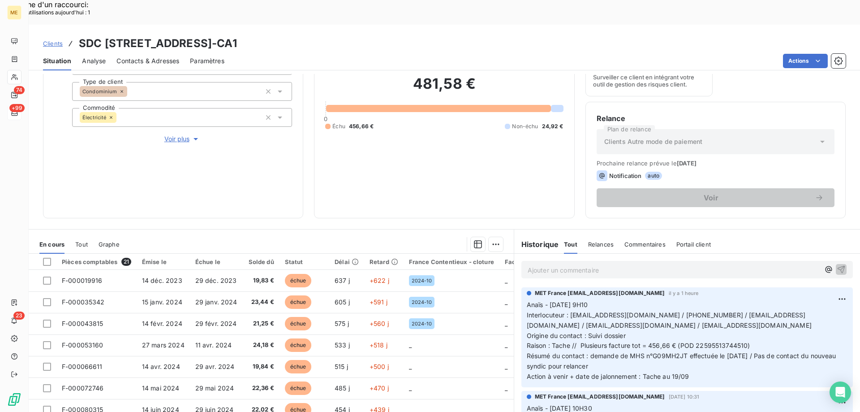
scroll to position [120, 0]
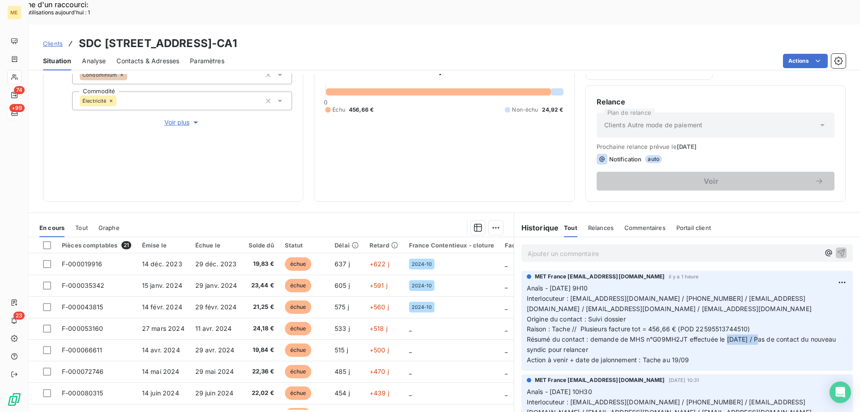
drag, startPoint x: 750, startPoint y: 316, endPoint x: 724, endPoint y: 315, distance: 25.5
click at [724, 335] on span "Résumé du contact : demande de MHS n°G09MH2JT effectuée le 10/09/2025 / Pas de …" at bounding box center [682, 344] width 311 height 18
click at [772, 335] on span "Résumé du contact : demande de MHS n°G09MH2JT effectuée le 10/09/2025 / Pas de …" at bounding box center [682, 344] width 311 height 18
drag, startPoint x: 765, startPoint y: 315, endPoint x: 777, endPoint y: 318, distance: 12.2
click at [777, 335] on span "Résumé du contact : demande de MHS n°G09MH2JT effectuée le 10/09/2025 / Pas de …" at bounding box center [682, 344] width 311 height 18
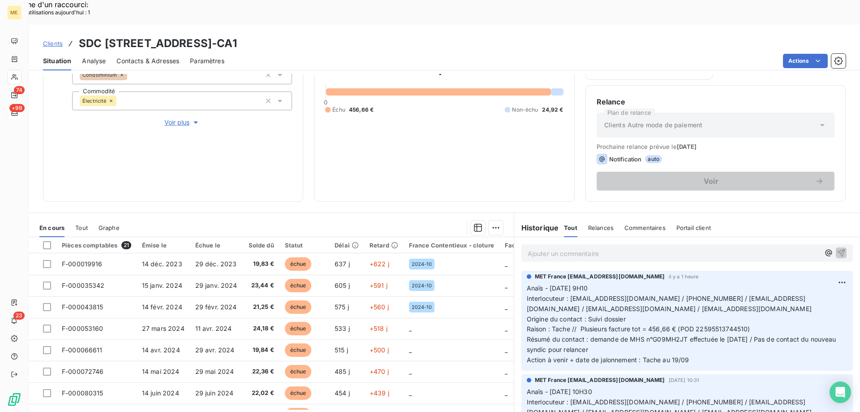
click at [789, 335] on span "Résumé du contact : demande de MHS n°G09MH2JT effectuée le 10/09/2025 / Pas de …" at bounding box center [682, 344] width 311 height 18
drag, startPoint x: 684, startPoint y: 313, endPoint x: 648, endPoint y: 318, distance: 36.3
click at [648, 335] on span "Résumé du contact : demande de MHS n°G09MH2JT effectuée le 10/09/2025 / Pas de …" at bounding box center [682, 344] width 311 height 18
click at [586, 335] on span "Résumé du contact : demande de MHS n°G09MH2JT effectuée le 10/09/2025 / Pas de …" at bounding box center [682, 344] width 311 height 18
drag, startPoint x: 683, startPoint y: 313, endPoint x: 650, endPoint y: 318, distance: 33.5
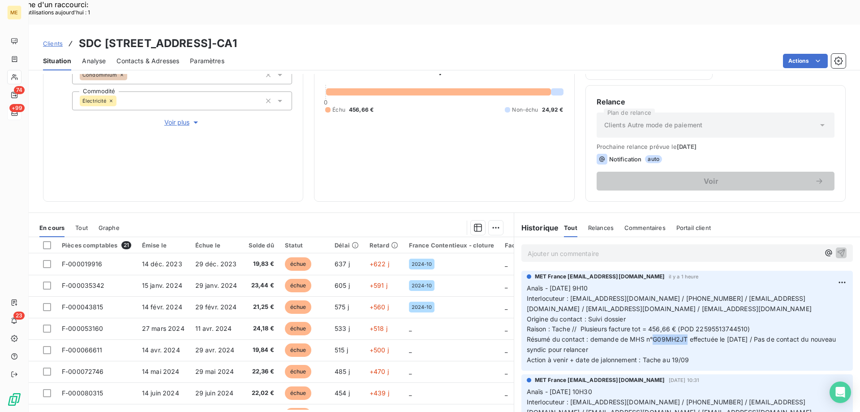
click at [650, 335] on span "Résumé du contact : demande de MHS n°G09MH2JT effectuée le 10/09/2025 / Pas de …" at bounding box center [682, 344] width 311 height 18
copy span "G09MH2JT"
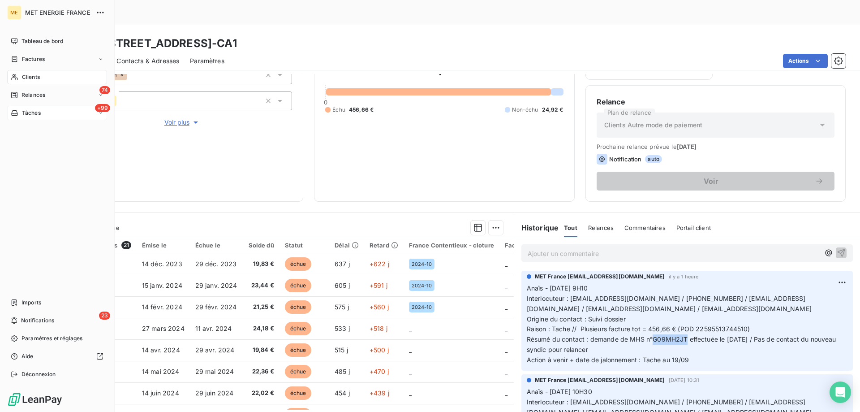
click at [36, 111] on span "Tâches" at bounding box center [31, 113] width 19 height 8
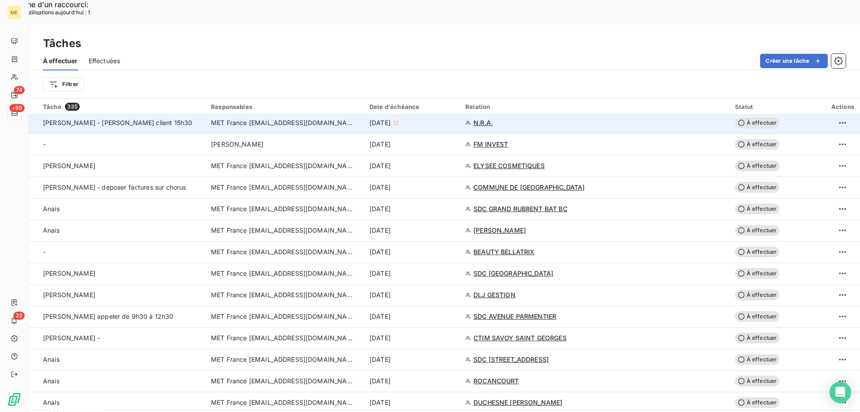
scroll to position [449, 0]
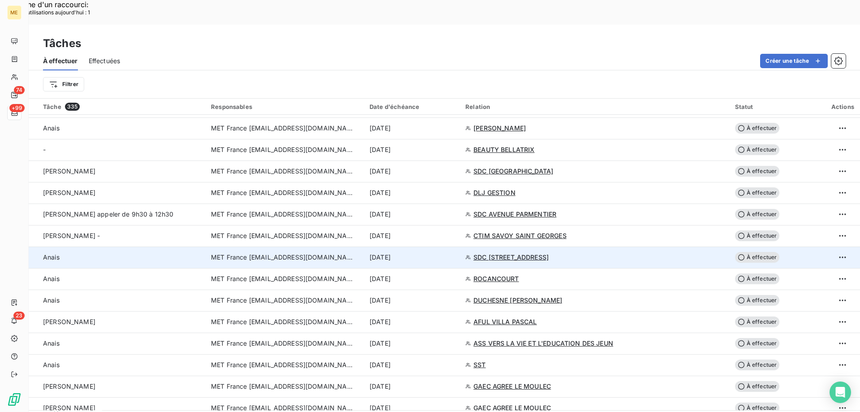
click at [455, 253] on div "[DATE]" at bounding box center [412, 257] width 85 height 9
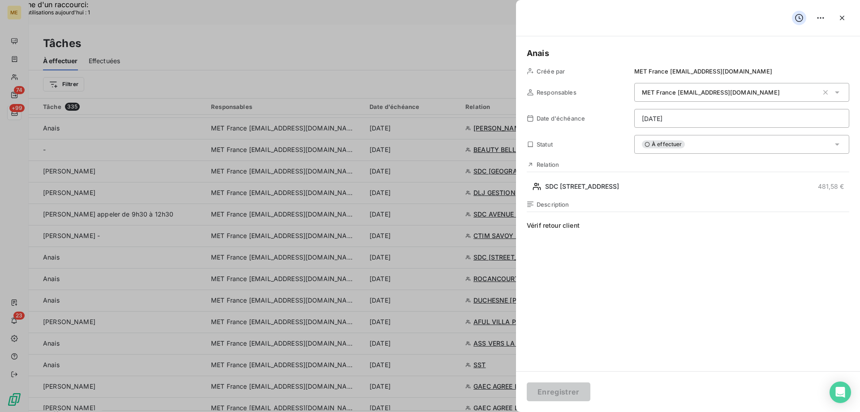
click at [762, 147] on div "À effectuer" at bounding box center [742, 144] width 215 height 19
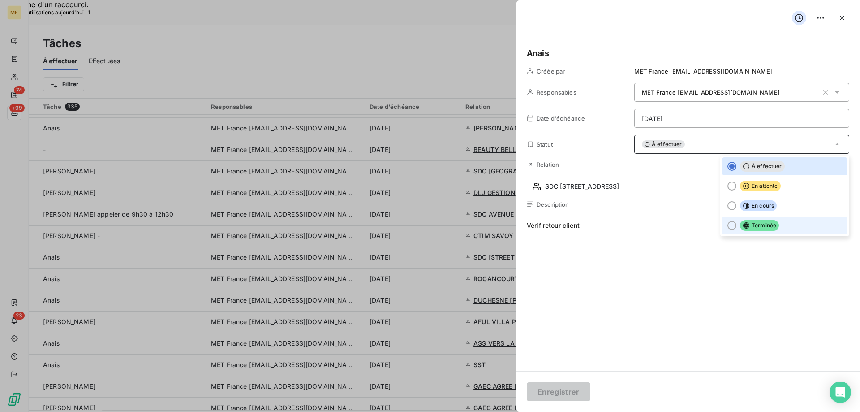
click at [762, 230] on span "Terminée" at bounding box center [759, 225] width 39 height 11
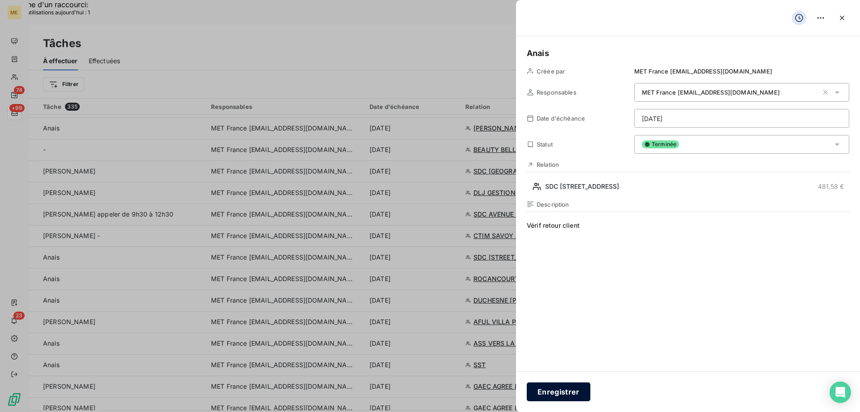
click at [559, 398] on button "Enregistrer" at bounding box center [559, 391] width 64 height 19
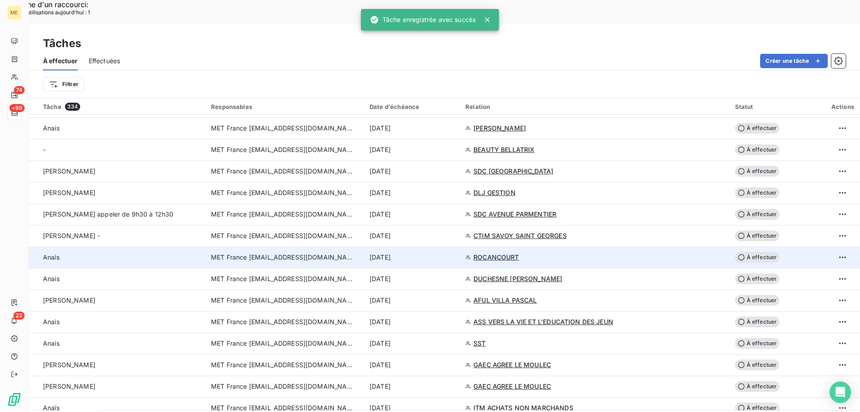
click at [455, 253] on div "[DATE]" at bounding box center [412, 257] width 85 height 9
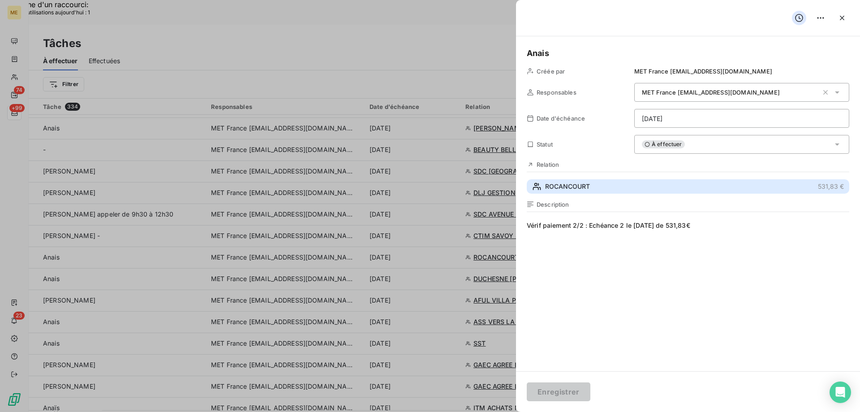
click at [609, 188] on button "ROCANCOURT 531,83 €" at bounding box center [688, 186] width 323 height 14
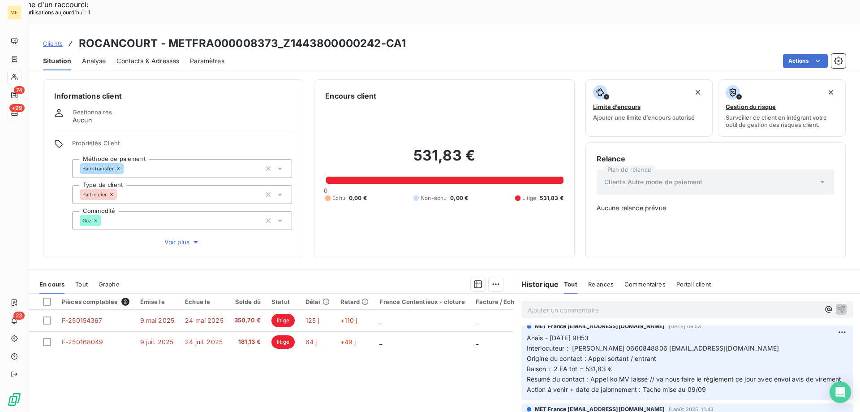
scroll to position [45, 0]
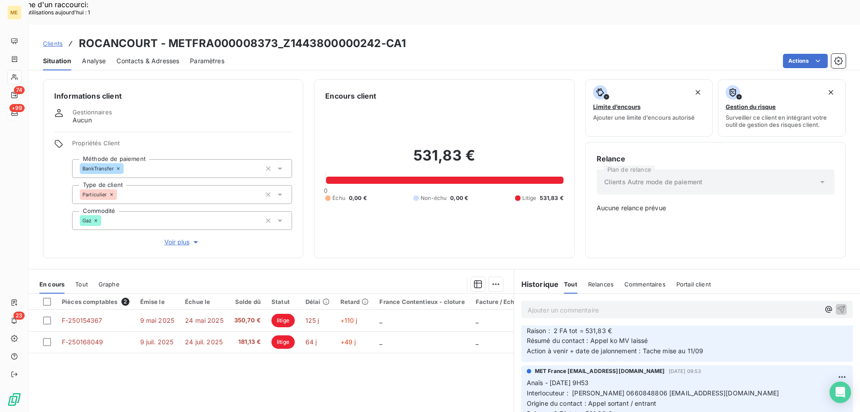
drag, startPoint x: 766, startPoint y: 362, endPoint x: 664, endPoint y: 365, distance: 101.8
click at [664, 378] on p "Anaïs - 08/09/2025 - 9H53 Interlocuteur : Mme Rocancourt 0660848806 stephaniero…" at bounding box center [687, 408] width 321 height 61
copy span "[EMAIL_ADDRESS][DOMAIN_NAME]"
click at [765, 378] on p "Anaïs - 08/09/2025 - 9H53 Interlocuteur : Mme Rocancourt 0660848806 stephaniero…" at bounding box center [687, 408] width 321 height 61
click at [420, 185] on div "531,83 € 0 Échu 0,00 € Non-échu 0,00 € Litige 531,83 €" at bounding box center [444, 174] width 238 height 146
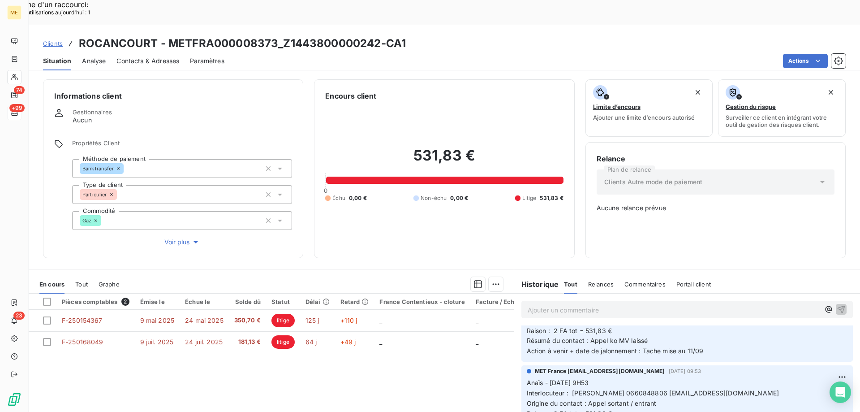
scroll to position [0, 0]
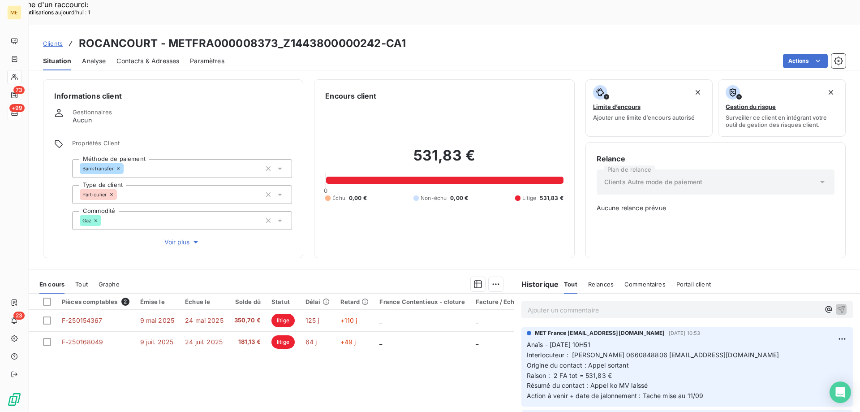
click at [604, 304] on p "Ajouter un commentaire ﻿" at bounding box center [674, 309] width 292 height 11
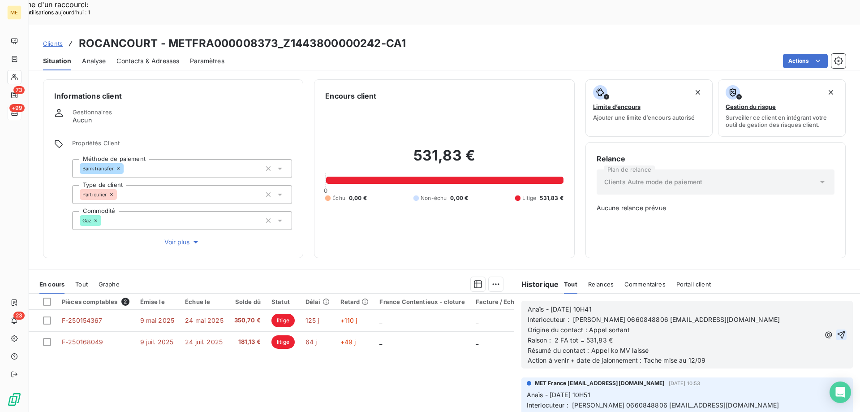
click at [837, 330] on icon "button" at bounding box center [841, 334] width 9 height 9
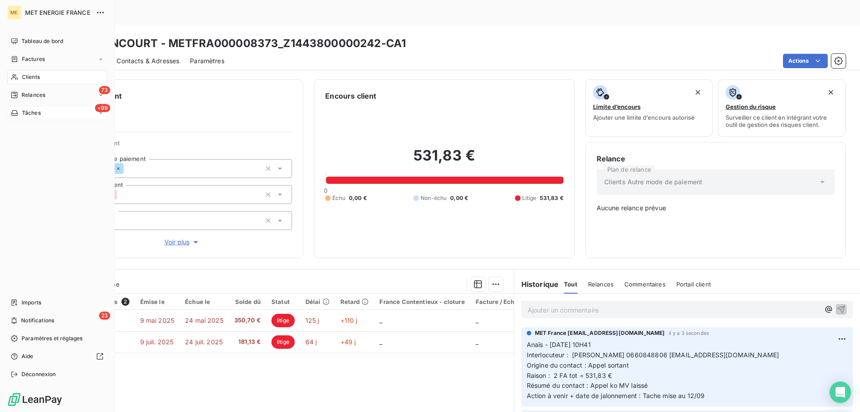
click at [34, 105] on nav "Tableau de bord Factures Clients 73 Relances +99 Tâches" at bounding box center [57, 77] width 100 height 86
click at [30, 115] on span "Tâches" at bounding box center [31, 113] width 19 height 8
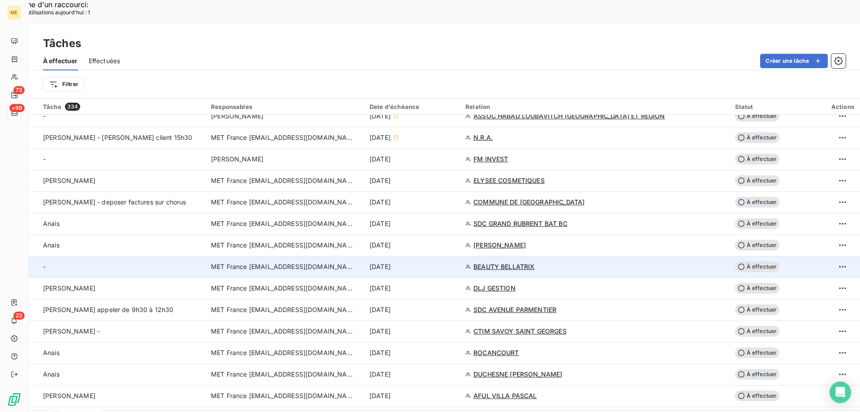
scroll to position [403, 0]
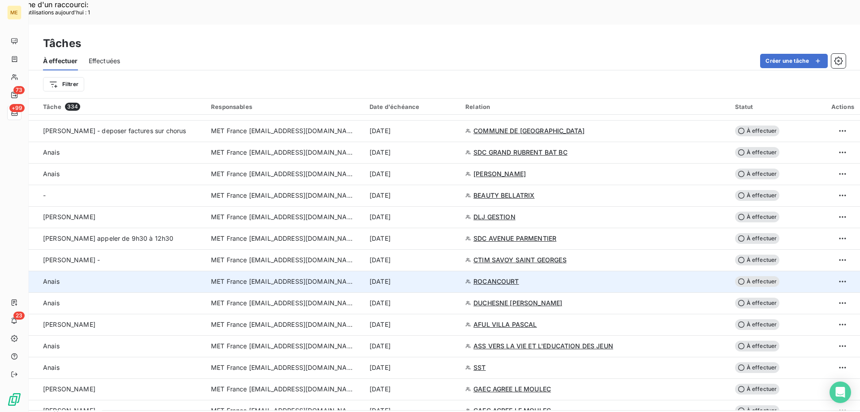
click at [455, 277] on div "[DATE]" at bounding box center [412, 281] width 85 height 9
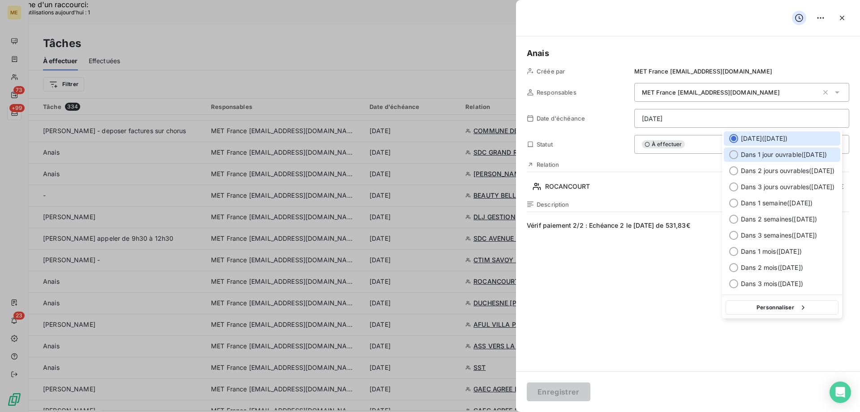
click at [765, 160] on div "Dans 1 jour ouvrable ( [DATE] )" at bounding box center [782, 154] width 117 height 14
type input "12/09/2025"
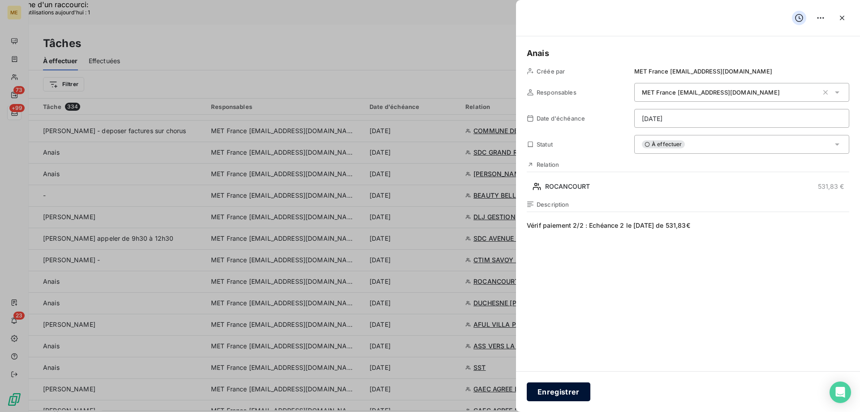
click at [552, 392] on button "Enregistrer" at bounding box center [559, 391] width 64 height 19
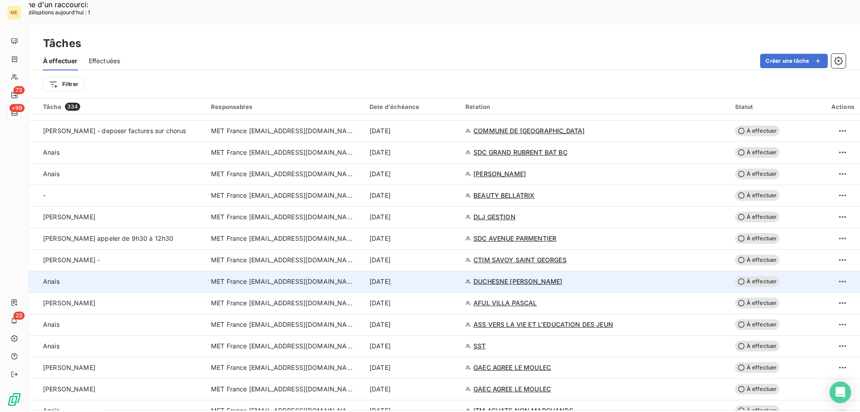
click at [455, 277] on div "[DATE]" at bounding box center [412, 281] width 85 height 9
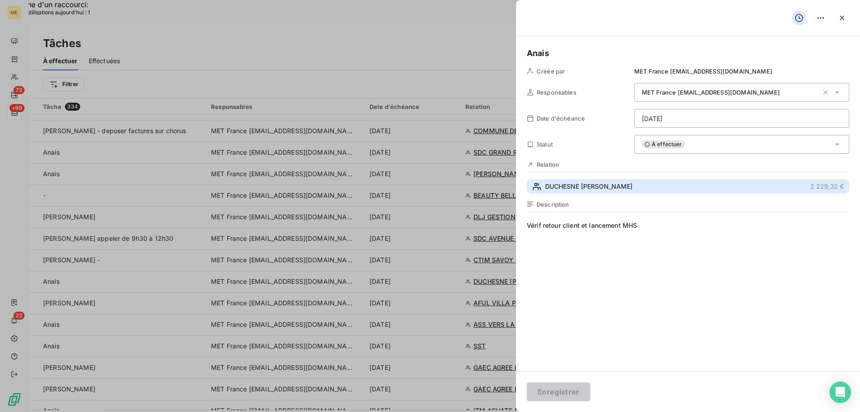
click at [612, 190] on span "DUCHESNE PHILIPPE RENE HENRI PAUL" at bounding box center [588, 186] width 87 height 9
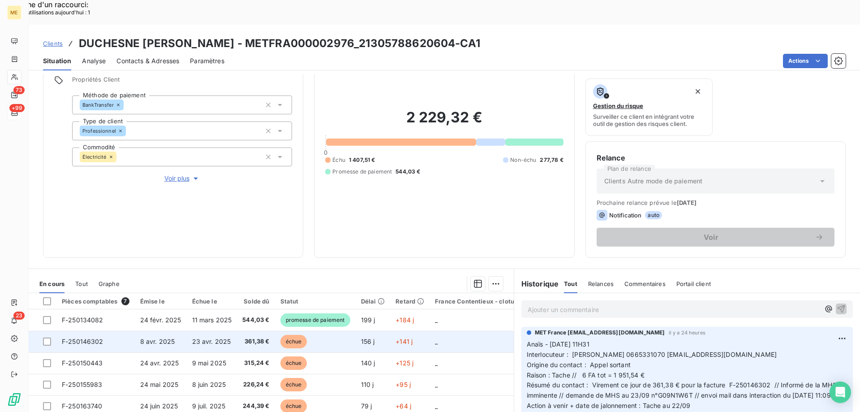
scroll to position [120, 0]
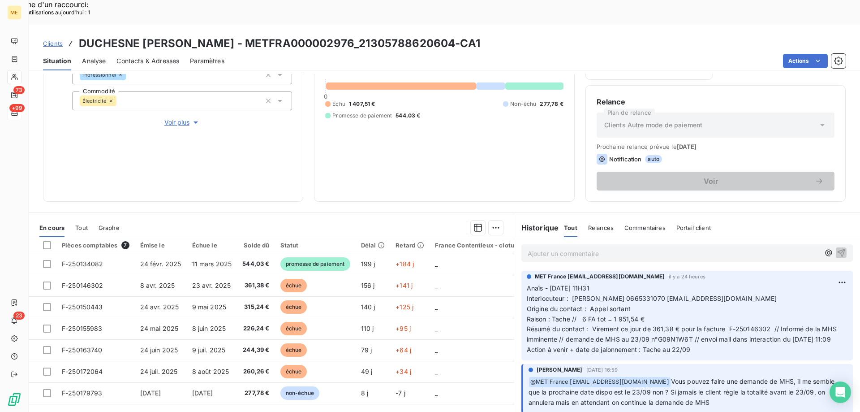
drag, startPoint x: 684, startPoint y: 272, endPoint x: 779, endPoint y: 274, distance: 95.0
click at [779, 283] on p "Anaïs - 08/09/2025 - 11H31 Interlocuteur : Mr DUCHESNE PHILLIPE 0665331070 duch…" at bounding box center [687, 319] width 321 height 72
drag, startPoint x: 778, startPoint y: 272, endPoint x: 686, endPoint y: 276, distance: 91.9
click at [686, 283] on p "Anaïs - 08/09/2025 - 11H31 Interlocuteur : Mr DUCHESNE PHILLIPE 0665331070 duch…" at bounding box center [687, 319] width 321 height 72
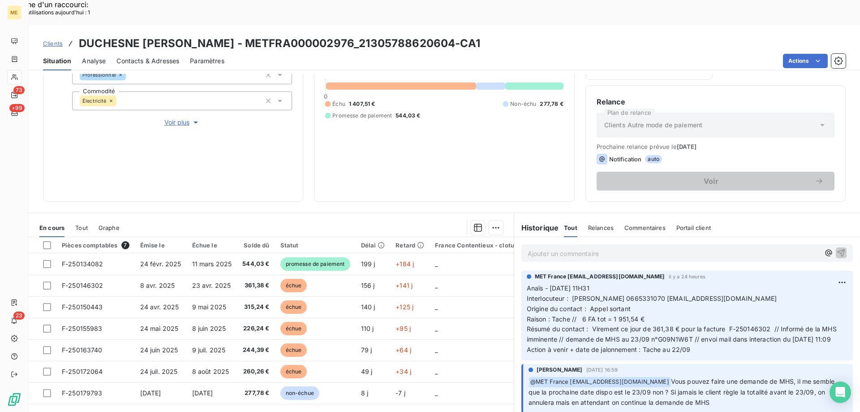
copy span "[EMAIL_ADDRESS][DOMAIN_NAME]"
click at [694, 336] on p "Anaïs - 08/09/2025 - 11H31 Interlocuteur : Mr DUCHESNE PHILLIPE 0665331070 duch…" at bounding box center [687, 319] width 321 height 72
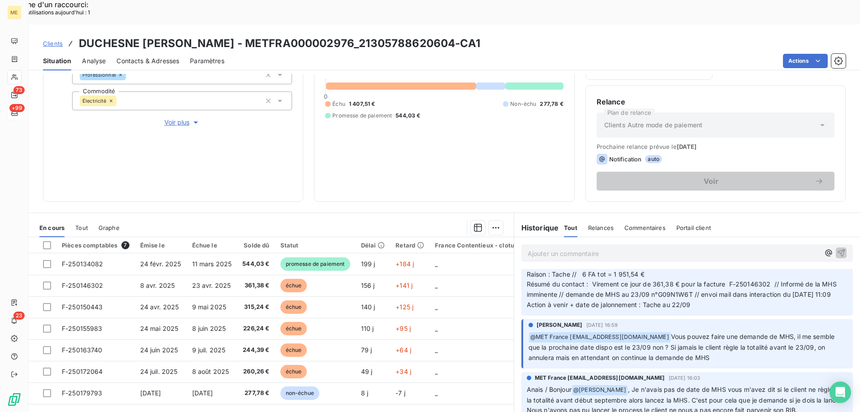
scroll to position [0, 0]
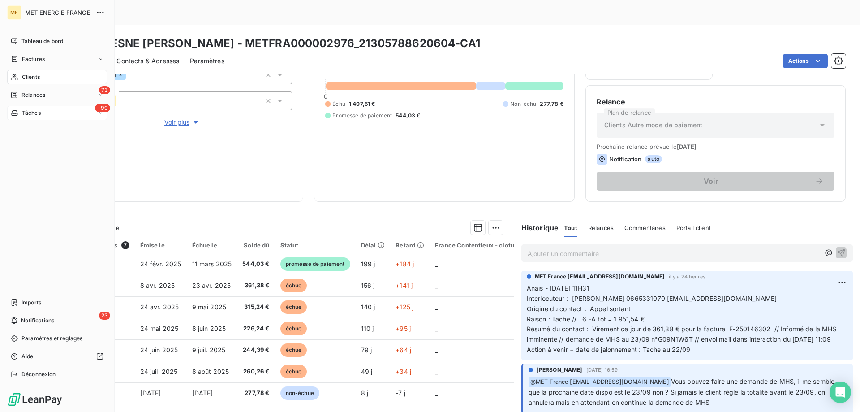
click at [24, 111] on span "Tâches" at bounding box center [31, 113] width 19 height 8
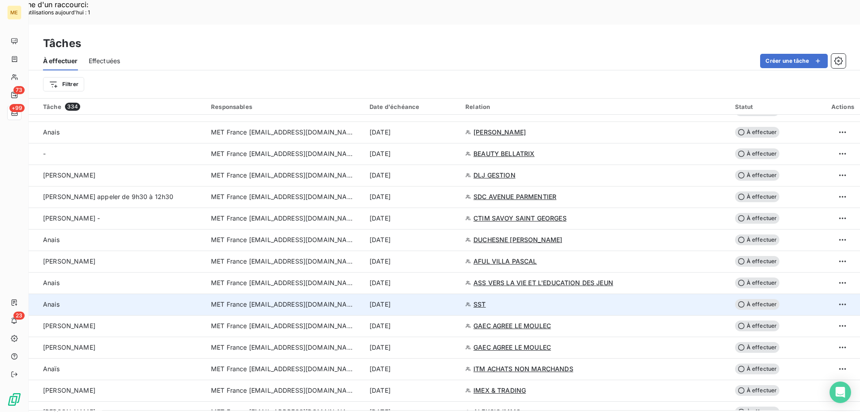
scroll to position [448, 0]
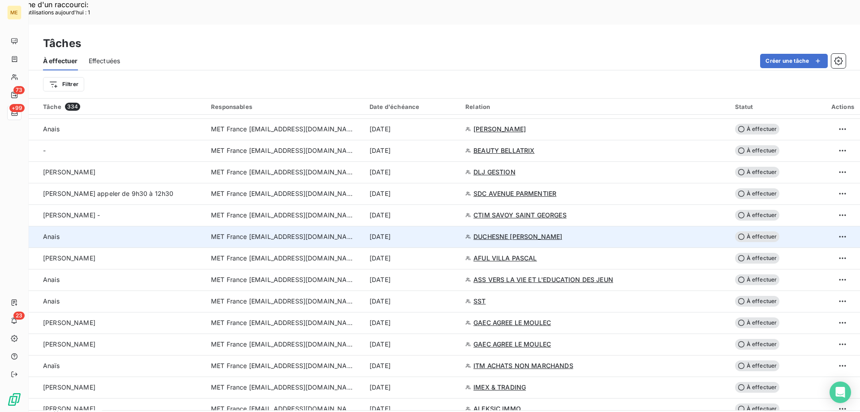
click at [455, 232] on div "[DATE]" at bounding box center [412, 236] width 85 height 9
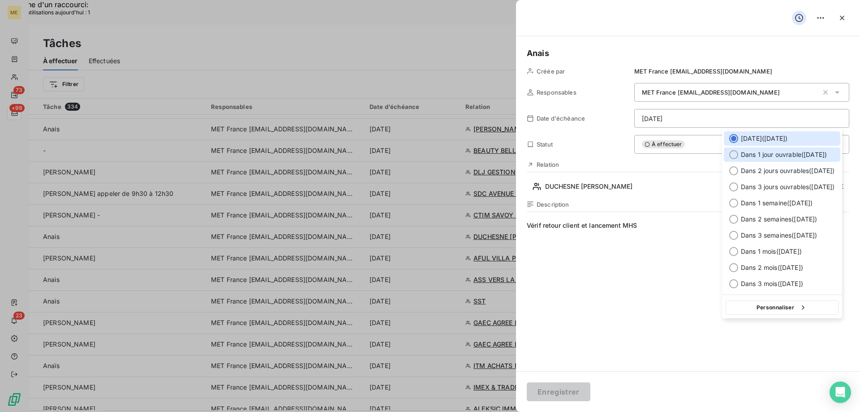
click at [781, 158] on span "Dans 1 jour ouvrable ( [DATE] )" at bounding box center [784, 154] width 86 height 9
type input "12/09/2025"
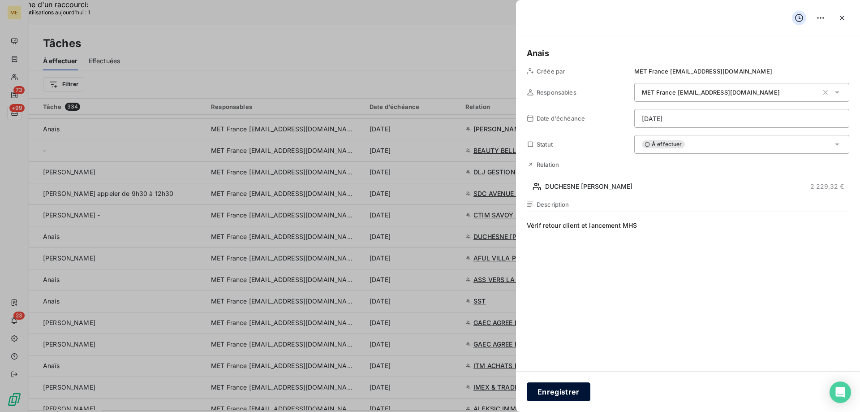
click at [566, 397] on button "Enregistrer" at bounding box center [559, 391] width 64 height 19
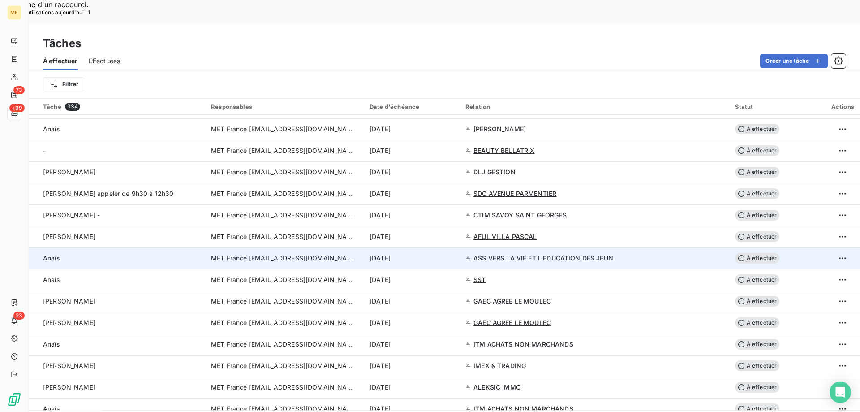
click at [455, 254] on div "[DATE]" at bounding box center [412, 258] width 85 height 9
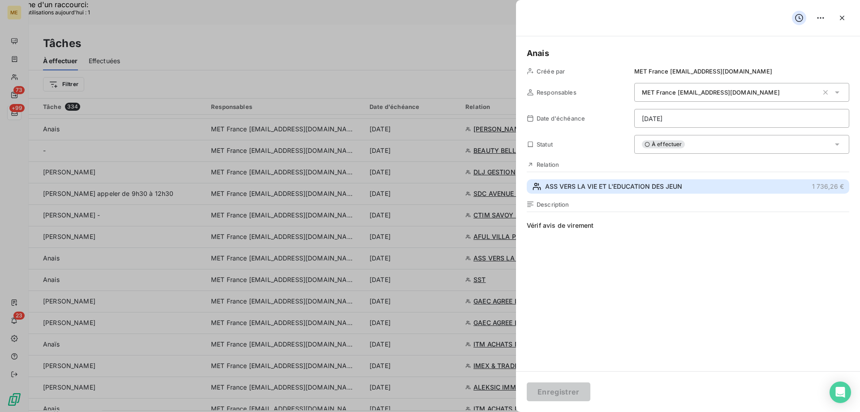
click at [689, 186] on button "ASS VERS LA VIE ET L'EDUCATION DES JEUN 1 736,26 €" at bounding box center [688, 186] width 323 height 14
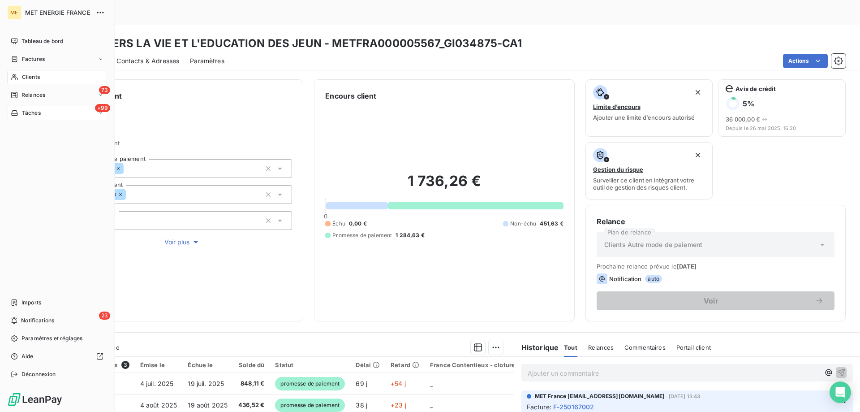
click at [46, 113] on div "+99 Tâches" at bounding box center [57, 113] width 100 height 14
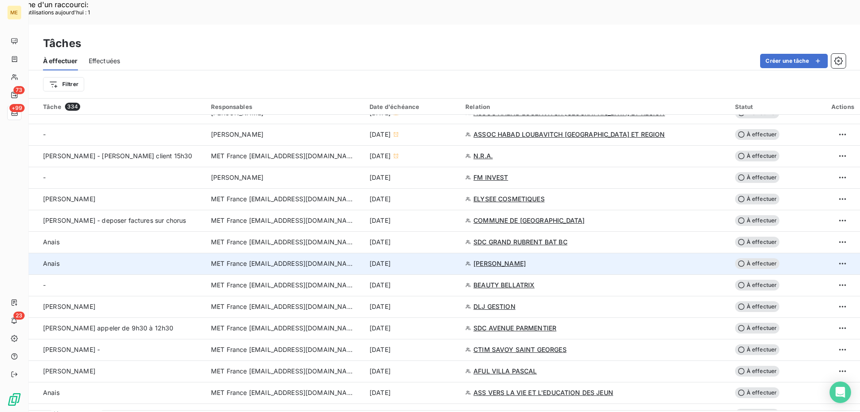
scroll to position [359, 0]
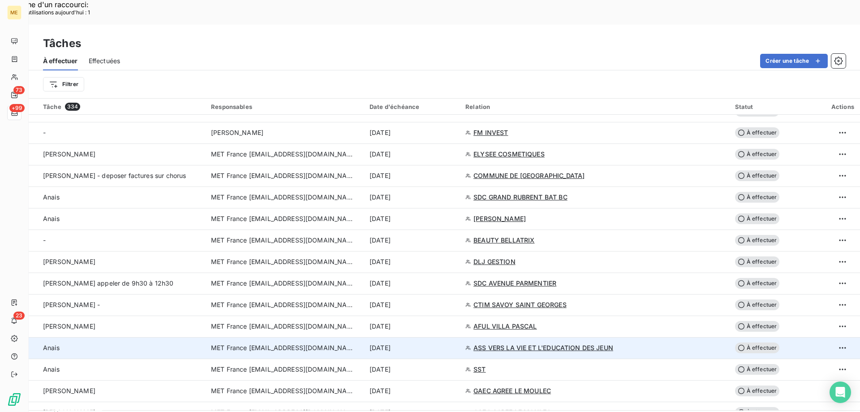
click at [454, 337] on td "[DATE]" at bounding box center [412, 348] width 96 height 22
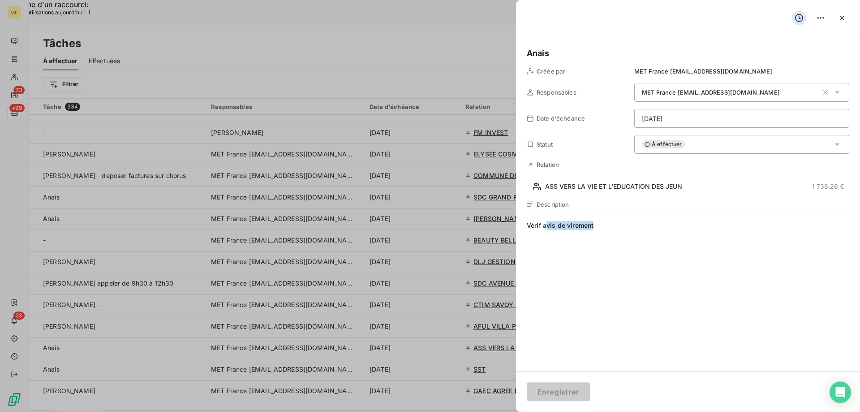
drag, startPoint x: 585, startPoint y: 229, endPoint x: 546, endPoint y: 229, distance: 39.4
click at [546, 229] on span "Vérif avis de virement" at bounding box center [688, 307] width 323 height 172
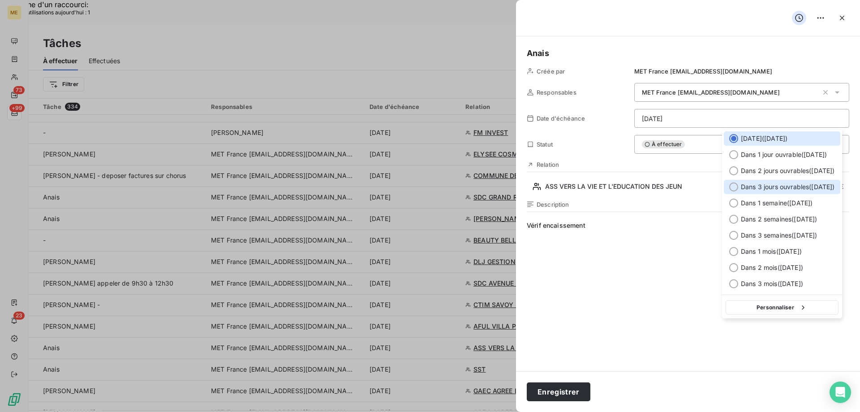
click at [775, 186] on span "Dans 3 jours ouvrables ( [DATE] )" at bounding box center [788, 186] width 94 height 9
type input "16/09/2025"
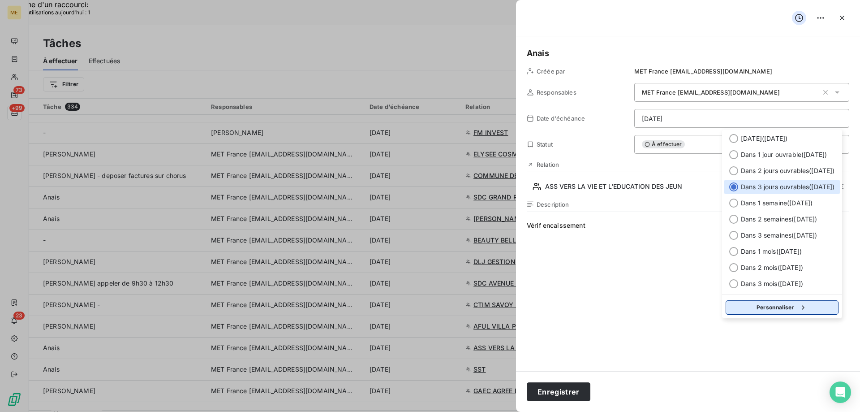
click at [784, 309] on button "Personnaliser" at bounding box center [782, 307] width 113 height 14
select select "8"
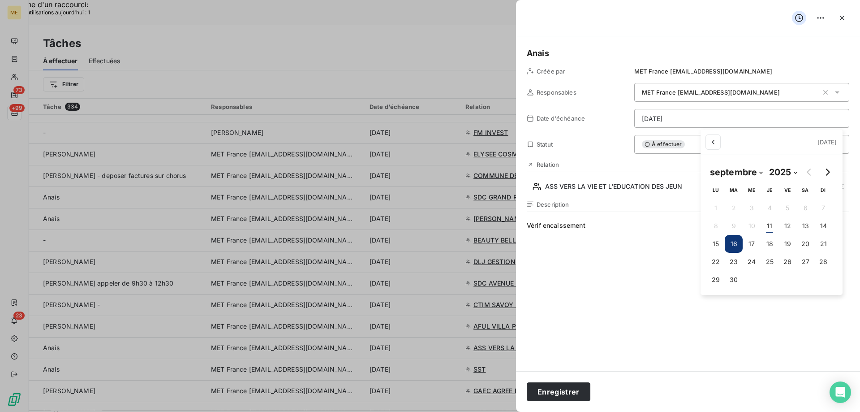
click at [735, 247] on button "16" at bounding box center [734, 244] width 18 height 18
click at [734, 246] on button "16" at bounding box center [734, 244] width 18 height 18
type input "16/09/2025"
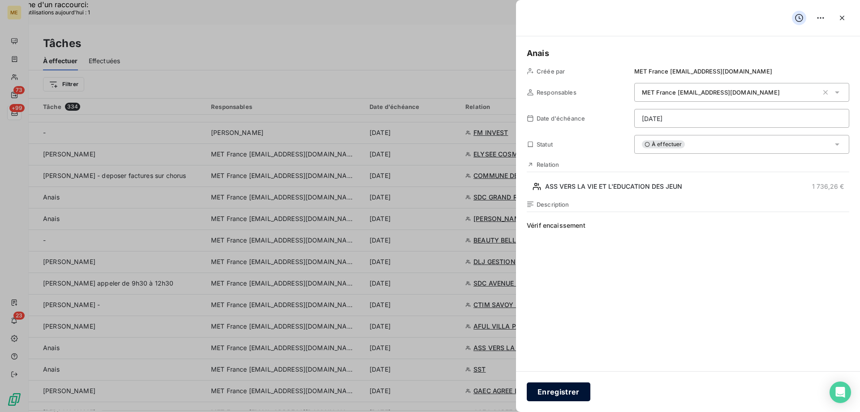
click at [541, 397] on button "Enregistrer" at bounding box center [559, 391] width 64 height 19
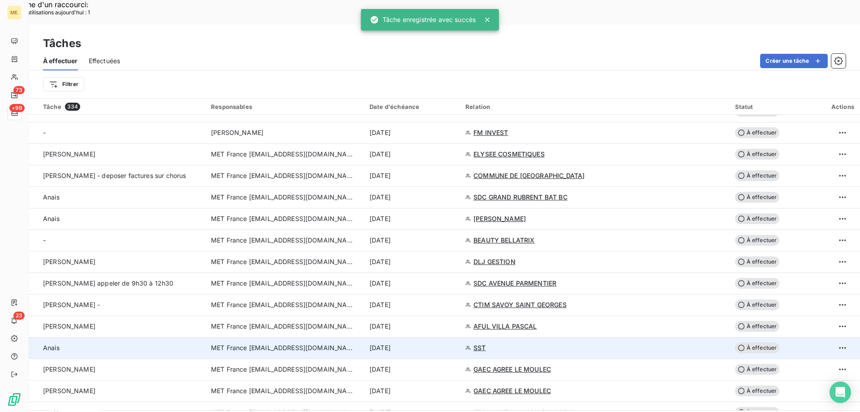
click at [455, 343] on div "[DATE]" at bounding box center [412, 347] width 85 height 9
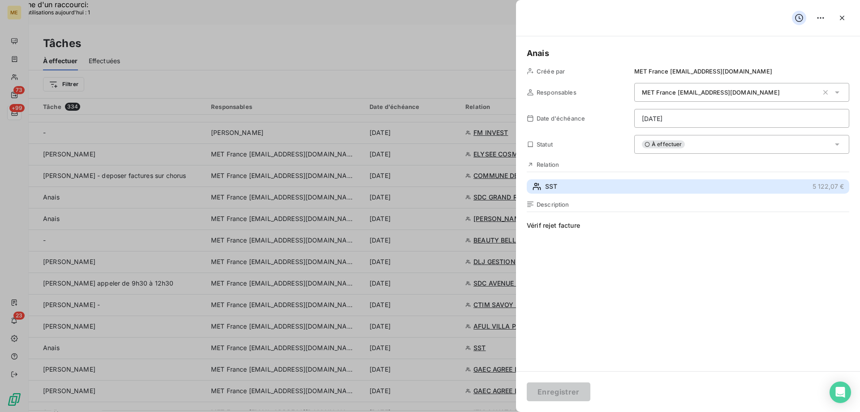
click at [575, 186] on button "SST 5 122,07 €" at bounding box center [688, 186] width 323 height 14
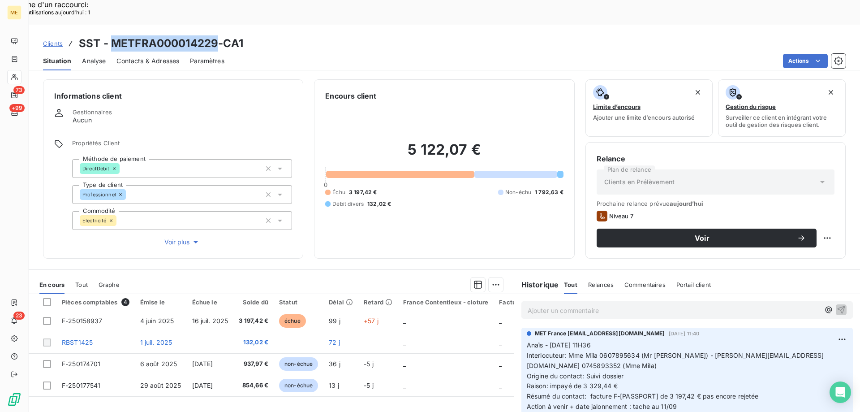
drag, startPoint x: 215, startPoint y: 19, endPoint x: 110, endPoint y: 18, distance: 105.3
click at [110, 35] on h3 "SST - METFRA000014229-CA1" at bounding box center [161, 43] width 164 height 16
copy h3 "METFRA000014229"
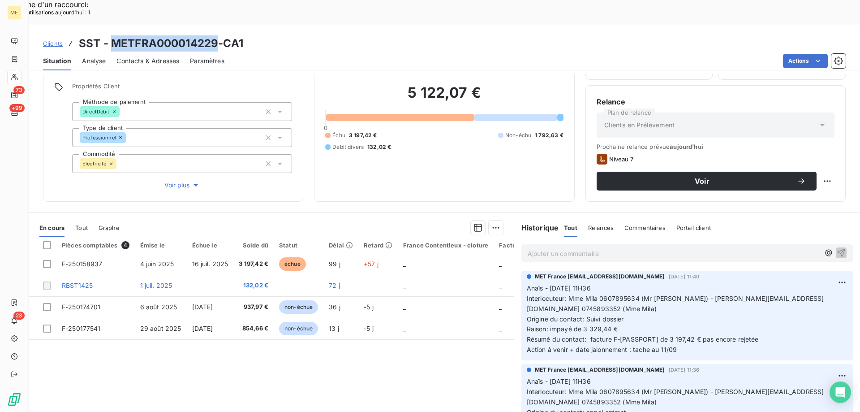
click at [217, 35] on h3 "SST - METFRA000014229-CA1" at bounding box center [161, 43] width 164 height 16
click at [214, 35] on h3 "SST - METFRA000014229-CA1" at bounding box center [161, 43] width 164 height 16
click at [217, 35] on h3 "SST - METFRA000014229-CA1" at bounding box center [161, 43] width 164 height 16
drag, startPoint x: 219, startPoint y: 18, endPoint x: 111, endPoint y: 19, distance: 107.6
click at [111, 35] on h3 "SST - METFRA000014229-CA1" at bounding box center [161, 43] width 164 height 16
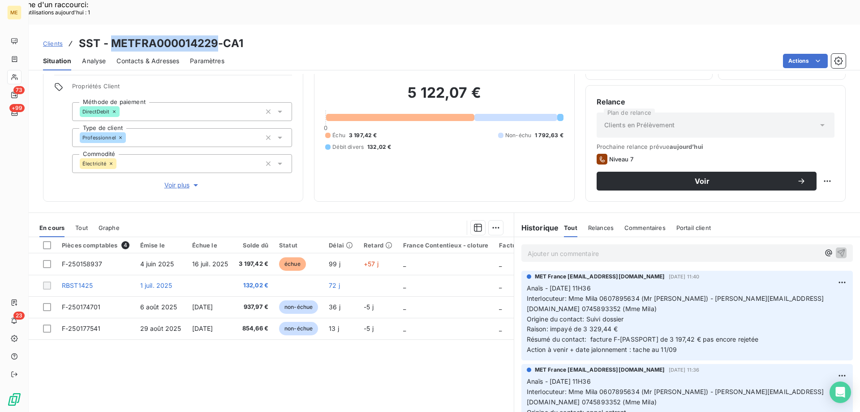
copy h3 "METFRA000014229"
click at [634, 244] on div "Ajouter un commentaire ﻿" at bounding box center [688, 252] width 332 height 17
click at [634, 248] on p "Ajouter un commentaire ﻿" at bounding box center [674, 253] width 292 height 11
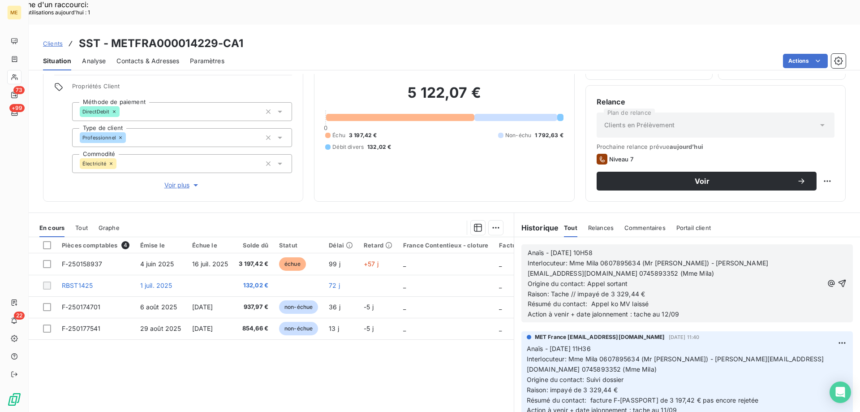
drag, startPoint x: 830, startPoint y: 258, endPoint x: 831, endPoint y: 210, distance: 48.0
click at [838, 279] on icon "button" at bounding box center [842, 283] width 9 height 9
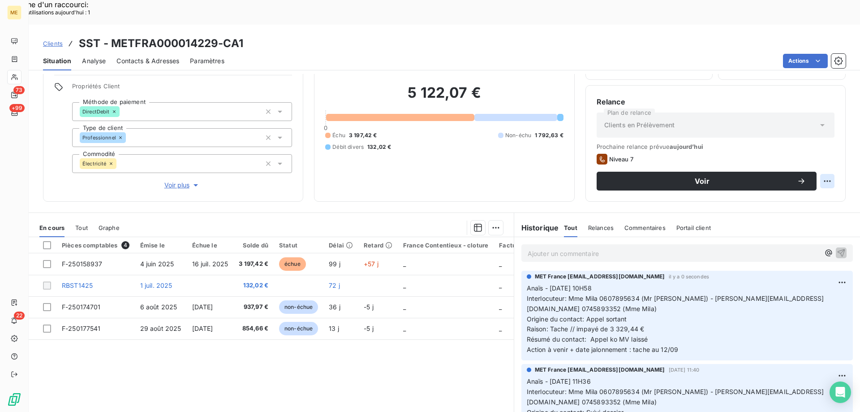
drag, startPoint x: 822, startPoint y: 172, endPoint x: 815, endPoint y: 181, distance: 11.1
click at [821, 173] on div "Replanifier cette action" at bounding box center [784, 176] width 80 height 14
select select "8"
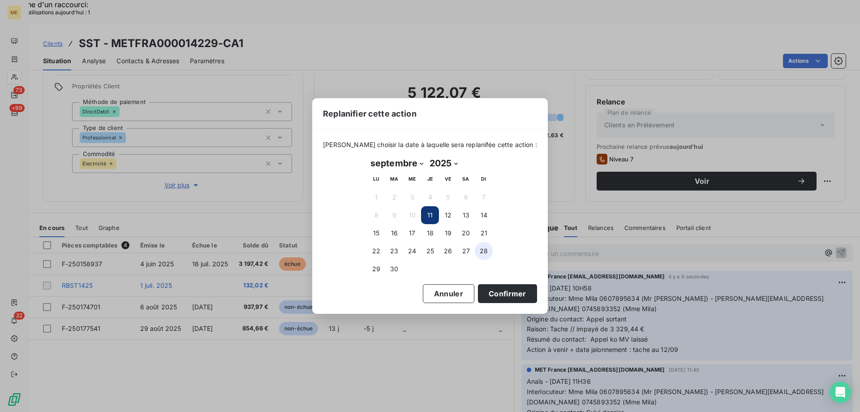
drag, startPoint x: 446, startPoint y: 213, endPoint x: 486, endPoint y: 251, distance: 55.5
click at [445, 215] on button "12" at bounding box center [448, 215] width 18 height 18
click at [502, 298] on button "Confirmer" at bounding box center [507, 293] width 59 height 19
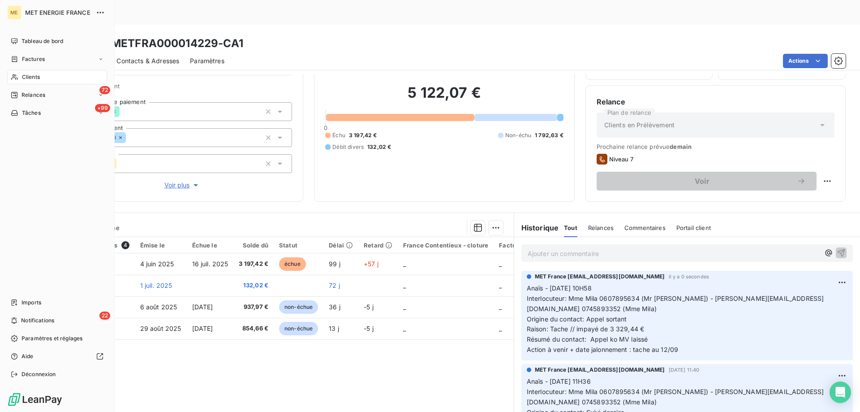
click at [19, 116] on div "Tâches" at bounding box center [26, 113] width 30 height 8
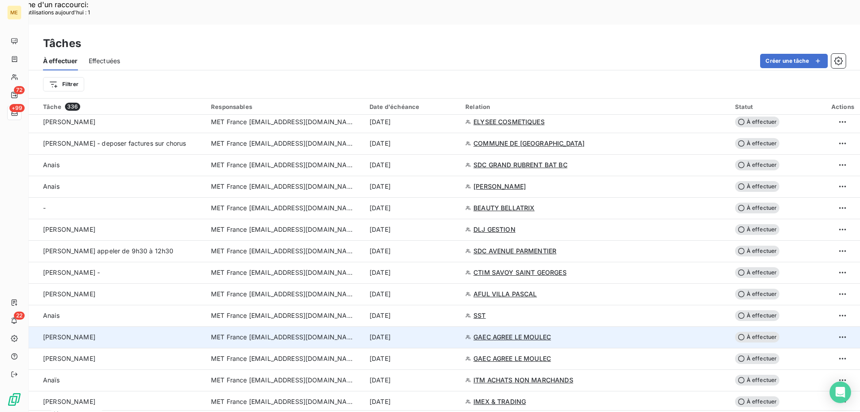
scroll to position [403, 0]
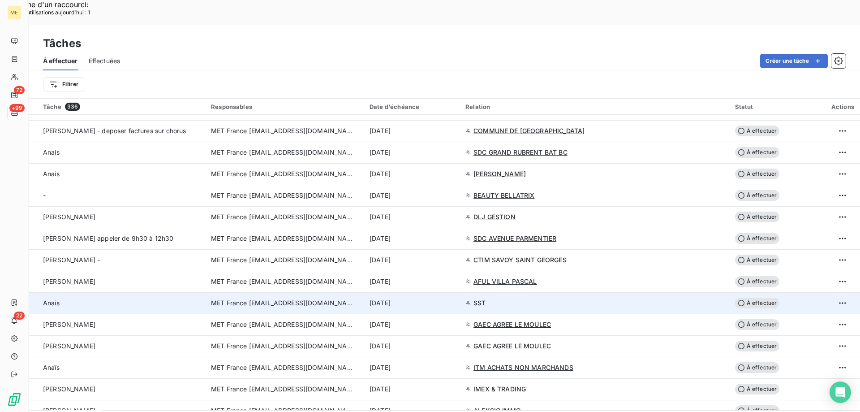
click at [455, 298] on div "[DATE]" at bounding box center [412, 302] width 85 height 9
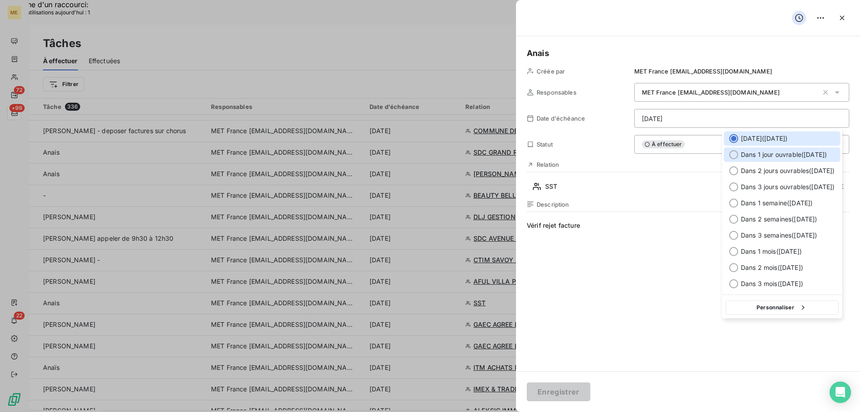
click at [756, 156] on span "Dans 1 jour ouvrable ( [DATE] )" at bounding box center [784, 154] width 86 height 9
type input "12/09/2025"
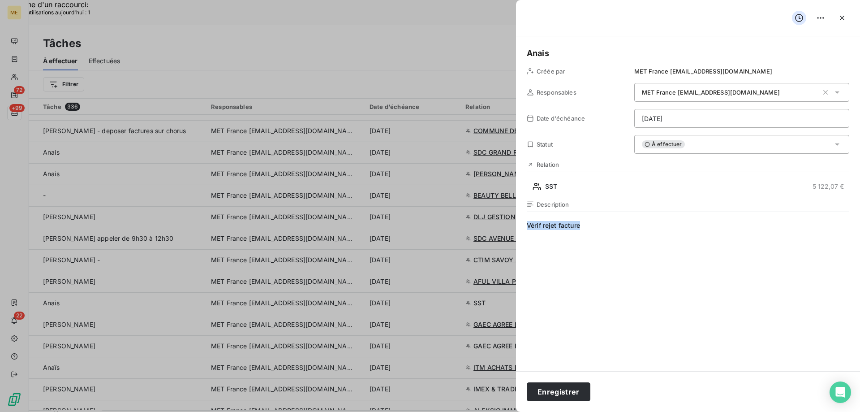
drag, startPoint x: 596, startPoint y: 224, endPoint x: 511, endPoint y: 221, distance: 85.2
click at [562, 398] on button "Enregistrer" at bounding box center [559, 391] width 64 height 19
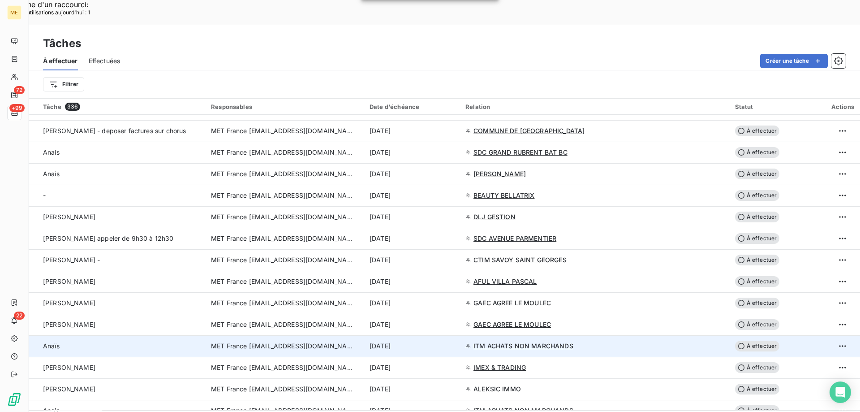
click at [455, 341] on div "[DATE]" at bounding box center [412, 345] width 85 height 9
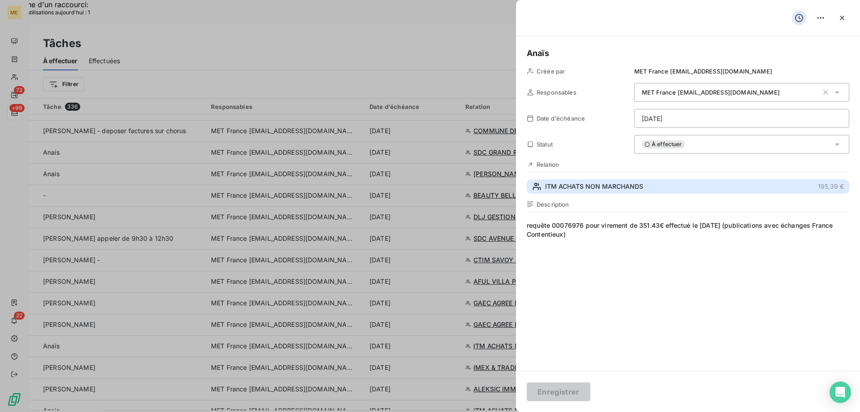
click at [621, 187] on span "ITM ACHATS NON MARCHANDS" at bounding box center [594, 186] width 98 height 9
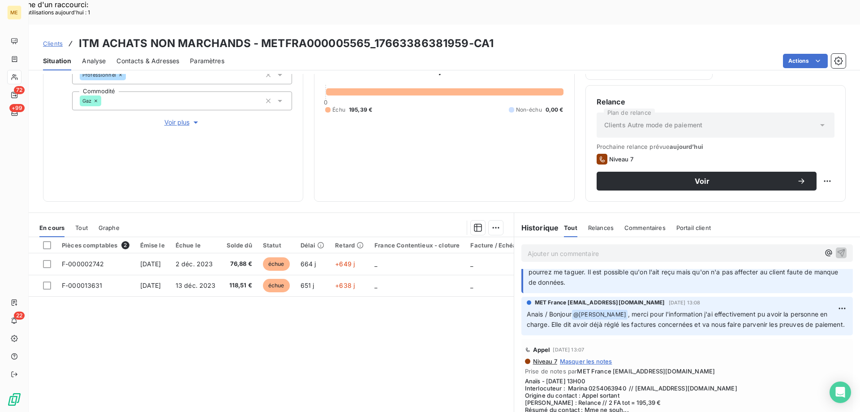
scroll to position [45, 0]
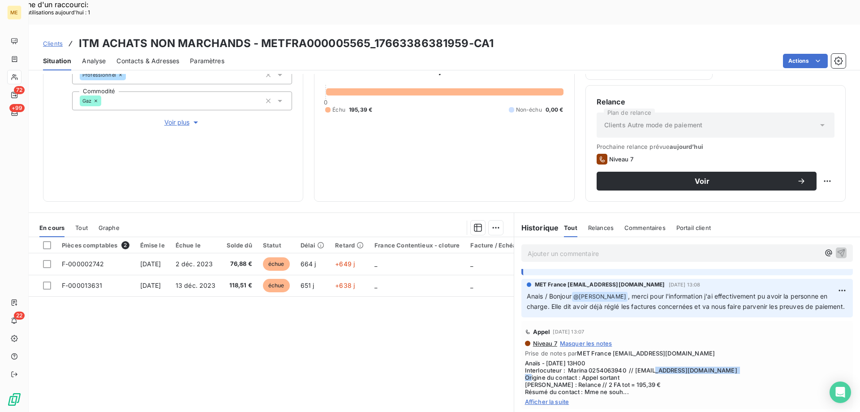
copy span "[EMAIL_ADDRESS][DOMAIN_NAME]"
drag, startPoint x: 633, startPoint y: 357, endPoint x: 661, endPoint y: 318, distance: 47.6
click at [719, 359] on span "Anaïs - 09/09/2025 - 13H00 Interlocuteur : Marina 0254063940 // pd0v3775@mousqu…" at bounding box center [687, 377] width 324 height 36
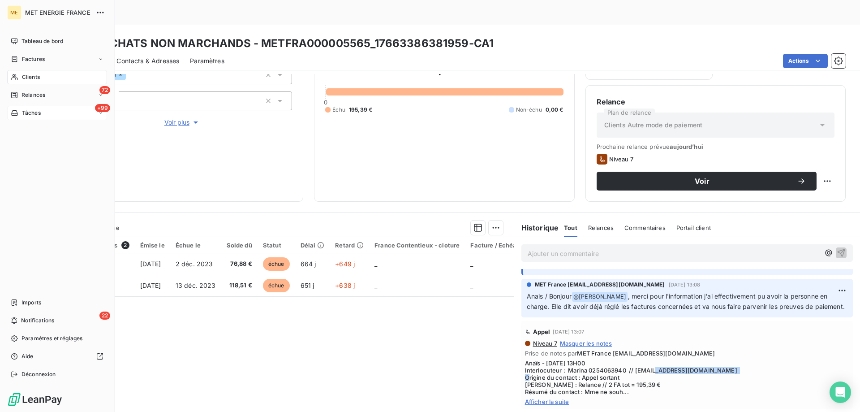
click at [41, 113] on div "+99 Tâches" at bounding box center [57, 113] width 100 height 14
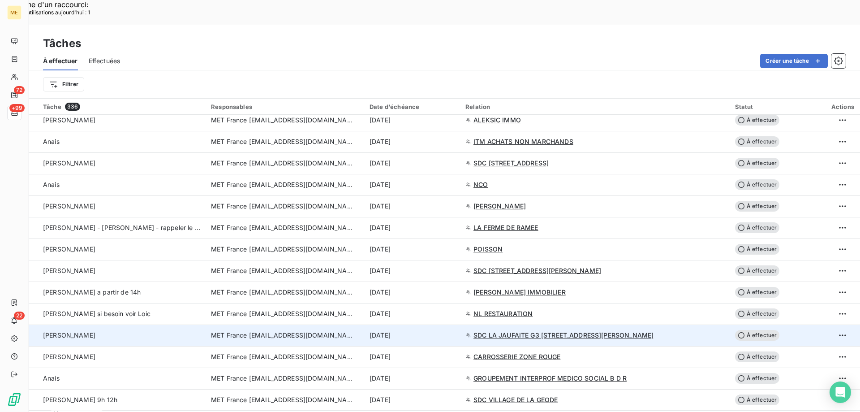
scroll to position [583, 0]
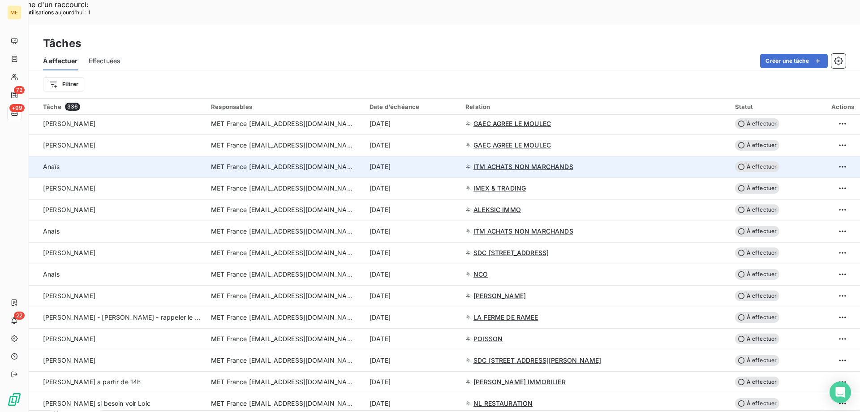
click at [455, 162] on div "[DATE]" at bounding box center [412, 166] width 85 height 9
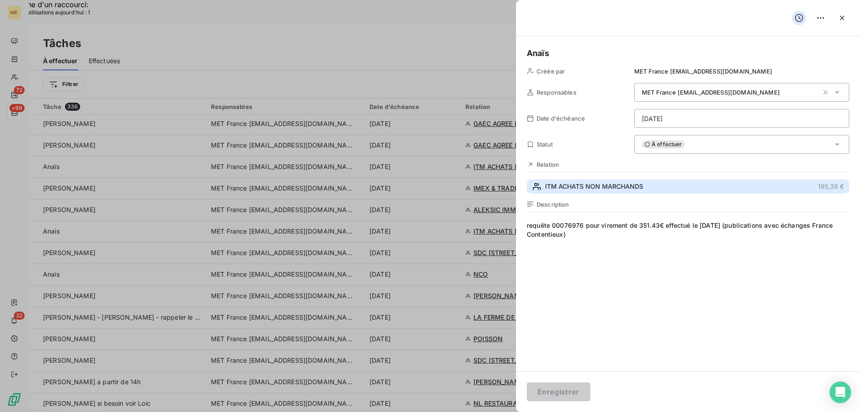
click at [614, 186] on span "ITM ACHATS NON MARCHANDS" at bounding box center [594, 186] width 98 height 9
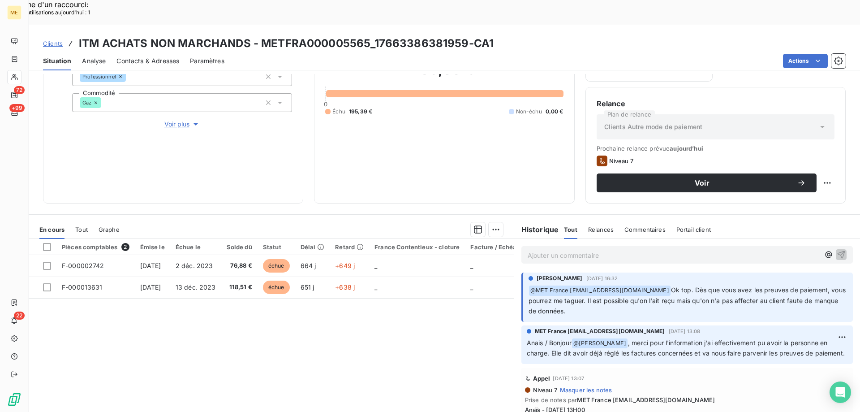
scroll to position [120, 0]
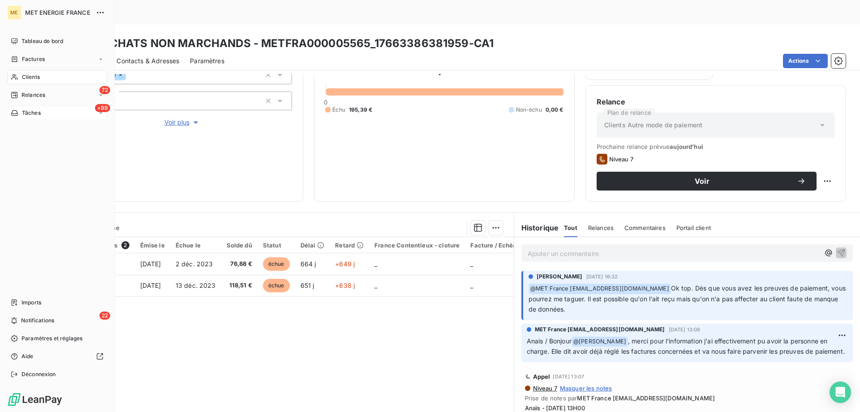
click at [21, 112] on div "Tâches" at bounding box center [26, 113] width 30 height 8
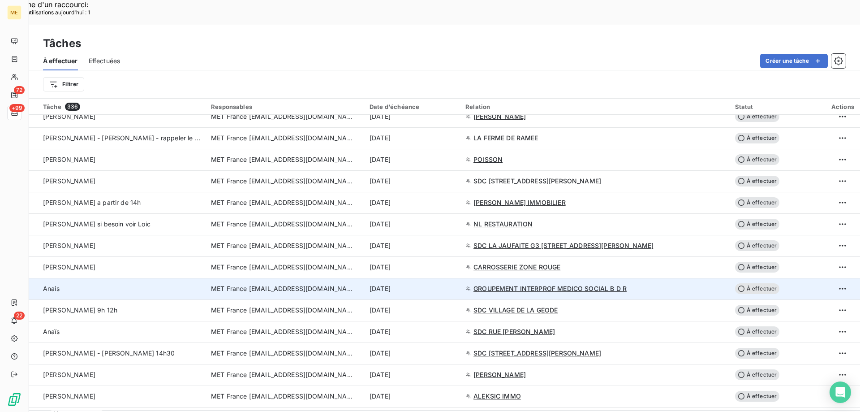
scroll to position [672, 0]
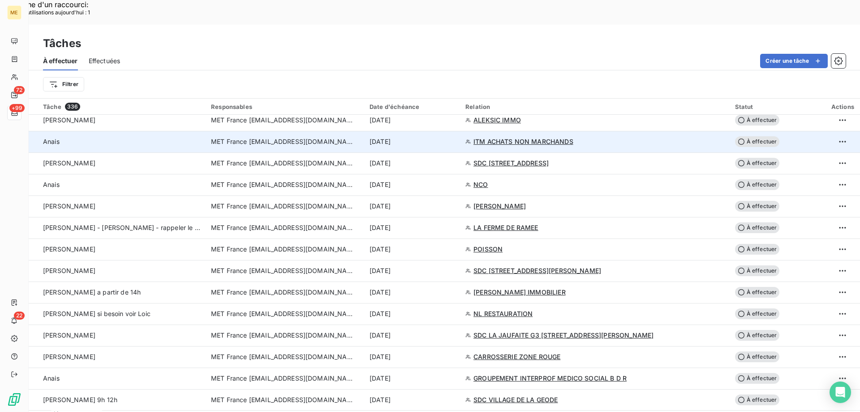
click at [455, 137] on div "[DATE]" at bounding box center [412, 141] width 85 height 9
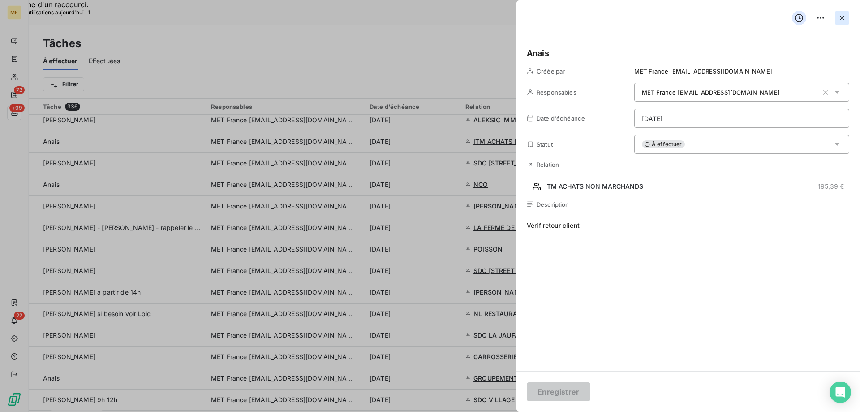
click at [843, 19] on icon "button" at bounding box center [842, 18] width 4 height 4
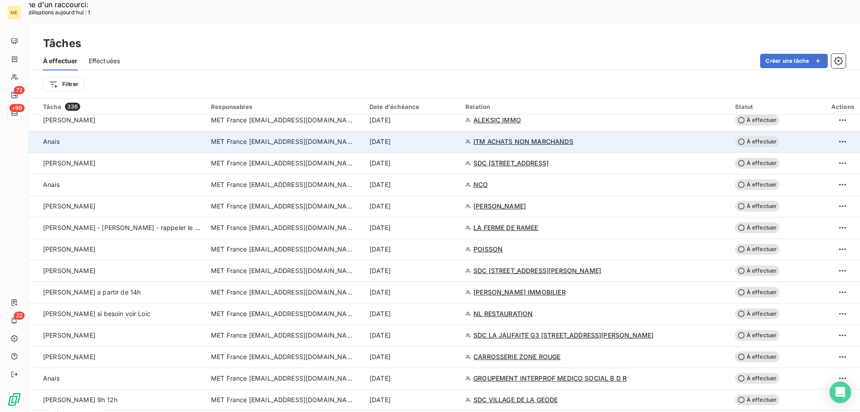
click at [455, 137] on div "[DATE]" at bounding box center [412, 141] width 85 height 9
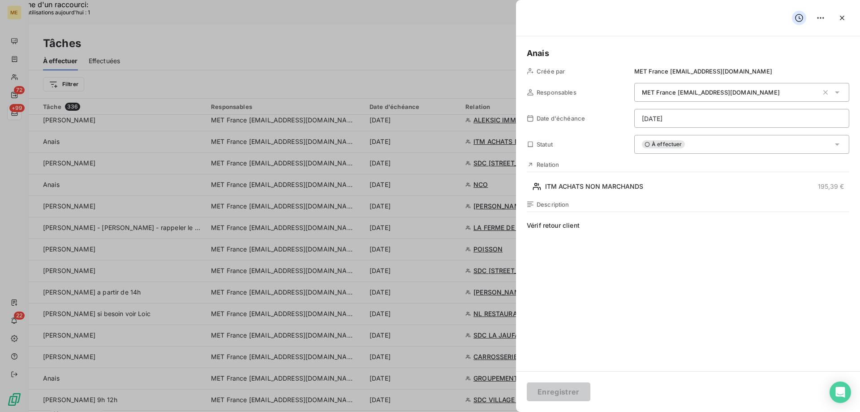
click at [847, 17] on button "button" at bounding box center [842, 18] width 14 height 14
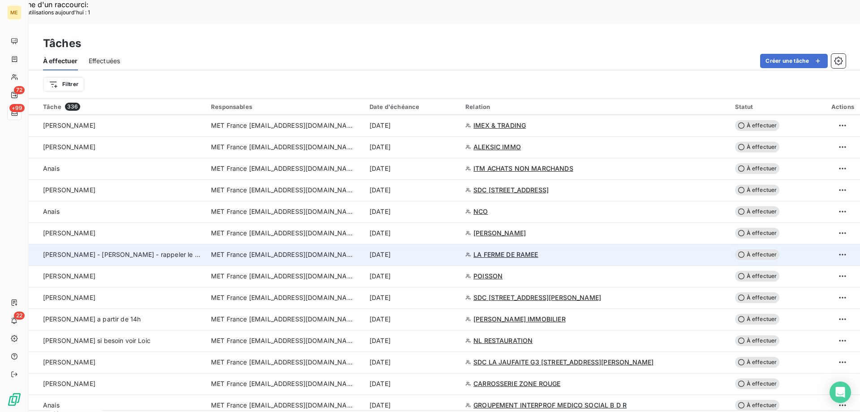
scroll to position [627, 0]
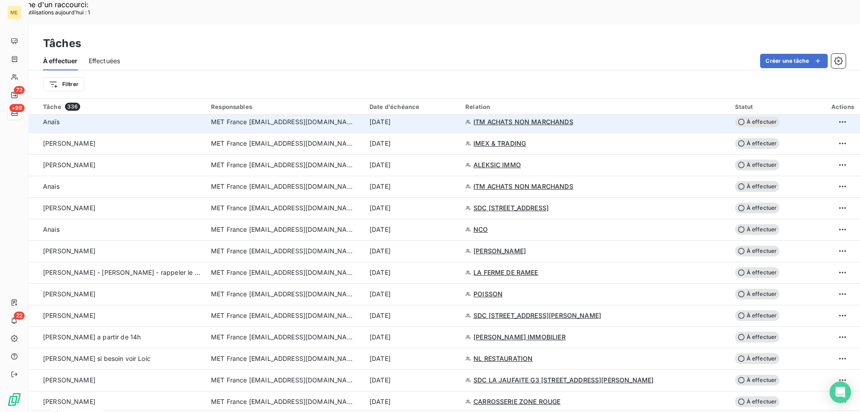
click at [455, 117] on div "[DATE]" at bounding box center [412, 121] width 85 height 9
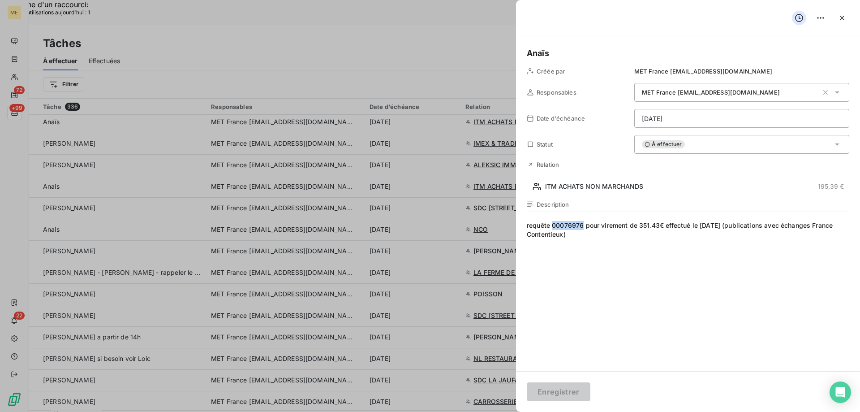
drag, startPoint x: 580, startPoint y: 226, endPoint x: 553, endPoint y: 227, distance: 26.4
click at [553, 227] on span "requête 00076976 pour virement de 351.43€ effectué le 05/08/2024 (publications …" at bounding box center [688, 307] width 323 height 172
copy span "00076976"
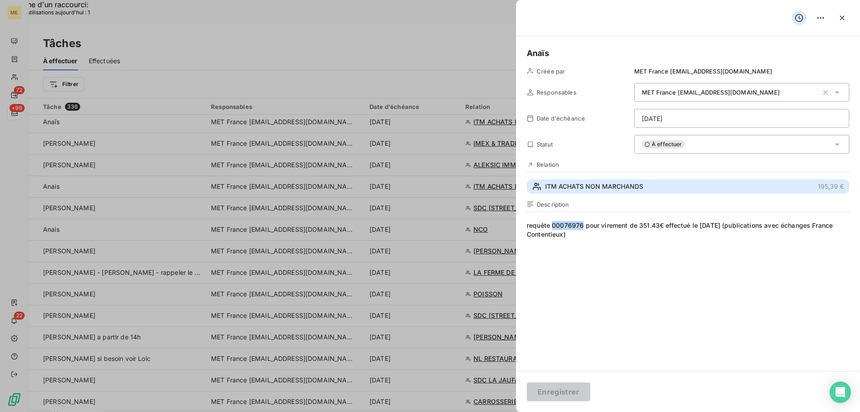
click at [640, 184] on span "ITM ACHATS NON MARCHANDS" at bounding box center [594, 186] width 98 height 9
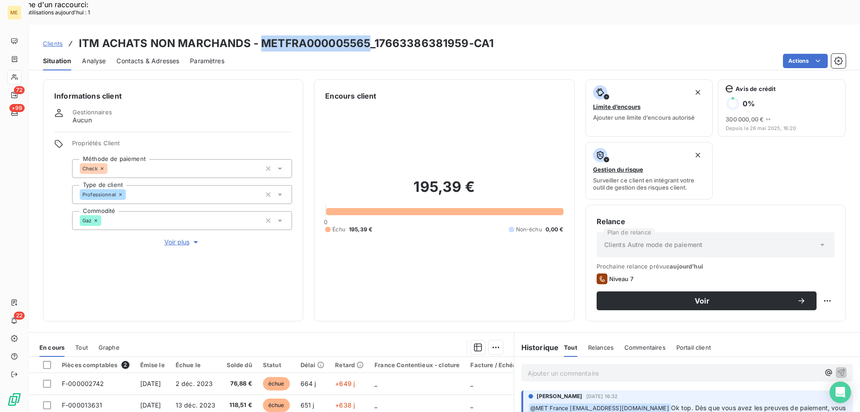
drag, startPoint x: 370, startPoint y: 17, endPoint x: 260, endPoint y: 21, distance: 109.9
click at [260, 35] on h3 "ITM ACHATS NON MARCHANDS - METFRA000005565_17663386381959-CA1" at bounding box center [286, 43] width 415 height 16
copy h3 "METFRA000005565"
click at [418, 52] on div "Situation Analyse Contacts & Adresses Paramètres Actions" at bounding box center [445, 61] width 832 height 19
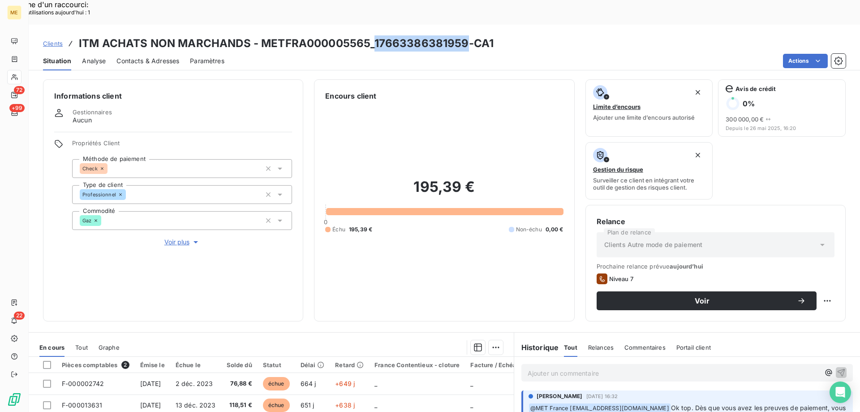
drag, startPoint x: 463, startPoint y: 20, endPoint x: 376, endPoint y: 21, distance: 87.8
click at [376, 35] on h3 "ITM ACHATS NON MARCHANDS - METFRA000005565_17663386381959-CA1" at bounding box center [286, 43] width 415 height 16
copy h3 "17663386381959"
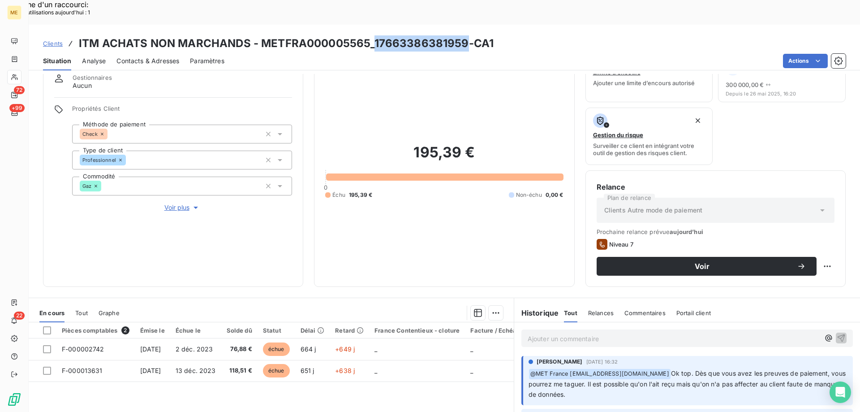
scroll to position [120, 0]
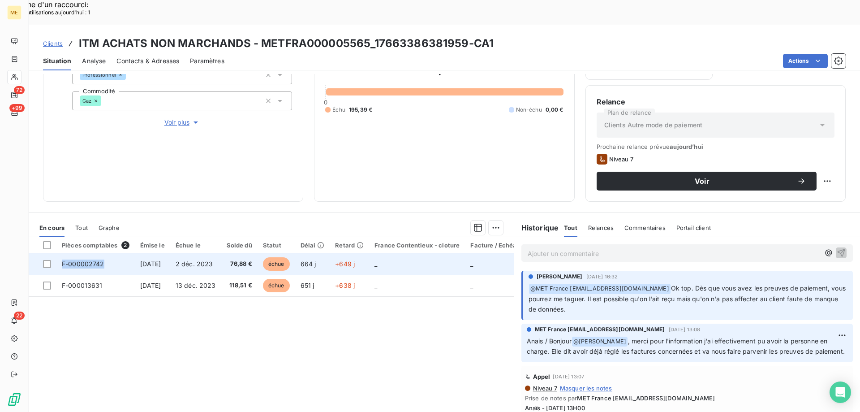
copy span "F-000002742"
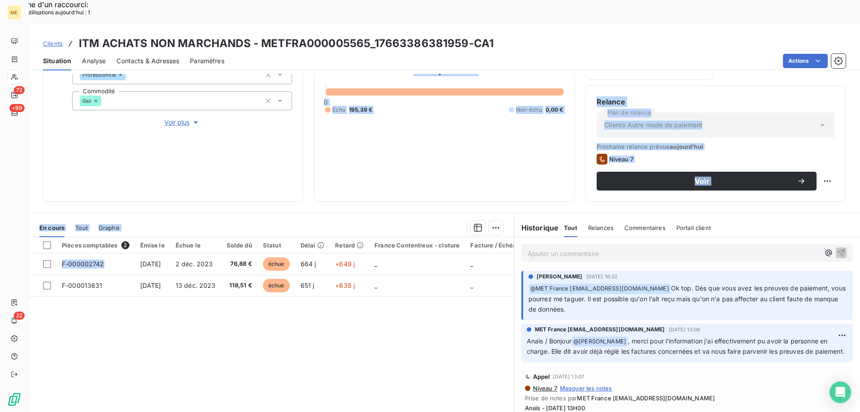
drag, startPoint x: 106, startPoint y: 239, endPoint x: 116, endPoint y: 147, distance: 92.0
click at [116, 147] on div "Informations client Gestionnaires Aucun Propriétés Client Méthode de paiement C…" at bounding box center [445, 255] width 832 height 363
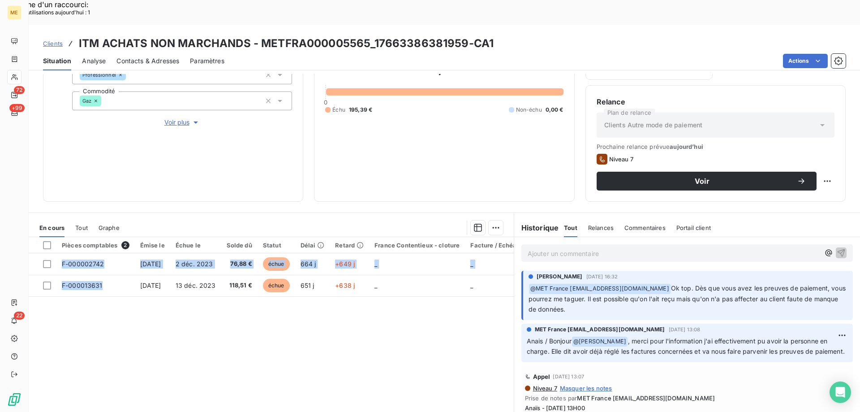
drag, startPoint x: 110, startPoint y: 257, endPoint x: 73, endPoint y: 292, distance: 50.7
click at [70, 290] on div "Pièces comptables 2 Émise le Échue le Solde dû Statut Délai Retard France Conte…" at bounding box center [271, 323] width 485 height 173
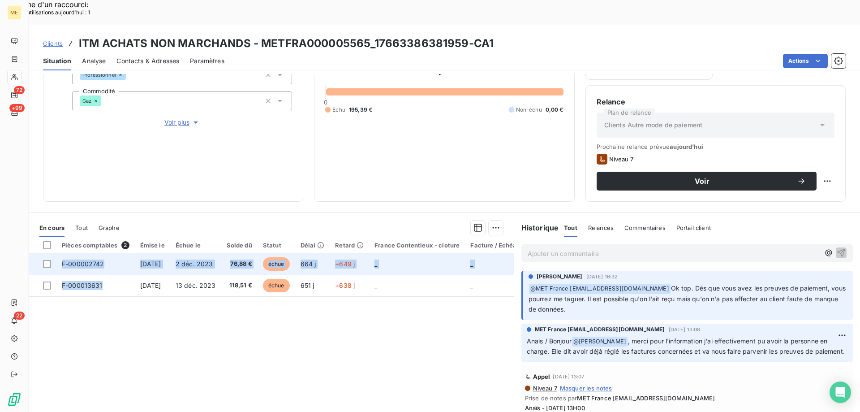
click at [427, 253] on td "_" at bounding box center [417, 264] width 96 height 22
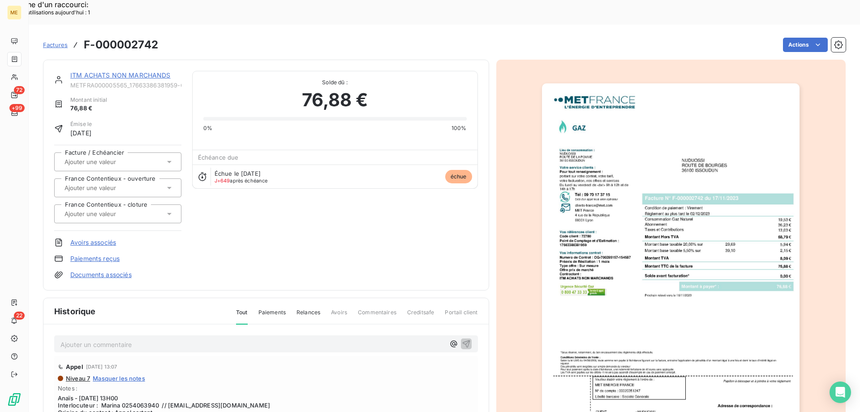
click at [692, 211] on img "button" at bounding box center [671, 265] width 258 height 365
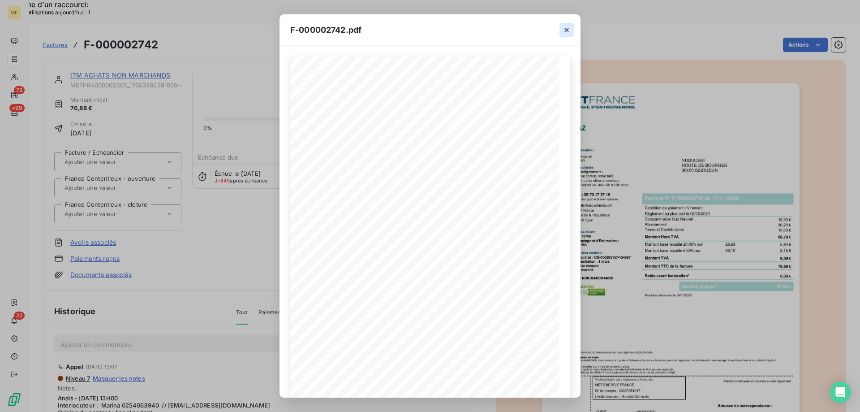
click at [566, 30] on icon "button" at bounding box center [567, 30] width 4 height 4
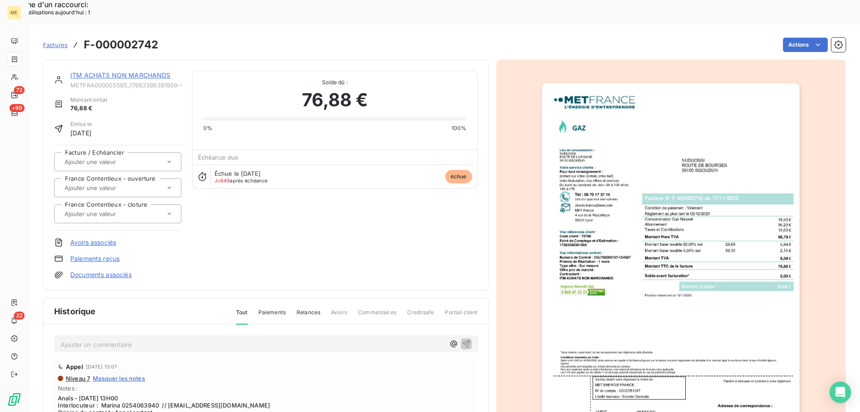
click at [140, 60] on div "ITM ACHATS NON MARCHANDS METFRA000005565_17663386381959-CA1 Montant initial 76,…" at bounding box center [266, 175] width 446 height 231
click at [138, 71] on link "ITM ACHATS NON MARCHANDS" at bounding box center [120, 75] width 100 height 8
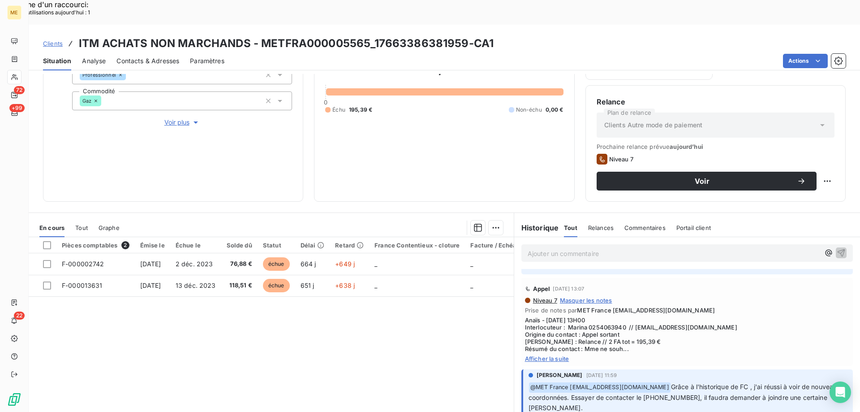
scroll to position [90, 0]
click at [562, 353] on span "Afficher la suite" at bounding box center [687, 356] width 324 height 7
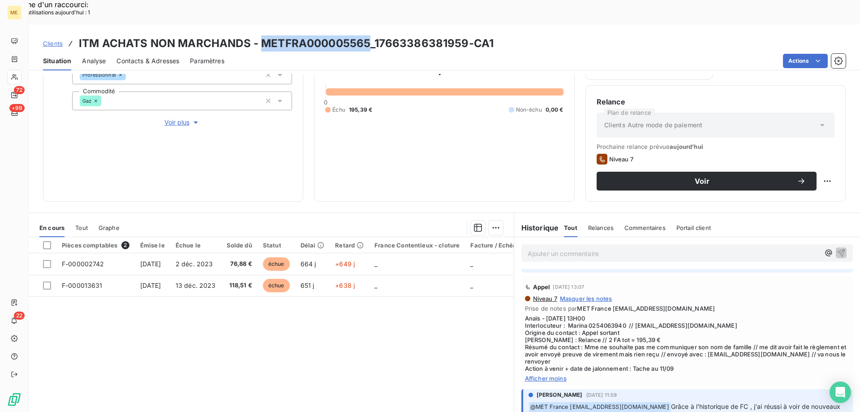
drag, startPoint x: 370, startPoint y: 18, endPoint x: 259, endPoint y: 17, distance: 110.3
click at [259, 35] on h3 "ITM ACHATS NON MARCHANDS - METFRA000005565_17663386381959-CA1" at bounding box center [286, 43] width 415 height 16
click at [465, 35] on h3 "ITM ACHATS NON MARCHANDS - METFRA000005565_17663386381959-CA1" at bounding box center [286, 43] width 415 height 16
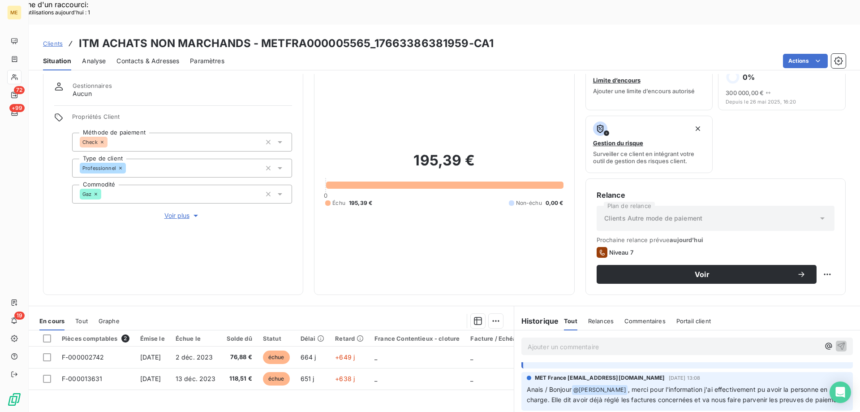
scroll to position [45, 0]
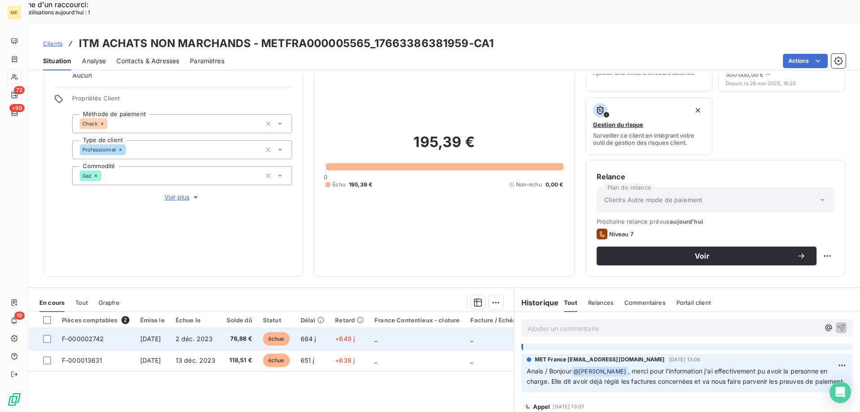
click at [396, 328] on td "_" at bounding box center [417, 339] width 96 height 22
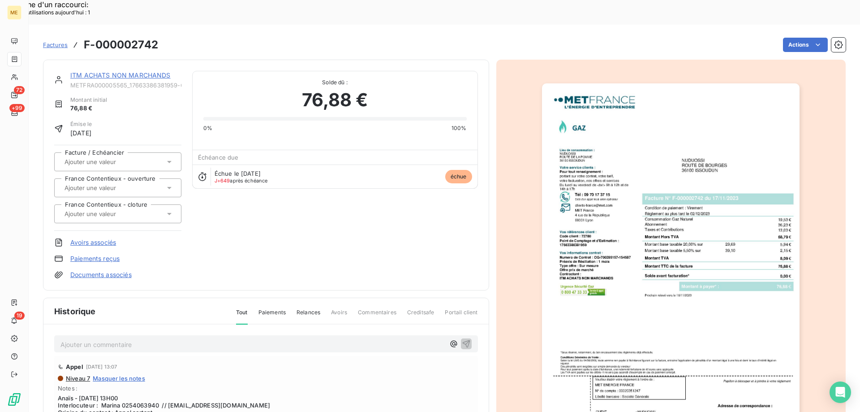
click at [704, 306] on img "button" at bounding box center [671, 265] width 258 height 365
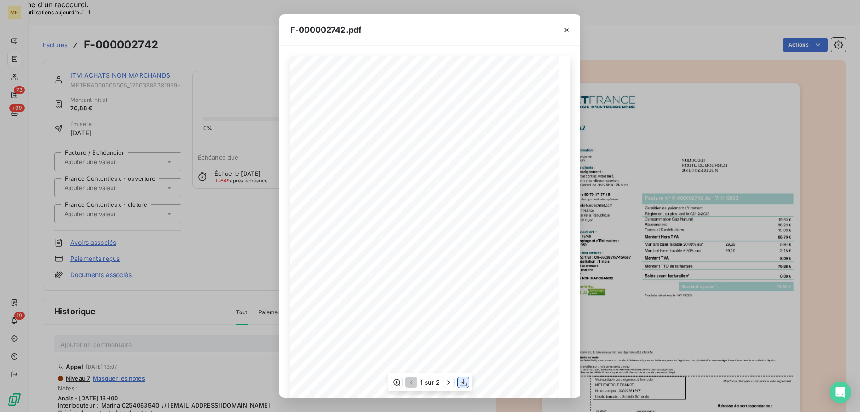
click at [463, 385] on icon "button" at bounding box center [463, 382] width 9 height 9
click at [565, 33] on icon "button" at bounding box center [566, 30] width 9 height 9
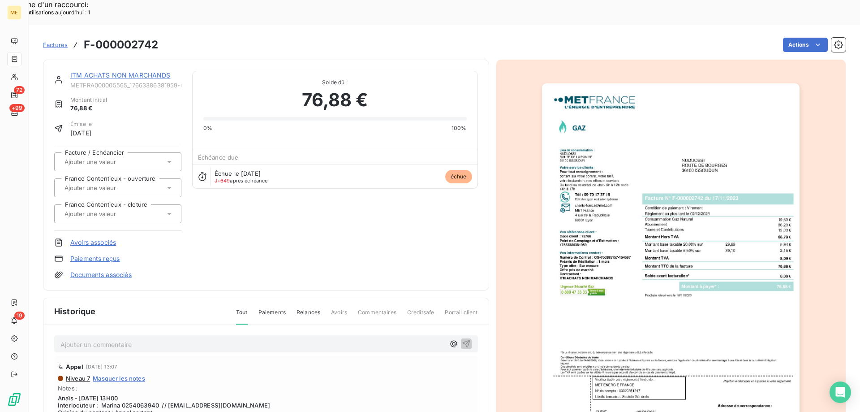
click at [109, 71] on link "ITM ACHATS NON MARCHANDS" at bounding box center [120, 75] width 100 height 8
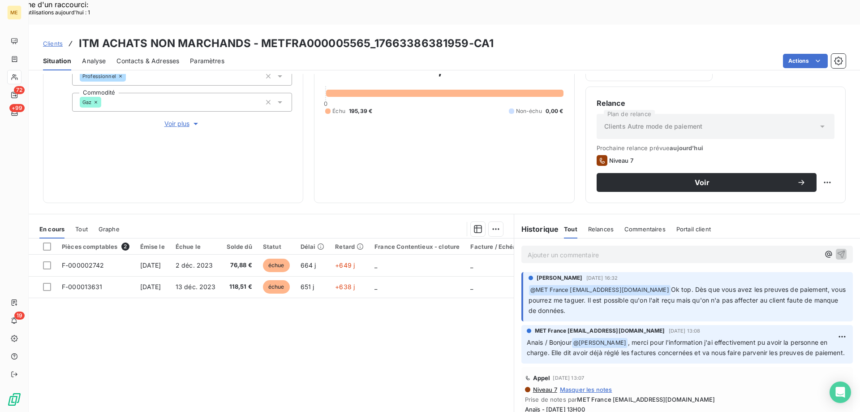
scroll to position [120, 0]
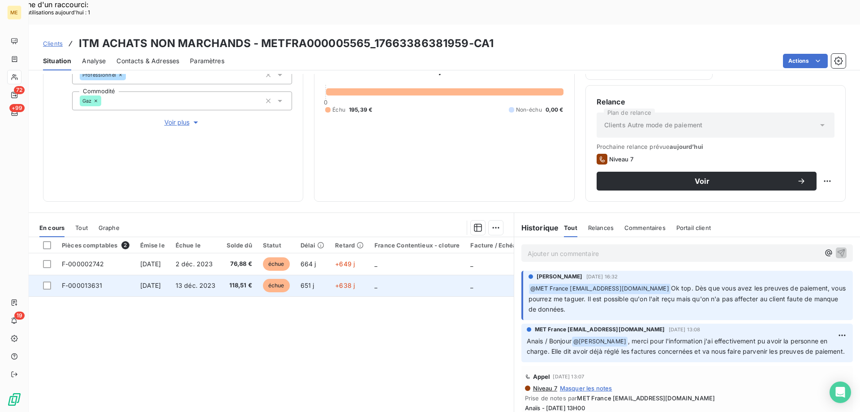
click at [401, 275] on td "_" at bounding box center [417, 286] width 96 height 22
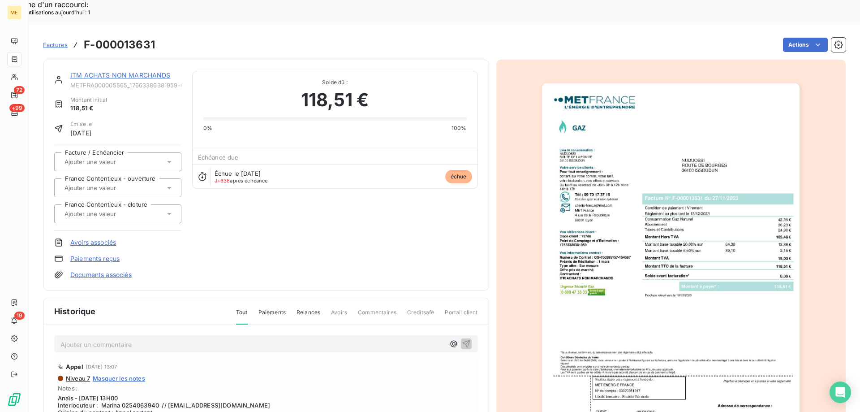
click at [665, 269] on img "button" at bounding box center [671, 265] width 258 height 365
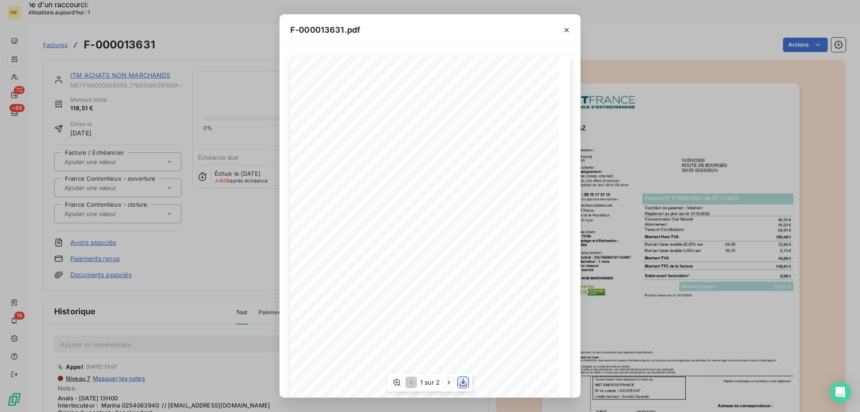
click at [466, 383] on icon "button" at bounding box center [463, 382] width 9 height 9
click at [566, 26] on icon "button" at bounding box center [566, 30] width 9 height 9
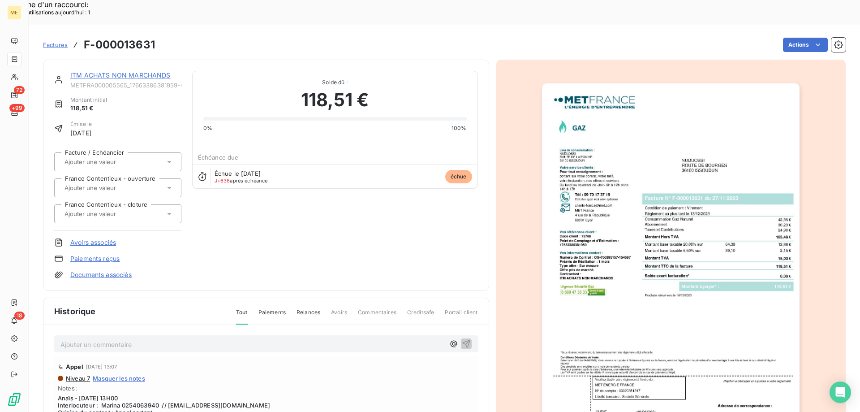
click at [151, 60] on div "ITM ACHATS NON MARCHANDS METFRA000005565_17663386381959-CA1 Montant initial 118…" at bounding box center [266, 175] width 446 height 231
click at [150, 71] on link "ITM ACHATS NON MARCHANDS" at bounding box center [120, 75] width 100 height 8
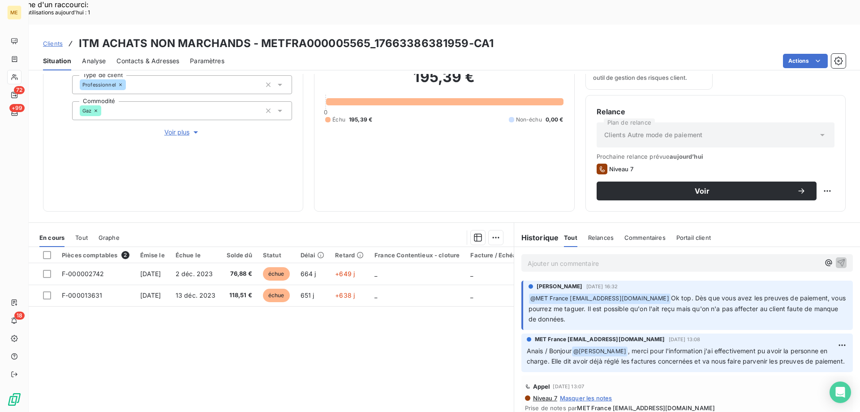
scroll to position [120, 0]
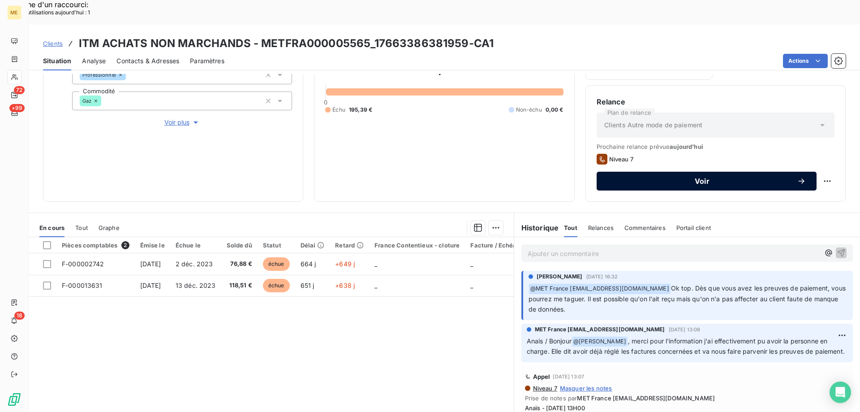
click at [685, 177] on div "Voir" at bounding box center [707, 181] width 199 height 9
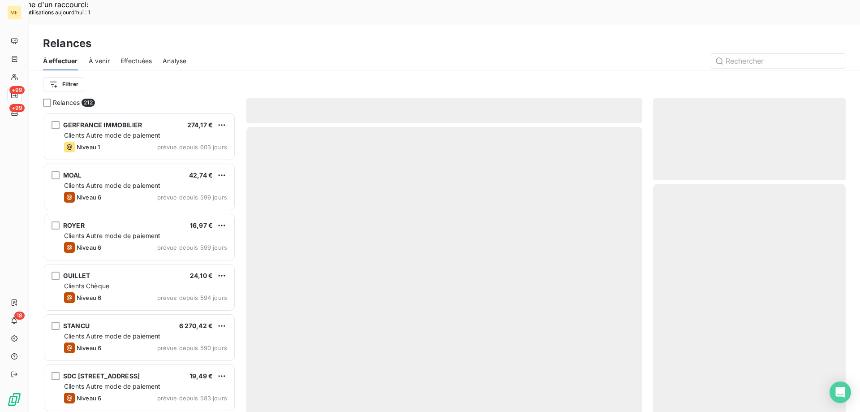
scroll to position [317, 186]
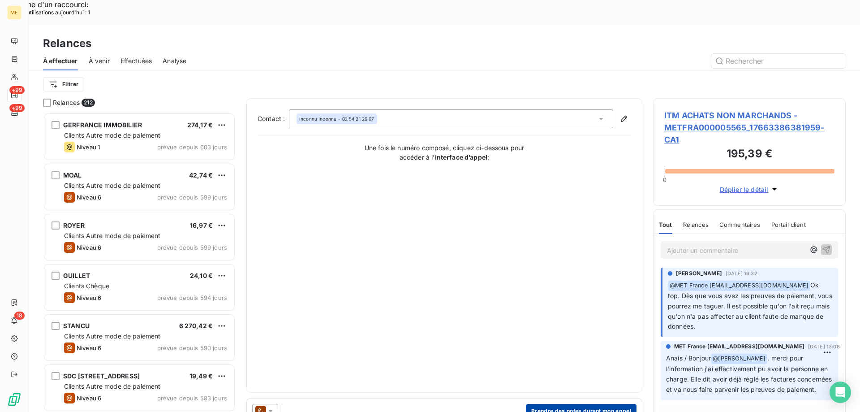
click at [574, 404] on button "Prendre des notes durant mon appel" at bounding box center [581, 411] width 111 height 14
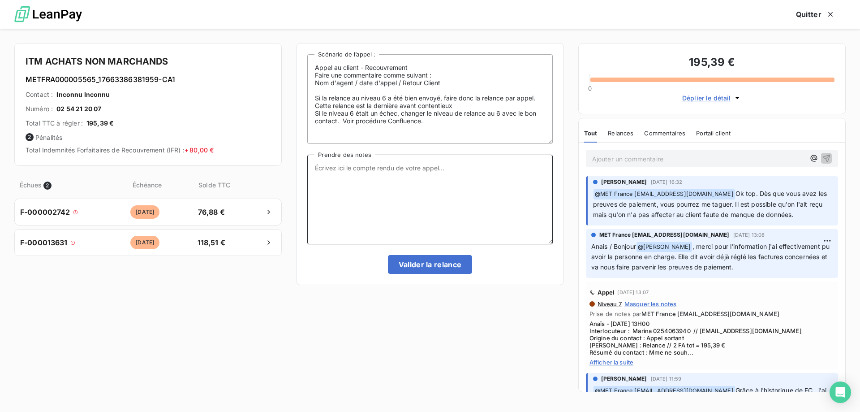
click at [458, 188] on textarea "Prendre des notes" at bounding box center [429, 200] width 245 height 90
paste textarea "Anaïs - 11/09/2025 - 11H15 Interlocuteur : Marina 0254063940 // pd0v3775@mousqu…"
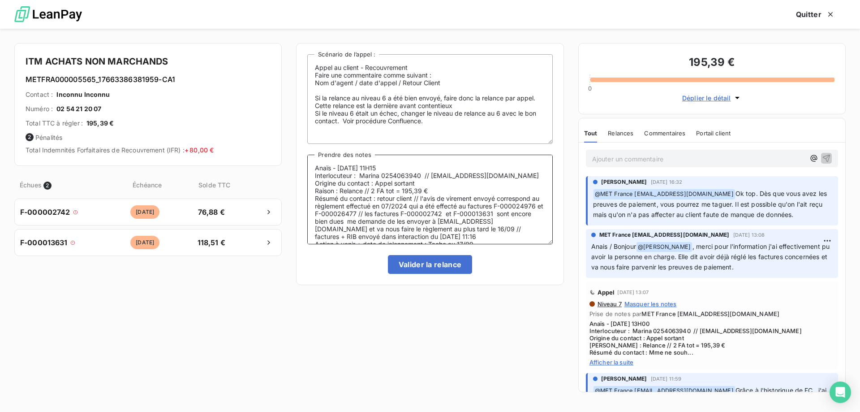
scroll to position [4, 0]
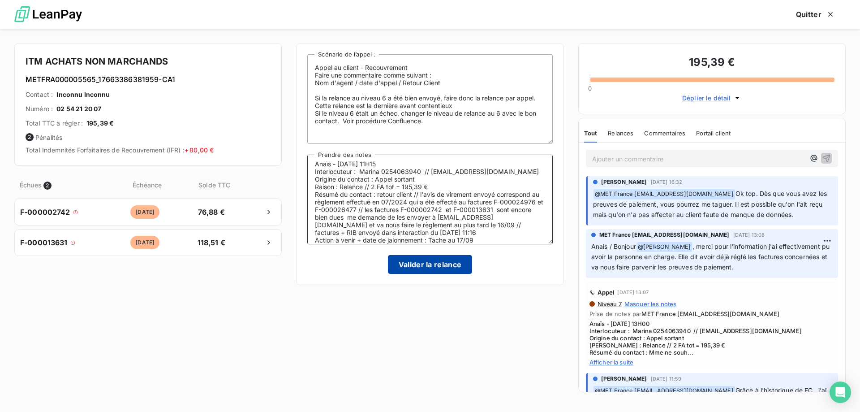
type textarea "Anaïs - 11/09/2025 - 11H15 Interlocuteur : Marina 0254063940 // pd0v3775@mousqu…"
click at [436, 268] on button "Valider la relance" at bounding box center [430, 264] width 85 height 19
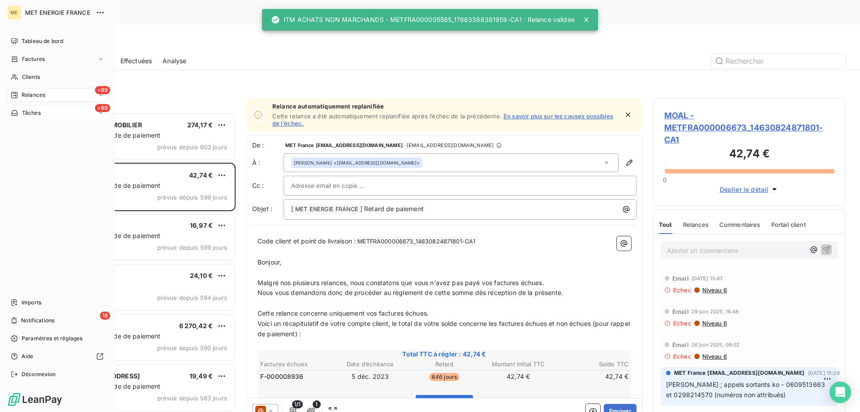
click at [33, 115] on span "Tâches" at bounding box center [31, 113] width 19 height 8
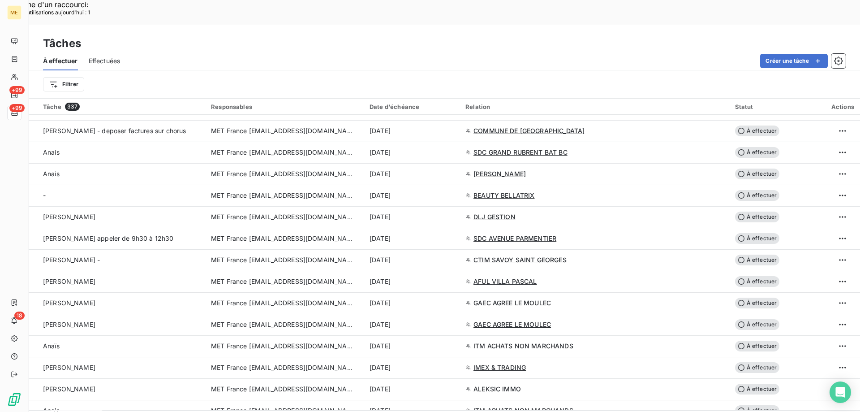
scroll to position [493, 0]
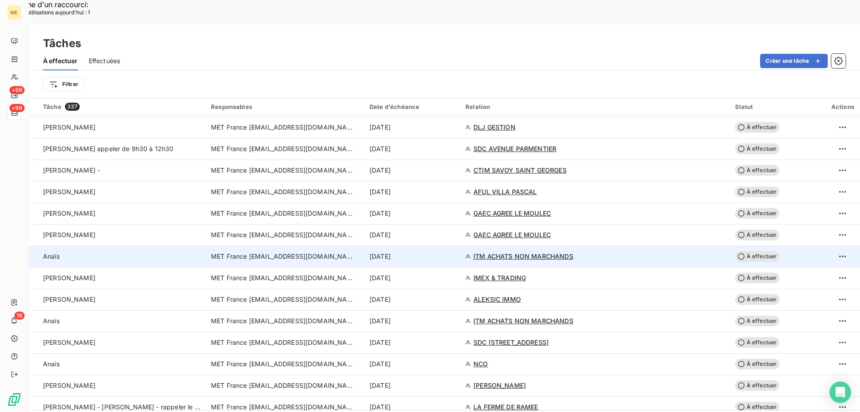
click at [455, 252] on div "[DATE]" at bounding box center [412, 256] width 85 height 9
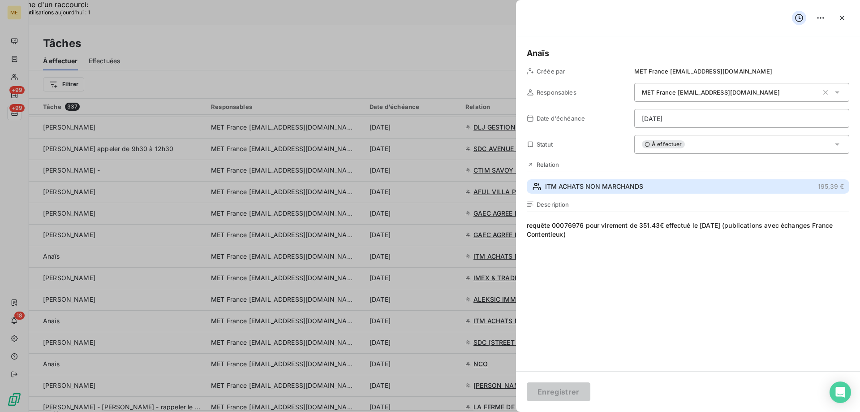
click at [581, 189] on span "ITM ACHATS NON MARCHANDS" at bounding box center [594, 186] width 98 height 9
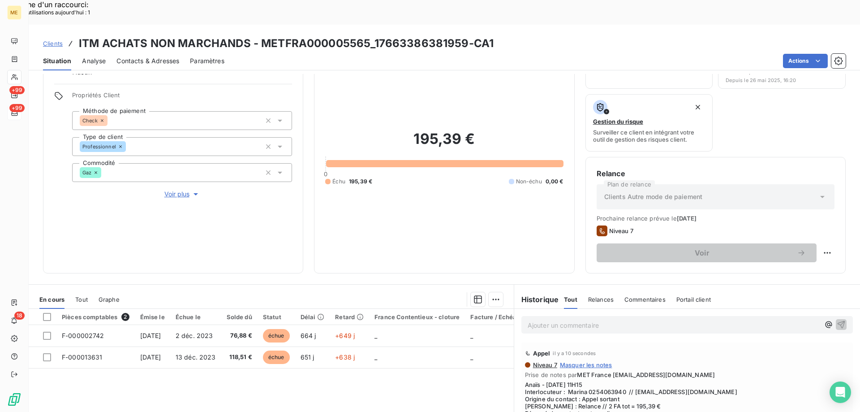
scroll to position [120, 0]
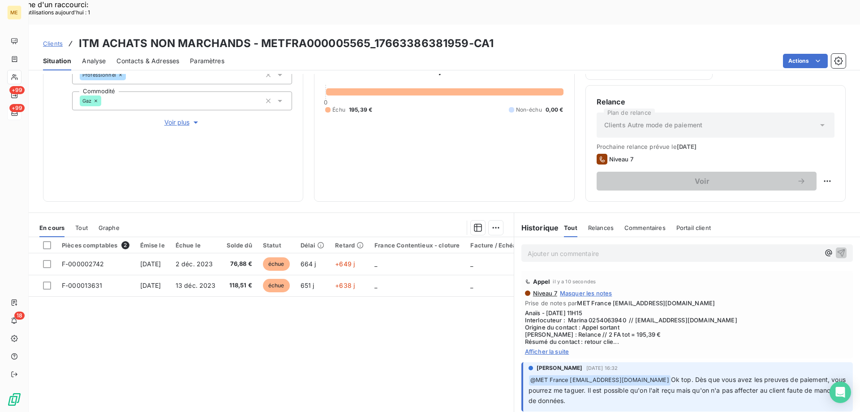
click at [609, 248] on p "Ajouter un commentaire ﻿" at bounding box center [674, 253] width 292 height 11
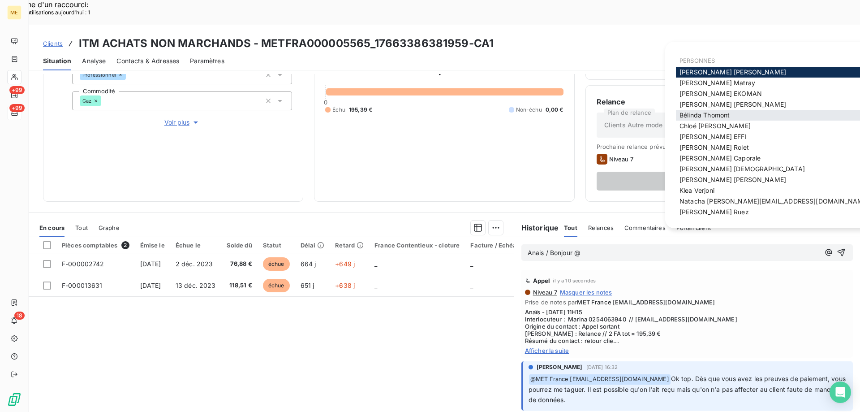
click at [708, 116] on span "Bélinda Thomont" at bounding box center [705, 115] width 50 height 8
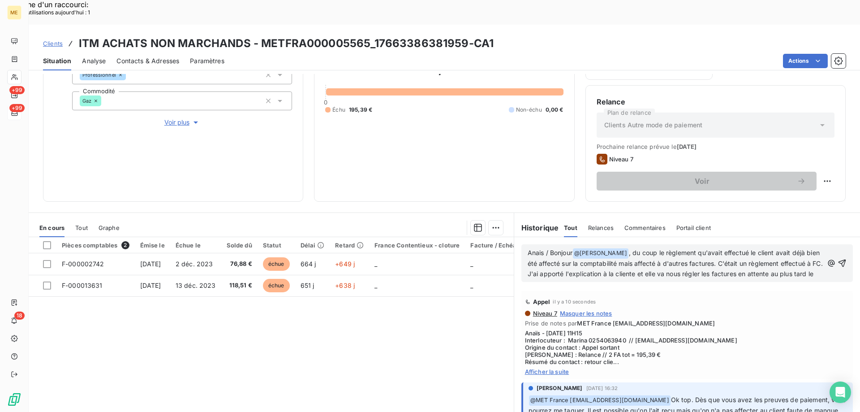
click at [615, 261] on p "Anais / Bonjour @ Bélinda Thomont ﻿ , du coup le règlement qu'avait effectué le…" at bounding box center [676, 263] width 296 height 31
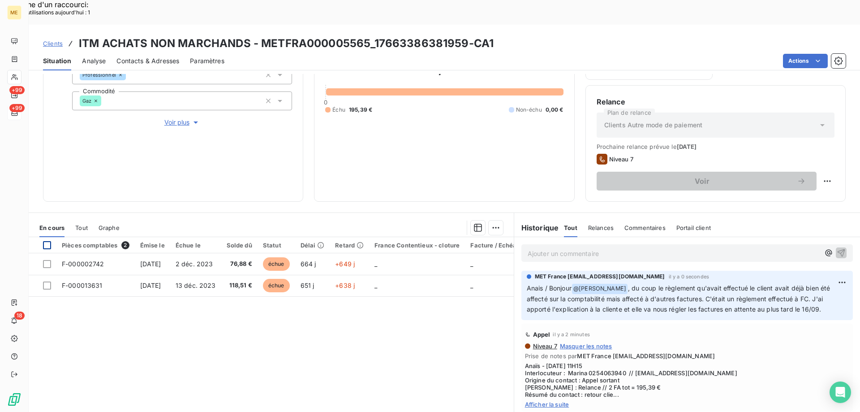
click at [48, 241] on div at bounding box center [47, 245] width 8 height 8
click at [445, 241] on div "Ajouter une promesse de paiement (2 factures)" at bounding box center [413, 239] width 163 height 14
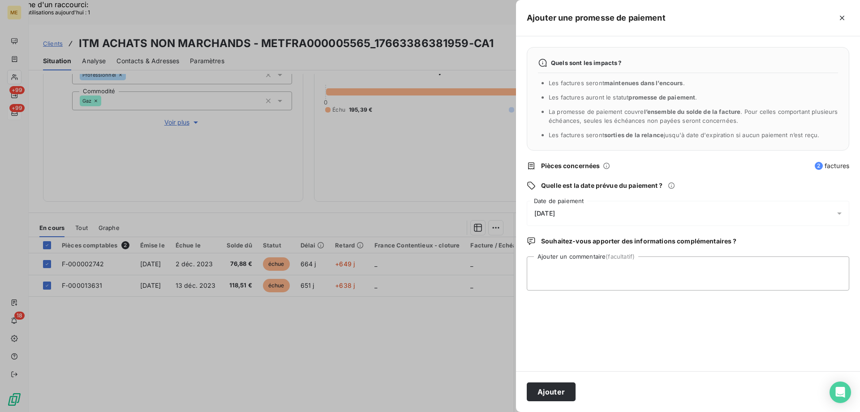
drag, startPoint x: 585, startPoint y: 216, endPoint x: 589, endPoint y: 219, distance: 5.1
click at [586, 217] on div "12/09/2025" at bounding box center [688, 213] width 323 height 25
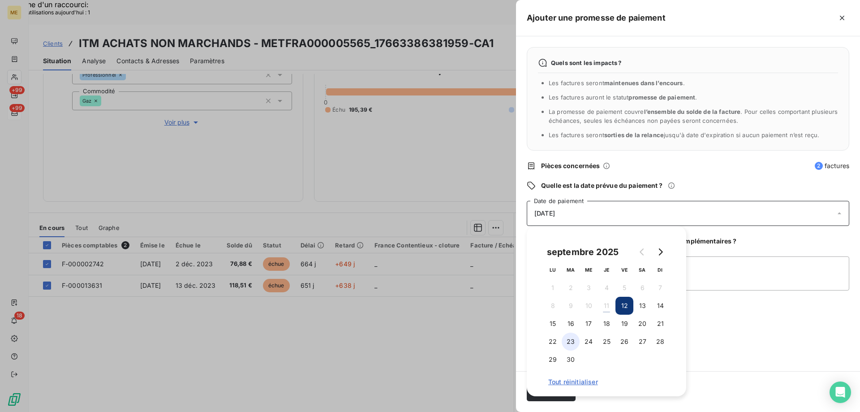
click at [571, 338] on button "23" at bounding box center [571, 342] width 18 height 18
click at [764, 272] on textarea "Ajouter un commentaire (facultatif)" at bounding box center [688, 273] width 323 height 34
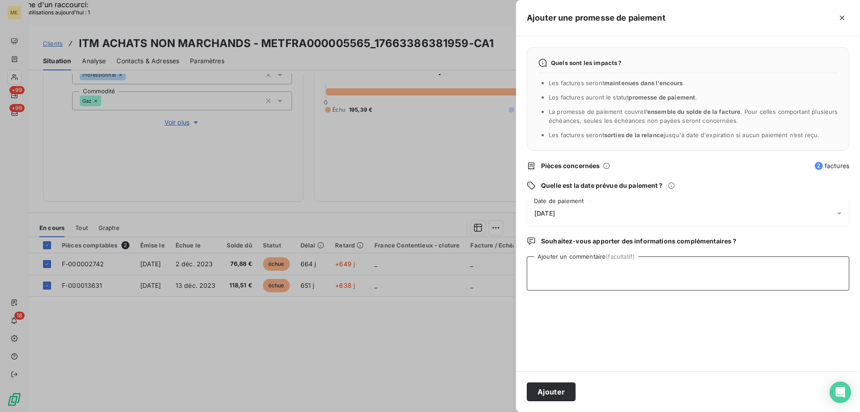
click at [694, 264] on textarea "Ajouter un commentaire (facultatif)" at bounding box center [688, 273] width 323 height 34
paste textarea "Anaïs - 11/09/2025 - 11H15 Interlocuteur : Marina 0254063940 // pd0v3775@mousqu…"
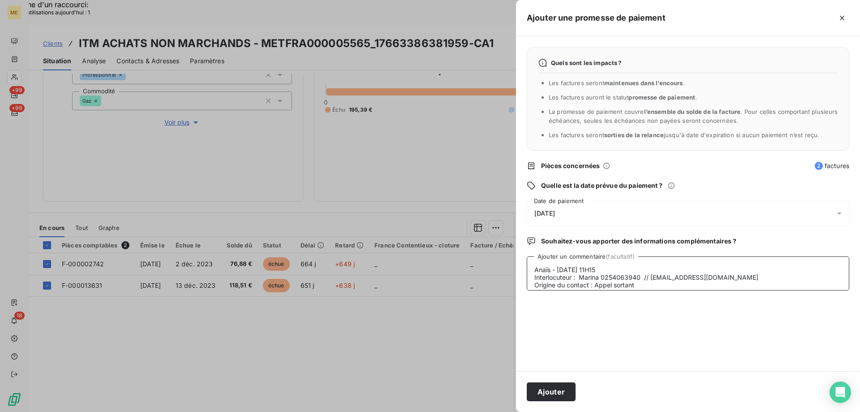
scroll to position [52, 0]
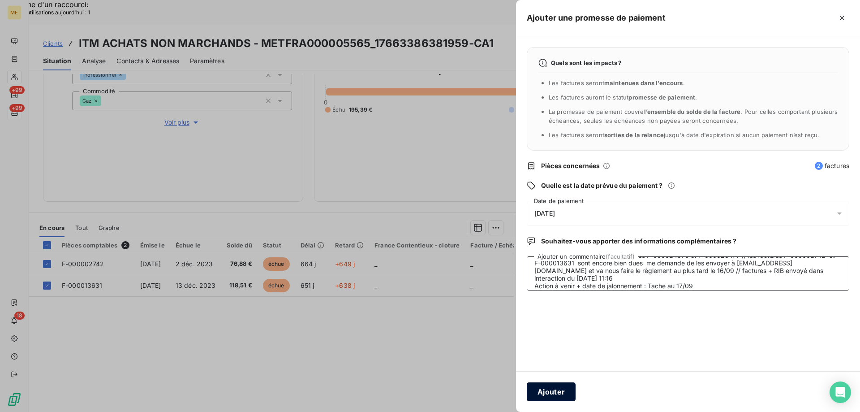
type textarea "Anaïs - 11/09/2025 - 11H15 Interlocuteur : Marina 0254063940 // pd0v3775@mousqu…"
click at [544, 391] on button "Ajouter" at bounding box center [551, 391] width 49 height 19
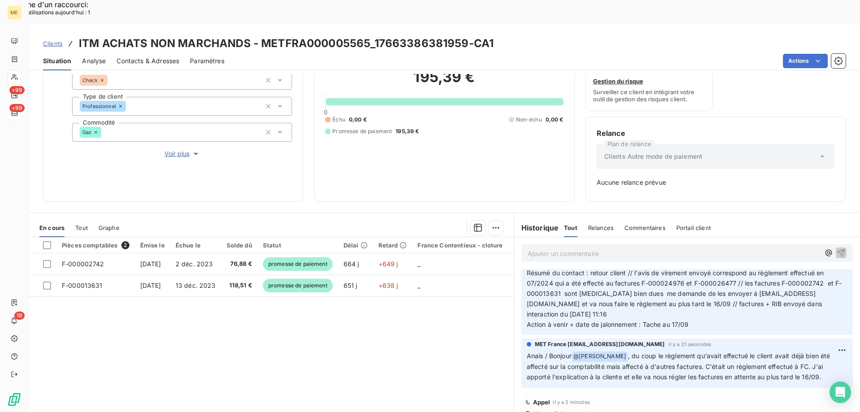
scroll to position [224, 0]
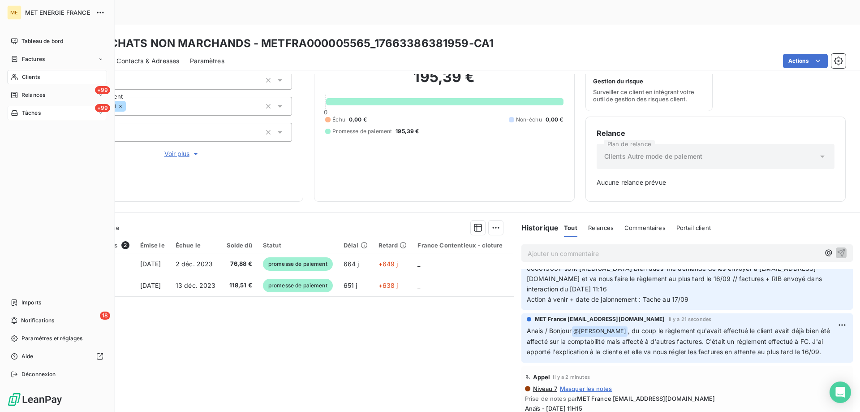
click at [65, 110] on div "+99 Tâches" at bounding box center [57, 113] width 100 height 14
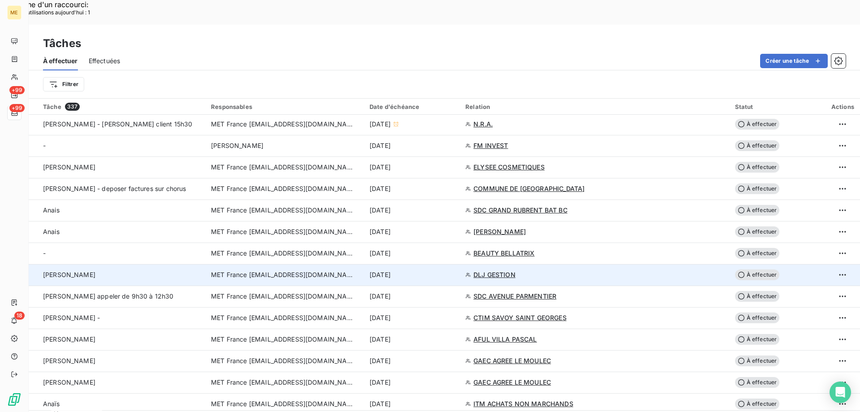
scroll to position [359, 0]
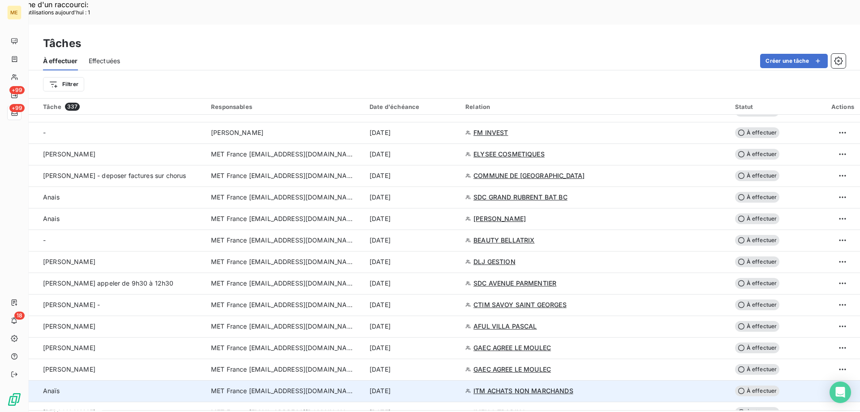
click at [455, 386] on div "[DATE]" at bounding box center [412, 390] width 85 height 9
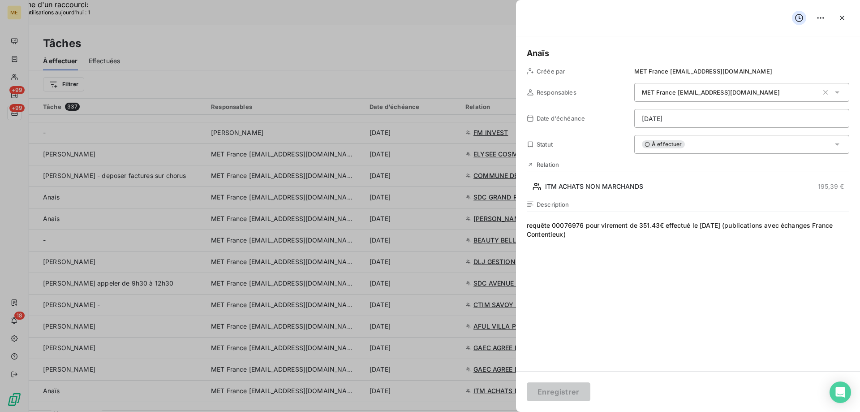
drag, startPoint x: 603, startPoint y: 237, endPoint x: 514, endPoint y: 220, distance: 90.6
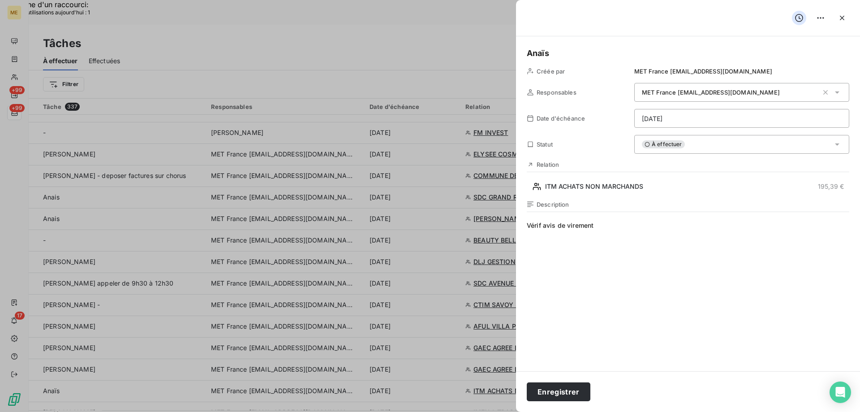
click at [742, 230] on span "Vérif avis de virement" at bounding box center [688, 307] width 323 height 172
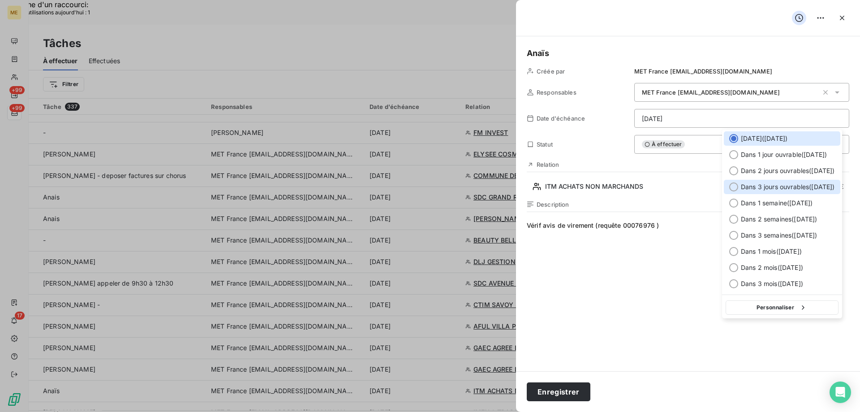
click at [786, 188] on span "Dans 3 jours ouvrables ( [DATE] )" at bounding box center [788, 186] width 94 height 9
type input "16/09/2025"
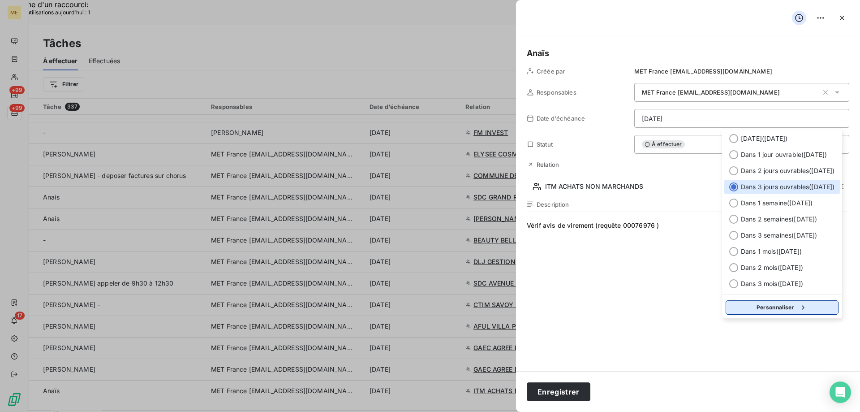
click at [805, 312] on button "Personnaliser" at bounding box center [782, 307] width 113 height 14
select select "8"
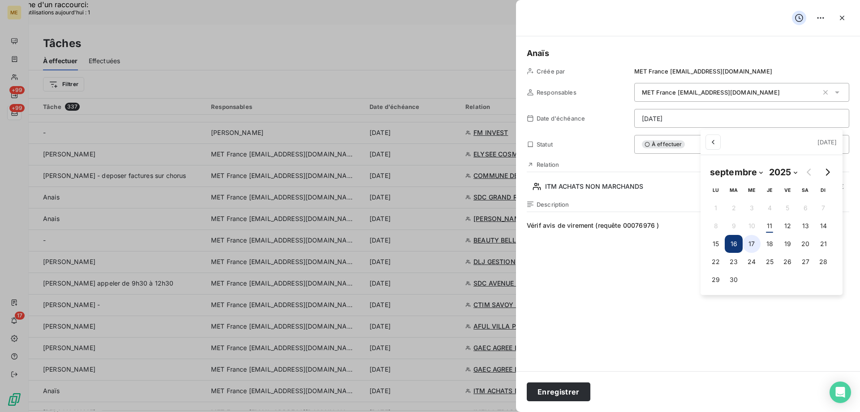
click at [752, 241] on button "17" at bounding box center [752, 244] width 18 height 18
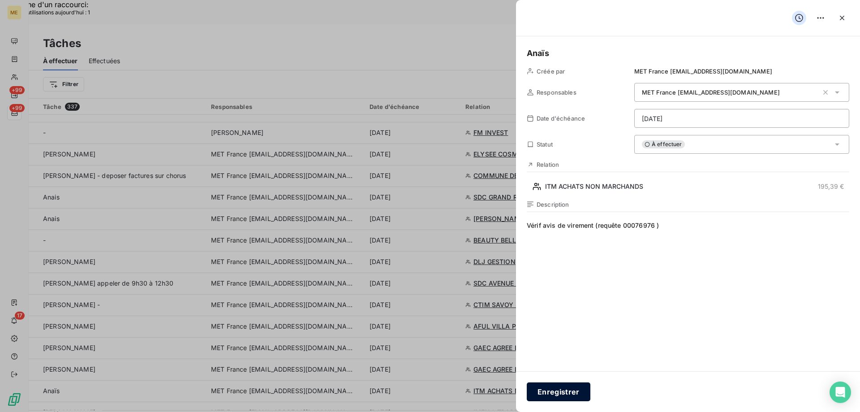
click at [556, 391] on button "Enregistrer" at bounding box center [559, 391] width 64 height 19
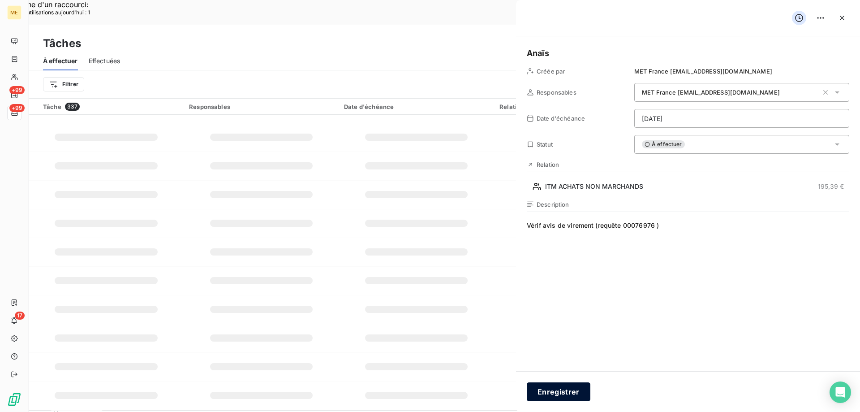
type input "[DATE]"
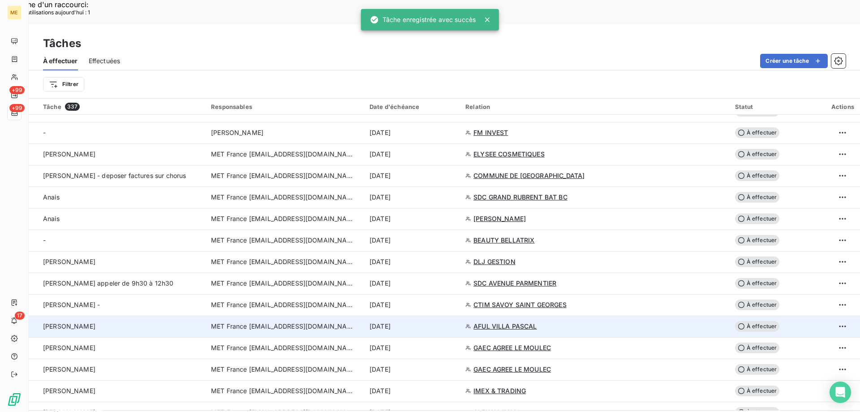
scroll to position [403, 0]
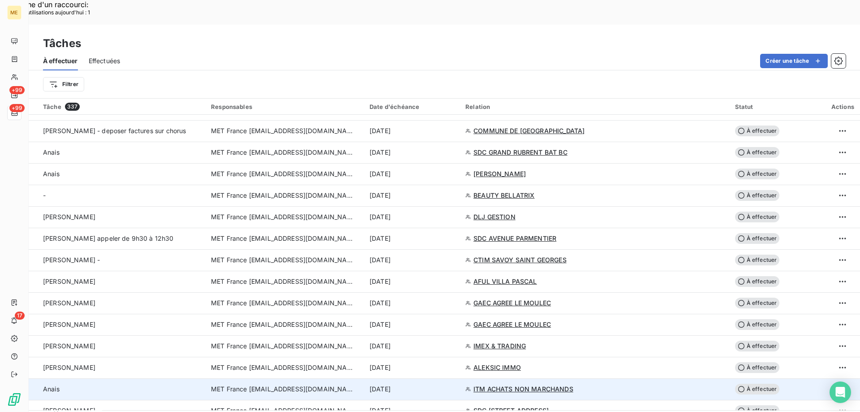
click at [455, 385] on div "[DATE]" at bounding box center [412, 389] width 85 height 9
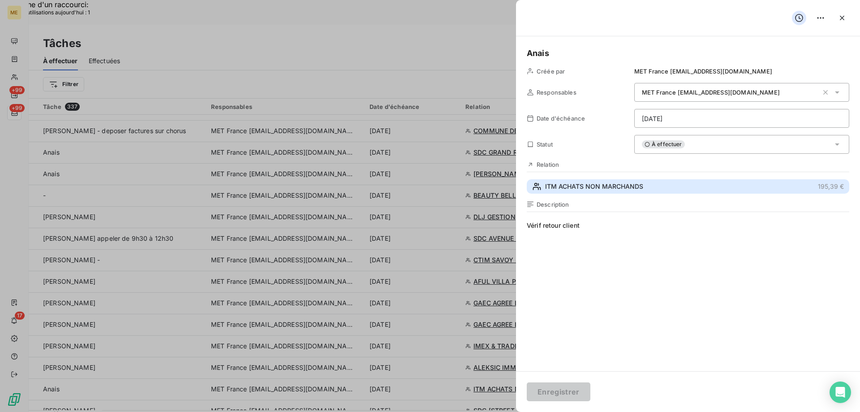
click at [644, 189] on button "ITM ACHATS NON MARCHANDS 195,39 €" at bounding box center [688, 186] width 323 height 14
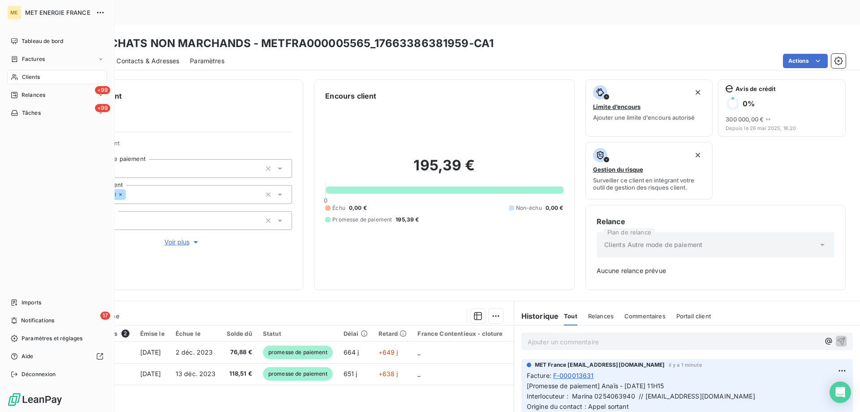
click at [22, 112] on span "Tâches" at bounding box center [31, 113] width 19 height 8
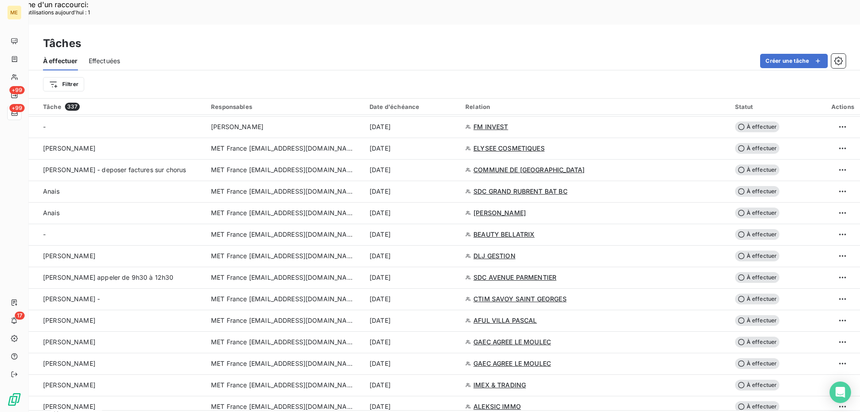
scroll to position [403, 0]
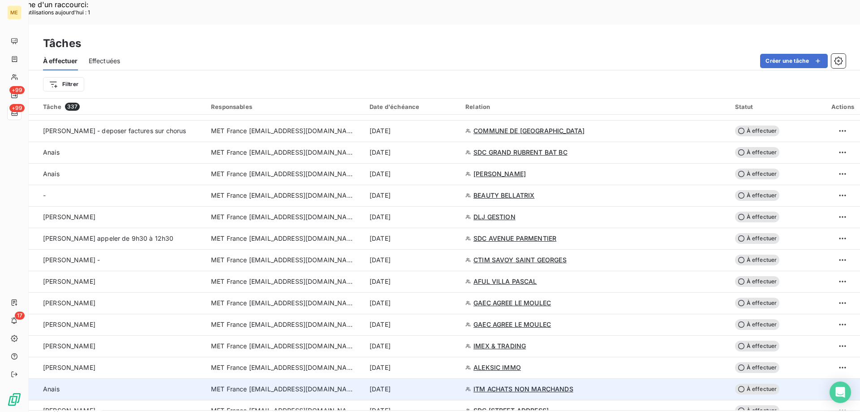
click at [455, 385] on div "[DATE]" at bounding box center [412, 389] width 85 height 9
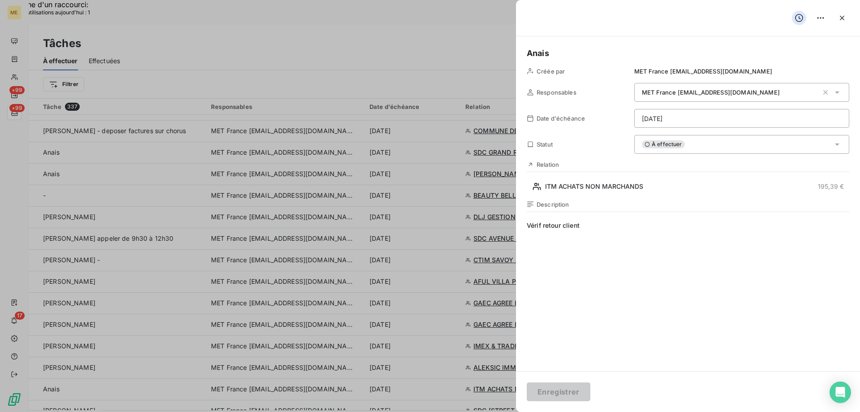
click at [693, 147] on div "À effectuer" at bounding box center [742, 144] width 215 height 19
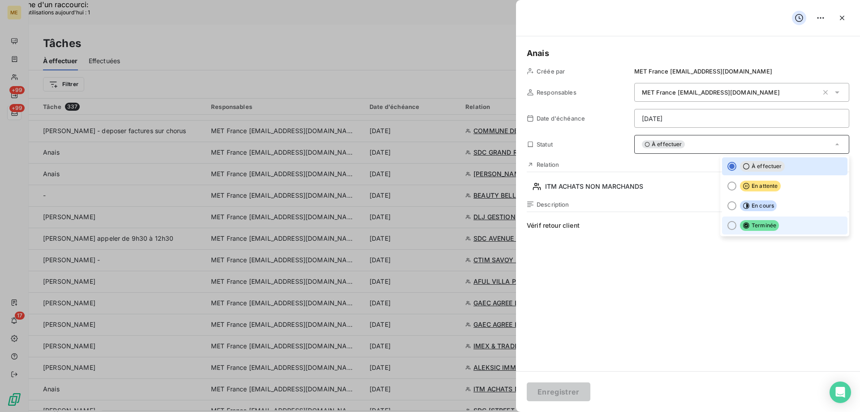
click at [782, 220] on li "Terminée" at bounding box center [784, 225] width 125 height 18
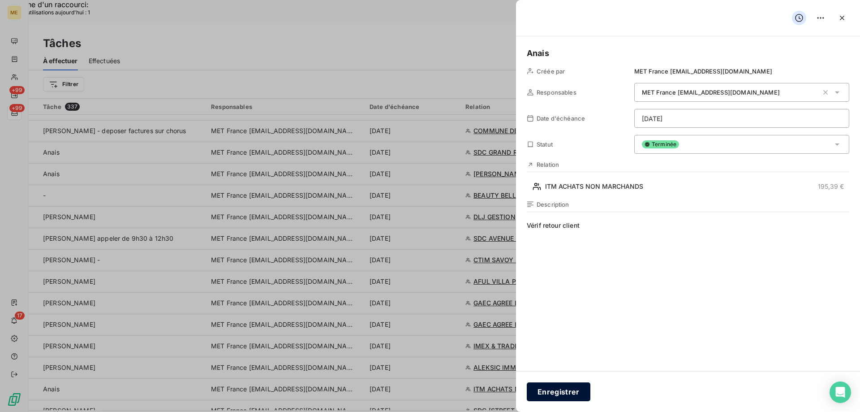
click at [541, 390] on button "Enregistrer" at bounding box center [559, 391] width 64 height 19
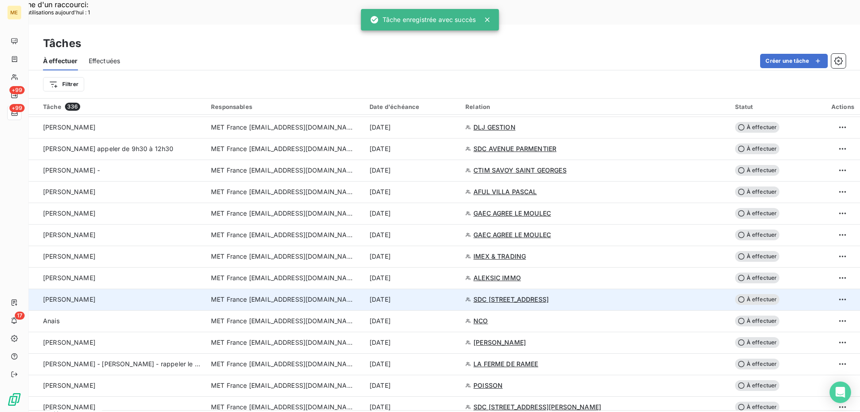
scroll to position [538, 0]
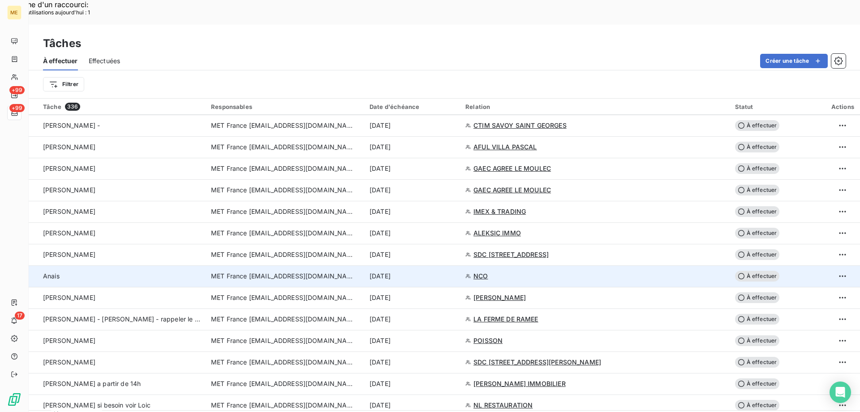
click at [455, 272] on div "[DATE]" at bounding box center [412, 276] width 85 height 9
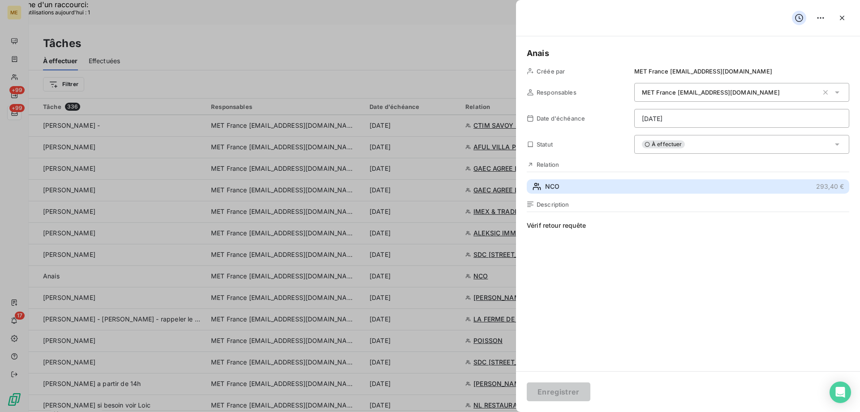
click at [571, 186] on button "NCO 293,40 €" at bounding box center [688, 186] width 323 height 14
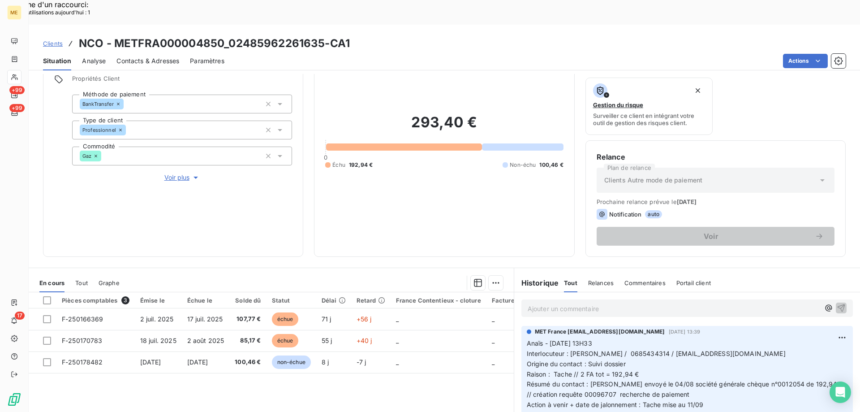
scroll to position [120, 0]
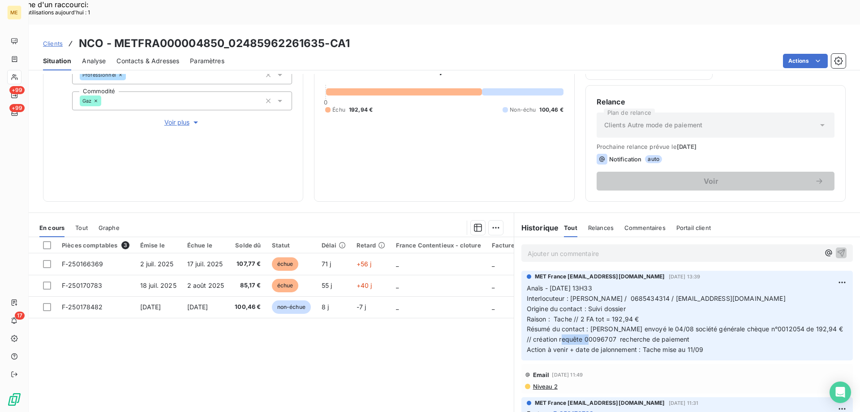
drag, startPoint x: 606, startPoint y: 316, endPoint x: 575, endPoint y: 314, distance: 31.4
click at [575, 325] on span "Résumé du contact : chèque envoyé le 04/08 société générale chèque n°0012054 de…" at bounding box center [686, 334] width 318 height 18
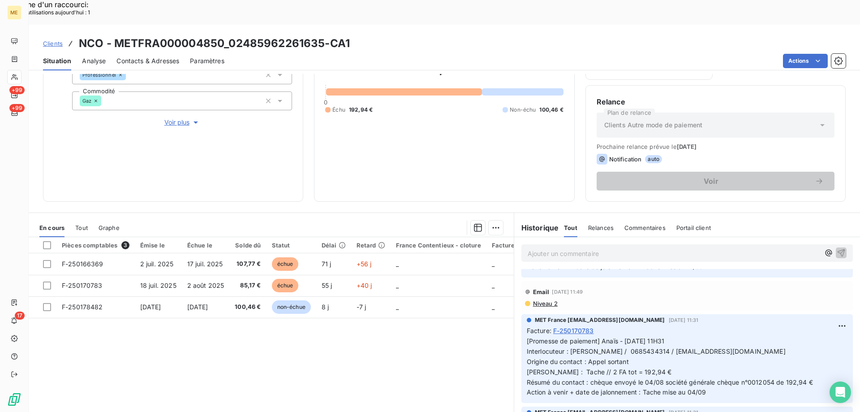
scroll to position [90, 0]
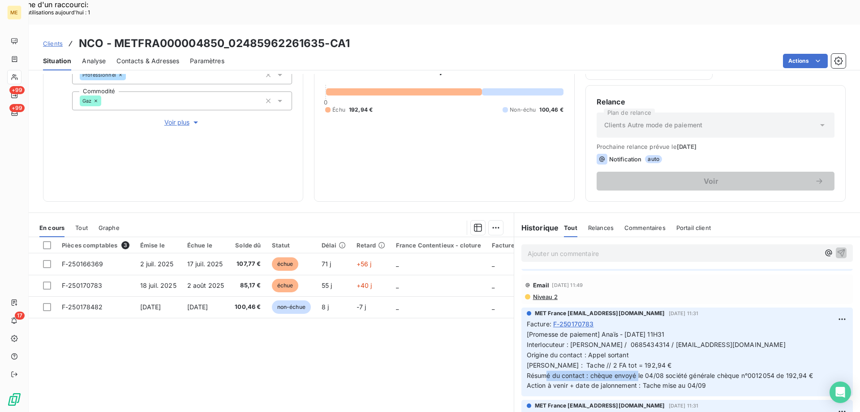
drag, startPoint x: 584, startPoint y: 351, endPoint x: 809, endPoint y: 356, distance: 225.5
click at [740, 355] on p "[Promesse de paiement] Anaïs - 06/08/2025 - 11H31 Interlocuteur : M. JOLY / 068…" at bounding box center [687, 359] width 321 height 61
click at [811, 356] on p "[Promesse de paiement] Anaïs - 06/08/2025 - 11H31 Interlocuteur : M. JOLY / 068…" at bounding box center [687, 359] width 321 height 61
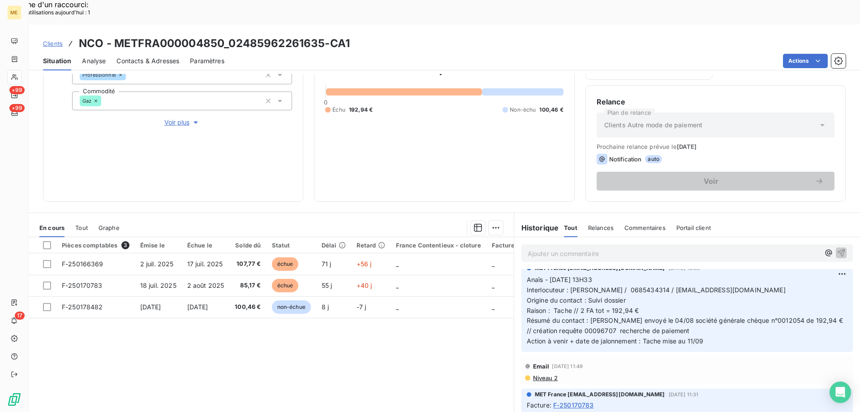
scroll to position [0, 0]
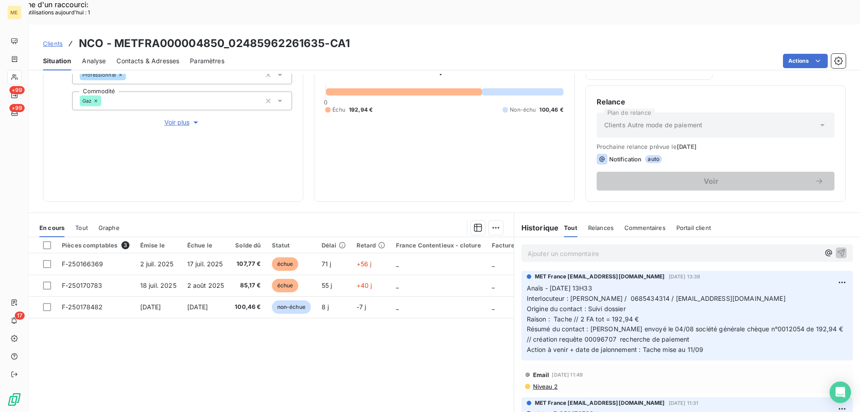
click at [229, 35] on h3 "NCO - METFRA000004850_02485962261635-CA1" at bounding box center [214, 43] width 271 height 16
click at [332, 35] on h3 "NCO - METFRA000004850_02485962261635-CA1" at bounding box center [214, 43] width 271 height 16
click at [688, 314] on p "Anaïs - 08/09/2025 - 13H33 Interlocuteur : M. JOLY / 0685434314 / info@domaine-…" at bounding box center [687, 319] width 321 height 72
drag, startPoint x: 738, startPoint y: 306, endPoint x: 809, endPoint y: 307, distance: 71.3
click at [809, 325] on span "Résumé du contact : chèque envoyé le 04/08 société générale chèque n°0012054 de…" at bounding box center [686, 334] width 318 height 18
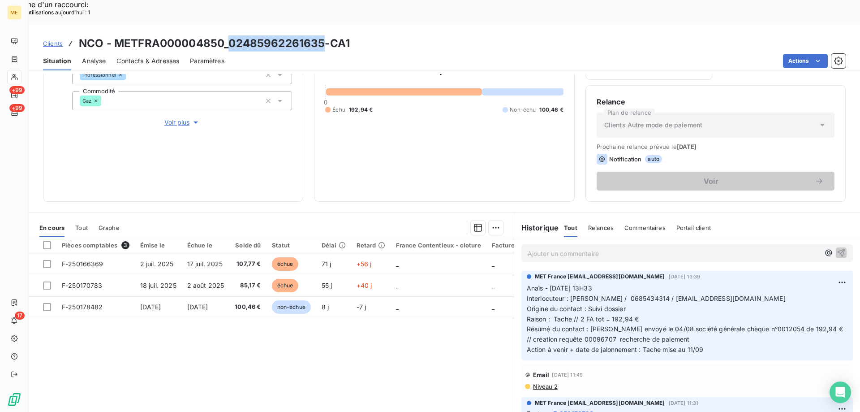
drag, startPoint x: 325, startPoint y: 19, endPoint x: 229, endPoint y: 22, distance: 96.8
click at [229, 35] on h3 "NCO - METFRA000004850_02485962261635-CA1" at bounding box center [214, 43] width 271 height 16
click at [333, 35] on h3 "NCO - METFRA000004850_02485962261635-CA1" at bounding box center [214, 43] width 271 height 16
drag, startPoint x: 322, startPoint y: 19, endPoint x: 229, endPoint y: 15, distance: 93.8
click at [229, 35] on h3 "NCO - METFRA000004850_02485962261635-CA1" at bounding box center [214, 43] width 271 height 16
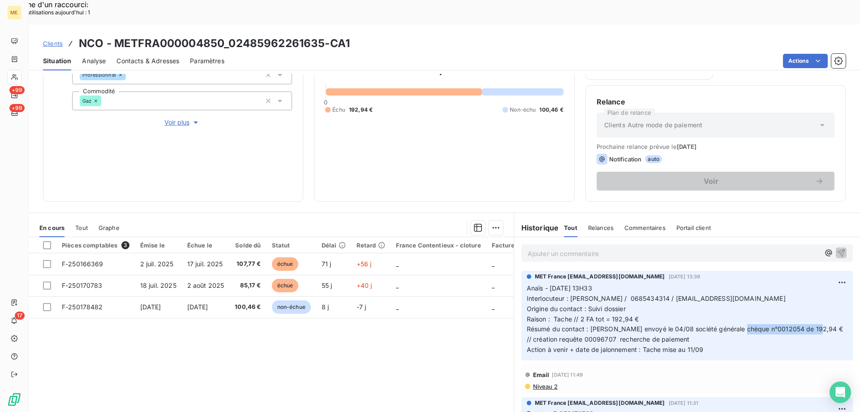
drag, startPoint x: 738, startPoint y: 303, endPoint x: 812, endPoint y: 306, distance: 73.5
click at [812, 325] on span "Résumé du contact : chèque envoyé le 04/08 société générale chèque n°0012054 de…" at bounding box center [686, 334] width 318 height 18
click at [811, 325] on span "Résumé du contact : chèque envoyé le 04/08 société générale chèque n°0012054 de…" at bounding box center [686, 334] width 318 height 18
click at [809, 325] on span "Résumé du contact : chèque envoyé le 04/08 société générale chèque n°0012054 de…" at bounding box center [686, 334] width 318 height 18
drag, startPoint x: 810, startPoint y: 302, endPoint x: 740, endPoint y: 303, distance: 69.9
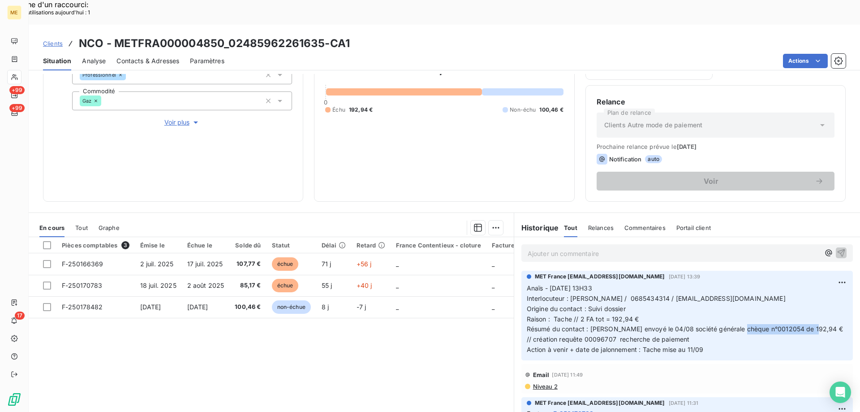
click at [740, 325] on span "Résumé du contact : chèque envoyé le 04/08 société générale chèque n°0012054 de…" at bounding box center [686, 334] width 318 height 18
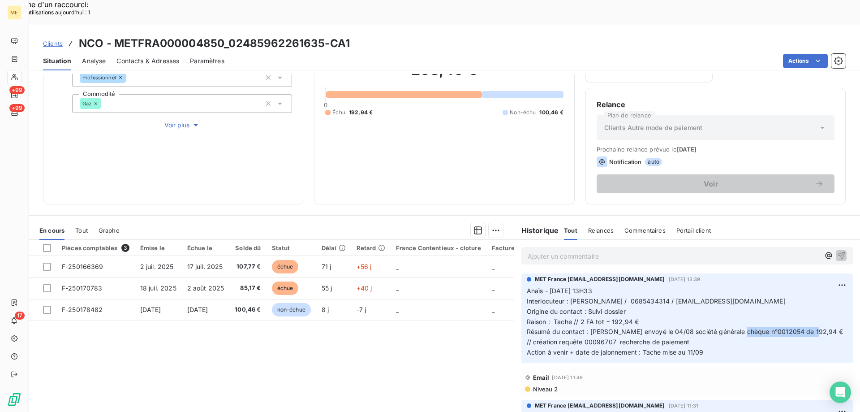
scroll to position [120, 0]
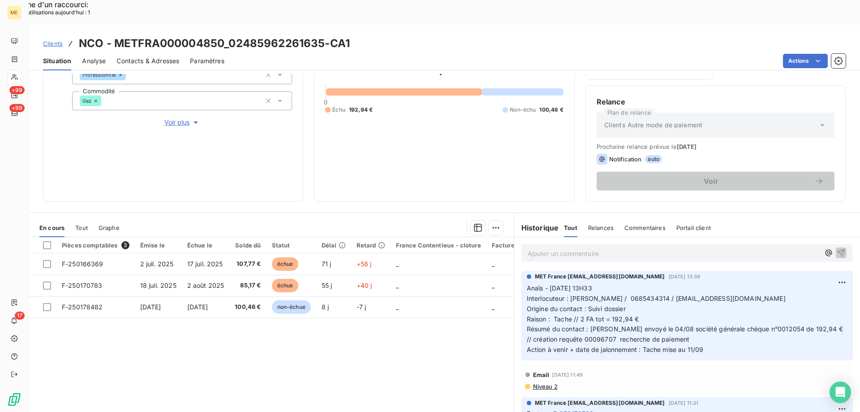
click at [792, 315] on p "Anaïs - 08/09/2025 - 13H33 Interlocuteur : M. JOLY / 0685434314 / info@domaine-…" at bounding box center [687, 319] width 321 height 72
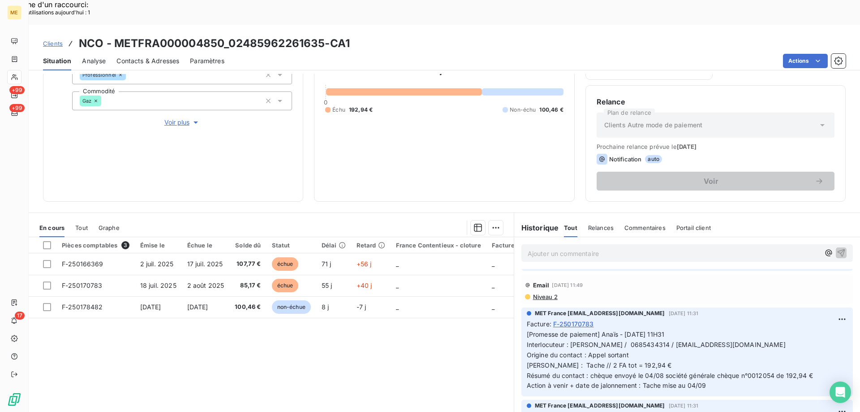
scroll to position [134, 0]
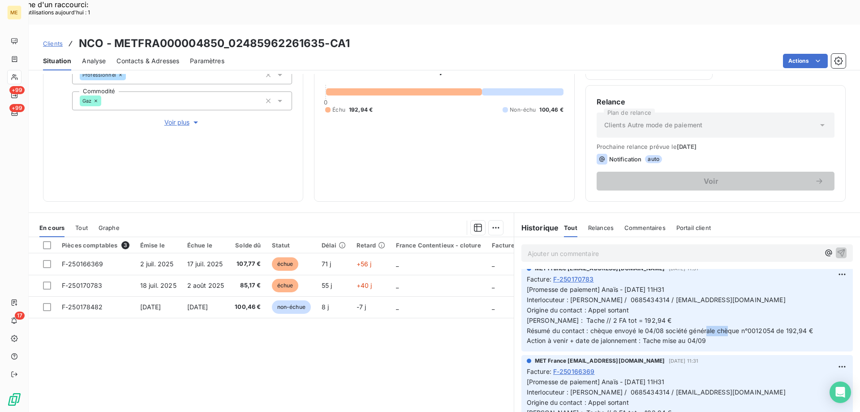
drag, startPoint x: 747, startPoint y: 306, endPoint x: 772, endPoint y: 308, distance: 25.2
click at [772, 308] on span "[Promesse de paiement] Anaïs - 06/08/2025 - 11H31 Interlocuteur : M. JOLY / 068…" at bounding box center [670, 314] width 286 height 59
click at [783, 312] on p "[Promesse de paiement] Anaïs - 06/08/2025 - 11H31 Interlocuteur : M. JOLY / 068…" at bounding box center [687, 315] width 321 height 61
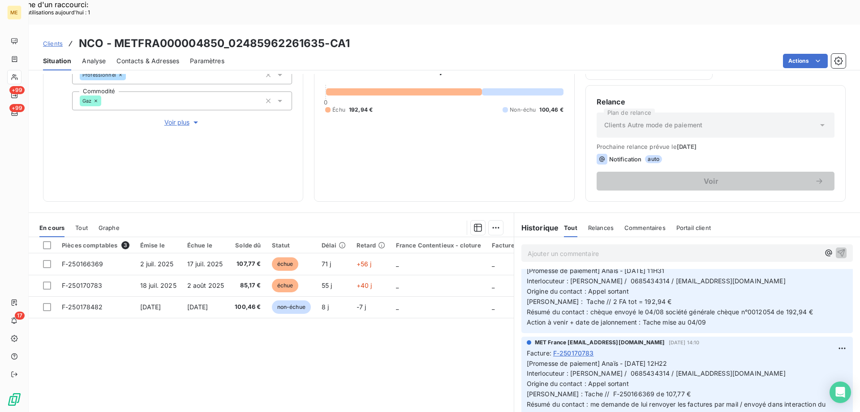
scroll to position [269, 0]
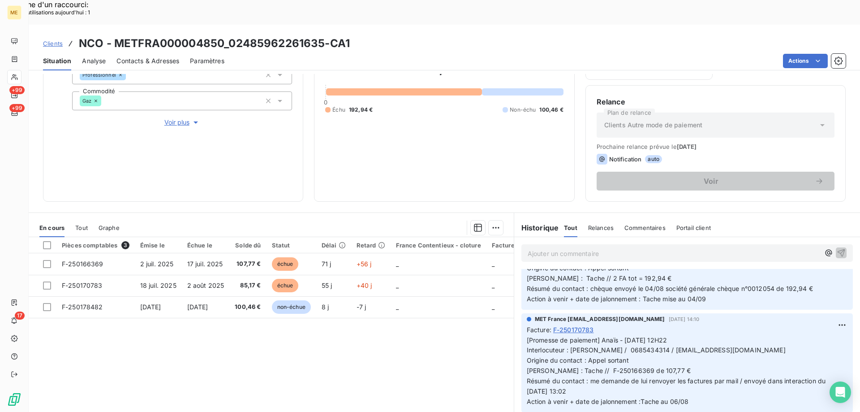
click at [707, 275] on p "[Promesse de paiement] Anaïs - 06/08/2025 - 11H31 Interlocuteur : M. JOLY / 068…" at bounding box center [687, 272] width 321 height 61
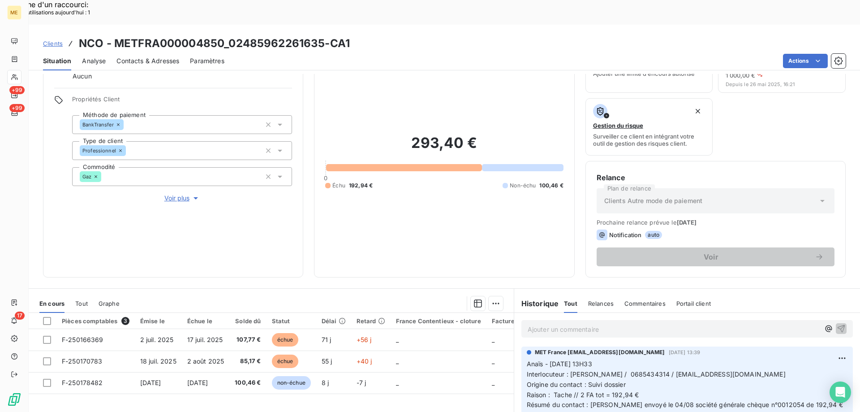
scroll to position [30, 0]
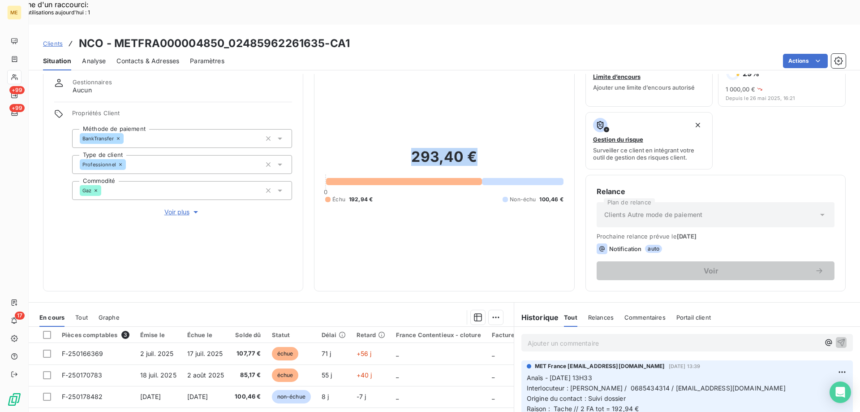
drag, startPoint x: 410, startPoint y: 136, endPoint x: 485, endPoint y: 138, distance: 75.3
click at [485, 148] on h2 "293,40 €" at bounding box center [444, 161] width 238 height 27
click at [454, 148] on h2 "293,40 €" at bounding box center [444, 161] width 238 height 27
click at [483, 148] on h2 "293,40 €" at bounding box center [444, 161] width 238 height 27
click at [380, 148] on h2 "293,40 €" at bounding box center [444, 161] width 238 height 27
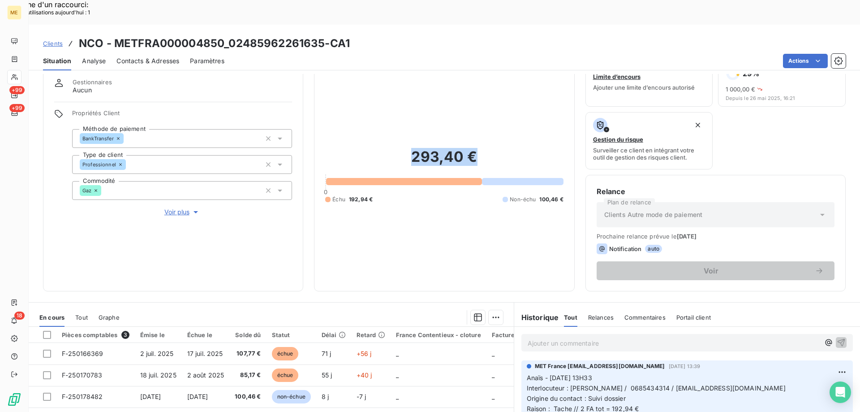
drag, startPoint x: 477, startPoint y: 136, endPoint x: 409, endPoint y: 136, distance: 68.1
click at [409, 148] on h2 "293,40 €" at bounding box center [444, 161] width 238 height 27
drag, startPoint x: 223, startPoint y: 18, endPoint x: 116, endPoint y: 21, distance: 107.1
click at [116, 35] on h3 "NCO - METFRA000004850_02485962261635-CA1" at bounding box center [214, 43] width 271 height 16
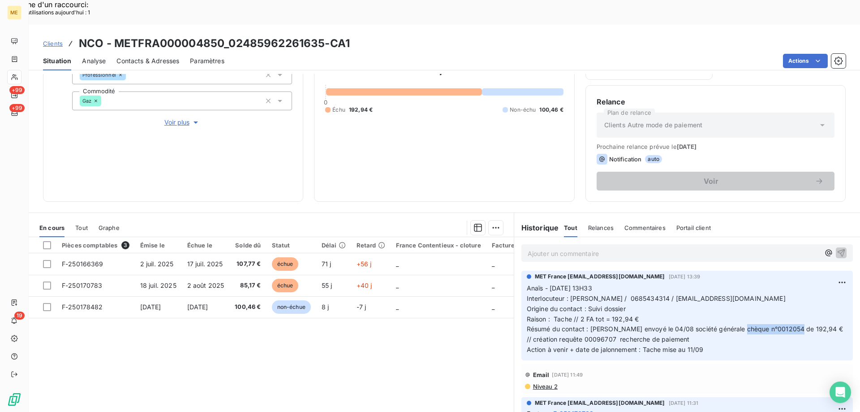
drag, startPoint x: 739, startPoint y: 304, endPoint x: 792, endPoint y: 303, distance: 53.3
click at [792, 325] on span "Résumé du contact : chèque envoyé le 04/08 société générale chèque n°0012054 de…" at bounding box center [686, 334] width 318 height 18
click at [809, 325] on span "Résumé du contact : chèque envoyé le 04/08 société générale chèque n°0012054 de…" at bounding box center [686, 334] width 318 height 18
click at [440, 115] on div "293,40 € 0 Échu 192,94 € Non-échu 100,46 €" at bounding box center [444, 86] width 238 height 209
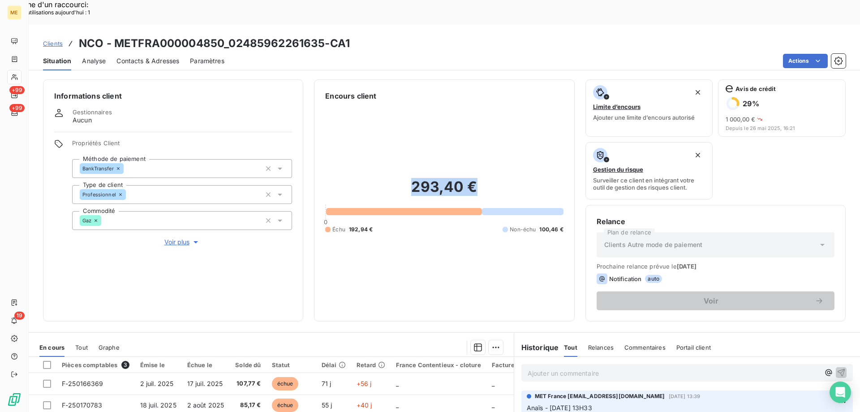
drag, startPoint x: 478, startPoint y: 167, endPoint x: 402, endPoint y: 170, distance: 75.8
click at [402, 178] on h2 "293,40 €" at bounding box center [444, 191] width 238 height 27
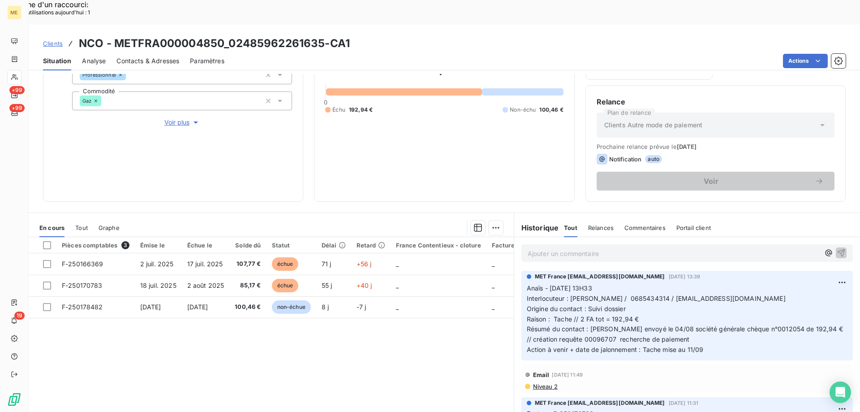
click at [573, 248] on p "Ajouter un commentaire ﻿" at bounding box center [674, 253] width 292 height 11
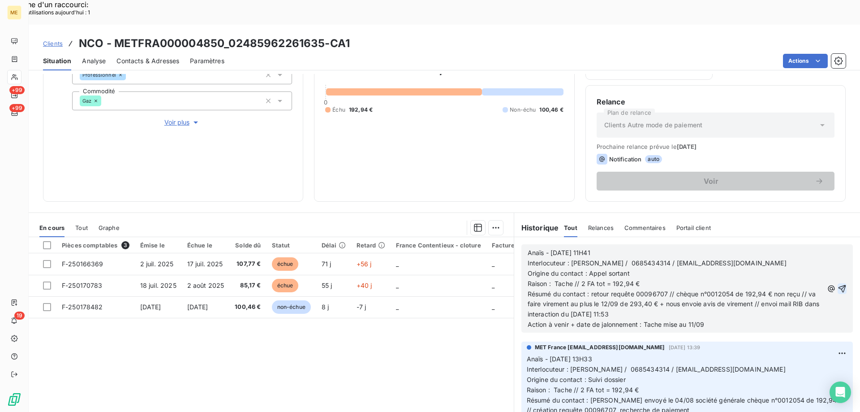
click at [838, 284] on icon "button" at bounding box center [842, 288] width 9 height 9
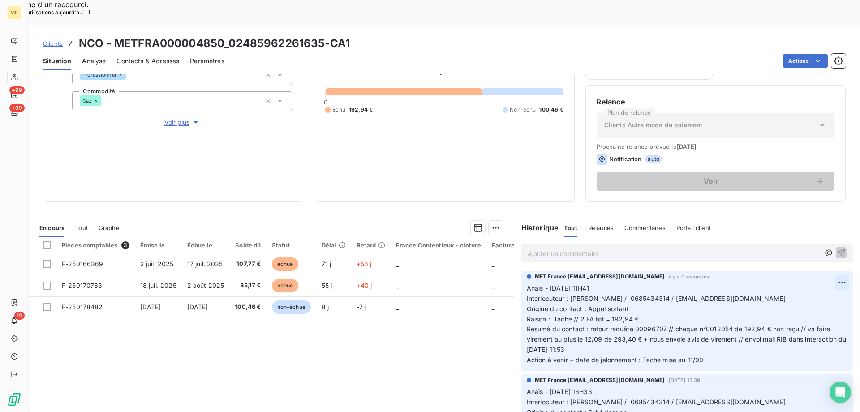
click at [807, 279] on div "Editer" at bounding box center [807, 277] width 50 height 14
click at [691, 356] on span "Action à venir + date de jalonnement : Tache mise au 11/09" at bounding box center [615, 360] width 177 height 8
click at [840, 320] on icon "button" at bounding box center [844, 324] width 8 height 8
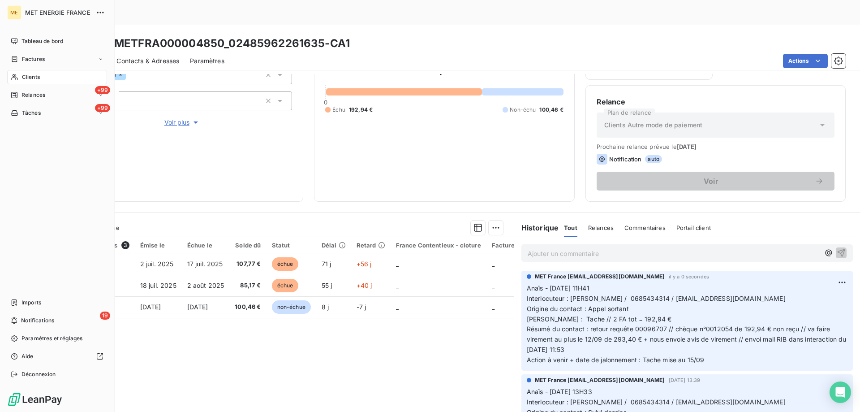
click at [22, 110] on span "Tâches" at bounding box center [31, 113] width 19 height 8
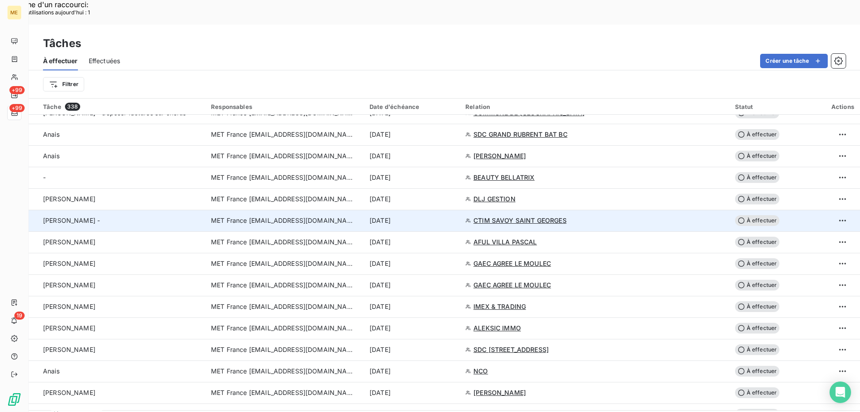
scroll to position [448, 0]
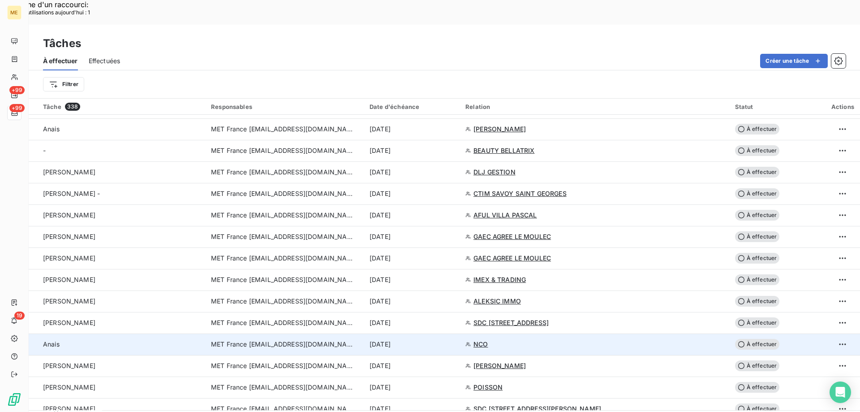
click at [455, 340] on div "[DATE]" at bounding box center [412, 344] width 85 height 9
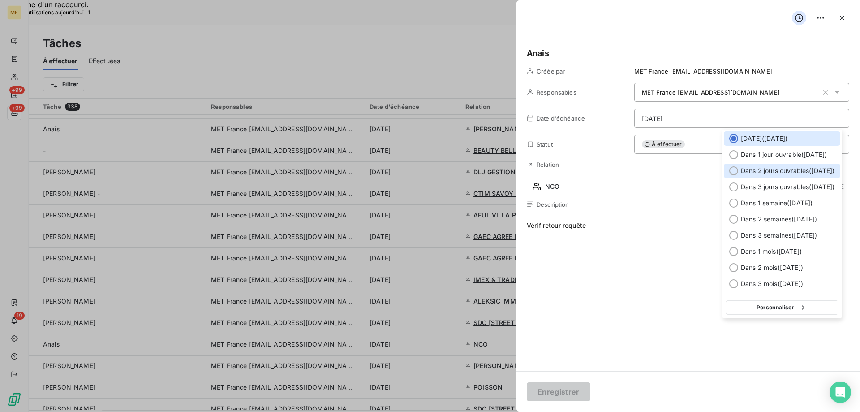
drag, startPoint x: 750, startPoint y: 171, endPoint x: 739, endPoint y: 177, distance: 12.2
click at [751, 171] on span "Dans 2 jours ouvrables ( [DATE] )" at bounding box center [788, 170] width 94 height 9
type input "15/09/2025"
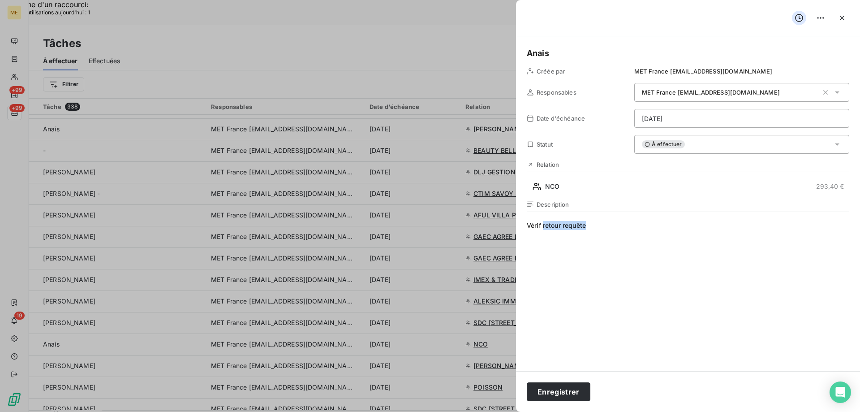
drag, startPoint x: 596, startPoint y: 225, endPoint x: 543, endPoint y: 230, distance: 54.0
click at [543, 230] on span "Vérif retour requête" at bounding box center [688, 307] width 323 height 172
click at [541, 398] on button "Enregistrer" at bounding box center [559, 391] width 64 height 19
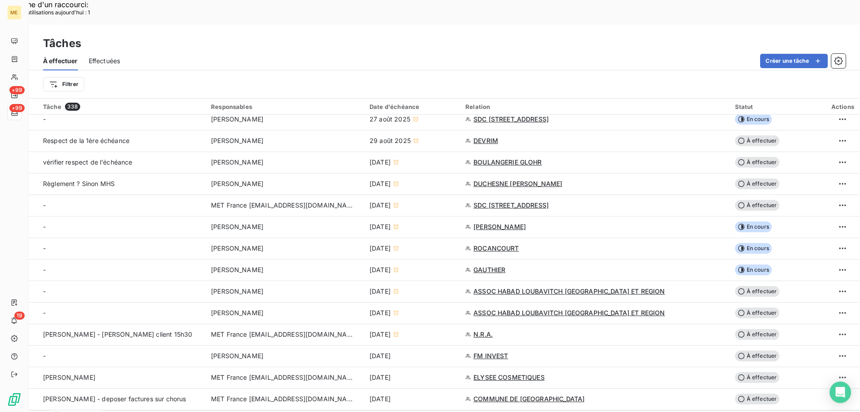
scroll to position [493, 0]
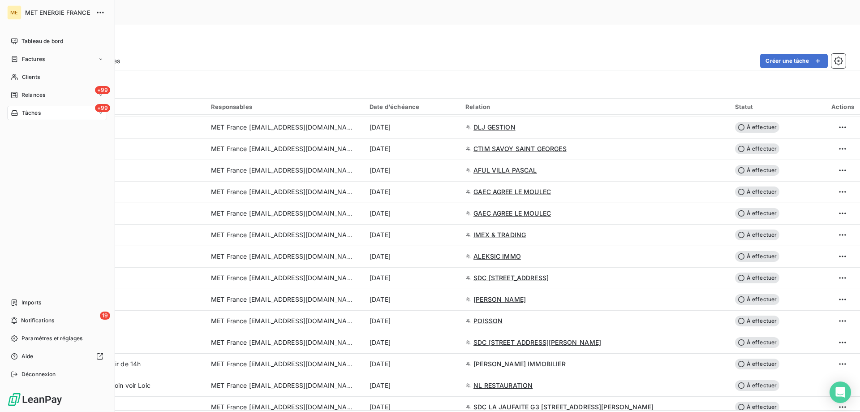
click at [44, 114] on div "+99 Tâches" at bounding box center [57, 113] width 100 height 14
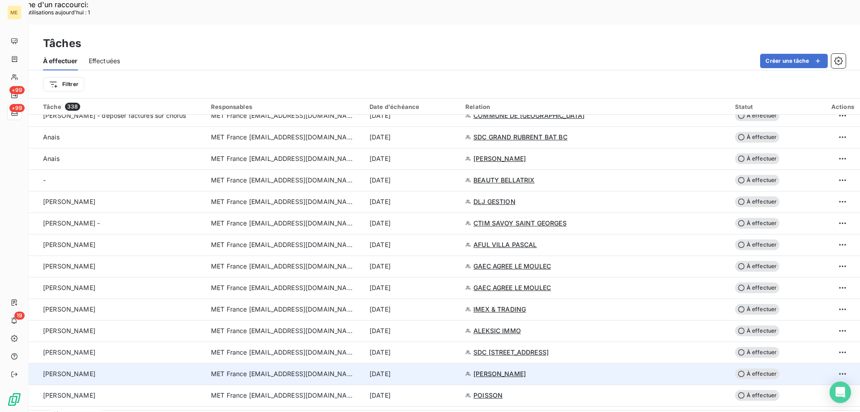
scroll to position [403, 0]
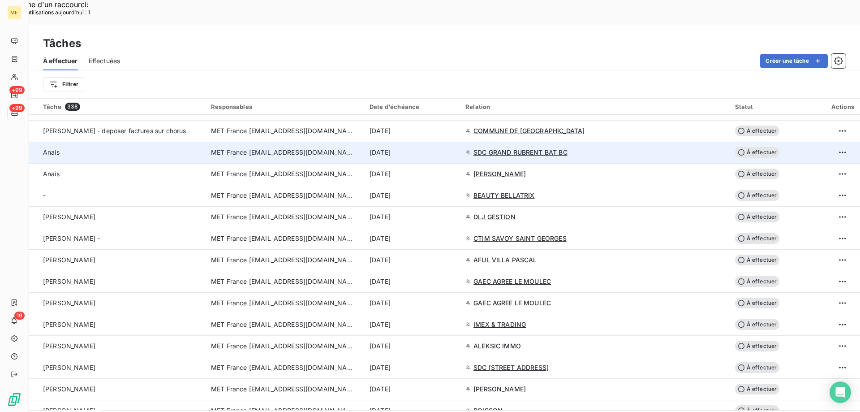
click at [455, 148] on div "[DATE]" at bounding box center [412, 152] width 85 height 9
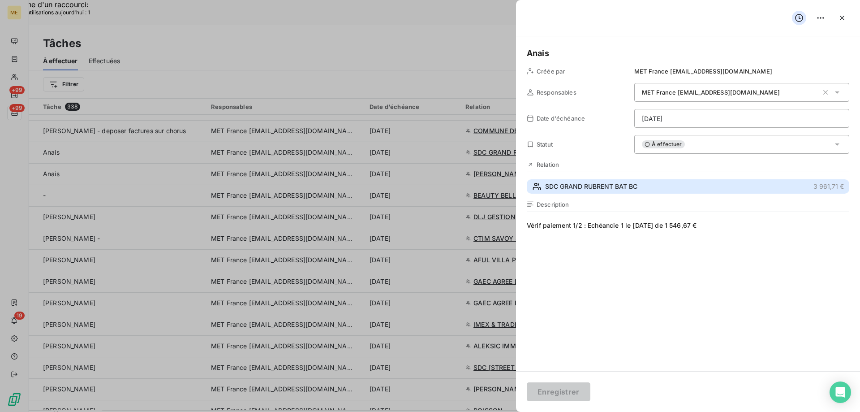
click at [606, 192] on button "SDC GRAND RUBRENT BAT BC 3 961,71 €" at bounding box center [688, 186] width 323 height 14
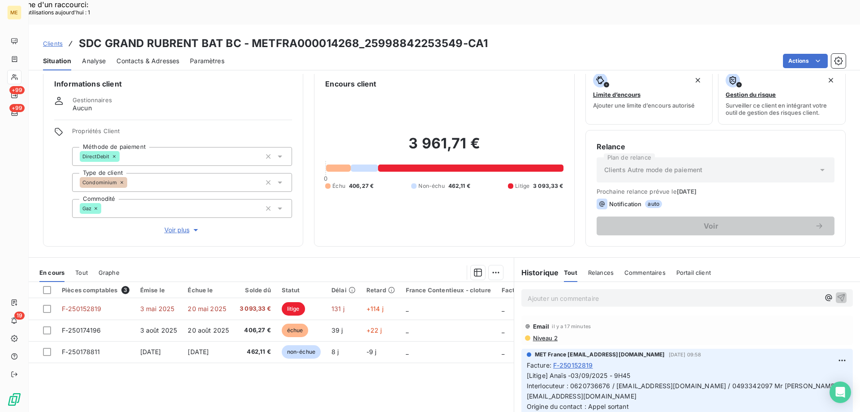
scroll to position [57, 0]
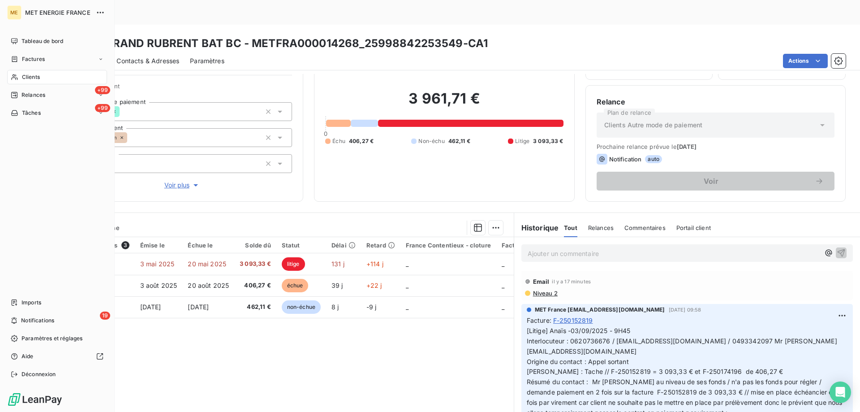
drag, startPoint x: 34, startPoint y: 113, endPoint x: 41, endPoint y: 120, distance: 9.9
click at [33, 115] on span "Tâches" at bounding box center [31, 113] width 19 height 8
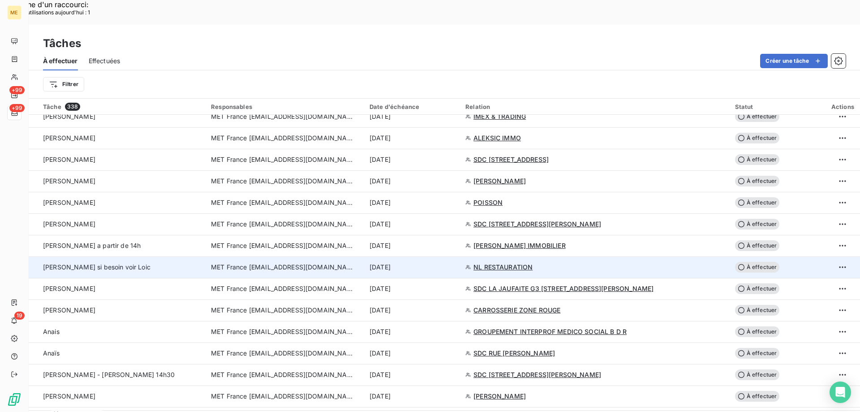
scroll to position [627, 0]
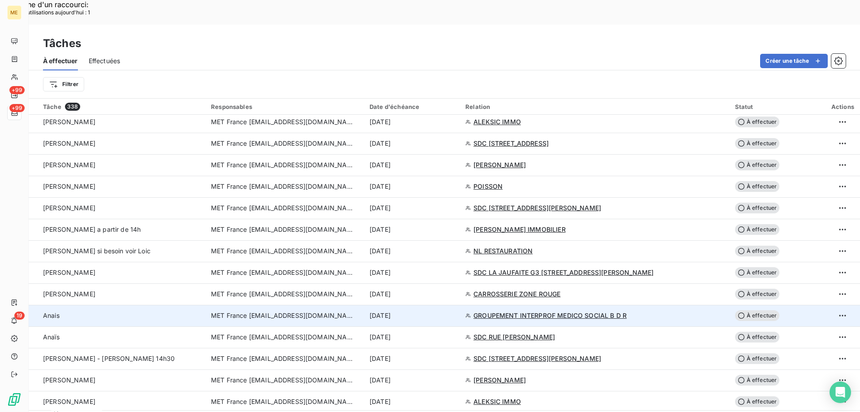
click at [455, 311] on div "[DATE]" at bounding box center [412, 315] width 85 height 9
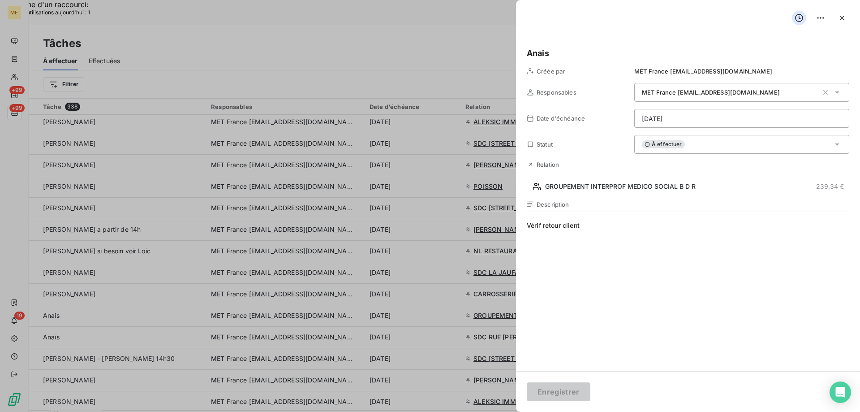
click at [634, 176] on div "Relation GROUPEMENT INTERPROF MEDICO SOCIAL B D R 239,34 €" at bounding box center [688, 177] width 323 height 33
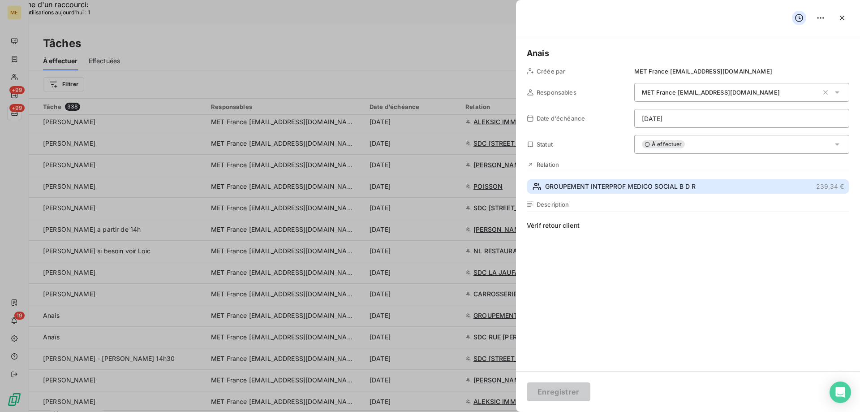
click at [619, 187] on span "GROUPEMENT INTERPROF MEDICO SOCIAL B D R" at bounding box center [620, 186] width 151 height 9
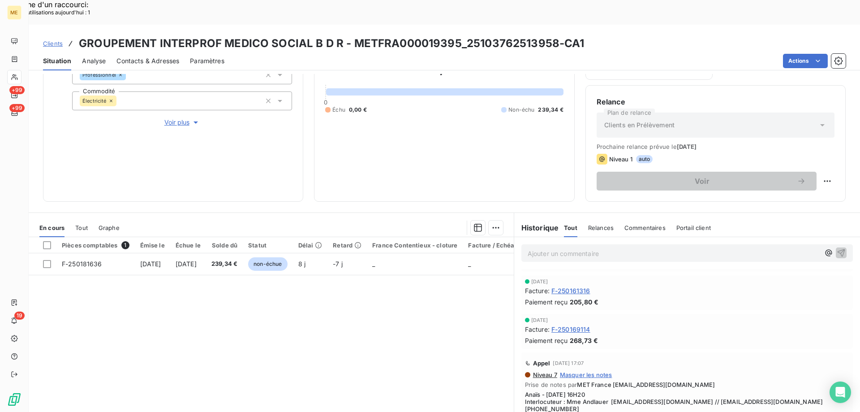
scroll to position [90, 0]
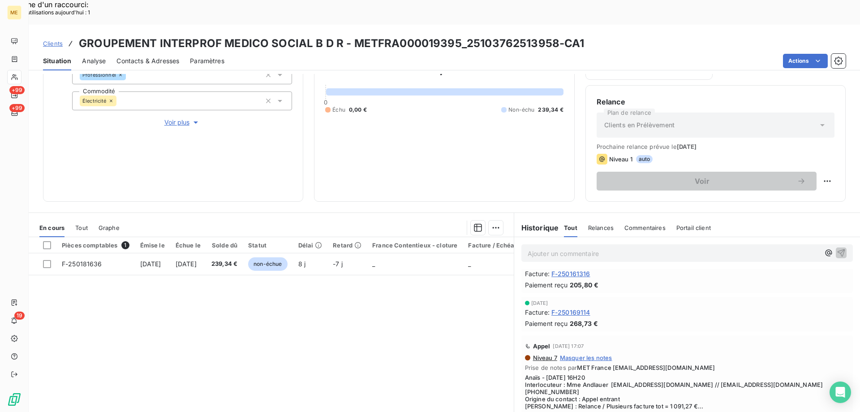
drag, startPoint x: 551, startPoint y: 388, endPoint x: 555, endPoint y: 389, distance: 4.6
click at [551, 388] on div "Appel 9 sept. 2025, 17:07 Niveau 7 Masquer les notes Prise de notes par MET Fra…" at bounding box center [688, 379] width 332 height 88
click at [564, 405] on span "Afficher la suite" at bounding box center [687, 415] width 324 height 7
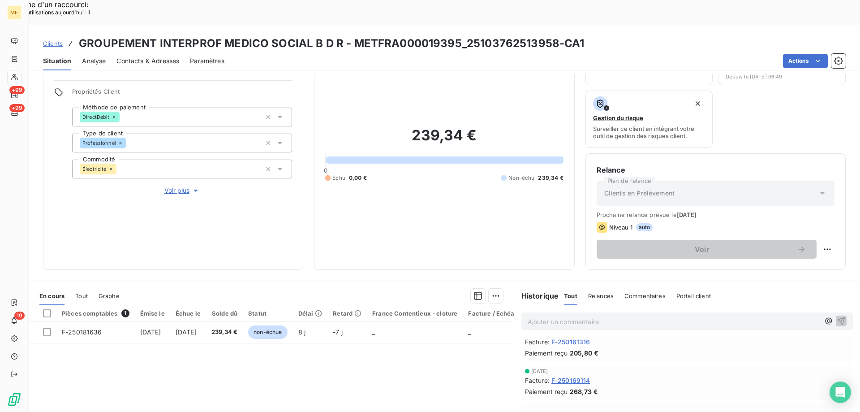
scroll to position [0, 0]
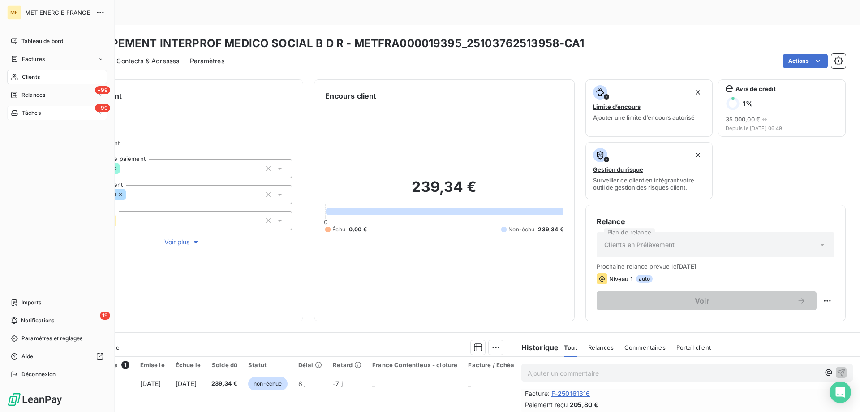
click at [26, 112] on span "Tâches" at bounding box center [31, 113] width 19 height 8
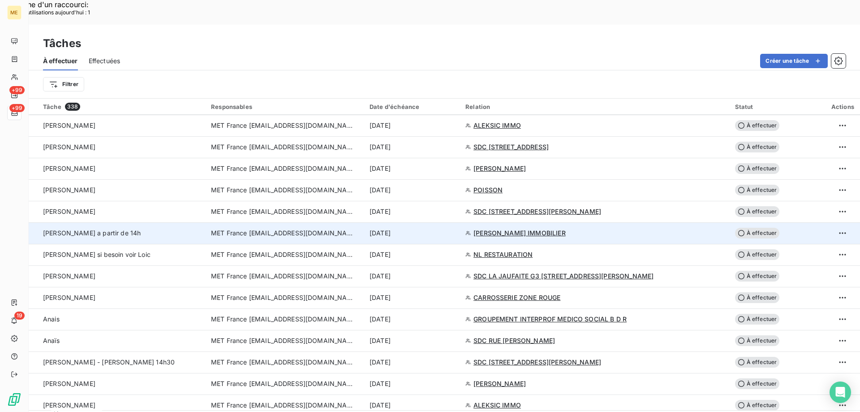
scroll to position [627, 0]
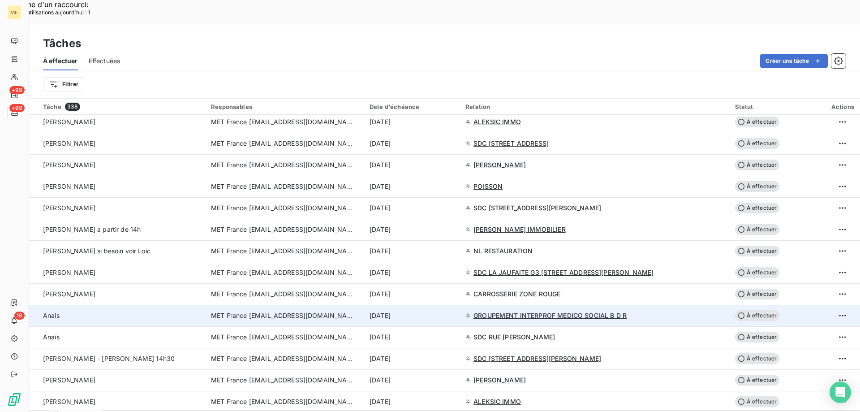
click at [455, 311] on div "[DATE]" at bounding box center [412, 315] width 85 height 9
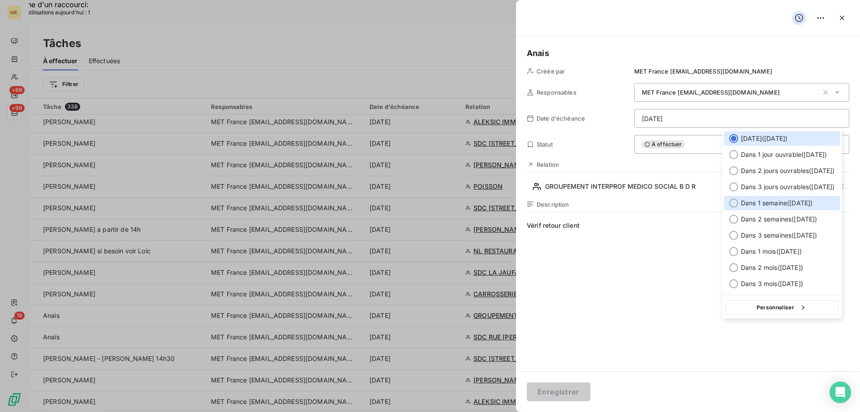
click at [801, 202] on span "Dans 1 semaine ( [DATE] )" at bounding box center [777, 203] width 72 height 9
type input "18/09/2025"
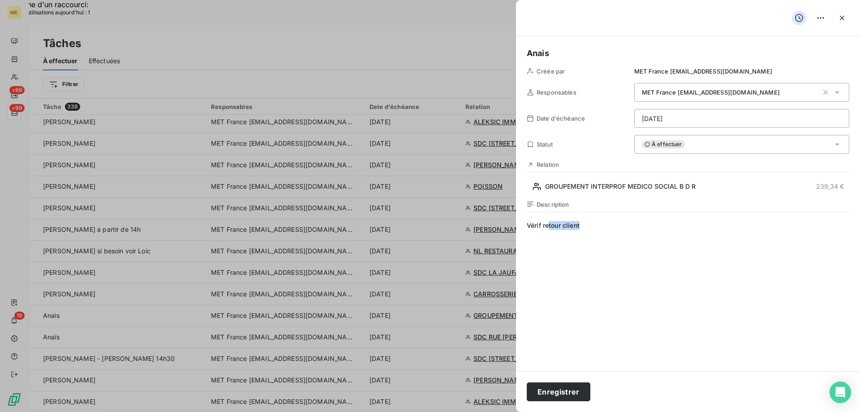
drag, startPoint x: 585, startPoint y: 225, endPoint x: 549, endPoint y: 225, distance: 36.3
click at [549, 225] on span "Vérif retour client" at bounding box center [688, 307] width 323 height 172
click at [568, 389] on button "Enregistrer" at bounding box center [559, 391] width 64 height 19
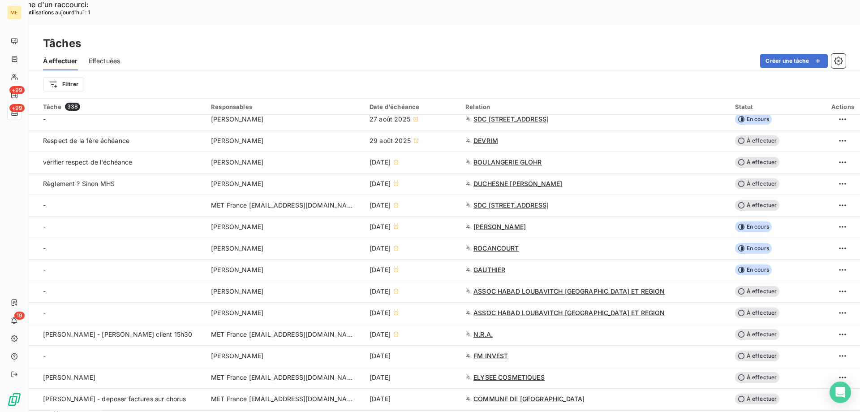
scroll to position [403, 0]
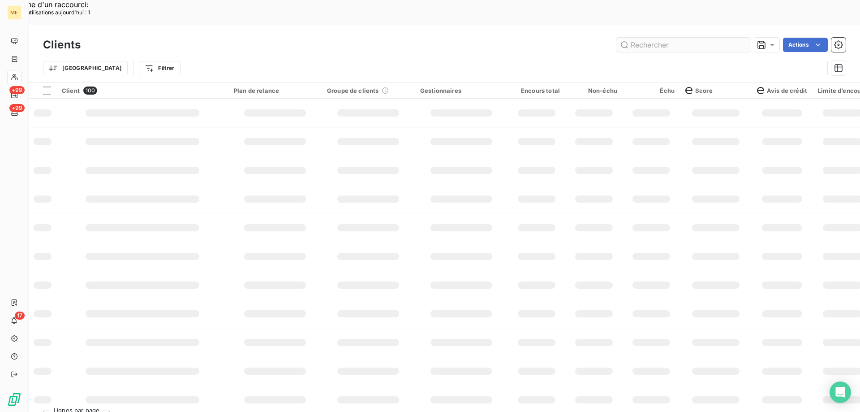
click at [663, 38] on input "text" at bounding box center [684, 45] width 134 height 14
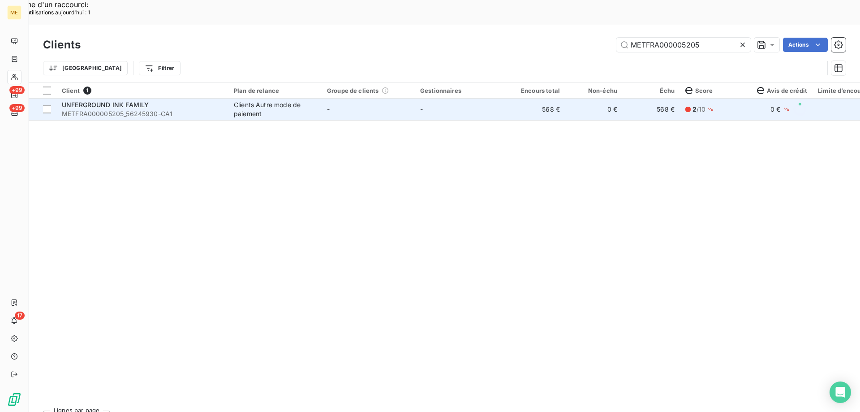
type input "METFRA000005205"
click at [501, 99] on td "-" at bounding box center [461, 110] width 93 height 22
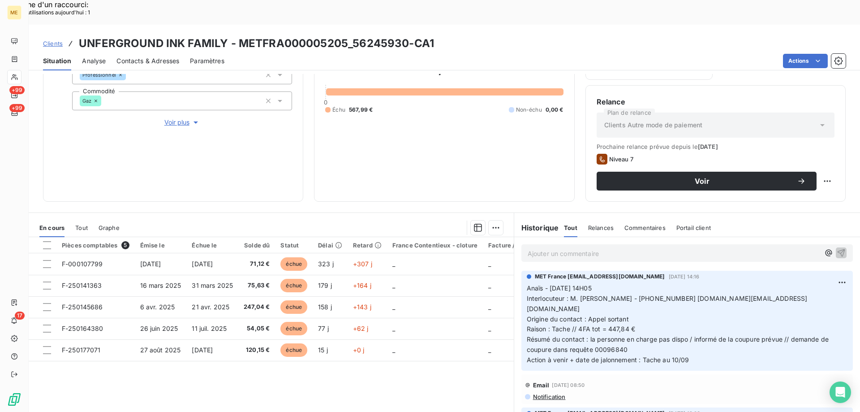
click at [353, 35] on h3 "UNFERGROUND INK FAMILY - METFRA000005205_56245930-CA1" at bounding box center [256, 43] width 355 height 16
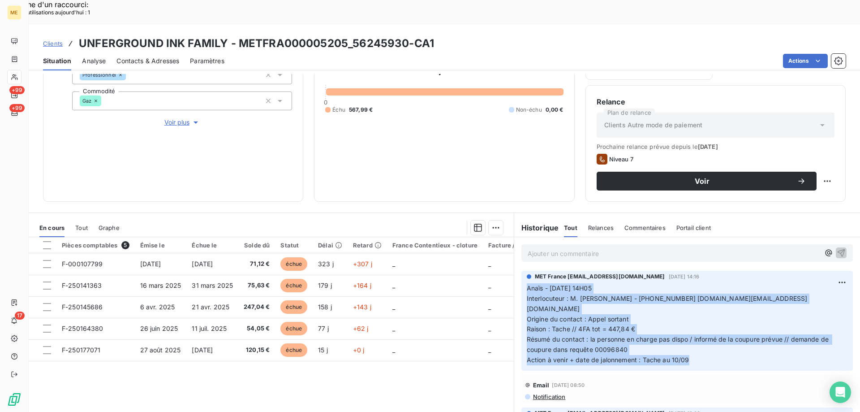
drag, startPoint x: 698, startPoint y: 324, endPoint x: 514, endPoint y: 268, distance: 192.0
click at [514, 269] on div "MET France [EMAIL_ADDRESS][DOMAIN_NAME] [DATE] 14:16 Anaïs - [DATE] 14H05 Inter…" at bounding box center [687, 321] width 346 height 104
click at [673, 308] on p "Anaïs - [DATE] 14H05 Interlocuteur : M. [PERSON_NAME] - [PHONE_NUMBER] [DOMAIN_…" at bounding box center [687, 324] width 321 height 82
click at [700, 325] on p "Anaïs - [DATE] 14H05 Interlocuteur : M. [PERSON_NAME] - [PHONE_NUMBER] [DOMAIN_…" at bounding box center [687, 324] width 321 height 82
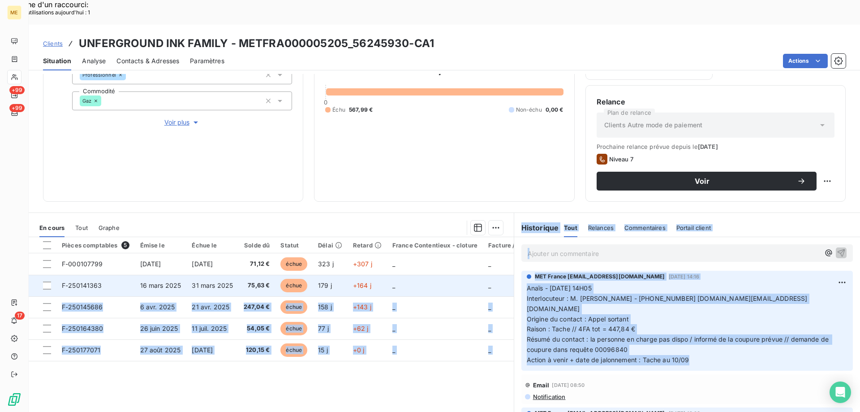
drag, startPoint x: 687, startPoint y: 323, endPoint x: 506, endPoint y: 265, distance: 190.1
click at [506, 265] on div "En cours Tout Graphe Pièces comptables 5 Émise le Échue le Solde dû Statut Déla…" at bounding box center [445, 324] width 832 height 224
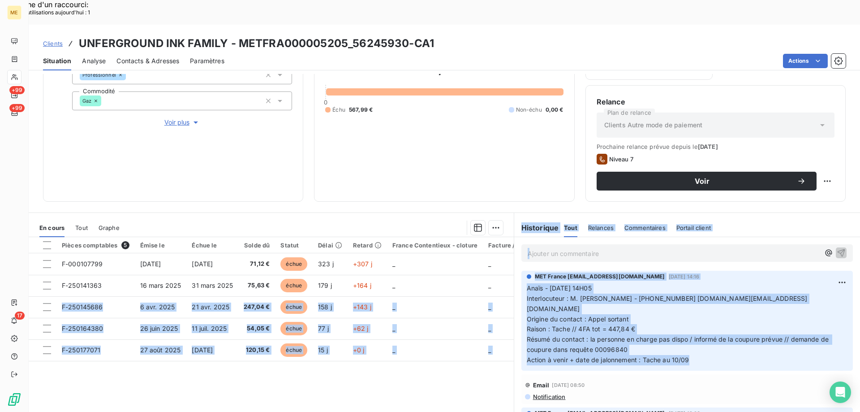
click at [666, 289] on p "Anaïs - [DATE] 14H05 Interlocuteur : M. [PERSON_NAME] - [PHONE_NUMBER] [DOMAIN_…" at bounding box center [687, 324] width 321 height 82
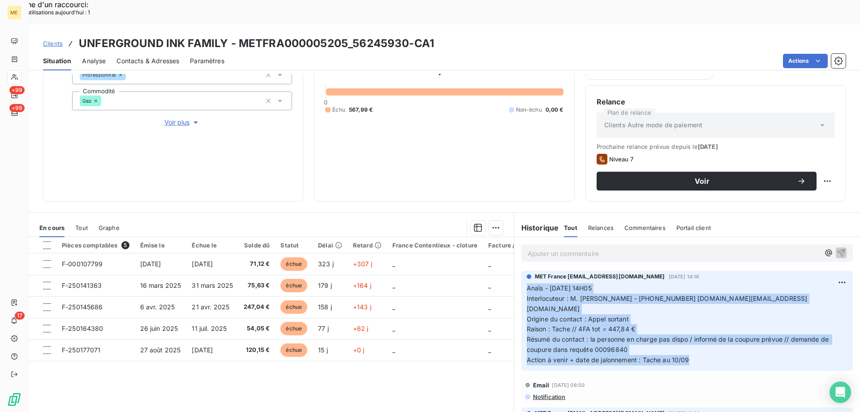
drag, startPoint x: 688, startPoint y: 327, endPoint x: 519, endPoint y: 264, distance: 181.4
click at [522, 271] on div "MET France [EMAIL_ADDRESS][DOMAIN_NAME] [DATE] 14:16 Anaïs - [DATE] 14H05 Inter…" at bounding box center [688, 321] width 332 height 100
copy p "Anaïs - [DATE] 14H05 Interlocuteur : M. [PERSON_NAME] - [PHONE_NUMBER] [DOMAIN_…"
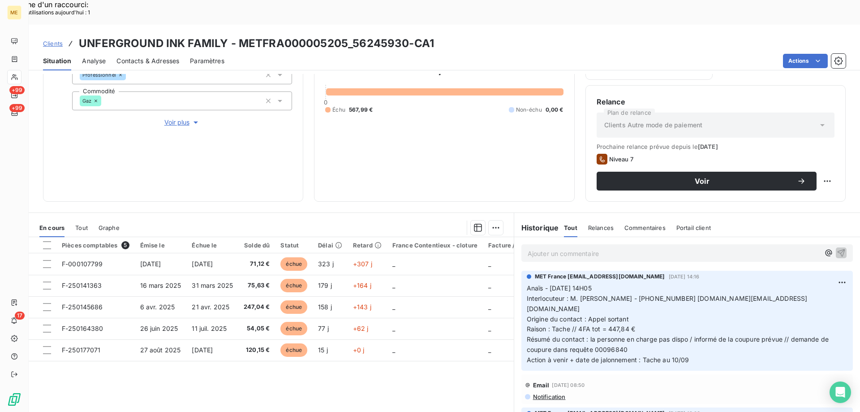
click at [627, 248] on p "Ajouter un commentaire ﻿" at bounding box center [674, 253] width 292 height 11
click at [694, 311] on p "Anaïs - [DATE] 14H05 Interlocuteur : M. [PERSON_NAME] - [PHONE_NUMBER] [DOMAIN_…" at bounding box center [687, 324] width 321 height 82
click at [622, 335] on span "Résumé du contact : la personne en charge pas dispo / informé de la coupure pré…" at bounding box center [679, 344] width 304 height 18
click at [631, 312] on p "Anaïs - [DATE] 14H05 Interlocuteur : M. [PERSON_NAME] - [PHONE_NUMBER] [DOMAIN_…" at bounding box center [687, 324] width 321 height 82
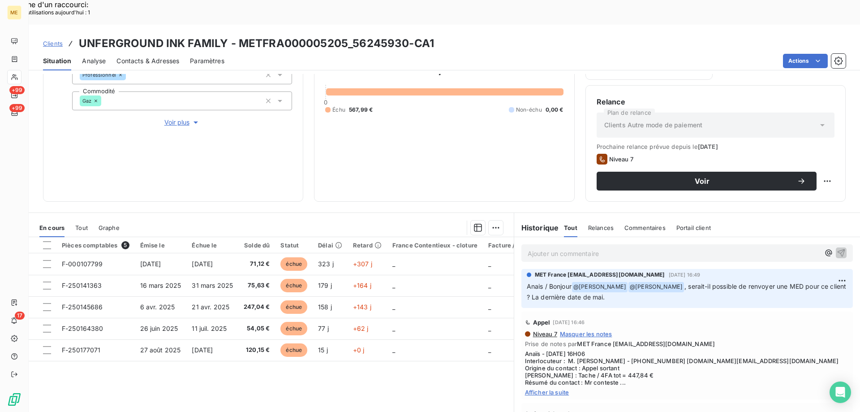
scroll to position [538, 0]
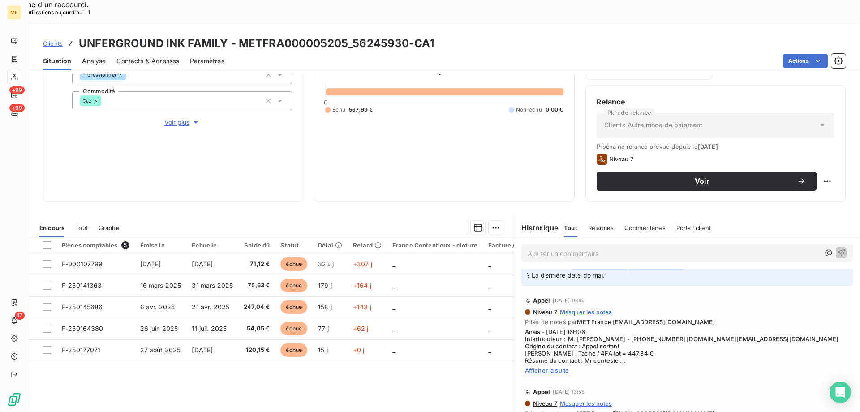
click at [557, 367] on span "Afficher la suite" at bounding box center [687, 370] width 324 height 7
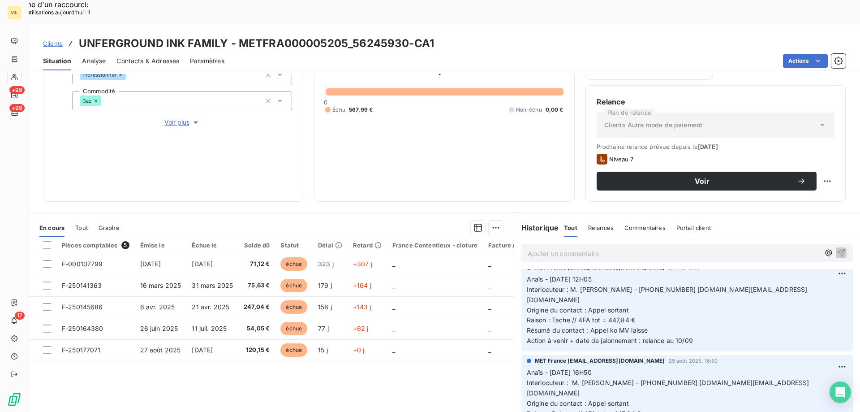
scroll to position [0, 0]
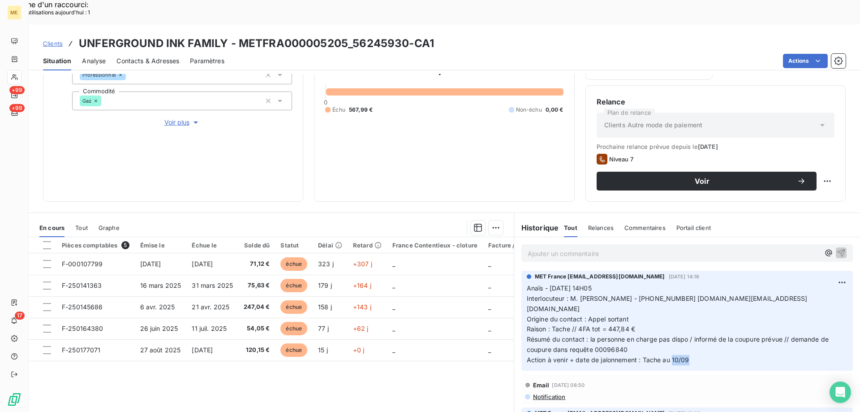
drag, startPoint x: 689, startPoint y: 326, endPoint x: 670, endPoint y: 327, distance: 19.3
click at [670, 327] on p "Anaïs - [DATE] 14H05 Interlocuteur : M. [PERSON_NAME] - [PHONE_NUMBER] [DOMAIN_…" at bounding box center [687, 324] width 321 height 82
click at [697, 323] on p "Anaïs - [DATE] 14H05 Interlocuteur : M. [PERSON_NAME] - [PHONE_NUMBER] [DOMAIN_…" at bounding box center [687, 324] width 321 height 82
click at [687, 328] on p "Anaïs - [DATE] 14H05 Interlocuteur : M. [PERSON_NAME] - [PHONE_NUMBER] [DOMAIN_…" at bounding box center [687, 324] width 321 height 82
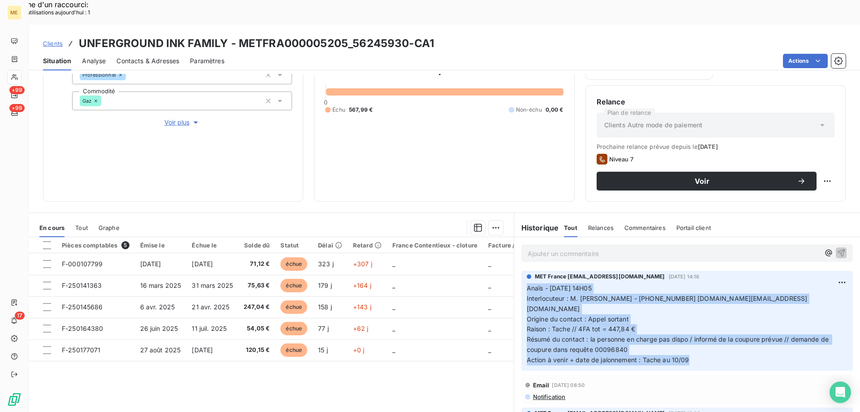
drag, startPoint x: 694, startPoint y: 325, endPoint x: 519, endPoint y: 261, distance: 186.6
click at [522, 271] on div "MET France [EMAIL_ADDRESS][DOMAIN_NAME] [DATE] 14:16 Anaïs - [DATE] 14H05 Inter…" at bounding box center [688, 321] width 332 height 100
copy p "Anaïs - [DATE] 14H05 Interlocuteur : M. [PERSON_NAME] - [PHONE_NUMBER] [DOMAIN_…"
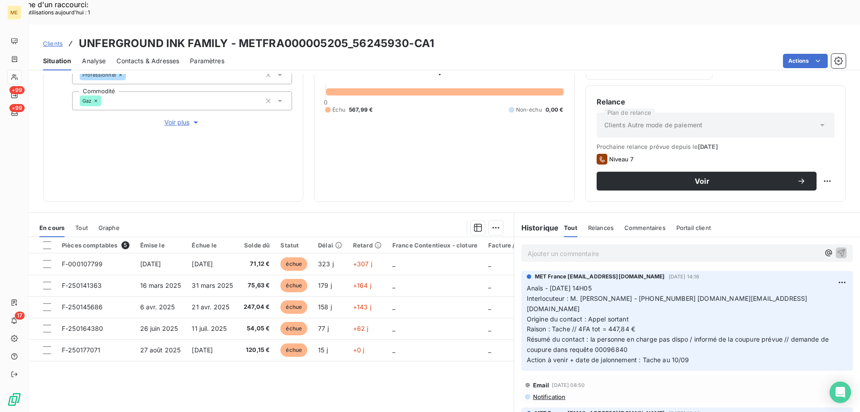
click at [555, 248] on p "Ajouter un commentaire ﻿" at bounding box center [674, 253] width 292 height 11
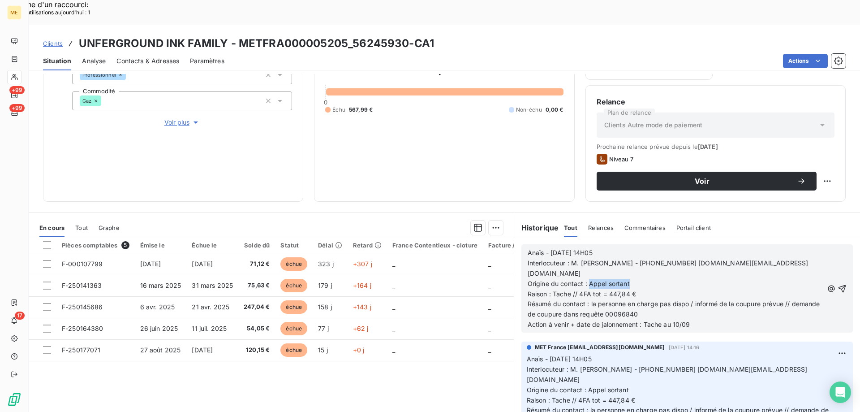
drag, startPoint x: 586, startPoint y: 251, endPoint x: 632, endPoint y: 248, distance: 46.7
click at [632, 279] on p "Origine du contact : Appel sortant" at bounding box center [676, 284] width 296 height 10
click at [554, 249] on span "Anaïs - [DATE] 14H05" at bounding box center [560, 253] width 65 height 8
drag, startPoint x: 611, startPoint y: 228, endPoint x: 587, endPoint y: 229, distance: 23.8
click at [587, 248] on p "Anaïs - [DATE] 14H05" at bounding box center [676, 253] width 296 height 10
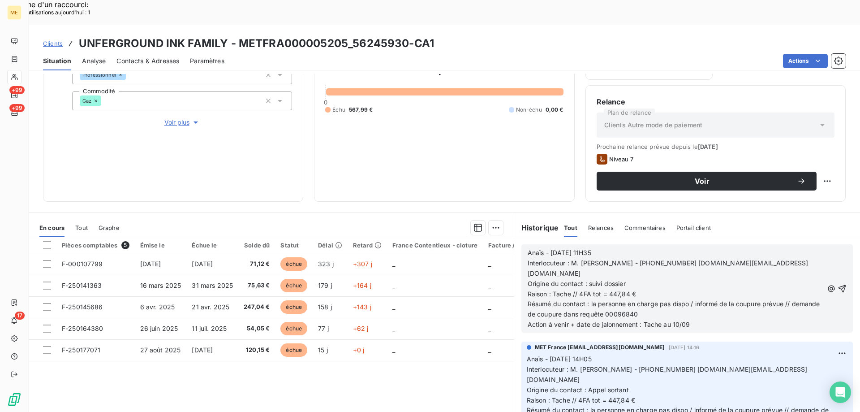
drag, startPoint x: 681, startPoint y: 277, endPoint x: 666, endPoint y: 277, distance: 15.2
click at [666, 299] on p "Résumé du contact : la personne en charge pas dispo / informé de la coupure pré…" at bounding box center [676, 309] width 296 height 21
drag, startPoint x: 604, startPoint y: 281, endPoint x: 587, endPoint y: 270, distance: 20.0
click at [587, 300] on span "Résumé du contact : la personne en charge pas dispo / informé de la coupure pré…" at bounding box center [675, 309] width 294 height 18
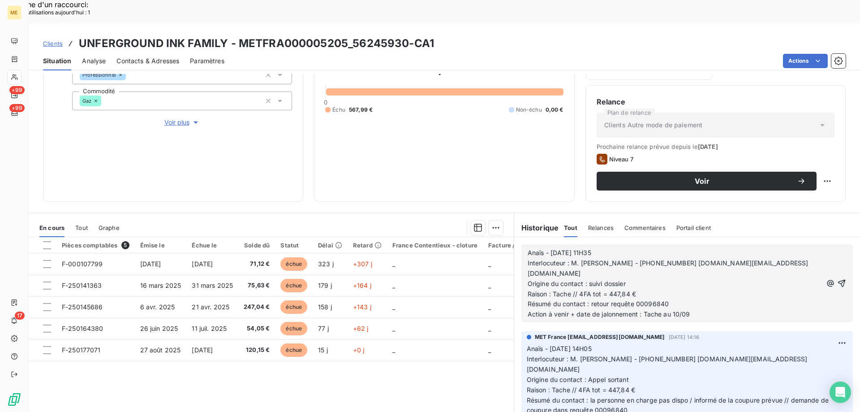
click at [699, 299] on p "Résumé du contact : retour requête 00096840" at bounding box center [675, 304] width 295 height 10
click at [770, 300] on span "Résumé du contact : retour requête 00096840 // demande de MHS effectuée n°" at bounding box center [649, 304] width 242 height 8
click at [676, 310] on span "Action à venir + date de jalonnement : Tache au 10/09" at bounding box center [609, 314] width 163 height 8
click at [678, 310] on span "Action à venir + date de jalonnement : Tache au 10/09" at bounding box center [609, 314] width 163 height 8
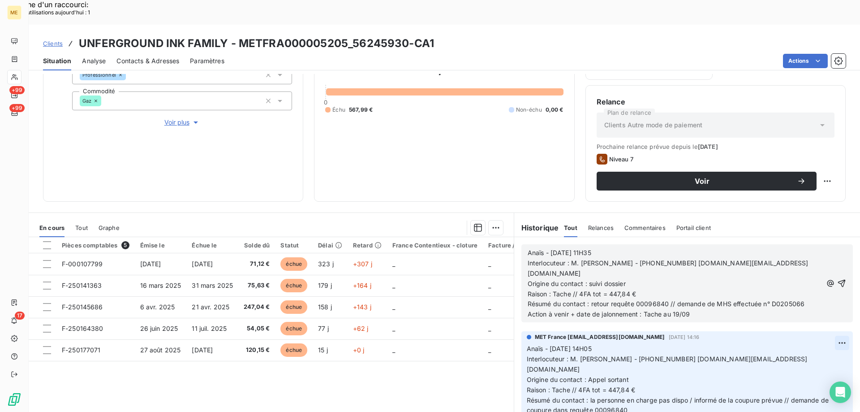
click at [838, 279] on icon "button" at bounding box center [842, 283] width 9 height 9
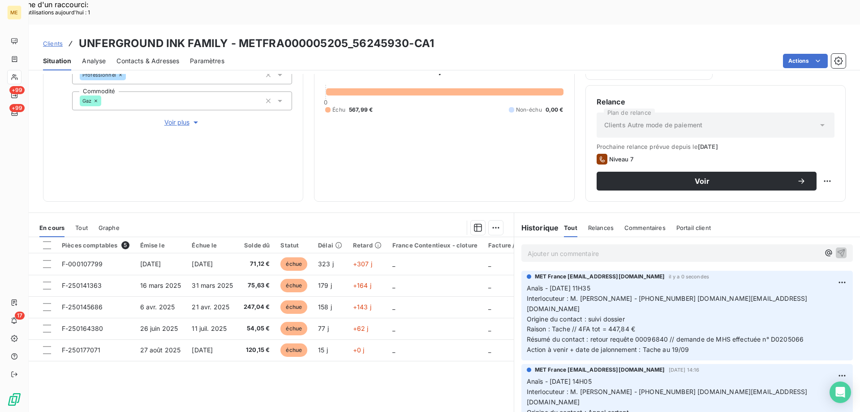
click at [650, 248] on p "Ajouter un commentaire ﻿" at bounding box center [674, 253] width 292 height 11
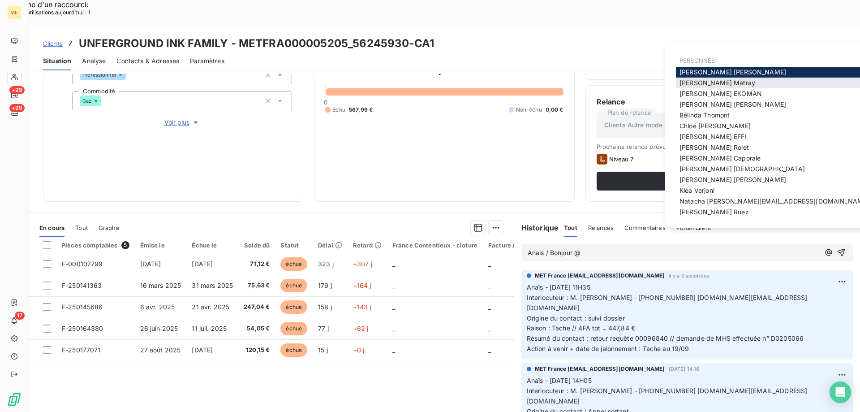
click at [709, 86] on span "[PERSON_NAME]" at bounding box center [718, 83] width 76 height 8
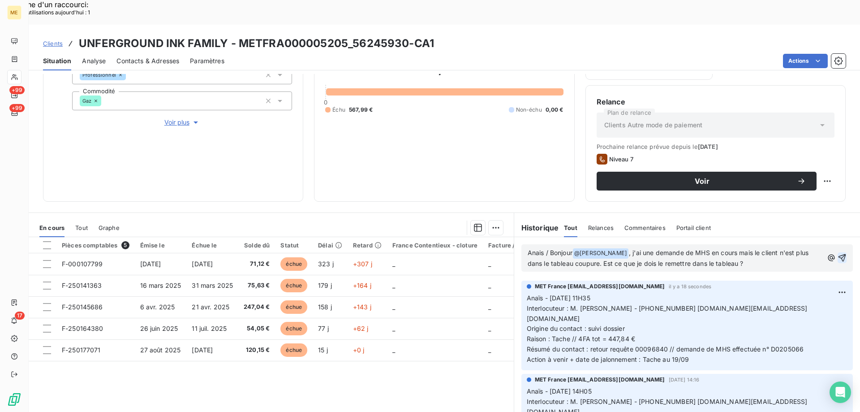
click at [838, 253] on icon "button" at bounding box center [842, 257] width 9 height 9
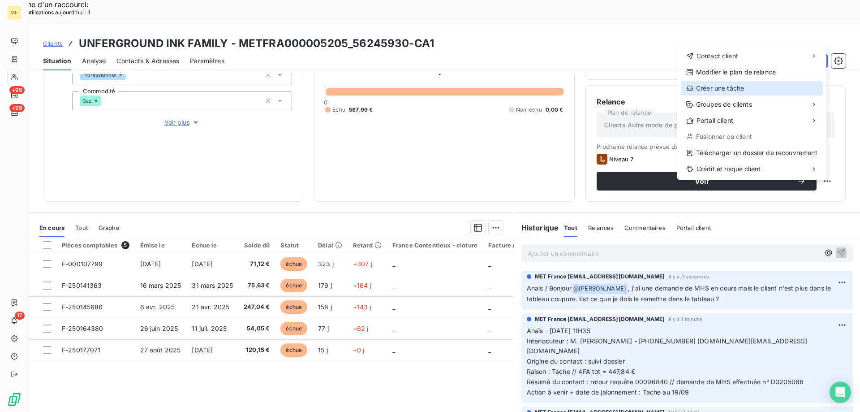
click at [695, 90] on div "Créer une tâche" at bounding box center [752, 88] width 142 height 14
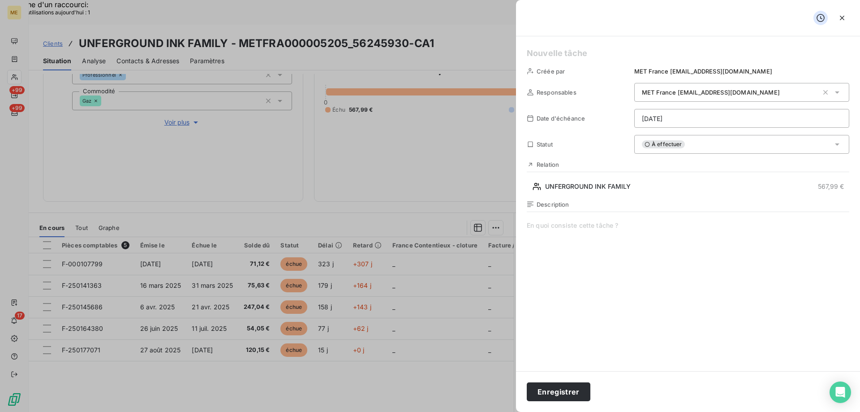
click at [628, 46] on div "Créée par MET France [EMAIL_ADDRESS][DOMAIN_NAME] Responsables MET [GEOGRAPHIC_…" at bounding box center [688, 203] width 344 height 335
click at [626, 56] on h5 at bounding box center [688, 53] width 323 height 13
click at [564, 225] on span at bounding box center [688, 307] width 323 height 172
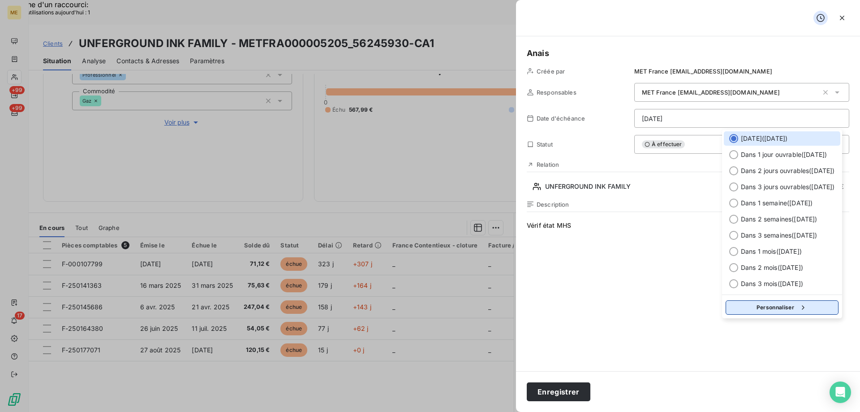
click at [770, 310] on button "Personnaliser" at bounding box center [782, 307] width 113 height 14
select select "8"
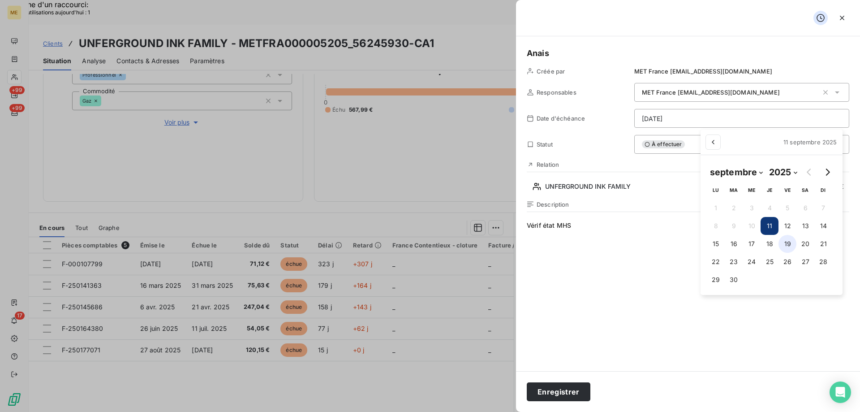
click at [789, 244] on button "19" at bounding box center [788, 244] width 18 height 18
type input "19/09/2025"
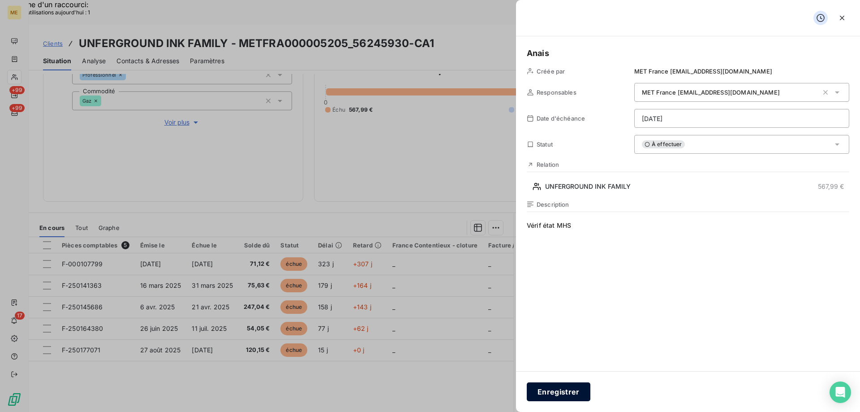
click at [558, 400] on button "Enregistrer" at bounding box center [559, 391] width 64 height 19
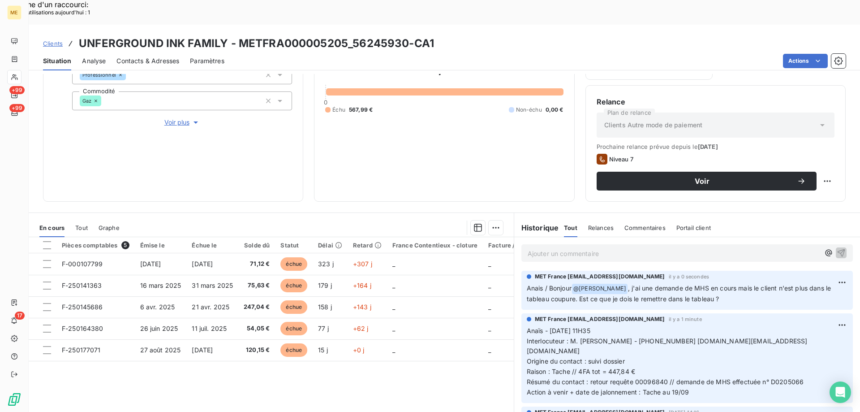
click at [57, 40] on span "Clients" at bounding box center [53, 43] width 20 height 7
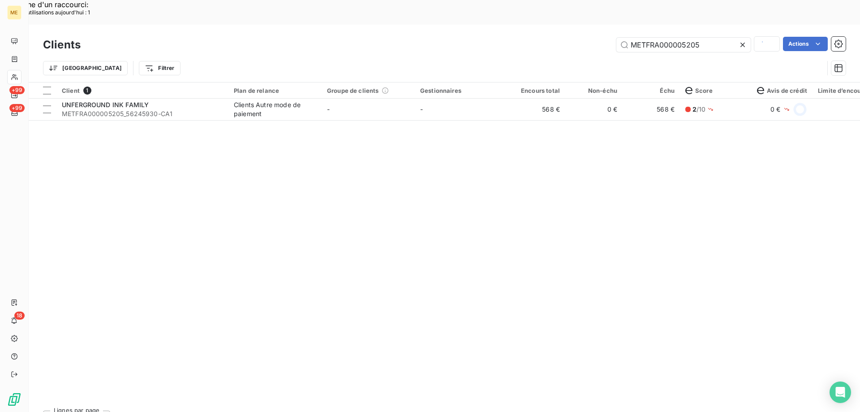
click at [49, 37] on h3 "Clients" at bounding box center [62, 45] width 38 height 16
click at [640, 38] on input "METFRA000005205" at bounding box center [684, 45] width 134 height 14
paste input "auvergne ameublement"
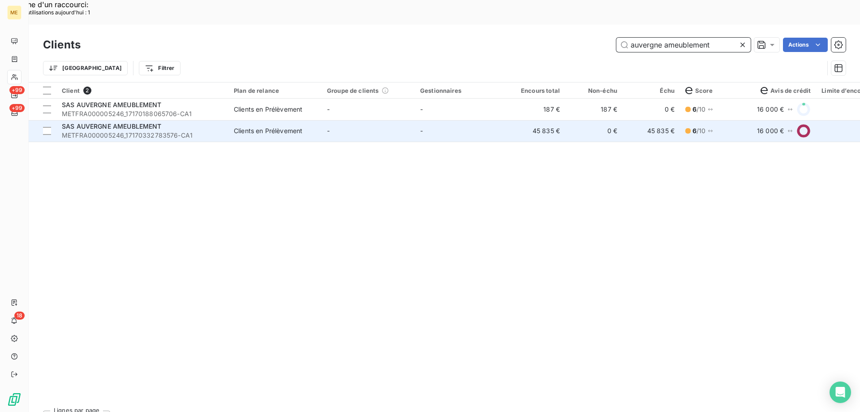
type input "auvergne ameublement"
click at [469, 120] on td "-" at bounding box center [461, 131] width 93 height 22
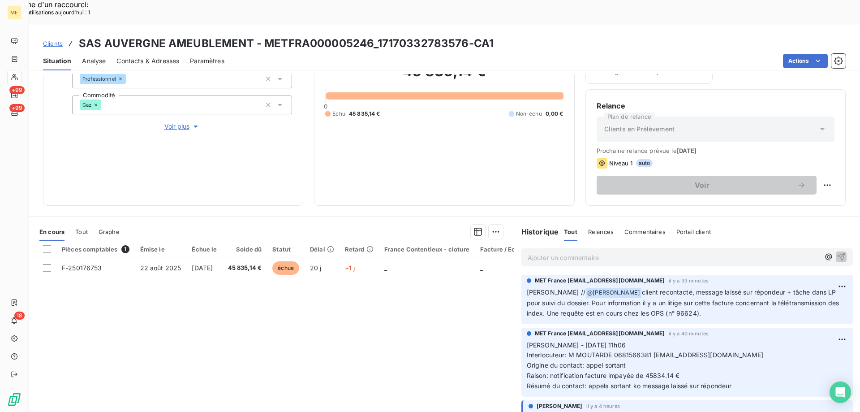
scroll to position [120, 0]
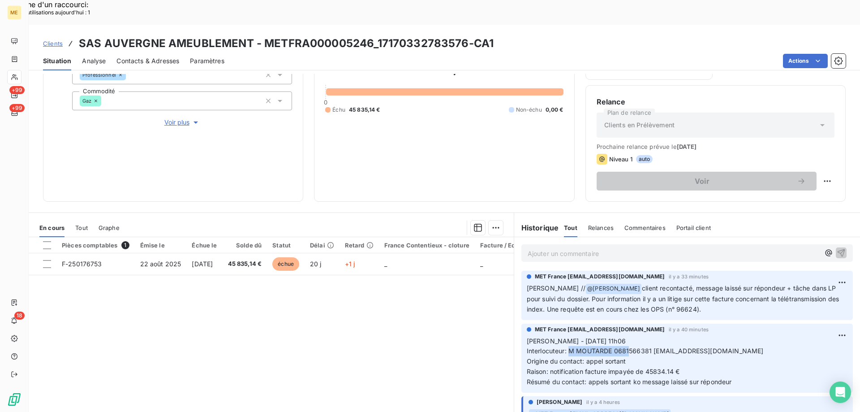
drag, startPoint x: 566, startPoint y: 328, endPoint x: 624, endPoint y: 327, distance: 57.4
click at [624, 347] on span "Interlocuteur: M MOUTARDE 0681566381 compta@meublesmoutarde.fr" at bounding box center [645, 351] width 237 height 8
click at [644, 347] on span "Interlocuteur: M MOUTARDE 0681566381 compta@meublesmoutarde.fr" at bounding box center [645, 351] width 237 height 8
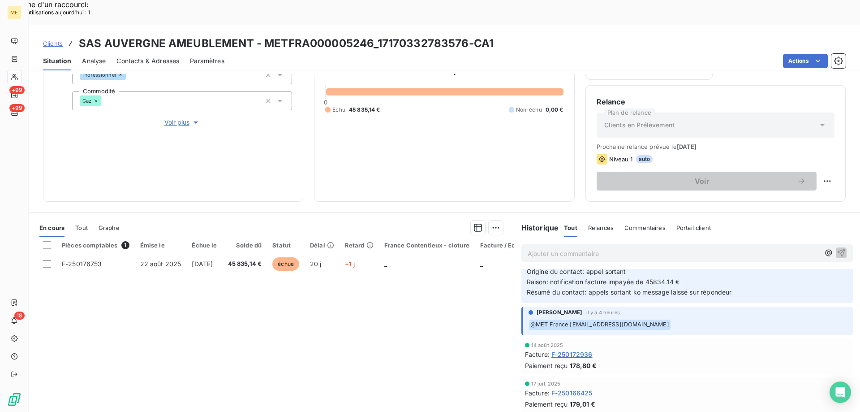
scroll to position [45, 0]
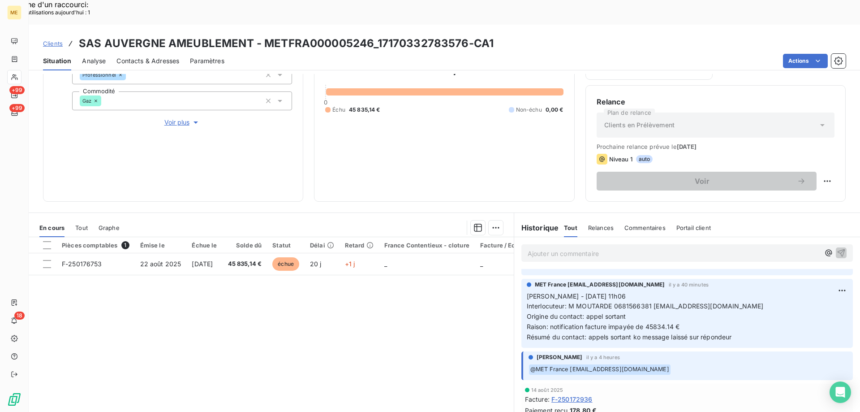
drag, startPoint x: 617, startPoint y: 282, endPoint x: 622, endPoint y: 282, distance: 5.4
click at [617, 302] on span "Interlocuteur: M MOUTARDE 0681566381 compta@meublesmoutarde.fr" at bounding box center [645, 306] width 237 height 8
drag, startPoint x: 742, startPoint y: 281, endPoint x: 650, endPoint y: 282, distance: 91.9
click at [650, 291] on p "Sylvain - 11/09/2025 - 11h06 Interlocuteur: M MOUTARDE 0681566381 compta@meuble…" at bounding box center [687, 316] width 321 height 51
copy span "[EMAIL_ADDRESS][DOMAIN_NAME]"
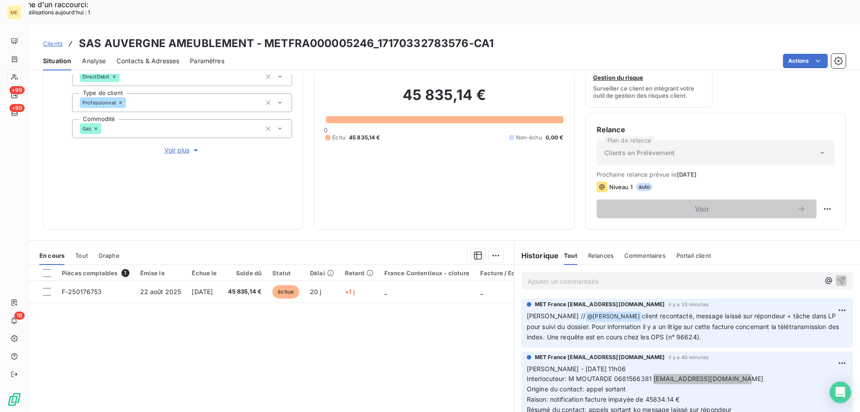
scroll to position [75, 0]
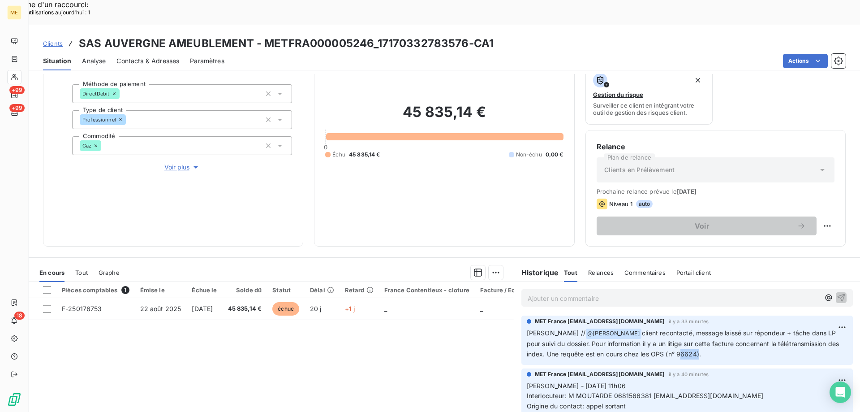
drag, startPoint x: 658, startPoint y: 331, endPoint x: 640, endPoint y: 330, distance: 18.4
click at [640, 330] on span "client recontacté, message laissé sur répondeur + tâche dans LP pour suivi du d…" at bounding box center [684, 343] width 315 height 29
copy span "96624"
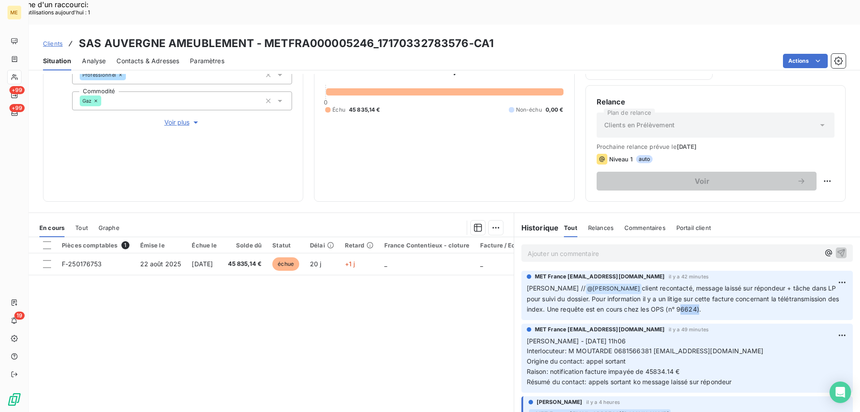
click at [50, 40] on span "Clients" at bounding box center [53, 43] width 20 height 7
click at [49, 40] on span "Clients" at bounding box center [53, 43] width 20 height 7
click at [51, 40] on span "Clients" at bounding box center [53, 43] width 20 height 7
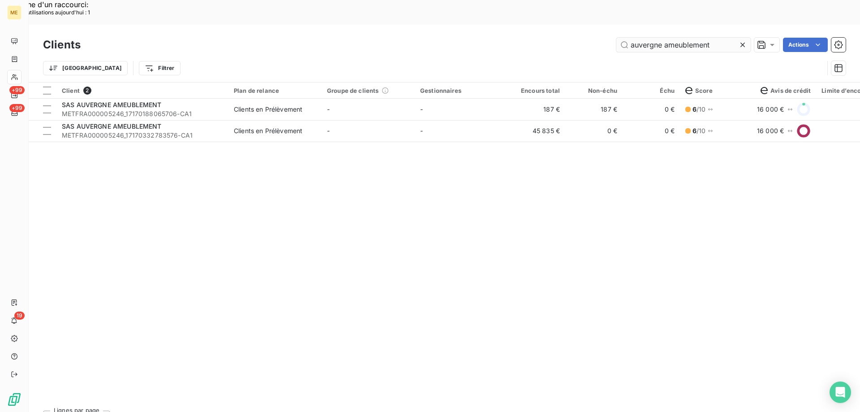
click at [662, 38] on input "auvergne ameublement" at bounding box center [684, 45] width 134 height 14
click at [659, 38] on input "auvergne ameublement" at bounding box center [684, 45] width 134 height 14
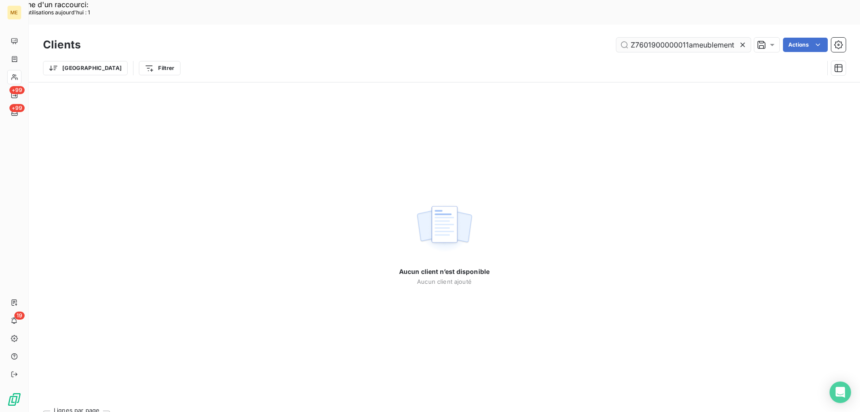
click at [660, 38] on input "Z7601900000011ameublement" at bounding box center [684, 45] width 134 height 14
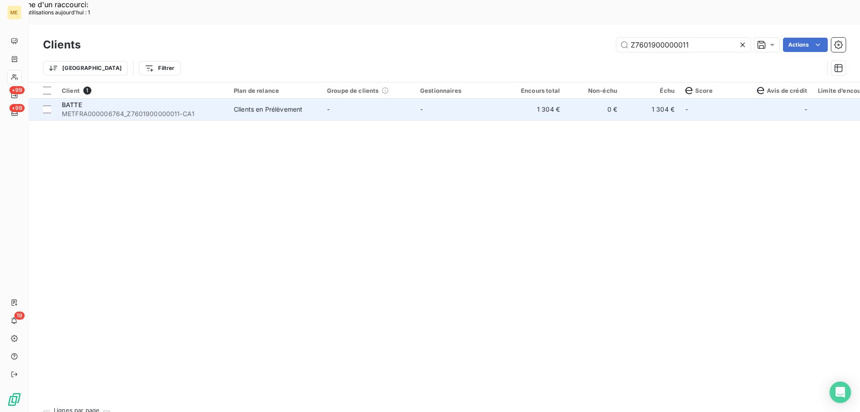
type input "Z7601900000011"
click at [320, 99] on td "Clients en Prélèvement" at bounding box center [275, 110] width 93 height 22
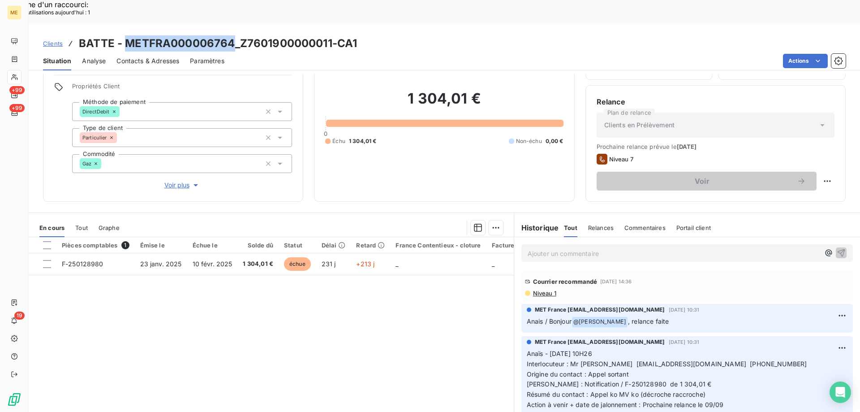
drag, startPoint x: 233, startPoint y: 20, endPoint x: 125, endPoint y: 25, distance: 107.2
click at [125, 35] on h3 "BATTE - METFRA000006764_Z7601900000011-CA1" at bounding box center [218, 43] width 278 height 16
copy h3 "METFRA000006764"
drag, startPoint x: 585, startPoint y: 368, endPoint x: 593, endPoint y: 371, distance: 8.1
click at [593, 371] on span "Anaïs - 04/09/2025 - 10H26 Interlocuteur : Mr BATTE battephilippe@gmail.com 027…" at bounding box center [668, 379] width 282 height 59
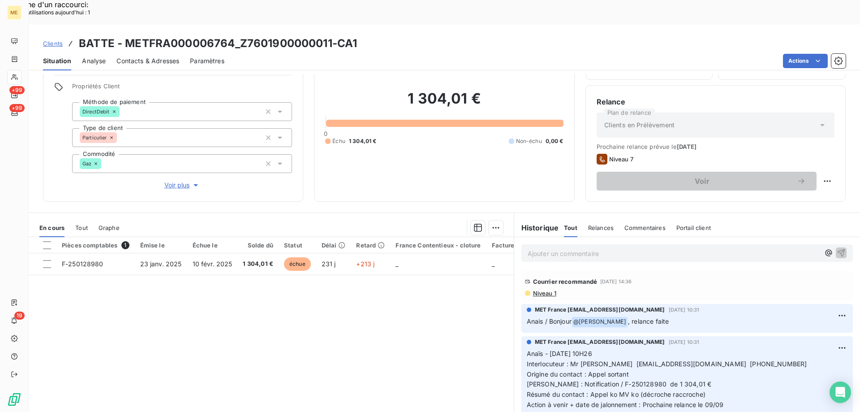
click at [593, 371] on span "Anaïs - 04/09/2025 - 10H26 Interlocuteur : Mr BATTE battephilippe@gmail.com 027…" at bounding box center [668, 379] width 282 height 59
click at [601, 372] on span "Anaïs - 04/09/2025 - 10H26 Interlocuteur : Mr BATTE battephilippe@gmail.com 027…" at bounding box center [668, 379] width 282 height 59
drag, startPoint x: 331, startPoint y: 19, endPoint x: 242, endPoint y: 24, distance: 89.7
click at [242, 35] on h3 "BATTE - METFRA000006764_Z7601900000011-CA1" at bounding box center [218, 43] width 278 height 16
copy h3 "Z7601900000011"
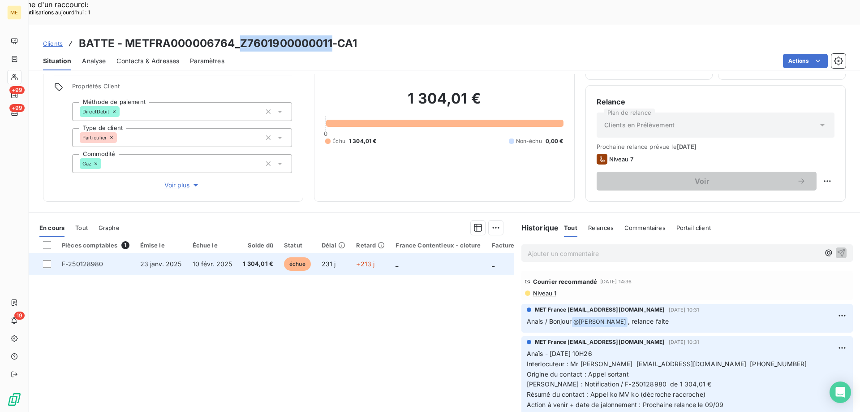
click at [425, 253] on td "_" at bounding box center [438, 264] width 96 height 22
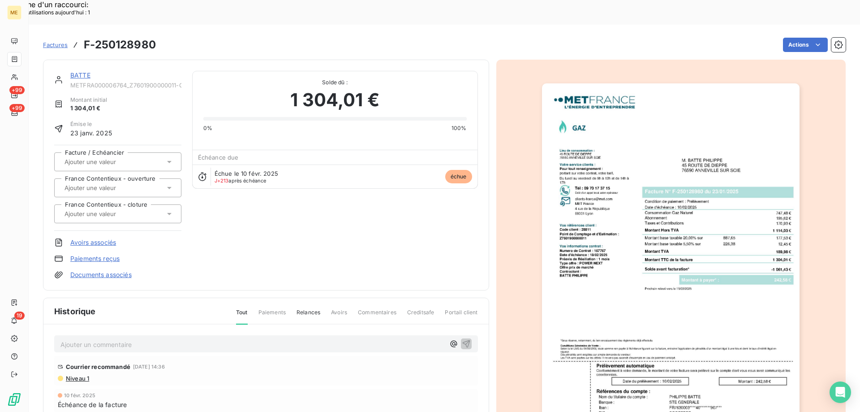
click at [75, 71] on link "BATTE" at bounding box center [80, 75] width 20 height 8
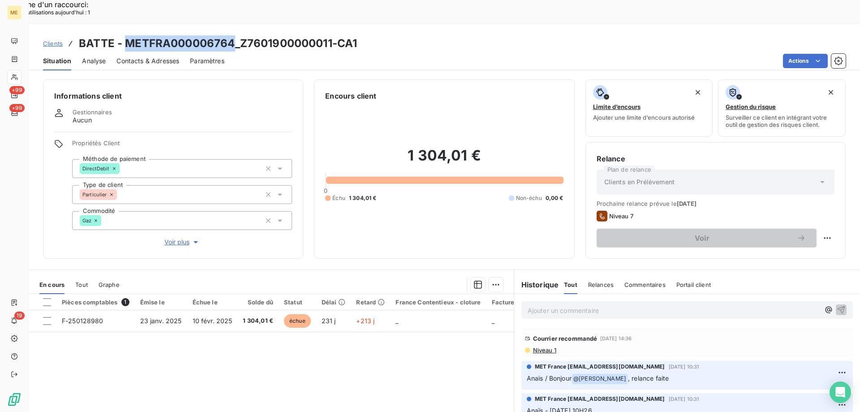
drag, startPoint x: 234, startPoint y: 21, endPoint x: 128, endPoint y: 22, distance: 106.2
click at [128, 35] on h3 "BATTE - METFRA000006764_Z7601900000011-CA1" at bounding box center [218, 43] width 278 height 16
copy h3 "METFRA000006764"
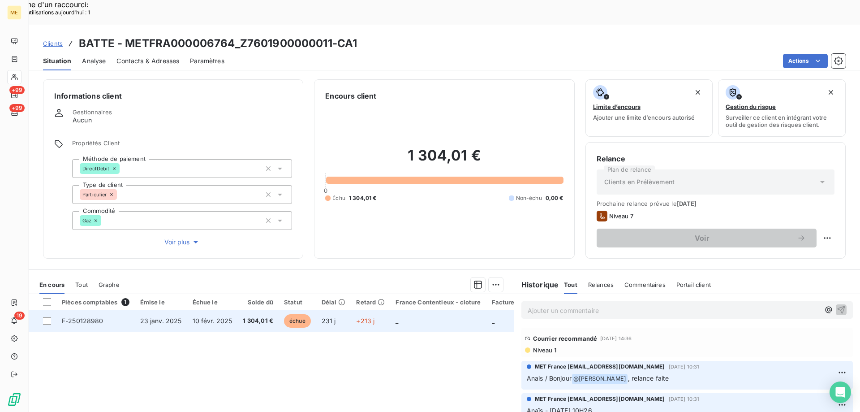
click at [418, 310] on td "_" at bounding box center [438, 321] width 96 height 22
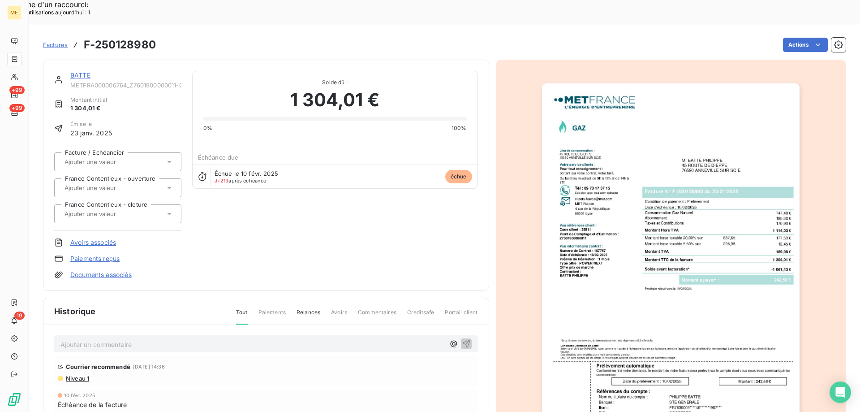
click at [83, 71] on link "BATTE" at bounding box center [80, 75] width 20 height 8
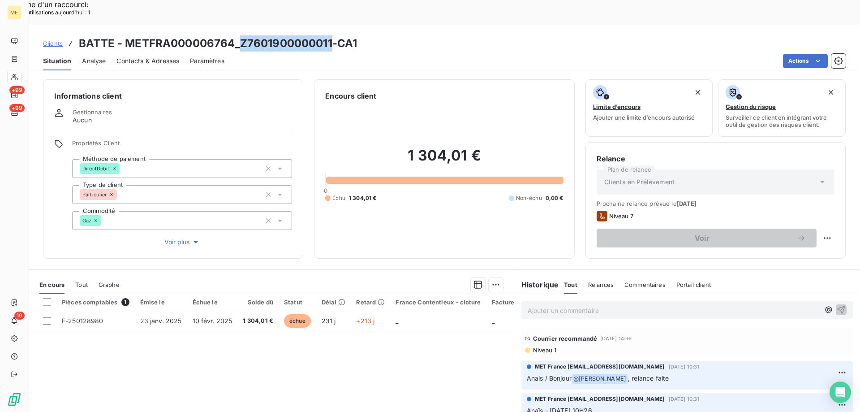
drag, startPoint x: 333, startPoint y: 21, endPoint x: 240, endPoint y: 22, distance: 92.3
click at [240, 35] on h3 "BATTE - METFRA000006764_Z7601900000011-CA1" at bounding box center [218, 43] width 278 height 16
copy h3 "Z7601900000011"
click at [81, 275] on div "Tout" at bounding box center [81, 284] width 13 height 19
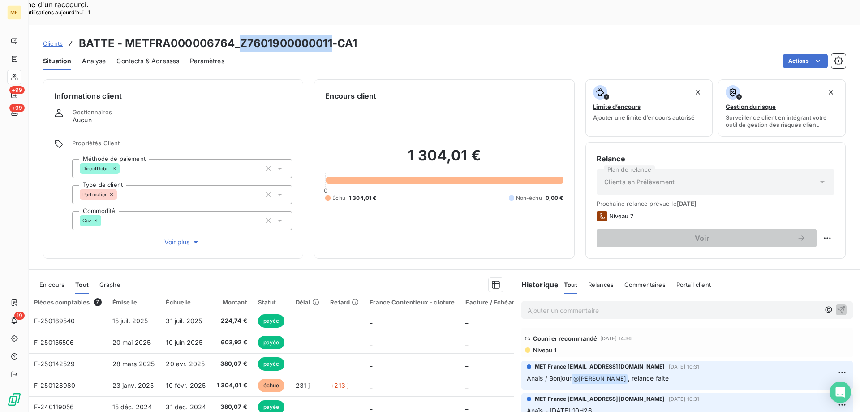
click at [49, 281] on span "En cours" at bounding box center [51, 284] width 25 height 7
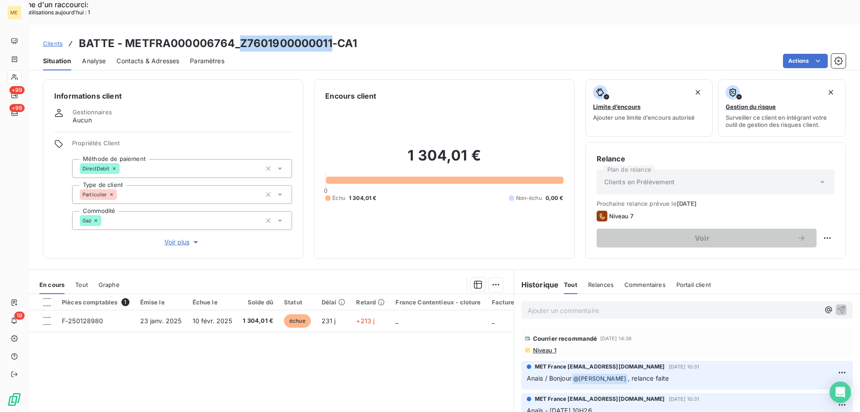
click at [91, 275] on div "En cours Tout Graphe" at bounding box center [271, 284] width 485 height 19
click at [81, 281] on span "Tout" at bounding box center [81, 284] width 13 height 7
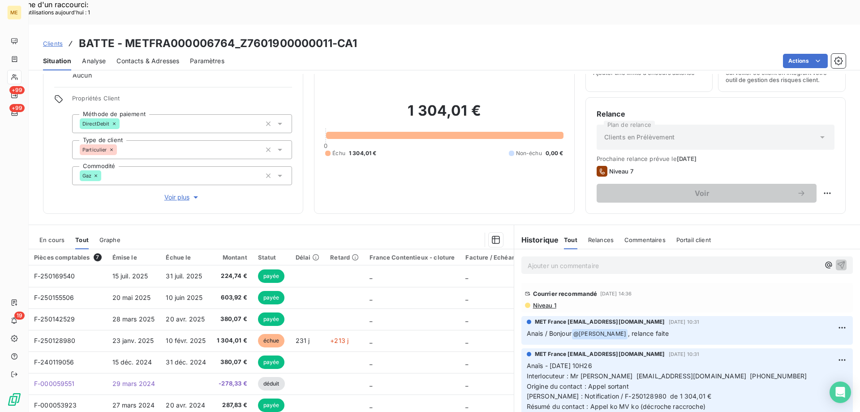
scroll to position [57, 0]
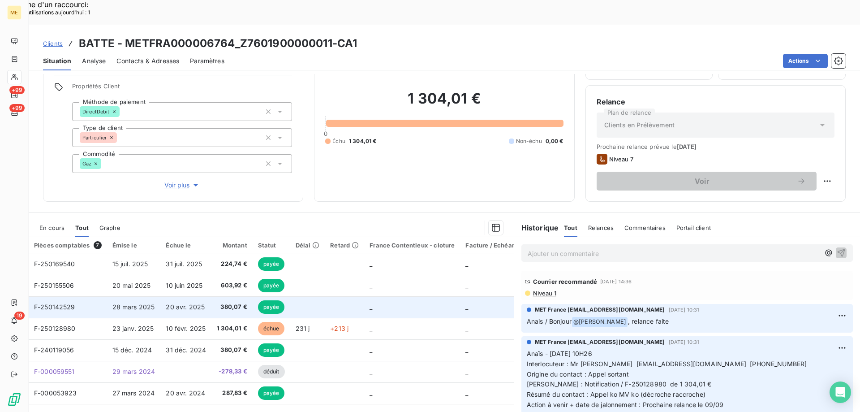
click at [425, 296] on td "_" at bounding box center [412, 307] width 96 height 22
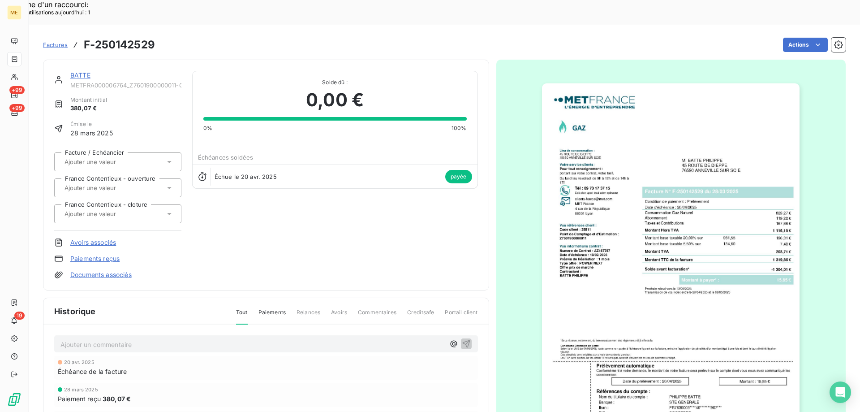
click at [726, 358] on img "button" at bounding box center [671, 265] width 258 height 365
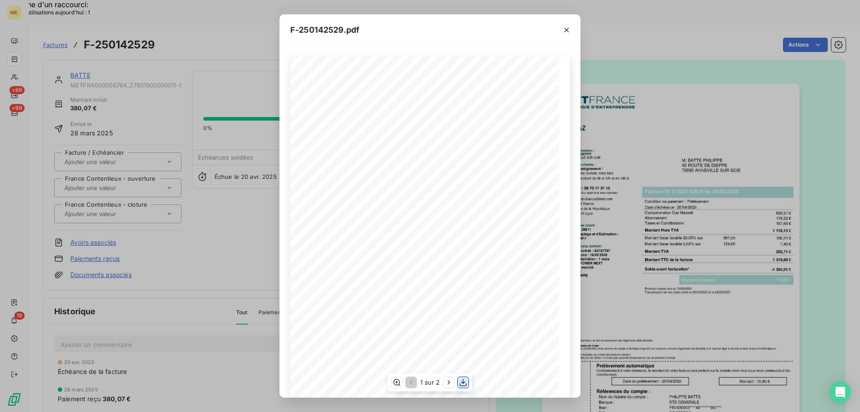
click at [462, 380] on icon "button" at bounding box center [463, 382] width 9 height 9
click at [571, 30] on button "button" at bounding box center [567, 30] width 14 height 14
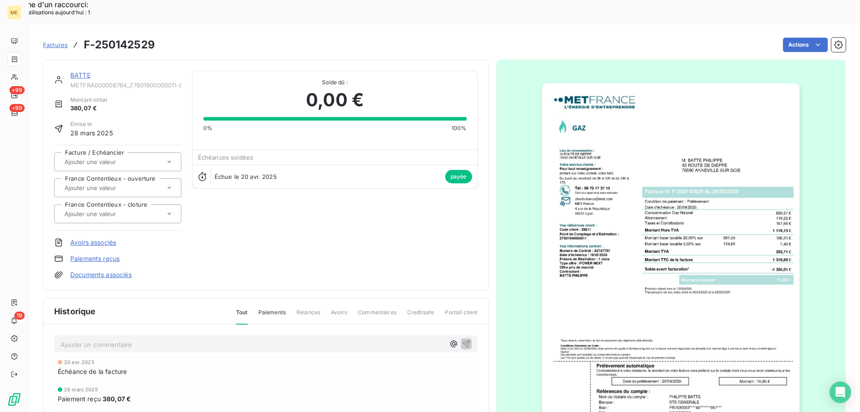
click at [71, 71] on link "BATTE" at bounding box center [80, 75] width 20 height 8
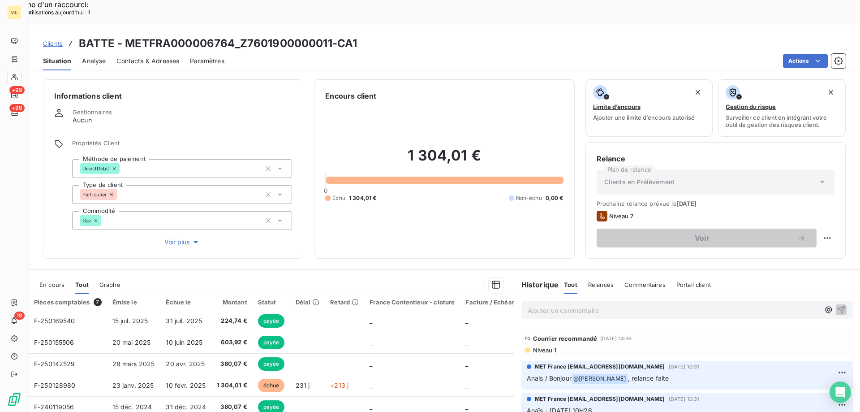
click at [56, 281] on span "En cours" at bounding box center [51, 284] width 25 height 7
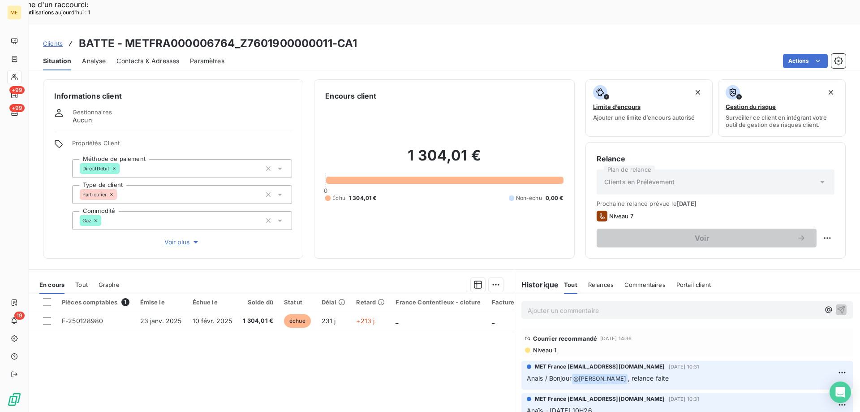
scroll to position [45, 0]
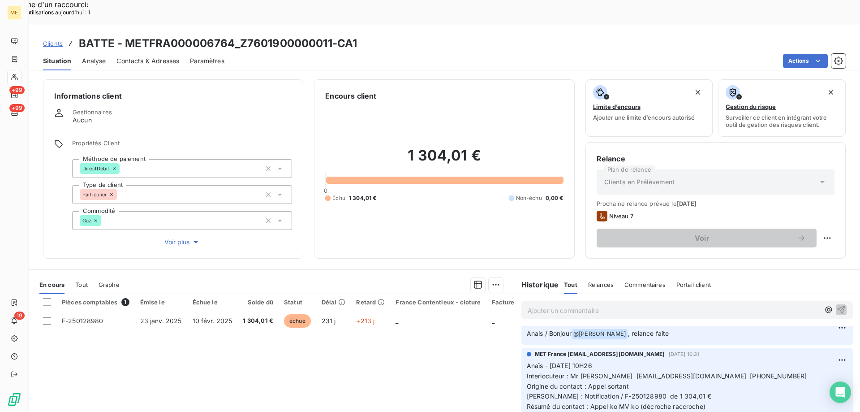
click at [479, 177] on div at bounding box center [444, 180] width 237 height 7
drag, startPoint x: 484, startPoint y: 134, endPoint x: 389, endPoint y: 142, distance: 95.8
click at [389, 147] on h2 "1 304,01 €" at bounding box center [444, 160] width 238 height 27
click at [422, 118] on div "1 304,01 € 0 Échu 1 304,01 € Non-échu 0,00 €" at bounding box center [444, 174] width 238 height 146
click at [517, 204] on div "1 304,01 € 0 Échu 1 304,01 € Non-échu 0,00 €" at bounding box center [444, 174] width 238 height 146
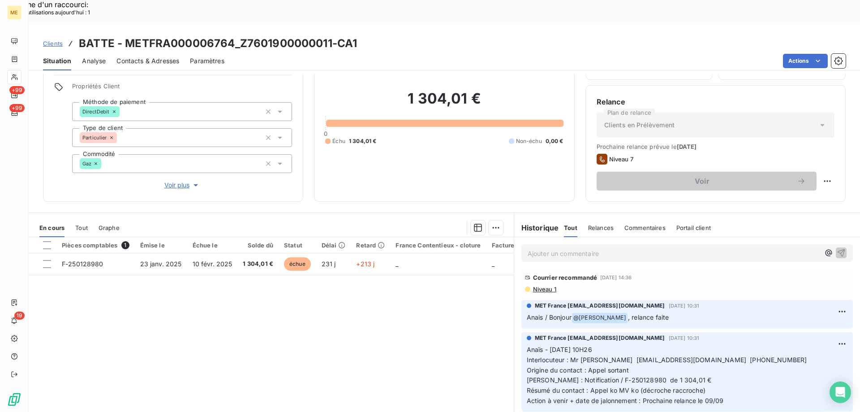
scroll to position [0, 0]
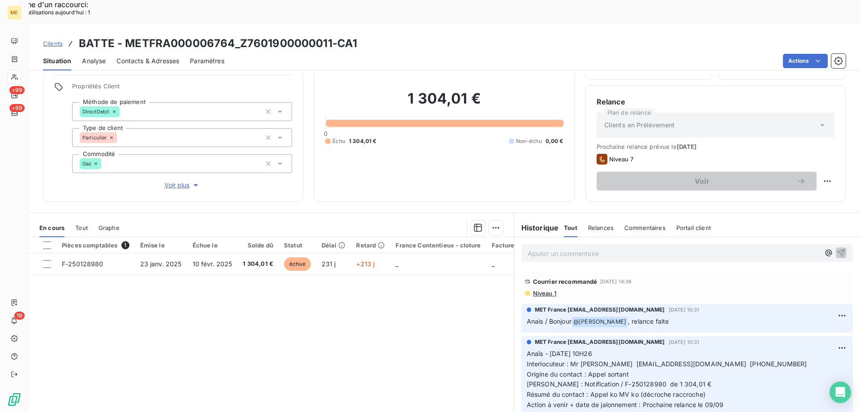
click at [385, 318] on div "Pièces comptables 1 Émise le Échue le Solde dû Statut Délai Retard France Conte…" at bounding box center [271, 323] width 485 height 173
drag, startPoint x: 679, startPoint y: 355, endPoint x: 644, endPoint y: 359, distance: 35.6
click at [644, 359] on p "Anaïs - 04/09/2025 - 10H26 Interlocuteur : Mr BATTE battephilippe@gmail.com 027…" at bounding box center [687, 379] width 321 height 61
click at [689, 360] on p "Anaïs - 04/09/2025 - 10H26 Interlocuteur : Mr BATTE battephilippe@gmail.com 027…" at bounding box center [687, 379] width 321 height 61
click at [373, 317] on div "Pièces comptables 1 Émise le Échue le Solde dû Statut Délai Retard France Conte…" at bounding box center [271, 323] width 485 height 173
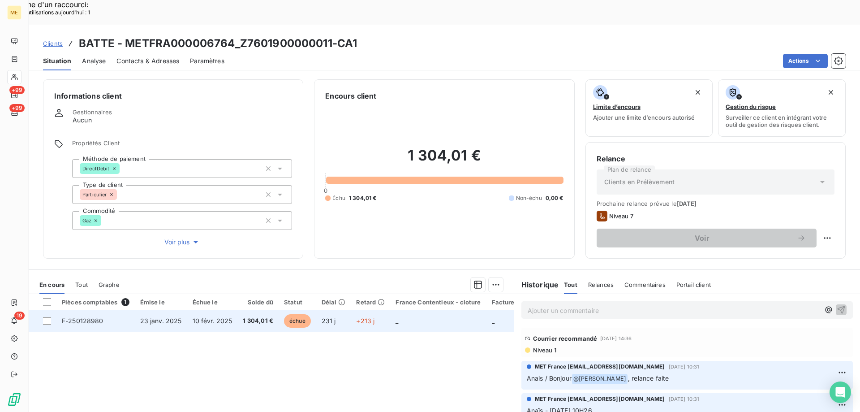
click at [406, 310] on td "_" at bounding box center [438, 321] width 96 height 22
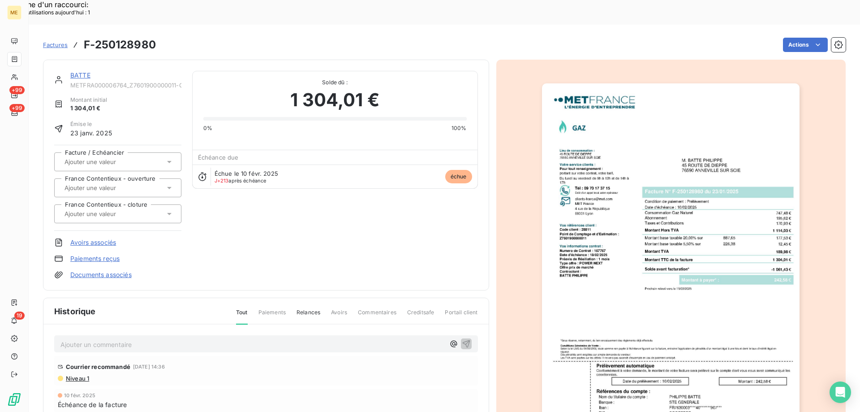
click at [76, 71] on link "BATTE" at bounding box center [80, 75] width 20 height 8
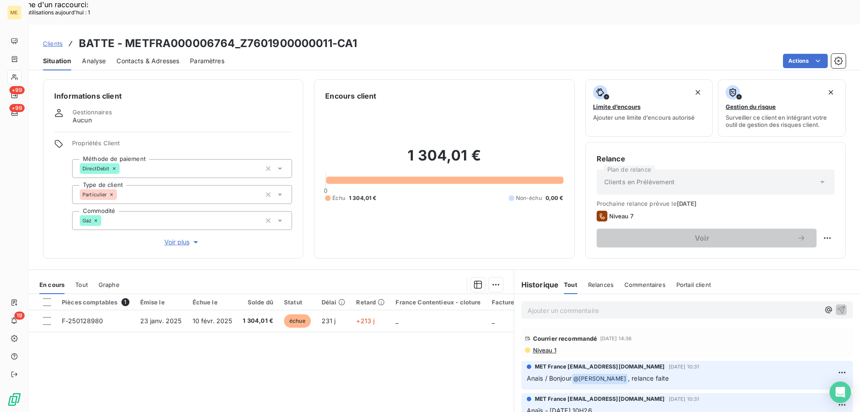
click at [78, 281] on span "Tout" at bounding box center [81, 284] width 13 height 7
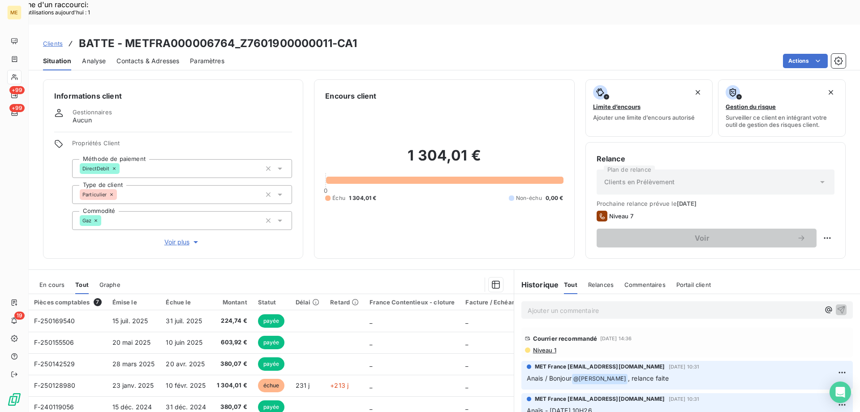
click at [61, 281] on span "En cours" at bounding box center [51, 284] width 25 height 7
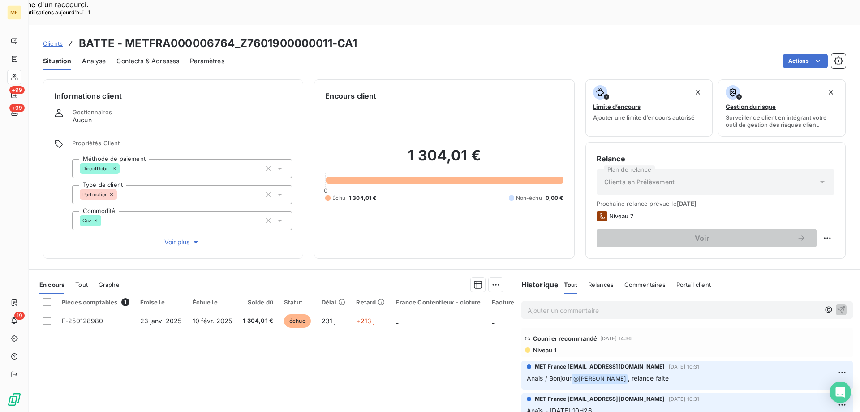
click at [360, 227] on div "Encours client 1 304,01 € 0 Échu 1 304,01 € Non-échu 0,00 €" at bounding box center [444, 168] width 260 height 179
click at [84, 281] on span "Tout" at bounding box center [81, 284] width 13 height 7
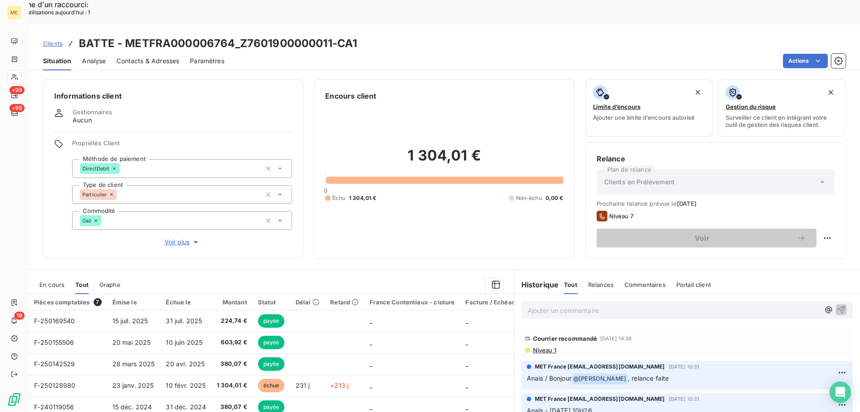
click at [438, 181] on div "1 304,01 € 0 Échu 1 304,01 € Non-échu 0,00 €" at bounding box center [444, 174] width 238 height 146
drag, startPoint x: 481, startPoint y: 137, endPoint x: 406, endPoint y: 136, distance: 74.9
click at [405, 147] on h2 "1 304,01 €" at bounding box center [444, 160] width 238 height 27
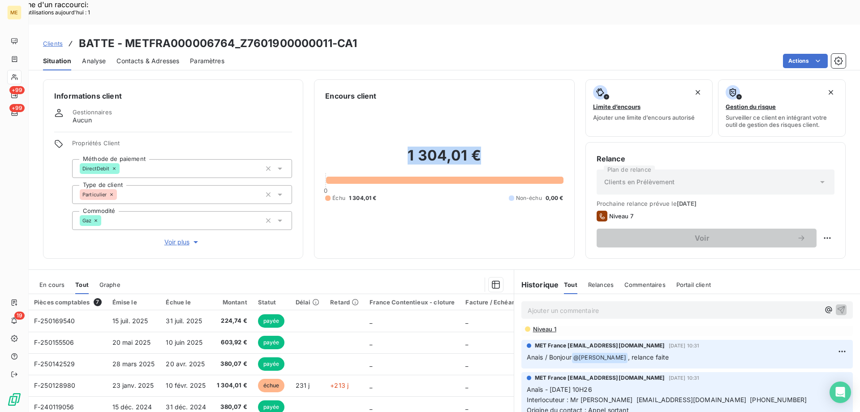
scroll to position [45, 0]
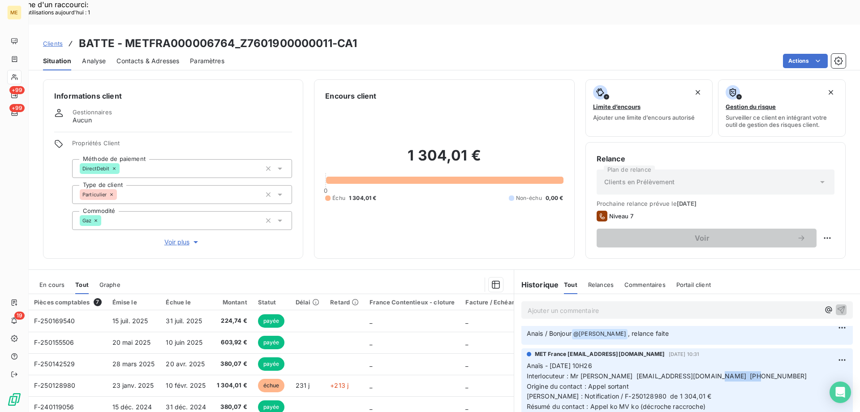
drag, startPoint x: 682, startPoint y: 351, endPoint x: 720, endPoint y: 355, distance: 38.3
click at [720, 361] on p "Anaïs - 04/09/2025 - 10H26 Interlocuteur : Mr BATTE battephilippe@gmail.com 027…" at bounding box center [687, 391] width 321 height 61
click at [692, 362] on span "Anaïs - 04/09/2025 - 10H26 Interlocuteur : Mr BATTE battephilippe@gmail.com 027…" at bounding box center [668, 391] width 282 height 59
click at [696, 362] on span "Anaïs - 04/09/2025 - 10H26 Interlocuteur : Mr BATTE battephilippe@gmail.com 027…" at bounding box center [668, 391] width 282 height 59
click at [703, 362] on span "Anaïs - 04/09/2025 - 10H26 Interlocuteur : Mr BATTE battephilippe@gmail.com 027…" at bounding box center [668, 391] width 282 height 59
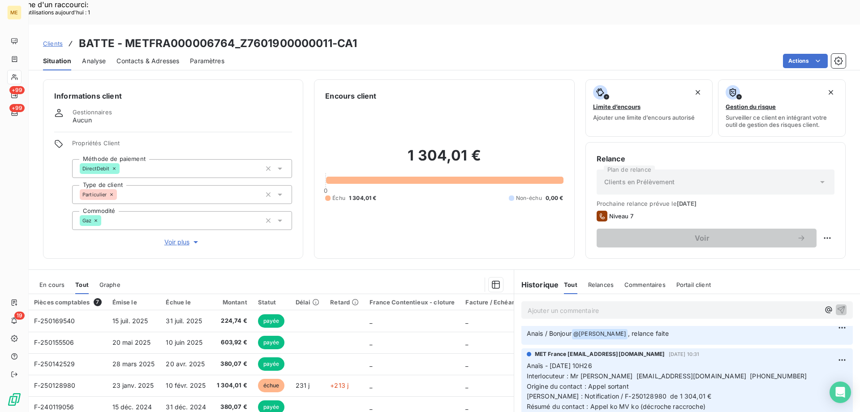
drag, startPoint x: 711, startPoint y: 351, endPoint x: 718, endPoint y: 352, distance: 6.8
click at [715, 362] on span "Anaïs - 04/09/2025 - 10H26 Interlocuteur : Mr BATTE battephilippe@gmail.com 027…" at bounding box center [668, 391] width 282 height 59
click at [722, 362] on span "Anaïs - 04/09/2025 - 10H26 Interlocuteur : Mr BATTE battephilippe@gmail.com 027…" at bounding box center [668, 391] width 282 height 59
click at [143, 56] on span "Contacts & Adresses" at bounding box center [148, 60] width 63 height 9
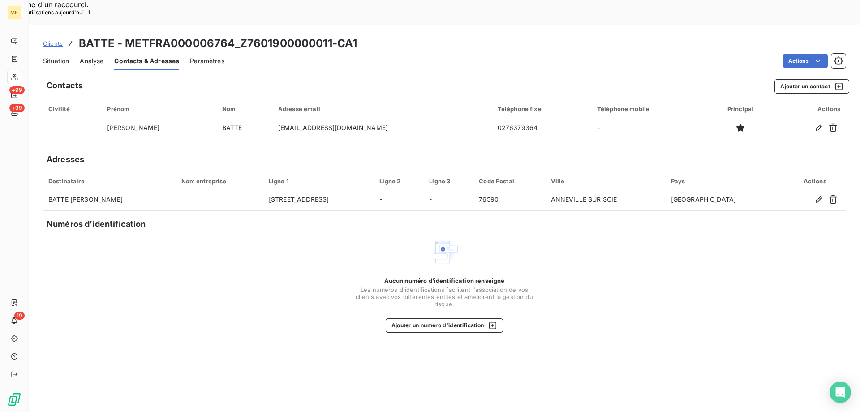
drag, startPoint x: 60, startPoint y: 36, endPoint x: 65, endPoint y: 43, distance: 9.3
click at [61, 56] on span "Situation" at bounding box center [56, 60] width 26 height 9
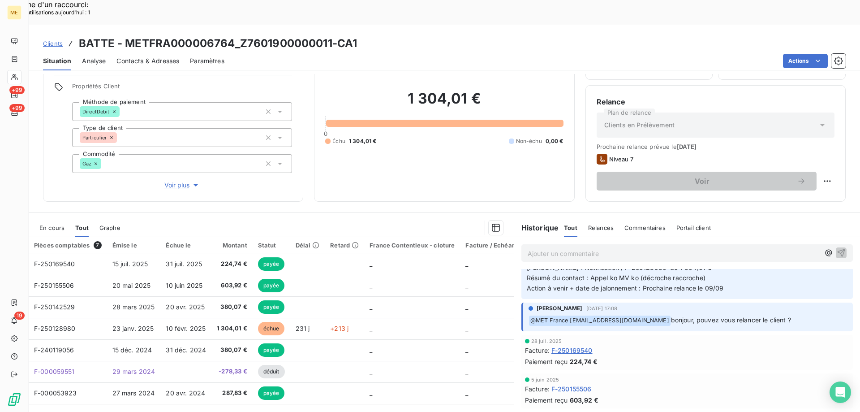
scroll to position [116, 0]
click at [429, 135] on div "1 304,01 € 0 Échu 1 304,01 € Non-échu 0,00 €" at bounding box center [444, 117] width 238 height 146
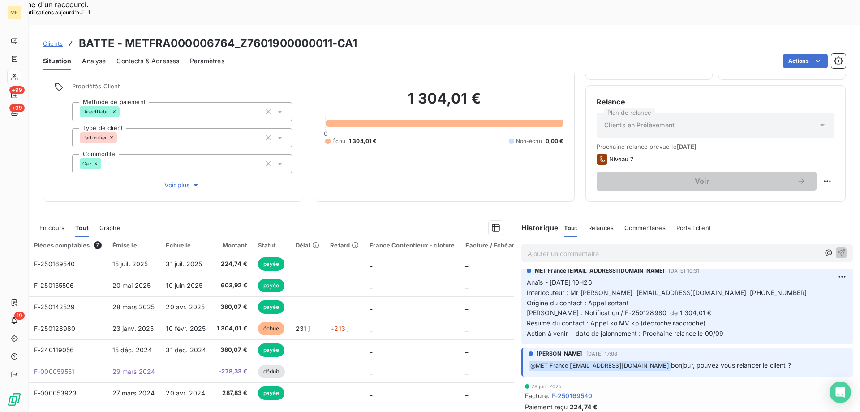
scroll to position [0, 0]
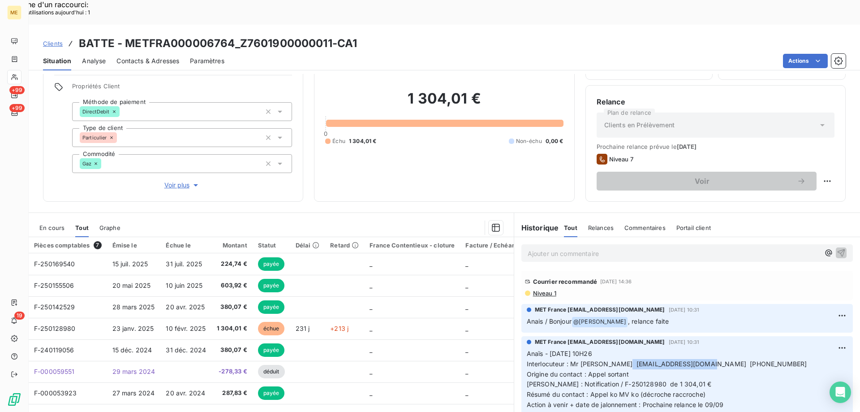
drag, startPoint x: 600, startPoint y: 339, endPoint x: 678, endPoint y: 341, distance: 77.6
click at [678, 350] on span "Anaïs - 04/09/2025 - 10H26 Interlocuteur : Mr BATTE battephilippe@gmail.com 027…" at bounding box center [668, 379] width 282 height 59
click at [671, 360] on span "Anaïs - 04/09/2025 - 10H26 Interlocuteur : Mr BATTE battephilippe@gmail.com 027…" at bounding box center [668, 379] width 282 height 59
drag, startPoint x: 675, startPoint y: 357, endPoint x: 643, endPoint y: 356, distance: 32.3
click at [643, 356] on p "Anaïs - 04/09/2025 - 10H26 Interlocuteur : Mr BATTE battephilippe@gmail.com 027…" at bounding box center [687, 379] width 321 height 61
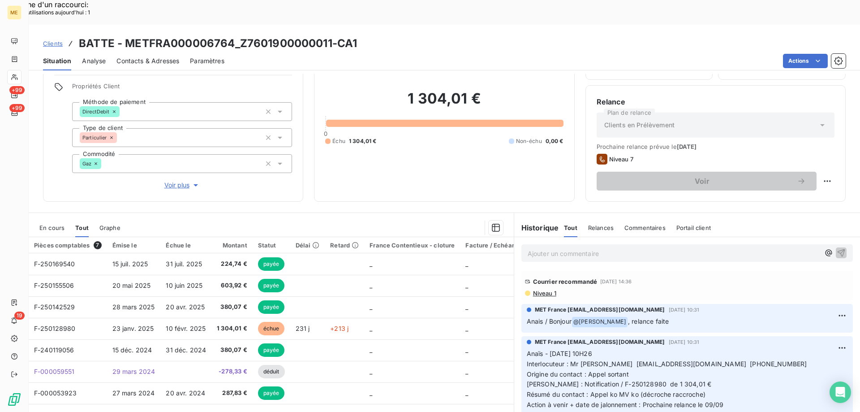
click at [364, 106] on div "1 304,01 € 0 Échu 1 304,01 € Non-échu 0,00 €" at bounding box center [444, 117] width 238 height 146
click at [469, 164] on div "1 304,01 € 0 Échu 1 304,01 € Non-échu 0,00 €" at bounding box center [444, 117] width 238 height 146
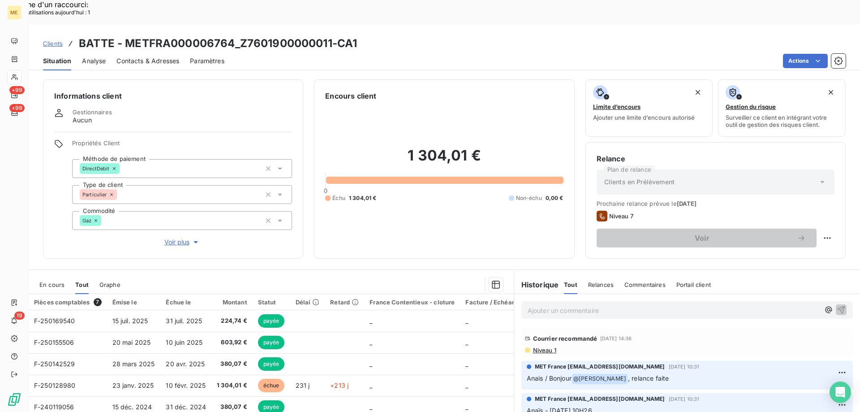
click at [49, 281] on span "En cours" at bounding box center [51, 284] width 25 height 7
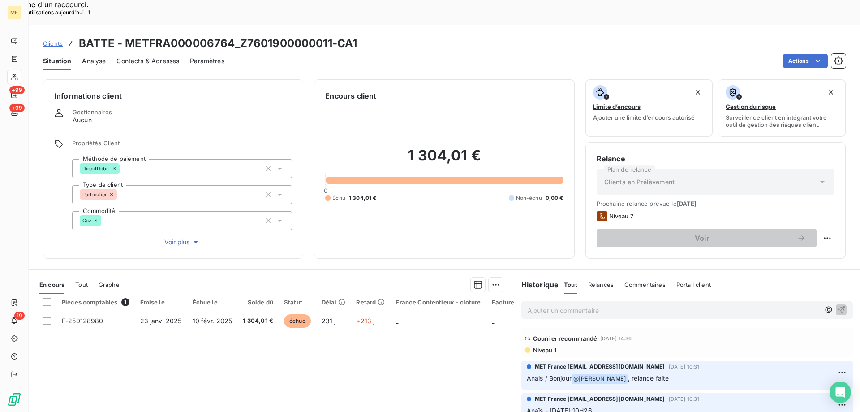
click at [80, 281] on span "Tout" at bounding box center [81, 284] width 13 height 7
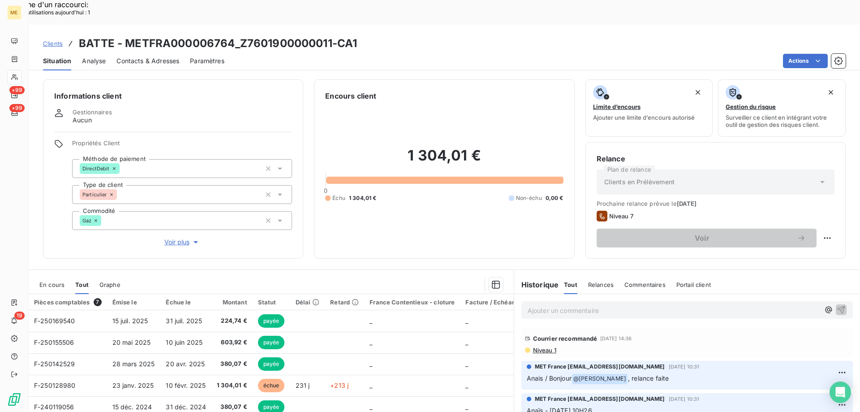
click at [374, 227] on div "Encours client 1 304,01 € 0 Échu 1 304,01 € Non-échu 0,00 €" at bounding box center [444, 168] width 260 height 179
click at [57, 281] on span "En cours" at bounding box center [51, 284] width 25 height 7
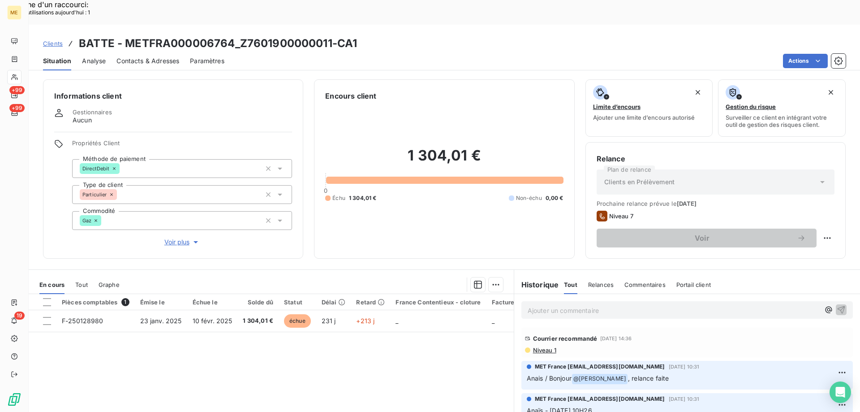
click at [92, 275] on div "En cours Tout Graphe" at bounding box center [271, 284] width 485 height 19
click at [82, 281] on span "Tout" at bounding box center [81, 284] width 13 height 7
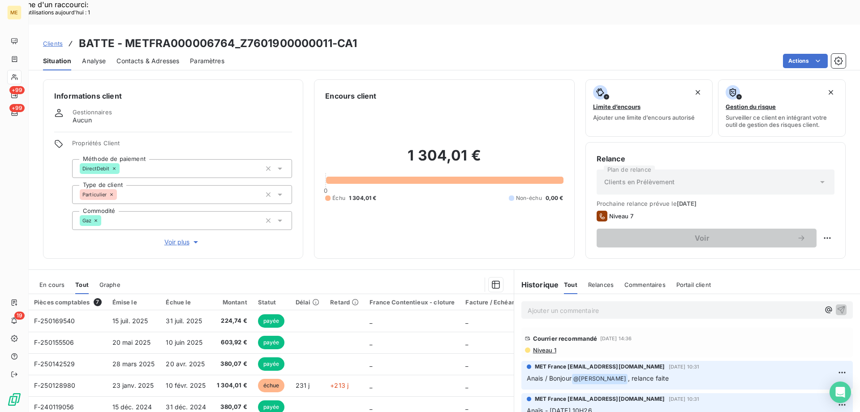
click at [281, 277] on div at bounding box center [317, 284] width 372 height 14
click at [77, 35] on div "Clients BATTE - METFRA000006764_Z7601900000011-CA1" at bounding box center [445, 43] width 832 height 16
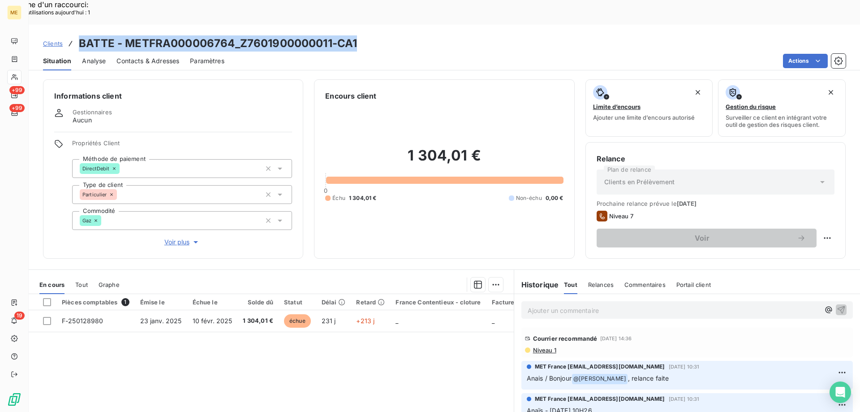
drag, startPoint x: 367, startPoint y: 19, endPoint x: 78, endPoint y: 25, distance: 288.7
click at [78, 35] on div "Clients BATTE - METFRA000006764_Z7601900000011-CA1" at bounding box center [445, 43] width 832 height 16
copy h3 "BATTE - METFRA000006764_Z7601900000011-CA1"
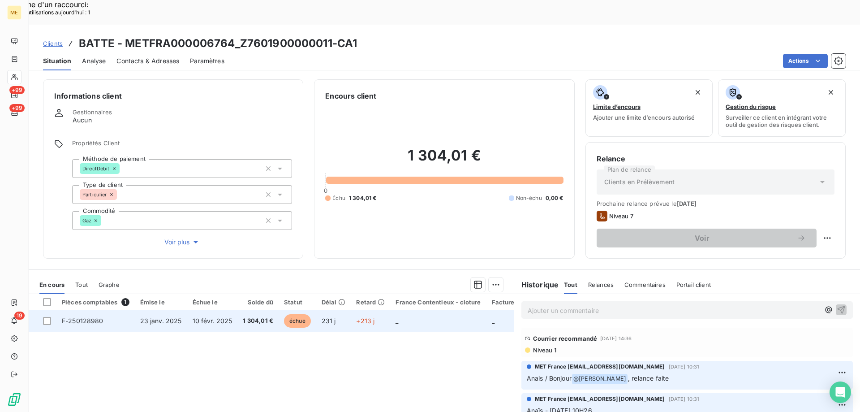
click at [251, 310] on td "1 304,01 €" at bounding box center [258, 321] width 41 height 22
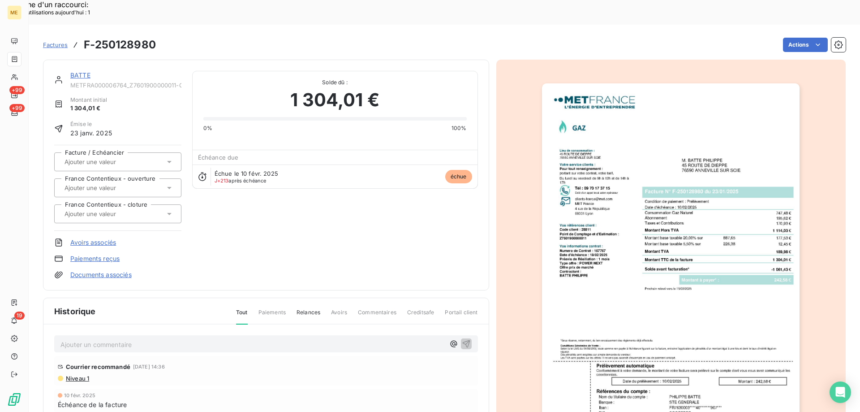
click at [81, 71] on link "BATTE" at bounding box center [80, 75] width 20 height 8
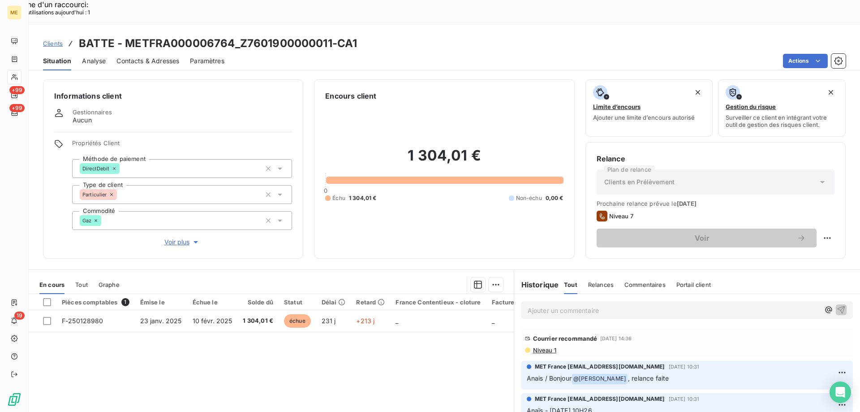
click at [85, 281] on span "Tout" at bounding box center [81, 284] width 13 height 7
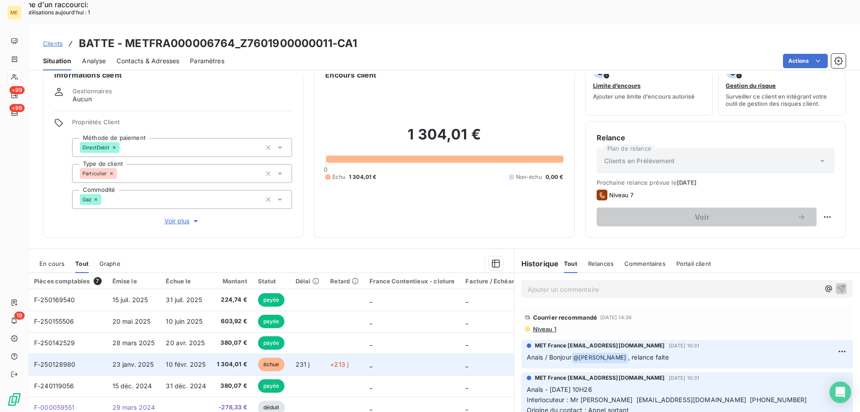
scroll to position [45, 0]
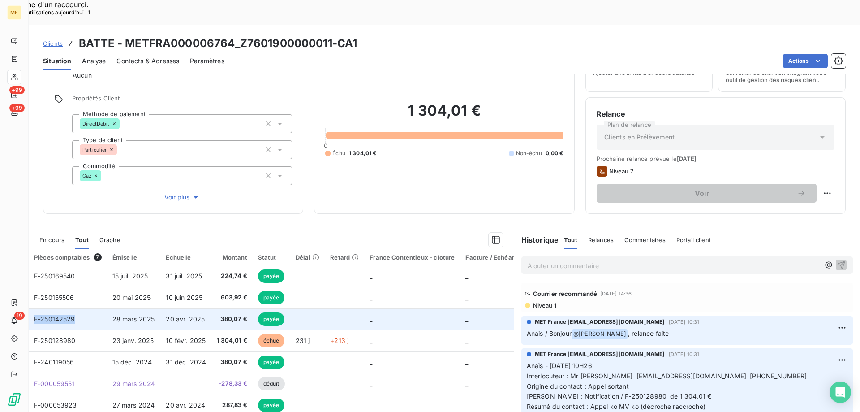
copy span "F-250142529"
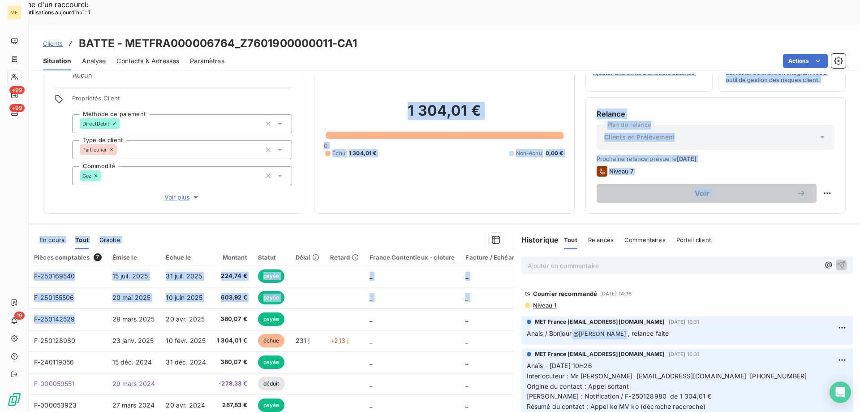
drag, startPoint x: 75, startPoint y: 295, endPoint x: 124, endPoint y: 163, distance: 140.7
click at [105, 173] on div "Informations client Gestionnaires Aucun Propriétés Client Méthode de paiement D…" at bounding box center [445, 255] width 832 height 363
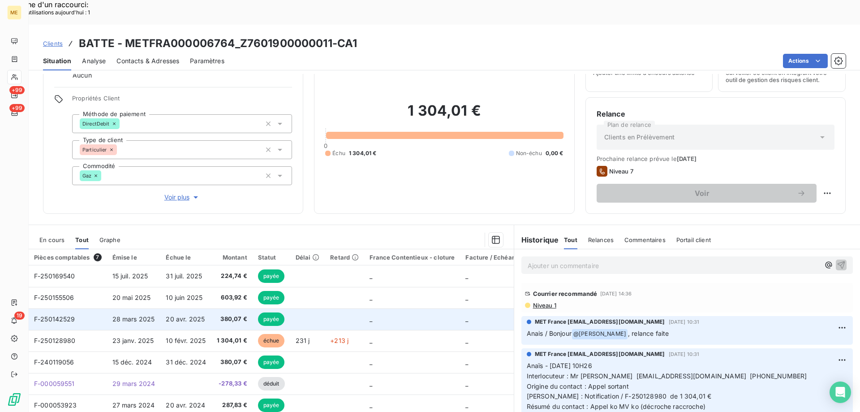
click at [297, 308] on td at bounding box center [307, 319] width 35 height 22
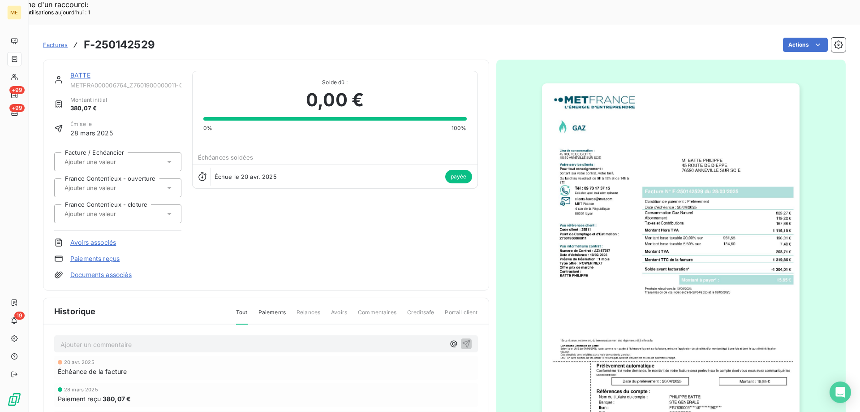
click at [80, 71] on link "BATTE" at bounding box center [80, 75] width 20 height 8
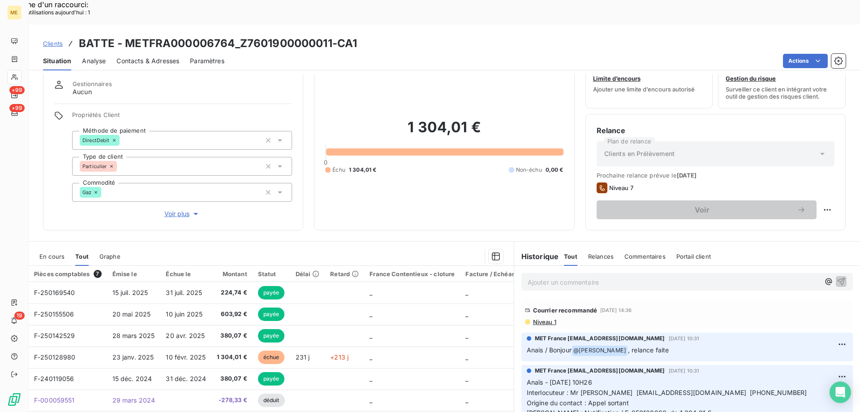
scroll to position [57, 0]
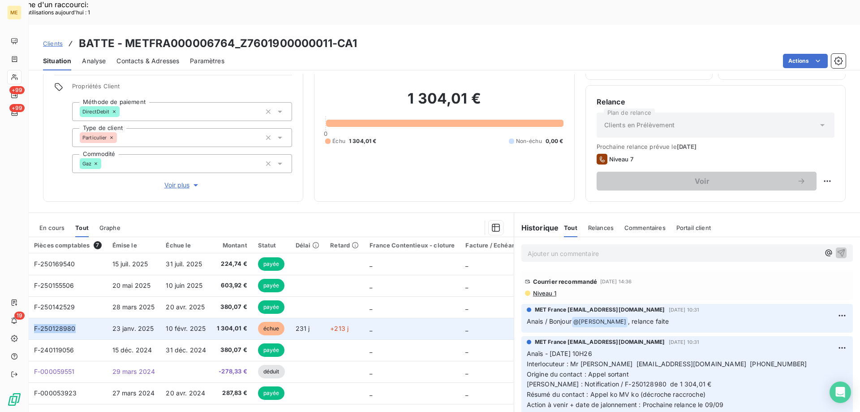
copy span "F-250128980"
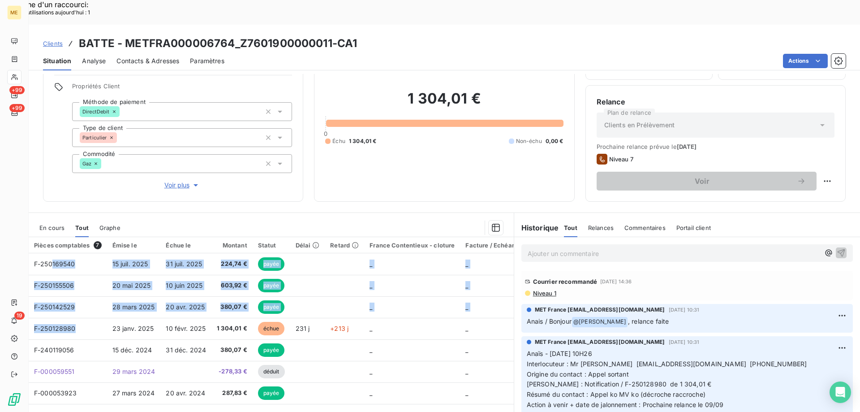
drag, startPoint x: 76, startPoint y: 303, endPoint x: 129, endPoint y: 224, distance: 95.7
click at [55, 253] on tbody "F-250169540 [DATE] [DATE] 224,74 € payée _ _ _ F-250155506 [DATE] [DATE] 603,92…" at bounding box center [333, 328] width 608 height 151
click at [391, 143] on div "1 304,01 € 0 Échu 1 304,01 € Non-échu 0,00 €" at bounding box center [444, 117] width 238 height 146
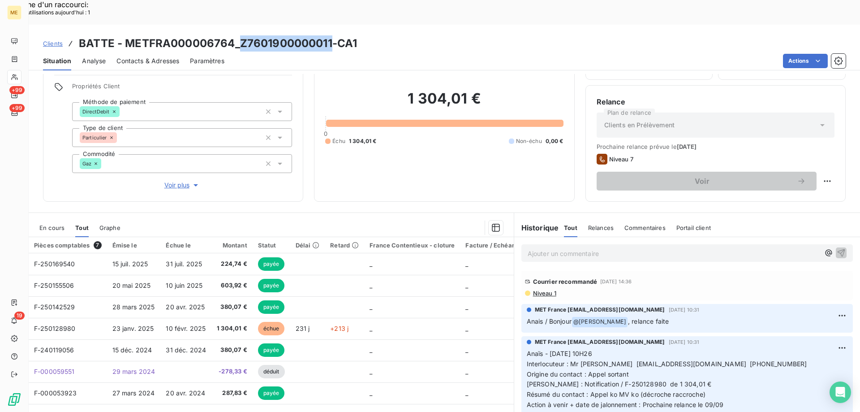
drag, startPoint x: 332, startPoint y: 19, endPoint x: 242, endPoint y: 22, distance: 90.1
click at [242, 35] on h3 "BATTE - METFRA000006764_Z7601900000011-CA1" at bounding box center [218, 43] width 278 height 16
copy h3 "Z7601900000011"
click at [54, 224] on span "En cours" at bounding box center [51, 227] width 25 height 7
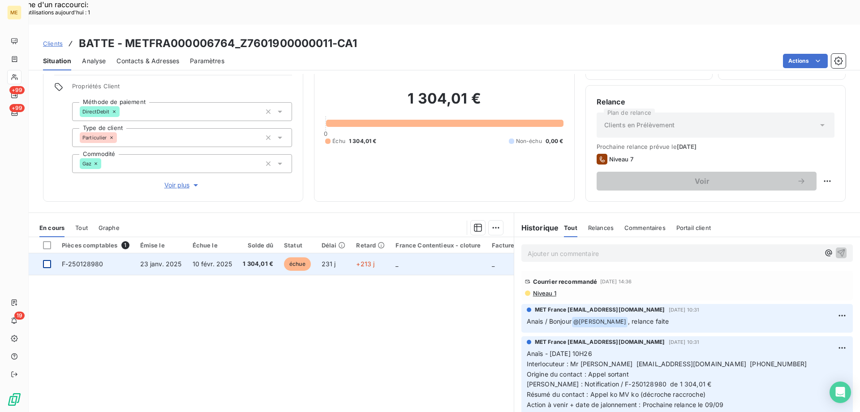
click at [48, 260] on div at bounding box center [47, 264] width 8 height 8
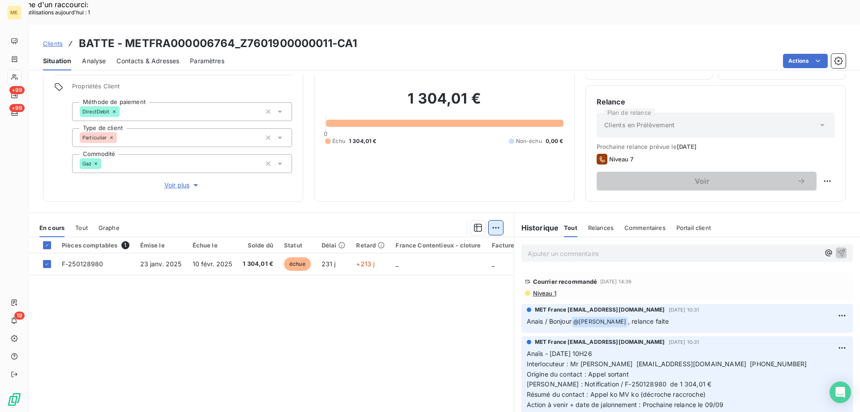
click at [768, 179] on div "Replanifier cette action" at bounding box center [784, 176] width 80 height 14
select select "8"
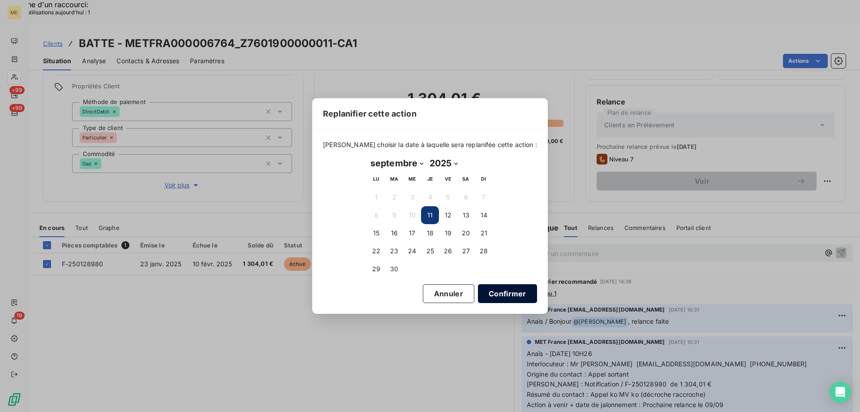
click at [483, 292] on button "Confirmer" at bounding box center [507, 293] width 59 height 19
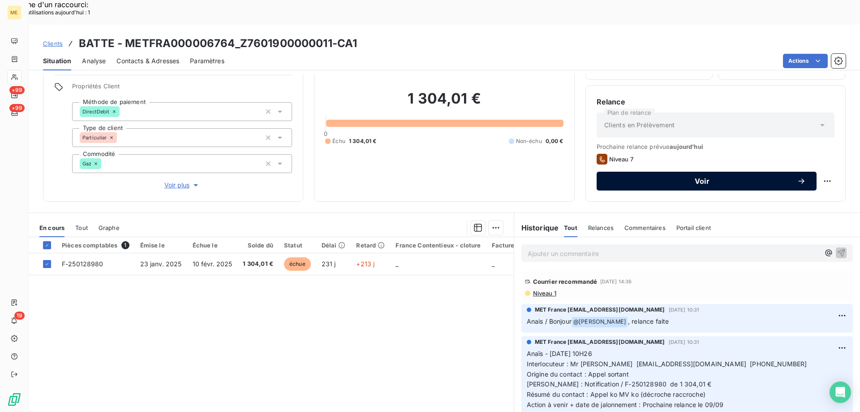
click at [696, 177] on span "Voir" at bounding box center [703, 180] width 190 height 7
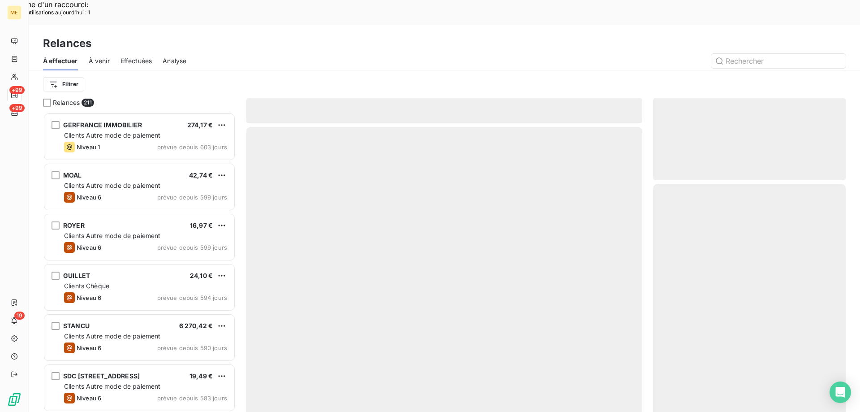
scroll to position [317, 186]
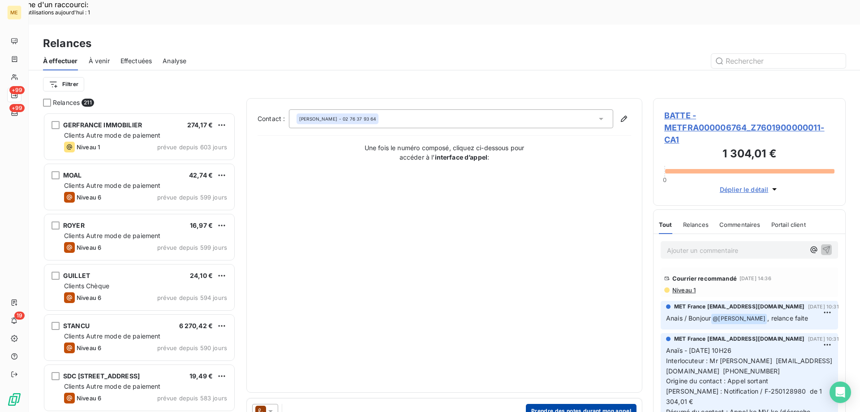
click at [568, 404] on button "Prendre des notes durant mon appel" at bounding box center [581, 411] width 111 height 14
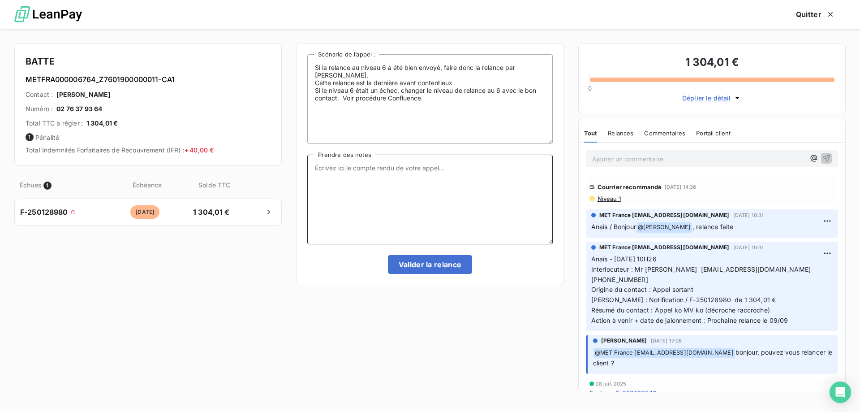
click at [462, 199] on textarea "Prendre des notes" at bounding box center [429, 200] width 245 height 90
paste textarea "Anaïs - [DATE] 12H36 Interlocuteur : Mr [PERSON_NAME] [EMAIL_ADDRESS][DOMAIN_NA…"
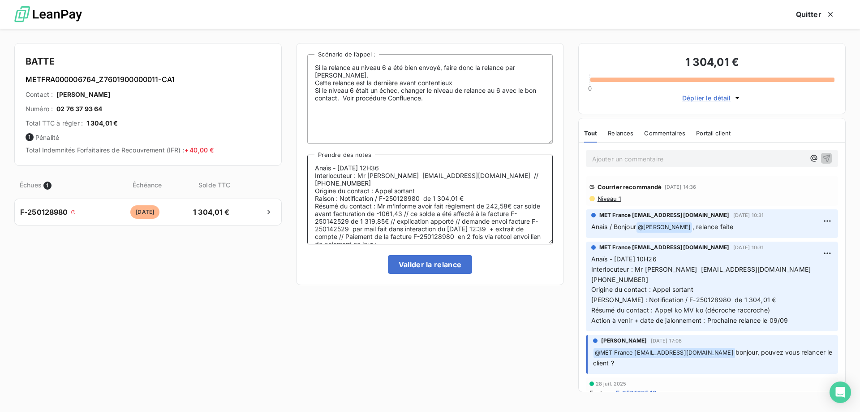
scroll to position [27, 0]
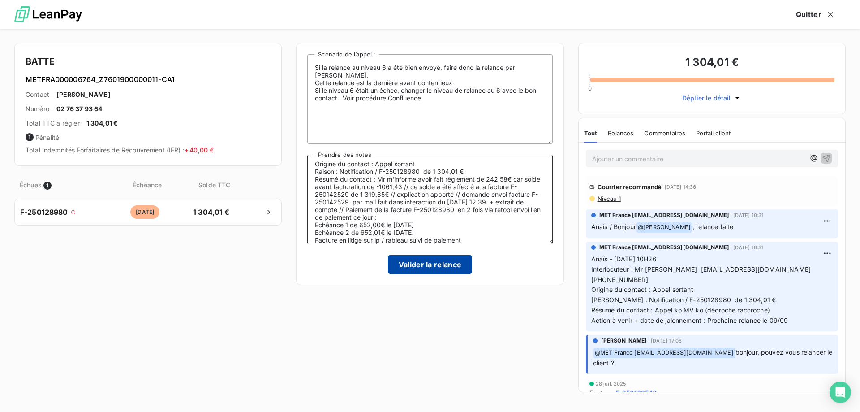
type textarea "Anaïs - [DATE] 12H36 Interlocuteur : Mr [PERSON_NAME] [EMAIL_ADDRESS][DOMAIN_NA…"
click at [441, 259] on button "Valider la relance" at bounding box center [430, 264] width 85 height 19
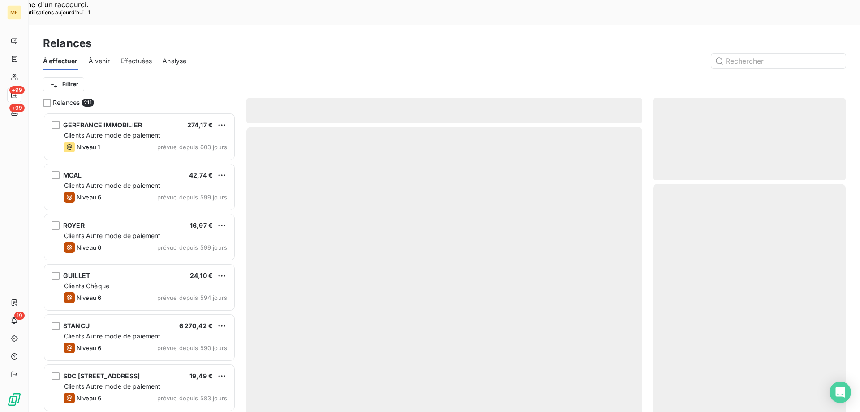
click at [438, 263] on div at bounding box center [444, 282] width 396 height 310
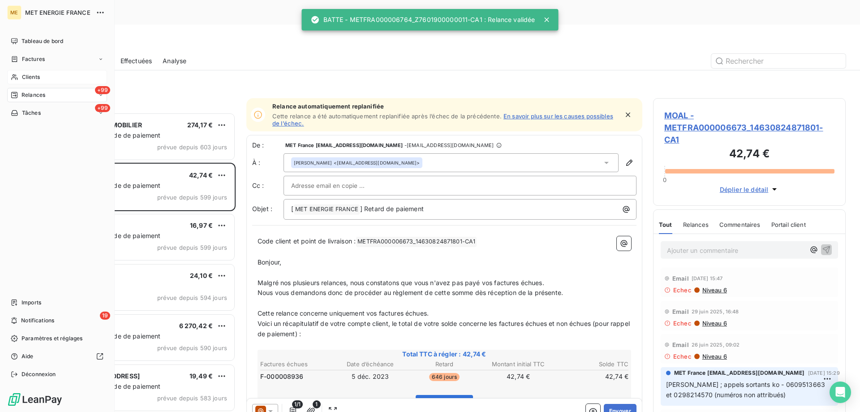
click at [21, 80] on div "Clients" at bounding box center [57, 77] width 100 height 14
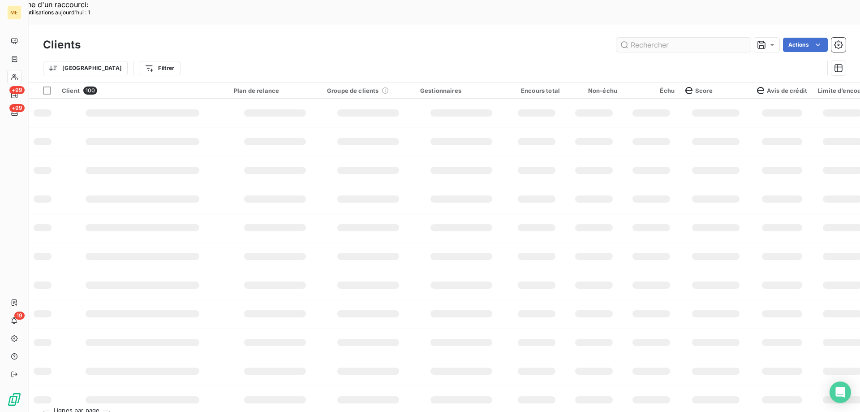
click at [660, 38] on input "text" at bounding box center [684, 45] width 134 height 14
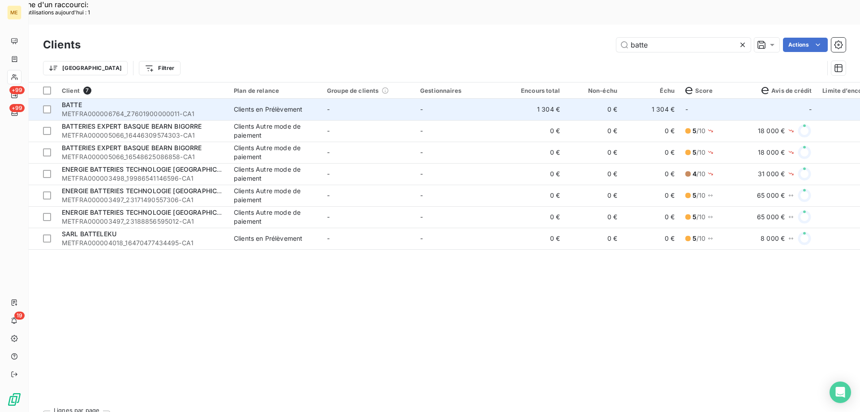
type input "batte"
click at [401, 99] on td "-" at bounding box center [368, 110] width 93 height 22
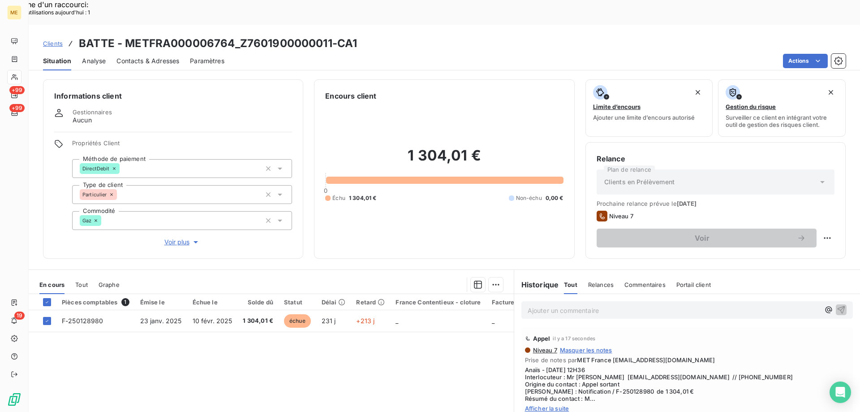
scroll to position [45, 0]
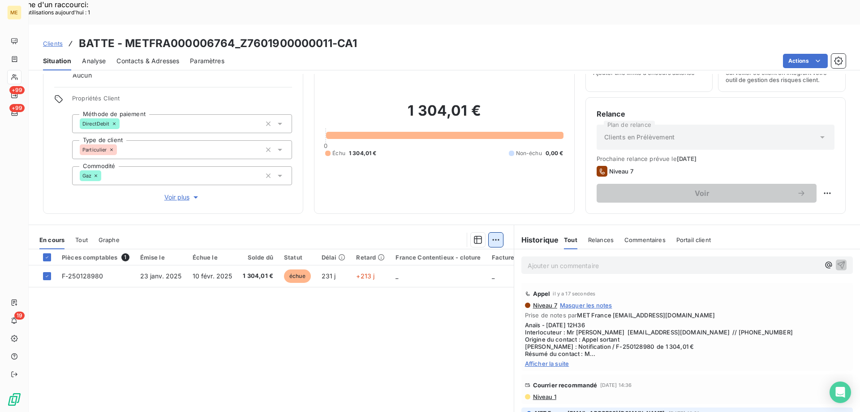
click at [460, 235] on div "Mettre en litige (1 facture)" at bounding box center [416, 235] width 158 height 14
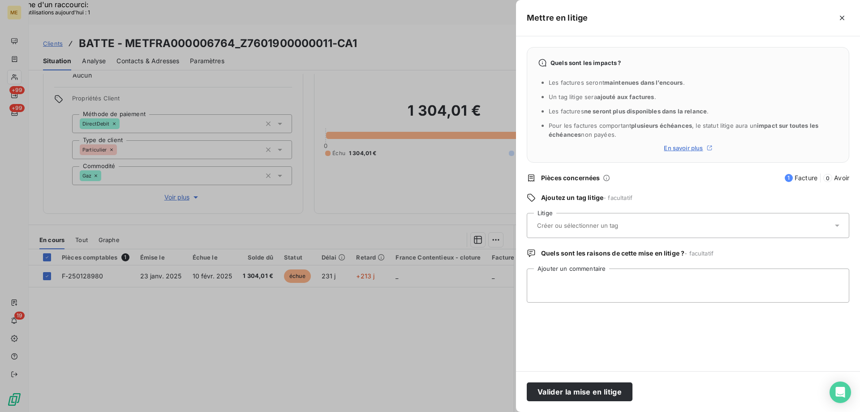
click at [594, 218] on div at bounding box center [684, 225] width 298 height 19
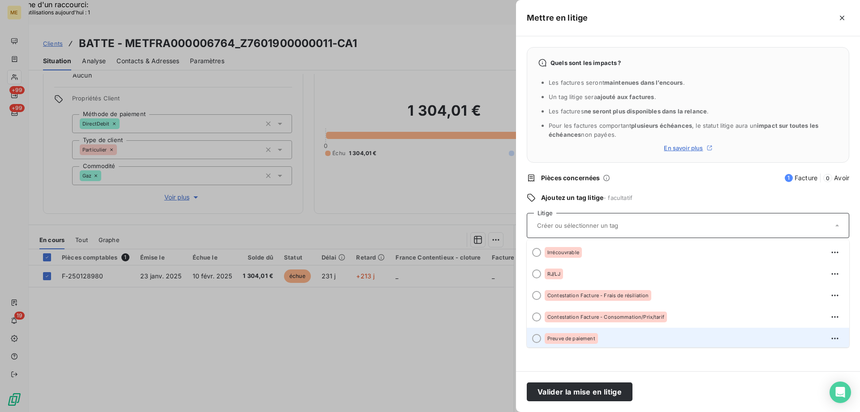
scroll to position [90, 0]
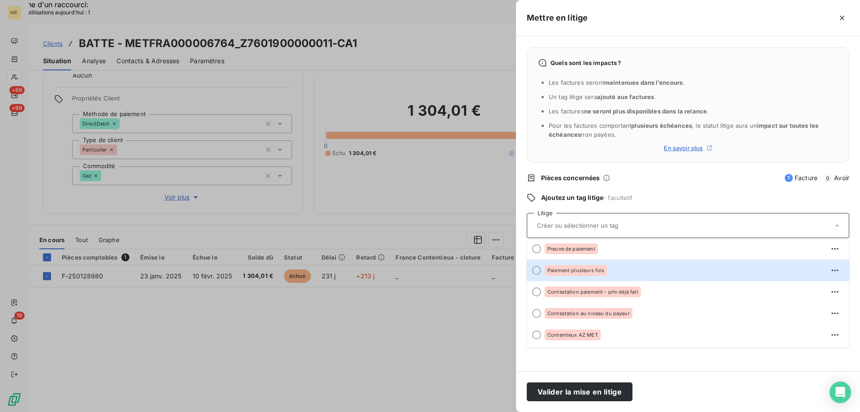
click at [605, 270] on div "Paiement plusieurs fois" at bounding box center [576, 270] width 62 height 11
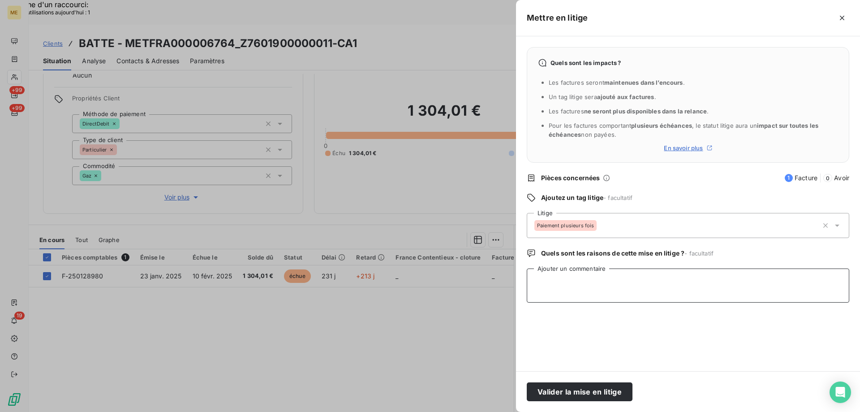
click at [605, 284] on textarea "Ajouter un commentaire" at bounding box center [688, 285] width 323 height 34
paste textarea "Anaïs - [DATE] 12H36 Interlocuteur : Mr [PERSON_NAME] [EMAIL_ADDRESS][DOMAIN_NA…"
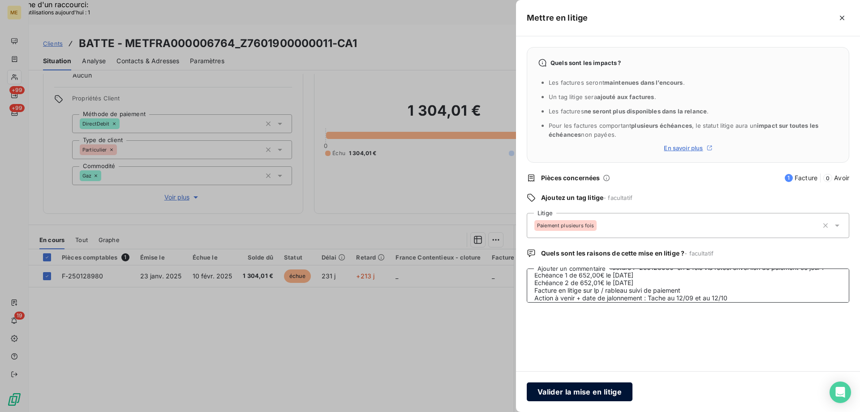
type textarea "Anaïs - [DATE] 12H36 Interlocuteur : Mr [PERSON_NAME] [EMAIL_ADDRESS][DOMAIN_NA…"
click at [564, 392] on button "Valider la mise en litige" at bounding box center [580, 391] width 106 height 19
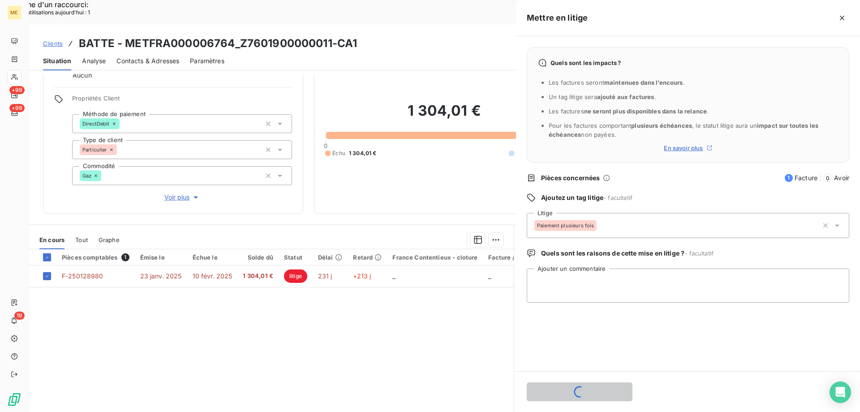
scroll to position [0, 0]
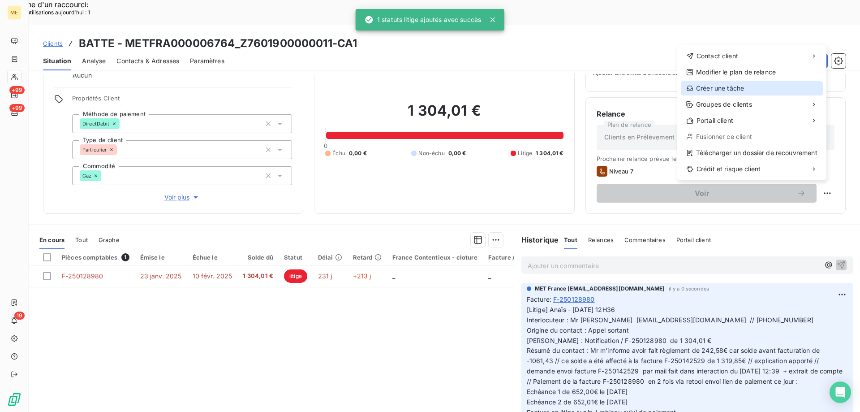
click at [750, 89] on div "Créer une tâche" at bounding box center [752, 88] width 142 height 14
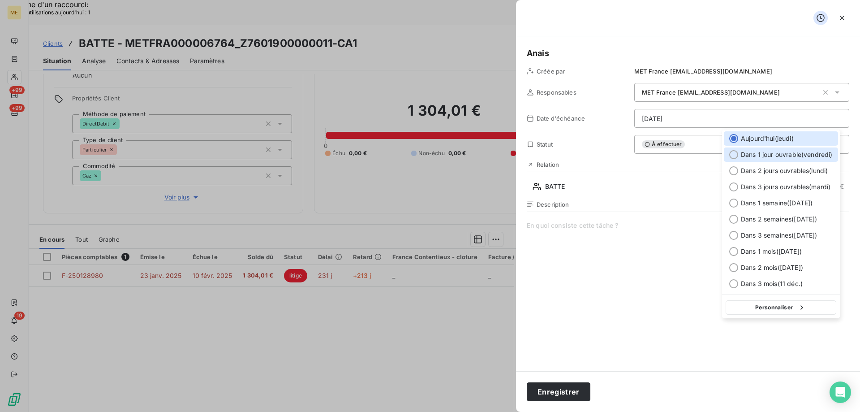
click at [769, 156] on span "Dans 1 jour ouvrable ( vendredi )" at bounding box center [787, 154] width 92 height 9
type input "[DATE]"
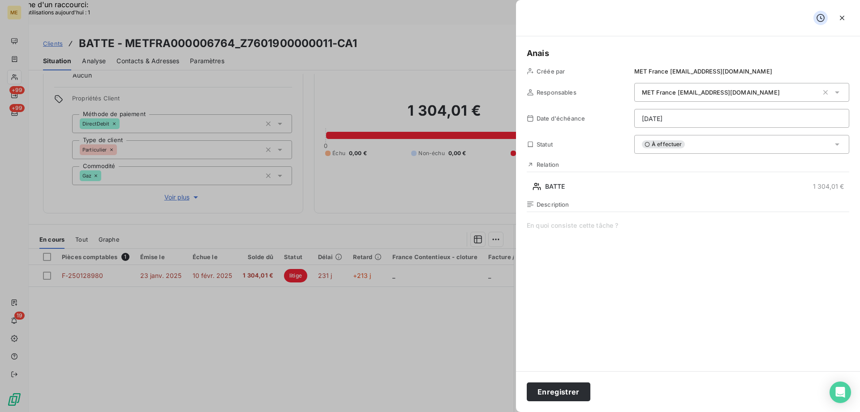
click at [597, 229] on span at bounding box center [688, 307] width 323 height 172
click at [702, 220] on div "Description Vérif paiement 1/2 :" at bounding box center [688, 297] width 323 height 192
click at [649, 230] on span "Vérif paiement 1/2 :" at bounding box center [688, 307] width 323 height 172
click at [566, 391] on button "Enregistrer" at bounding box center [559, 391] width 64 height 19
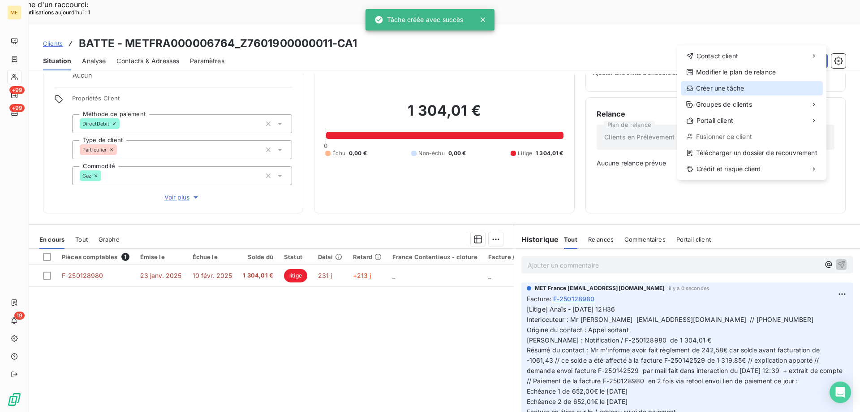
click at [744, 91] on div "Créer une tâche" at bounding box center [752, 88] width 142 height 14
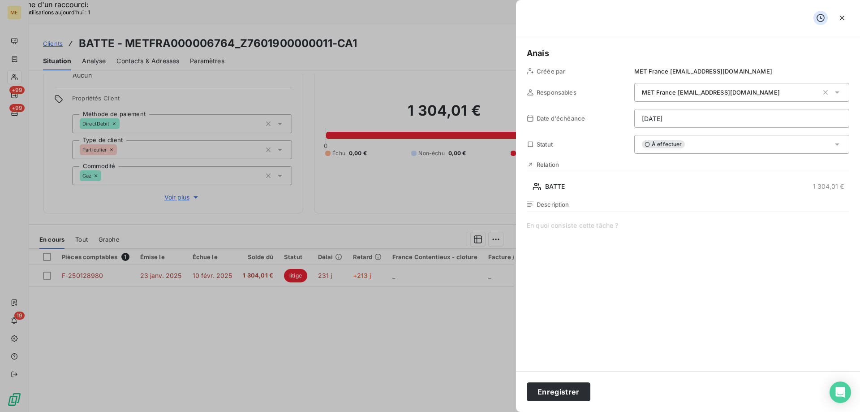
click at [575, 240] on span at bounding box center [688, 307] width 323 height 172
click at [667, 229] on span "Vérif paiement 2/2 :" at bounding box center [688, 307] width 323 height 172
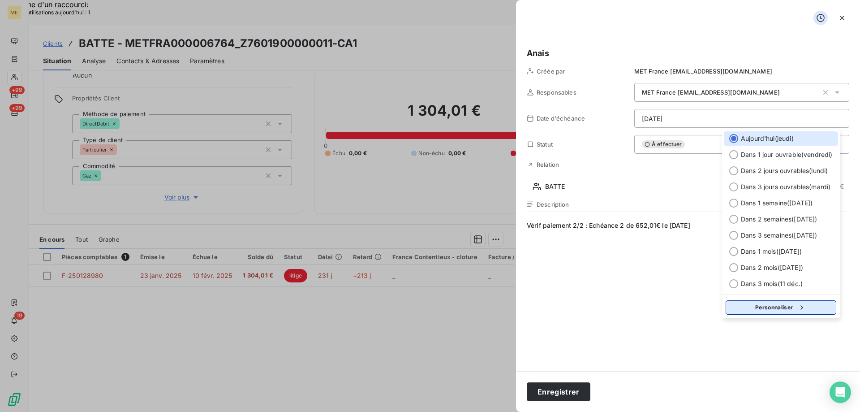
click at [795, 307] on div "button" at bounding box center [799, 307] width 13 height 9
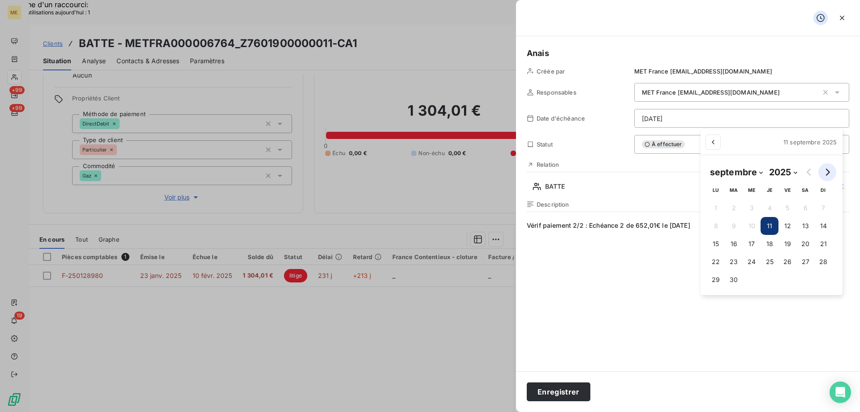
click at [830, 170] on icon "Go to next month" at bounding box center [827, 172] width 7 height 7
select select "9"
click at [722, 246] on button "13" at bounding box center [720, 244] width 18 height 18
type input "[DATE]"
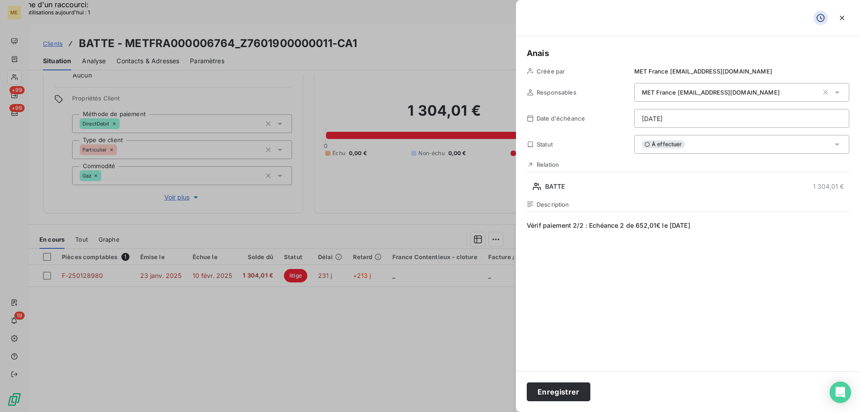
click at [564, 392] on button "Enregistrer" at bounding box center [559, 391] width 64 height 19
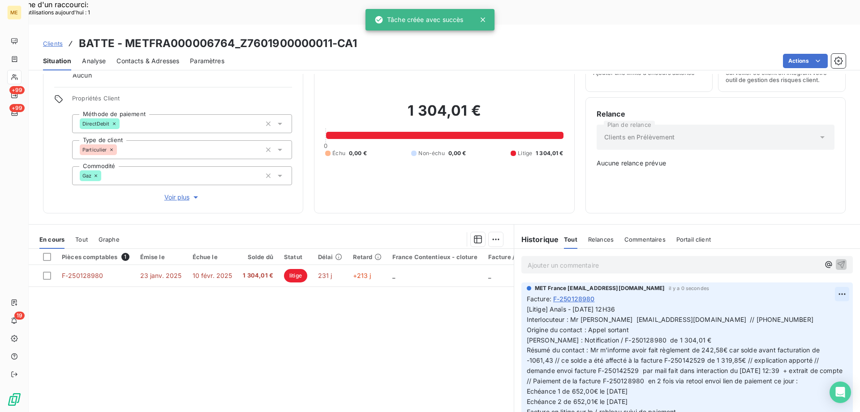
click at [801, 281] on div "Editer" at bounding box center [807, 283] width 50 height 14
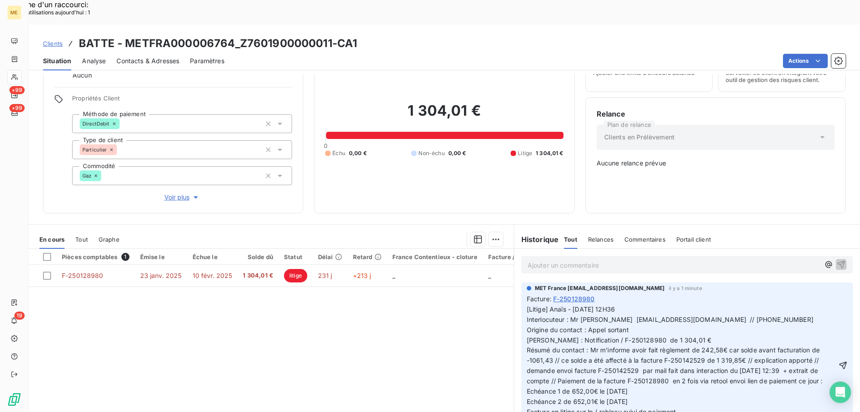
click at [709, 402] on span "[Litige] Anaïs - [DATE] 12H36 Interlocuteur : Mr [PERSON_NAME] [EMAIL_ADDRESS][…" at bounding box center [675, 365] width 296 height 121
click at [835, 341] on div "MET France [EMAIL_ADDRESS][DOMAIN_NAME] il y a 1 minute Facture : F-250128980 […" at bounding box center [688, 357] width 332 height 151
click at [839, 361] on icon "button" at bounding box center [843, 365] width 9 height 9
click at [283, 316] on div "Pièces comptables 1 Émise le Échue le Solde dû Statut Délai Retard France Conte…" at bounding box center [271, 335] width 485 height 173
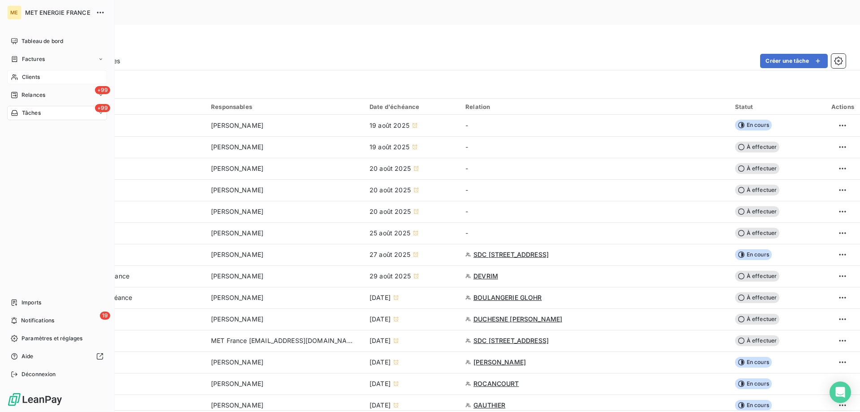
click at [21, 75] on div "Clients" at bounding box center [57, 77] width 100 height 14
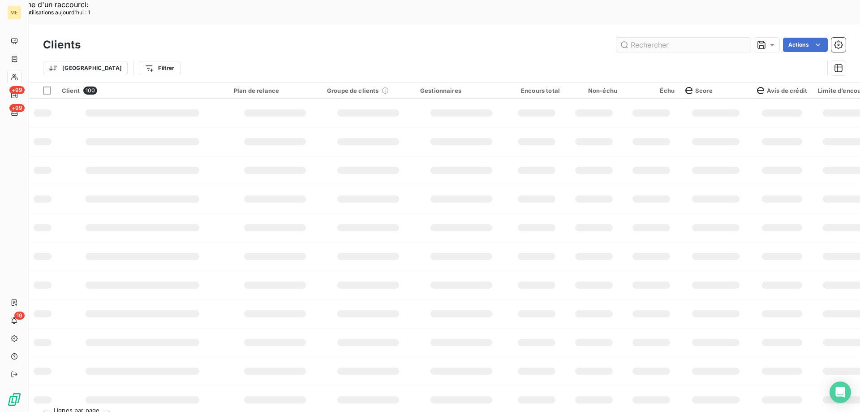
click at [639, 38] on input "text" at bounding box center [684, 45] width 134 height 14
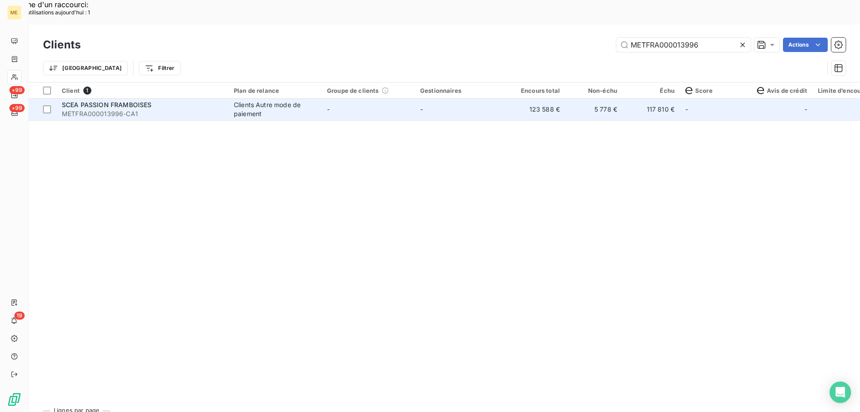
type input "METFRA000013996"
click at [453, 99] on td "-" at bounding box center [461, 110] width 93 height 22
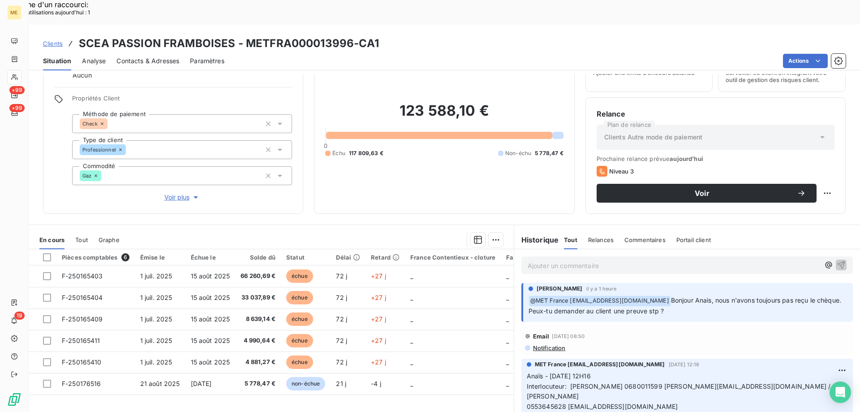
scroll to position [134, 0]
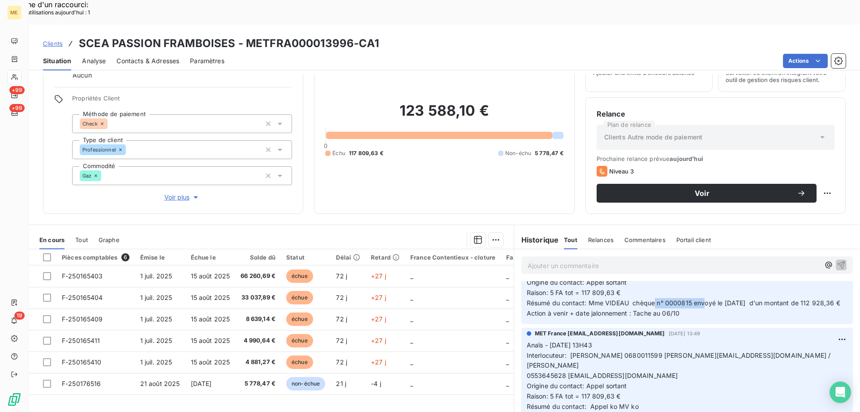
drag, startPoint x: 652, startPoint y: 270, endPoint x: 700, endPoint y: 266, distance: 49.0
click at [700, 299] on span "Résumé du contact: Mme VIDEAU chèque n° 0000815 envoyé le [DATE] d'un montant d…" at bounding box center [684, 303] width 314 height 8
click at [722, 284] on p "Anaïs - [DATE] 12H16 Interlocuteur: [PERSON_NAME] 0680011599 [PERSON_NAME][EMAI…" at bounding box center [687, 278] width 321 height 82
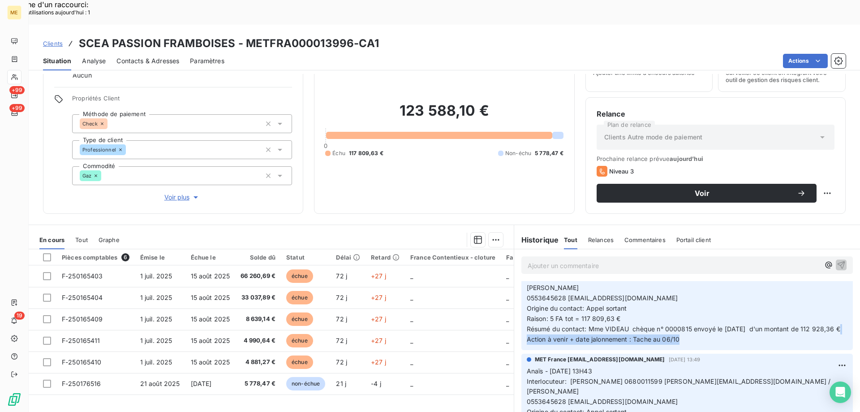
scroll to position [90, 0]
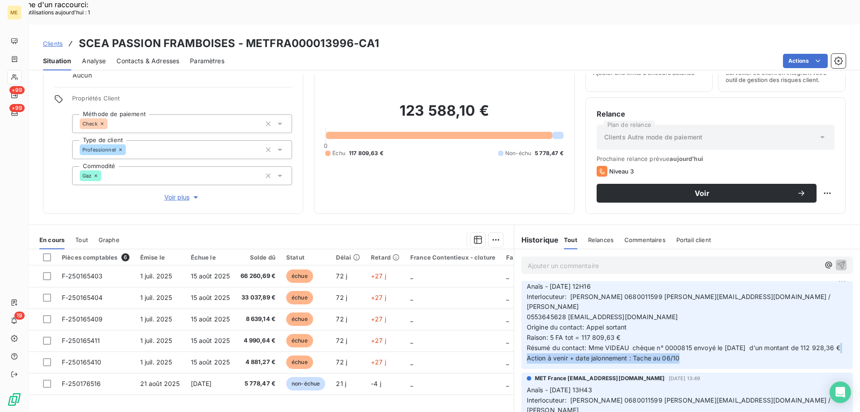
click at [753, 319] on p "Anaïs - [DATE] 12H16 Interlocuteur: [PERSON_NAME] 0680011599 [PERSON_NAME][EMAI…" at bounding box center [687, 322] width 321 height 82
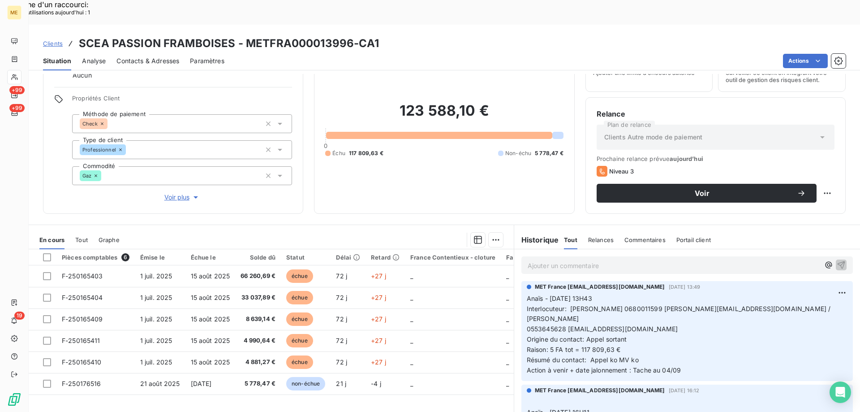
scroll to position [45, 0]
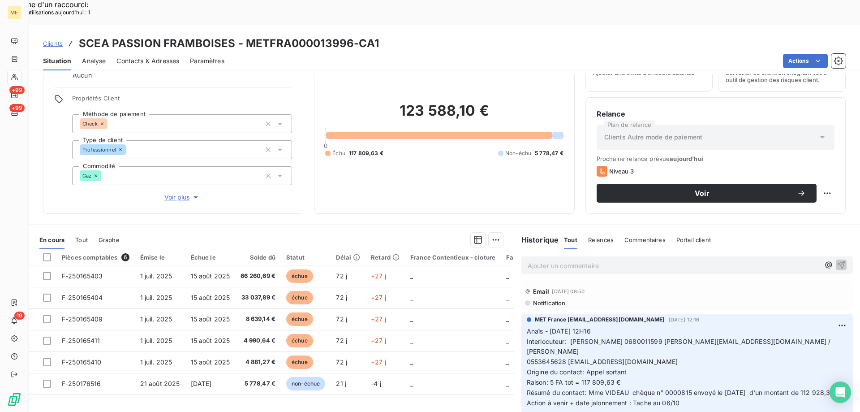
click at [181, 193] on span "Voir plus" at bounding box center [182, 197] width 36 height 9
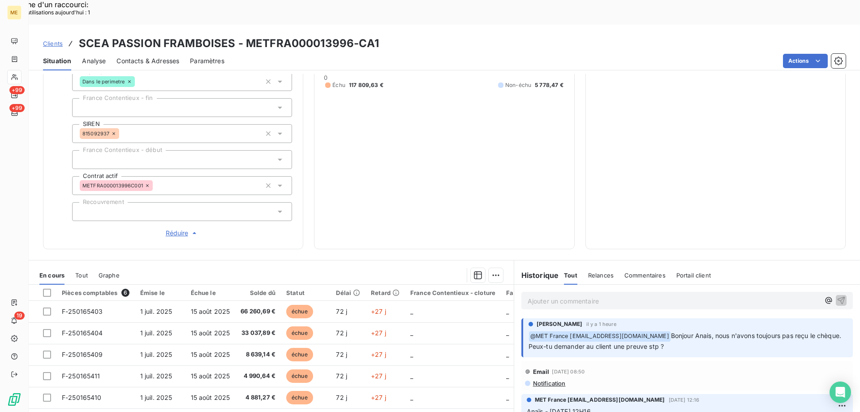
scroll to position [258, 0]
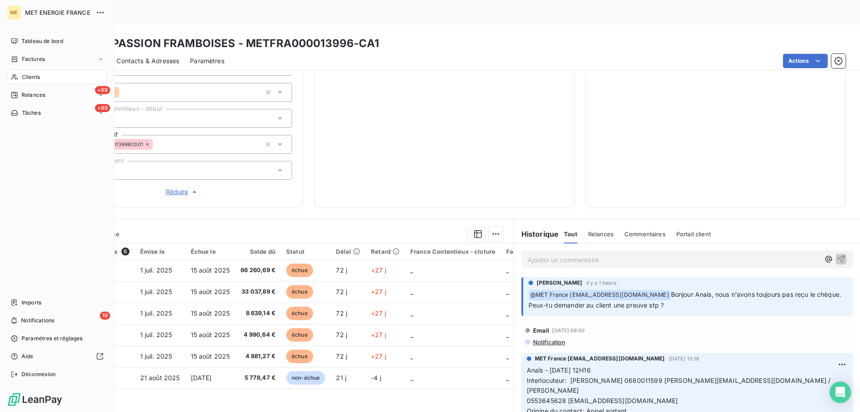
click at [16, 79] on icon at bounding box center [14, 77] width 6 height 6
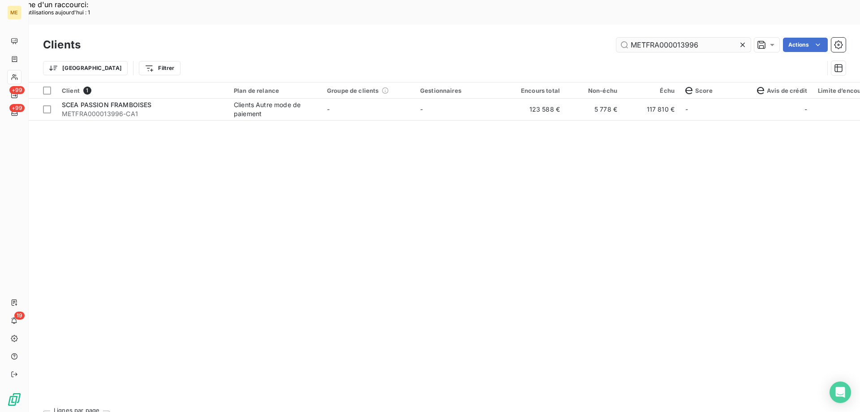
click at [633, 38] on input "METFRA000013996" at bounding box center [684, 45] width 134 height 14
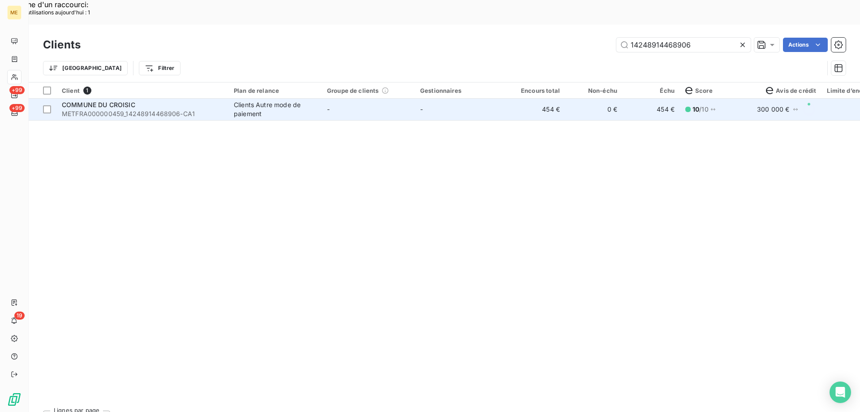
type input "14248914468906"
click at [455, 99] on td "-" at bounding box center [461, 110] width 93 height 22
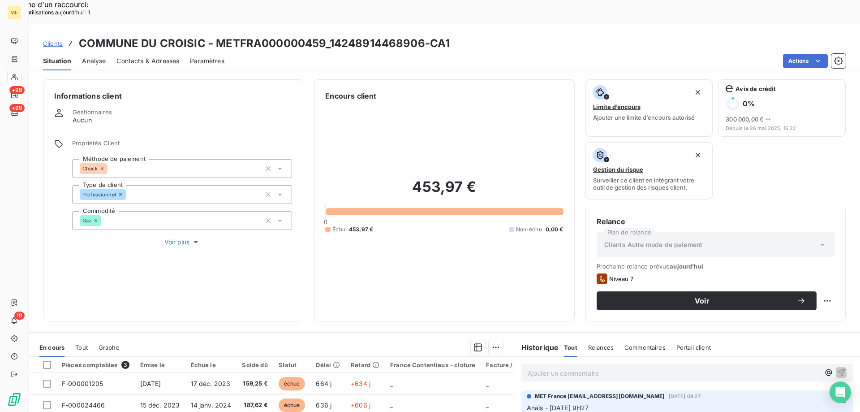
scroll to position [120, 0]
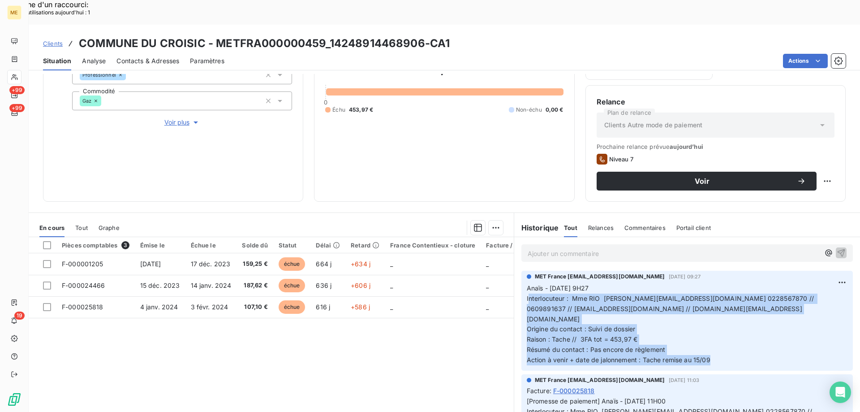
drag, startPoint x: 702, startPoint y: 325, endPoint x: 524, endPoint y: 270, distance: 186.7
click at [527, 283] on p "Anaïs - [DATE] 9H27 Interlocuteur : Mme RIO [PERSON_NAME][EMAIL_ADDRESS][DOMAIN…" at bounding box center [687, 324] width 321 height 82
drag, startPoint x: 524, startPoint y: 270, endPoint x: 533, endPoint y: 272, distance: 9.1
click at [527, 294] on span "Interlocuteur : Mme RIO [PERSON_NAME][EMAIL_ADDRESS][DOMAIN_NAME] 0228567870 //…" at bounding box center [671, 308] width 289 height 28
click at [685, 307] on p "Anaïs - [DATE] 9H27 Interlocuteur : Mme RIO [PERSON_NAME][EMAIL_ADDRESS][DOMAIN…" at bounding box center [687, 324] width 321 height 82
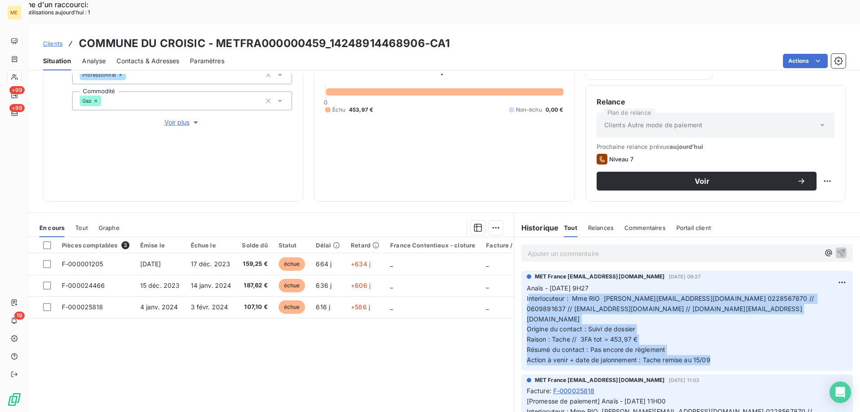
click at [683, 313] on p "Anaïs - [DATE] 9H27 Interlocuteur : Mme RIO [PERSON_NAME][EMAIL_ADDRESS][DOMAIN…" at bounding box center [687, 324] width 321 height 82
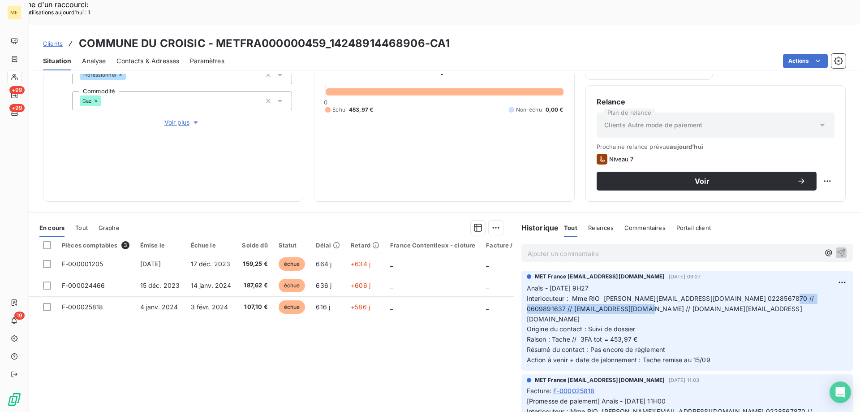
drag, startPoint x: 762, startPoint y: 276, endPoint x: 793, endPoint y: 286, distance: 32.7
click at [793, 286] on p "Anaïs - [DATE] 9H27 Interlocuteur : Mme RIO [PERSON_NAME][EMAIL_ADDRESS][DOMAIN…" at bounding box center [687, 324] width 321 height 82
click at [770, 291] on p "Anaïs - [DATE] 9H27 Interlocuteur : Mme RIO [PERSON_NAME][EMAIL_ADDRESS][DOMAIN…" at bounding box center [687, 324] width 321 height 82
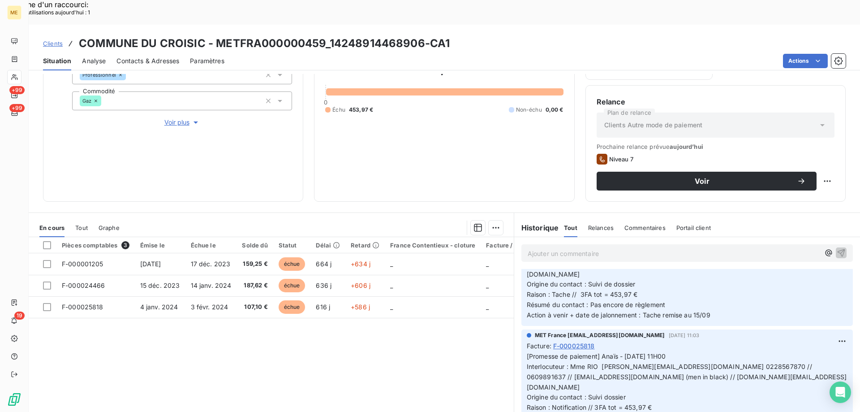
scroll to position [0, 0]
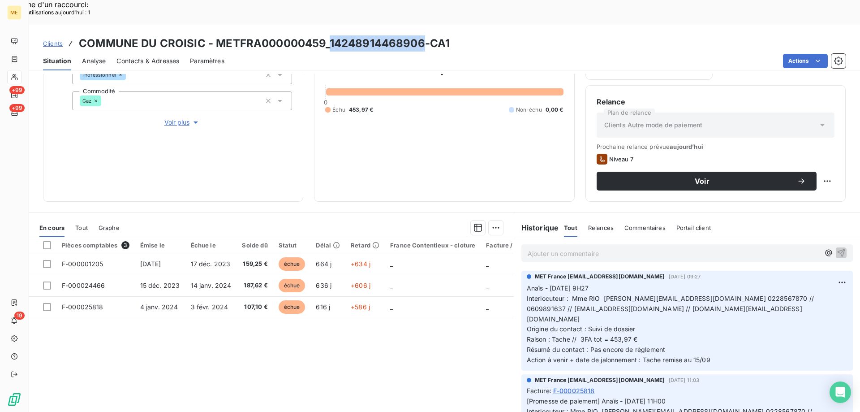
drag, startPoint x: 426, startPoint y: 17, endPoint x: 328, endPoint y: 19, distance: 97.3
click at [328, 35] on h3 "COMMUNE DU CROISIC - METFRA000000459_14248914468906-CA1" at bounding box center [264, 43] width 371 height 16
copy h3 "14248914468906"
drag, startPoint x: 639, startPoint y: 295, endPoint x: 582, endPoint y: 296, distance: 56.5
click at [582, 296] on p "Anaïs - [DATE] 9H27 Interlocuteur : Mme RIO [PERSON_NAME][EMAIL_ADDRESS][DOMAIN…" at bounding box center [687, 324] width 321 height 82
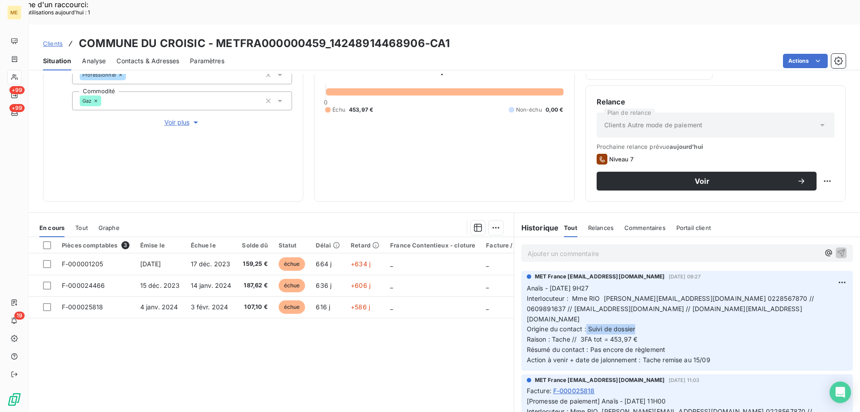
click at [651, 299] on p "Anaïs - [DATE] 9H27 Interlocuteur : Mme RIO [PERSON_NAME][EMAIL_ADDRESS][DOMAIN…" at bounding box center [687, 324] width 321 height 82
click at [15, 78] on icon at bounding box center [14, 77] width 6 height 6
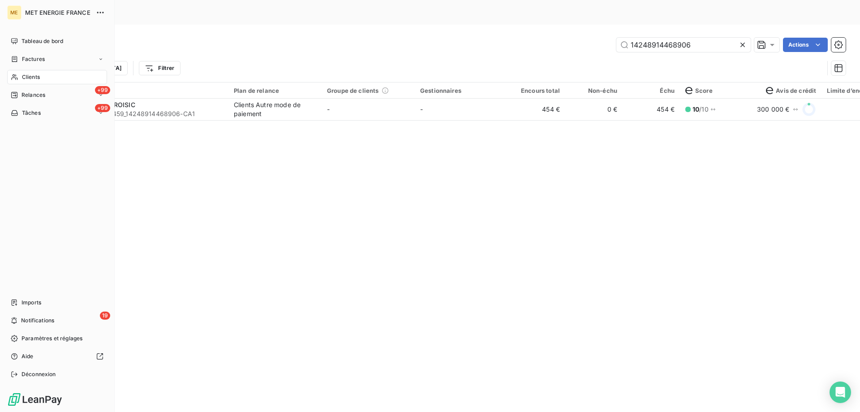
click at [23, 78] on span "Clients" at bounding box center [31, 77] width 18 height 8
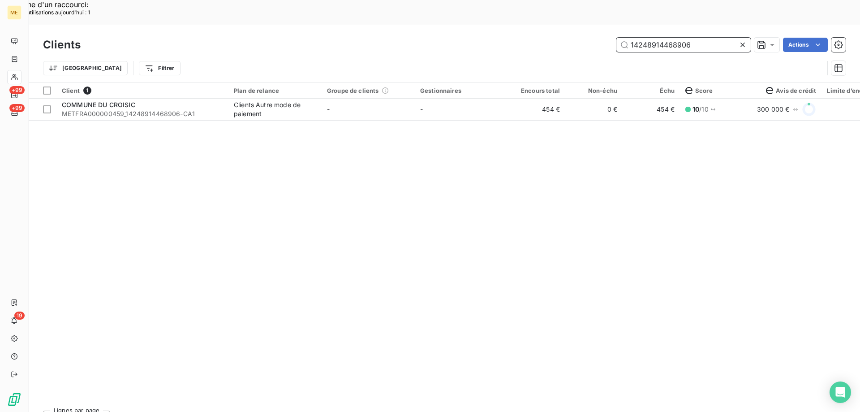
click at [638, 38] on input "14248914468906" at bounding box center [684, 45] width 134 height 14
paste input "01342402255158"
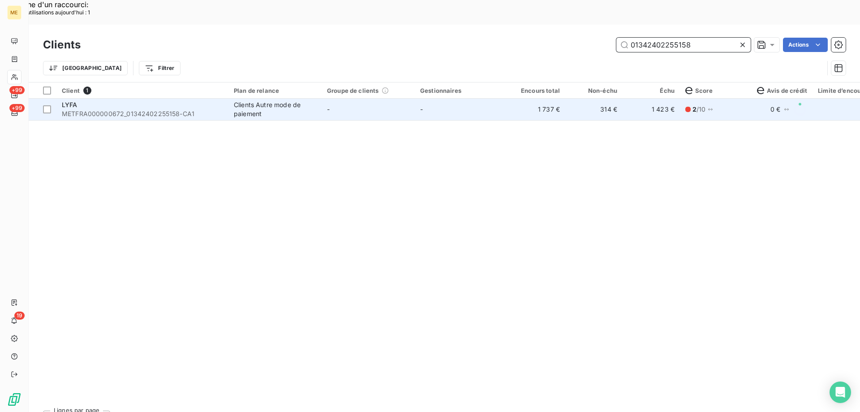
type input "01342402255158"
click at [375, 99] on td "-" at bounding box center [368, 110] width 93 height 22
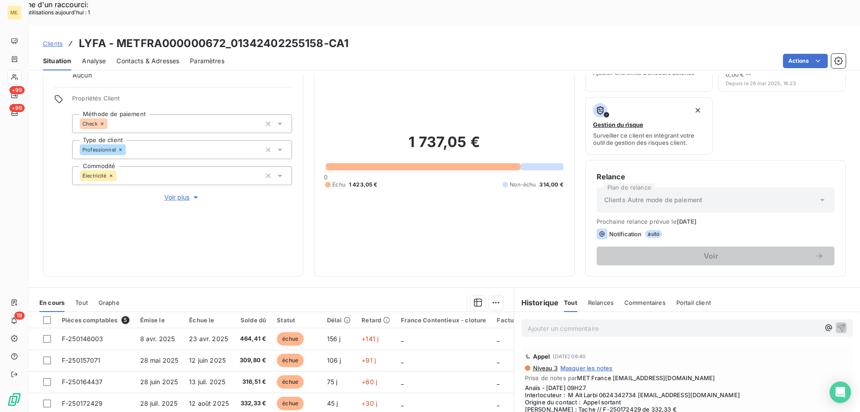
scroll to position [90, 0]
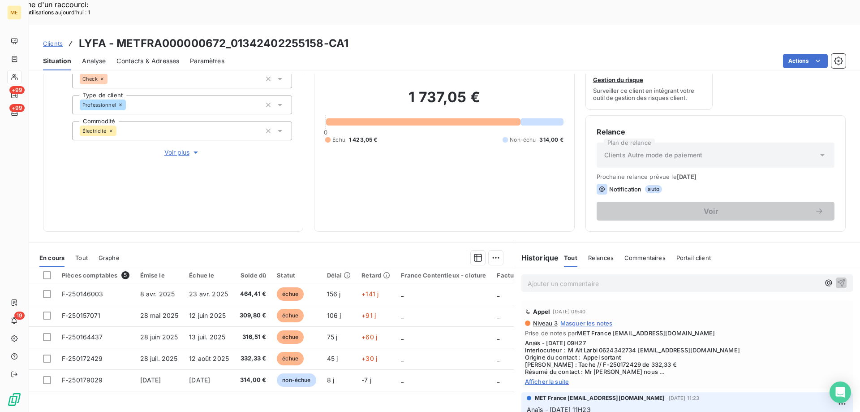
click at [549, 378] on span "Afficher la suite" at bounding box center [687, 381] width 324 height 7
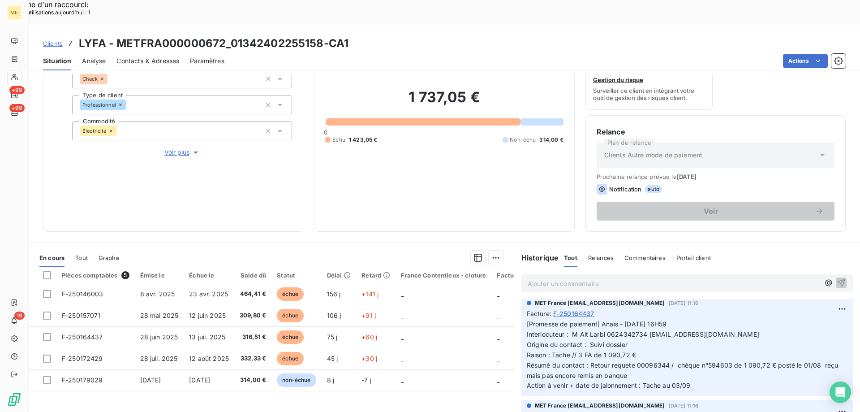
scroll to position [224, 0]
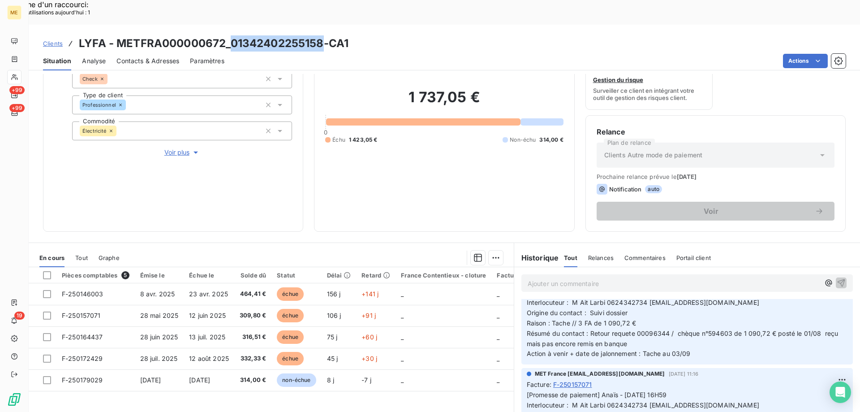
drag, startPoint x: 326, startPoint y: 18, endPoint x: 232, endPoint y: 25, distance: 94.4
click at [232, 35] on h3 "LYFA - METFRA000000672_01342402255158-CA1" at bounding box center [214, 43] width 270 height 16
copy h3 "01342402255158"
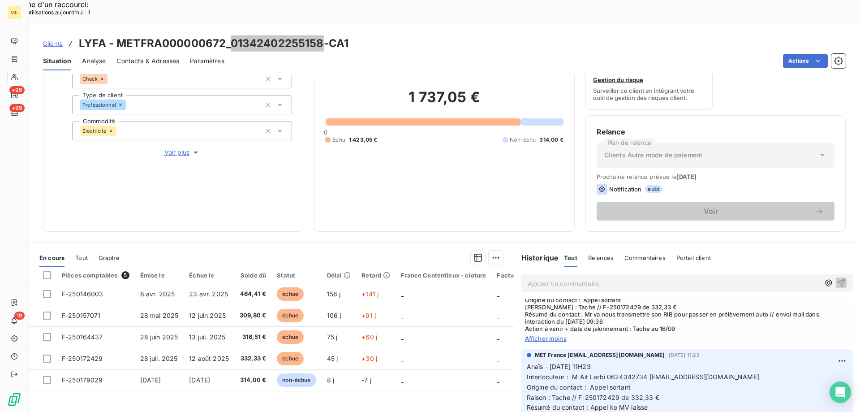
scroll to position [0, 0]
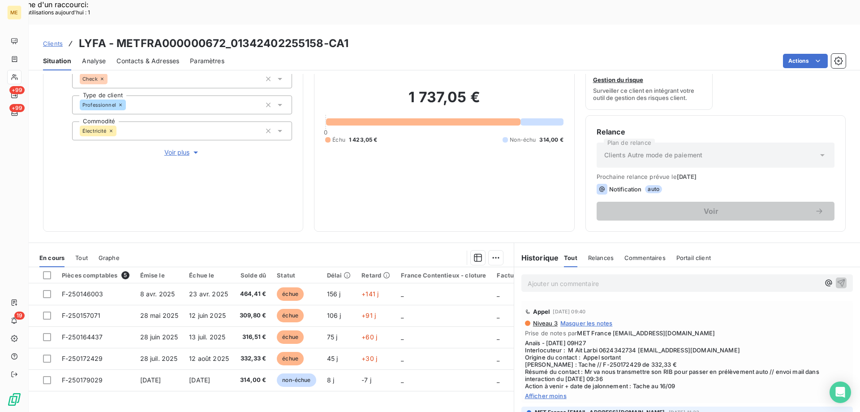
click at [550, 392] on span "Afficher moins" at bounding box center [687, 395] width 324 height 7
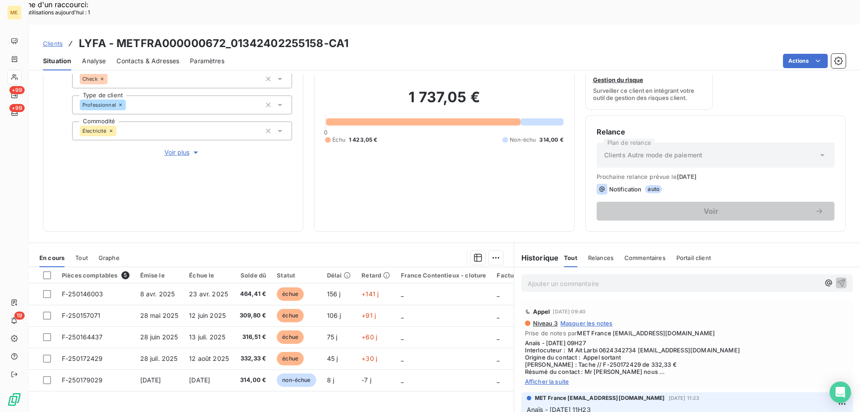
click at [545, 378] on span "Afficher la suite" at bounding box center [687, 381] width 324 height 7
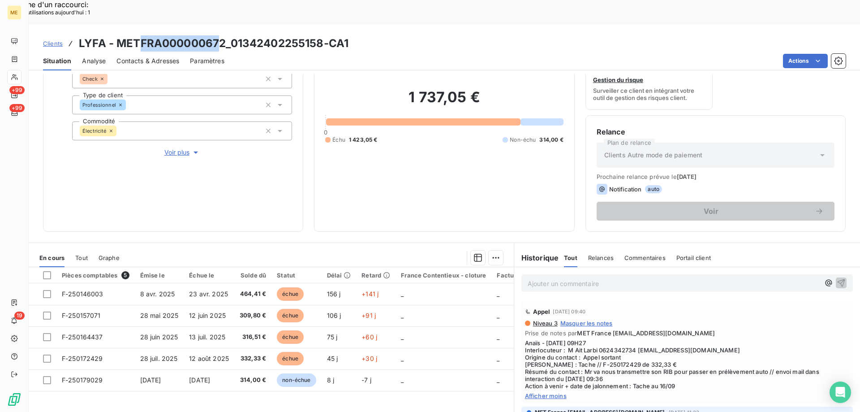
drag, startPoint x: 220, startPoint y: 22, endPoint x: 140, endPoint y: 22, distance: 80.2
click at [140, 35] on h3 "LYFA - METFRA000000672_01342402255158-CA1" at bounding box center [214, 43] width 270 height 16
click at [231, 35] on h3 "LYFA - METFRA000000672_01342402255158-CA1" at bounding box center [214, 43] width 270 height 16
drag, startPoint x: 223, startPoint y: 19, endPoint x: 120, endPoint y: 26, distance: 103.7
click at [120, 35] on h3 "LYFA - METFRA000000672_01342402255158-CA1" at bounding box center [214, 43] width 270 height 16
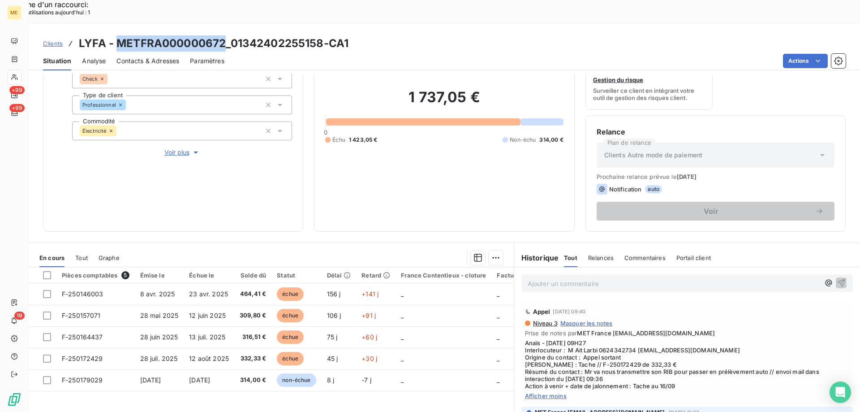
copy h3 "METFRA000000672"
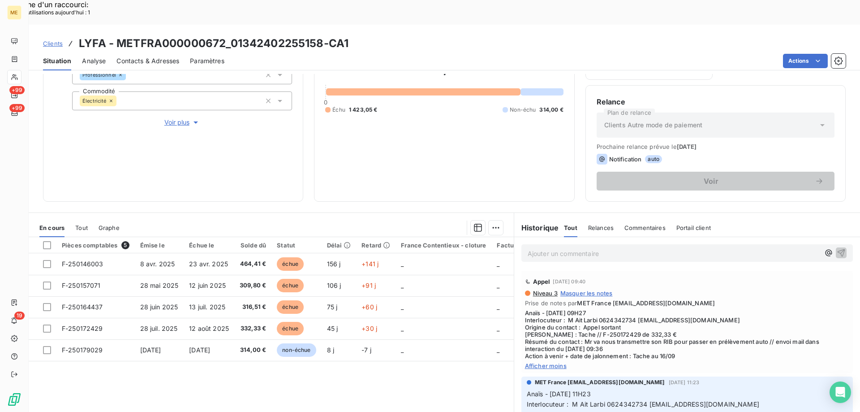
click at [542, 362] on span "Afficher moins" at bounding box center [687, 365] width 324 height 7
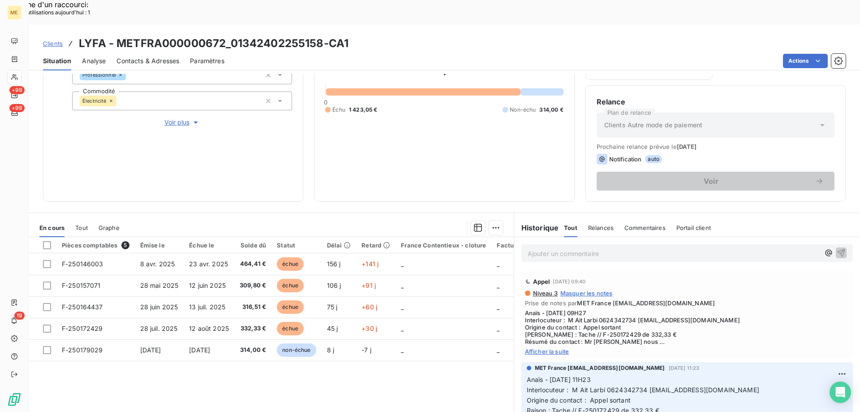
click at [542, 330] on div "Appel [DATE] 09:40 Niveau 3 Masquer les notes Prise de notes par MET France [EM…" at bounding box center [688, 315] width 332 height 88
click at [541, 348] on span "Afficher la suite" at bounding box center [687, 351] width 324 height 7
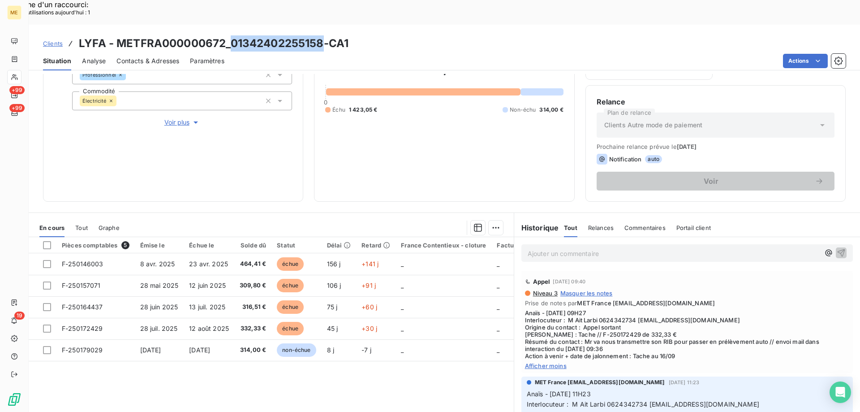
drag, startPoint x: 322, startPoint y: 21, endPoint x: 232, endPoint y: 21, distance: 90.1
click at [232, 35] on h3 "LYFA - METFRA000000672_01342402255158-CA1" at bounding box center [214, 43] width 270 height 16
copy h3 "01342402255158"
click at [303, 35] on h3 "LYFA - METFRA000000672_01342402255158-CA1" at bounding box center [214, 43] width 270 height 16
click at [329, 35] on h3 "LYFA - METFRA000000672_01342402255158-CA1" at bounding box center [214, 43] width 270 height 16
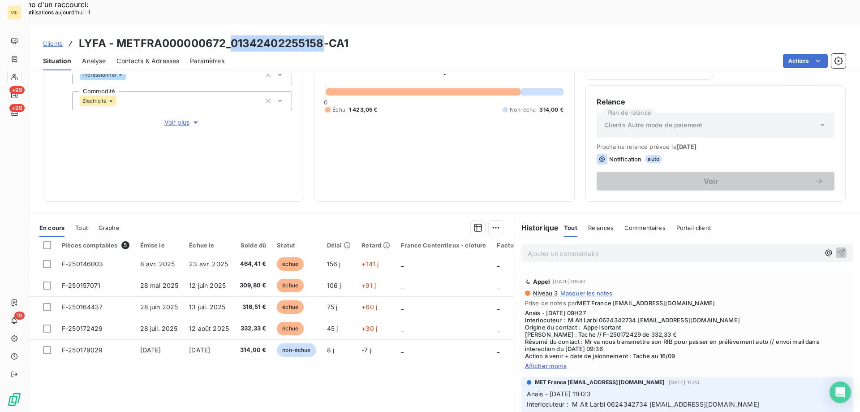
click at [341, 35] on h3 "LYFA - METFRA000000672_01342402255158-CA1" at bounding box center [214, 43] width 270 height 16
click at [122, 35] on h3 "LYFA - METFRA000000672_01342402255158-CA1" at bounding box center [214, 43] width 270 height 16
click at [350, 35] on div "Clients LYFA - METFRA000000672_01342402255158-CA1" at bounding box center [445, 43] width 832 height 16
drag, startPoint x: 324, startPoint y: 20, endPoint x: 230, endPoint y: 22, distance: 94.6
click at [230, 35] on h3 "LYFA - METFRA000000672_01342402255158-CA1" at bounding box center [214, 43] width 270 height 16
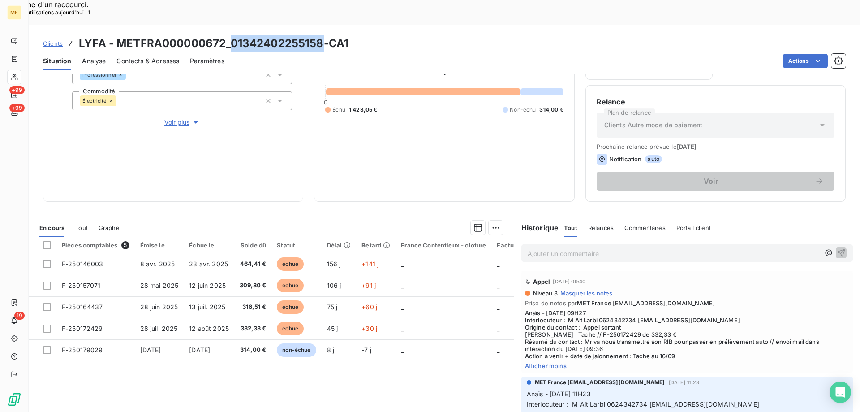
copy h3 "01342402255158"
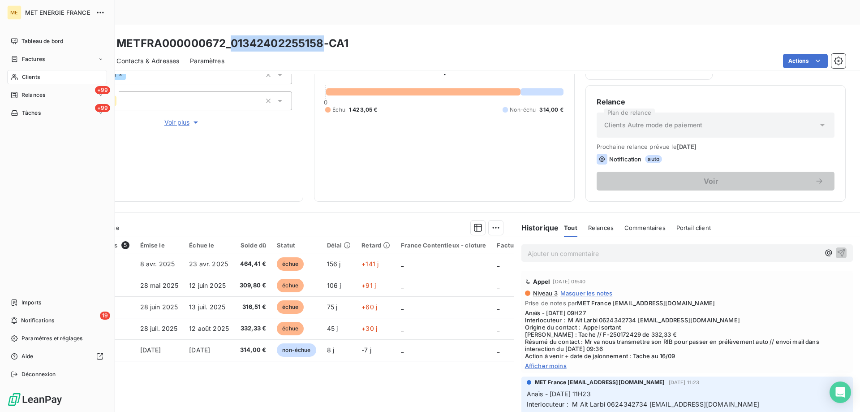
click at [26, 79] on span "Clients" at bounding box center [31, 77] width 18 height 8
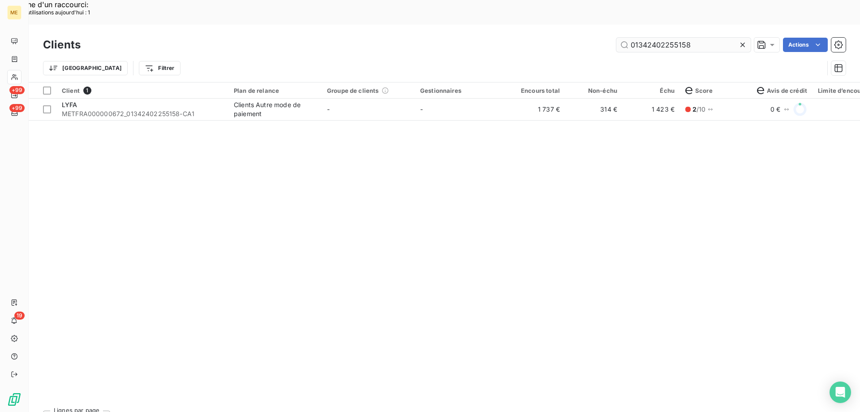
click at [657, 38] on input "01342402255158" at bounding box center [684, 45] width 134 height 14
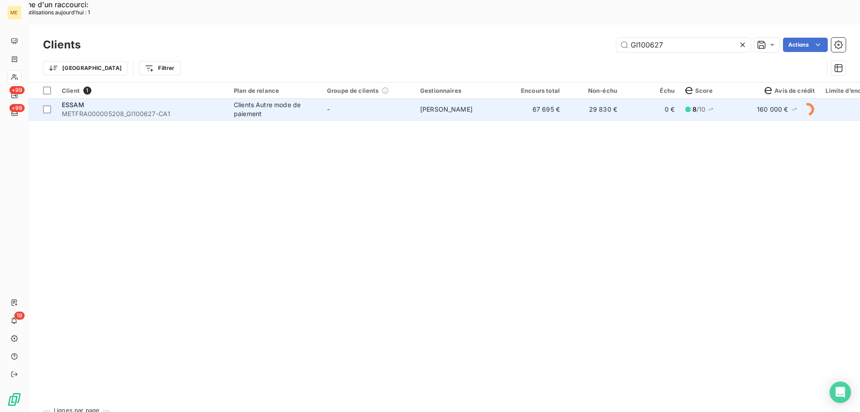
type input "GI100627"
click at [350, 99] on td "-" at bounding box center [368, 110] width 93 height 22
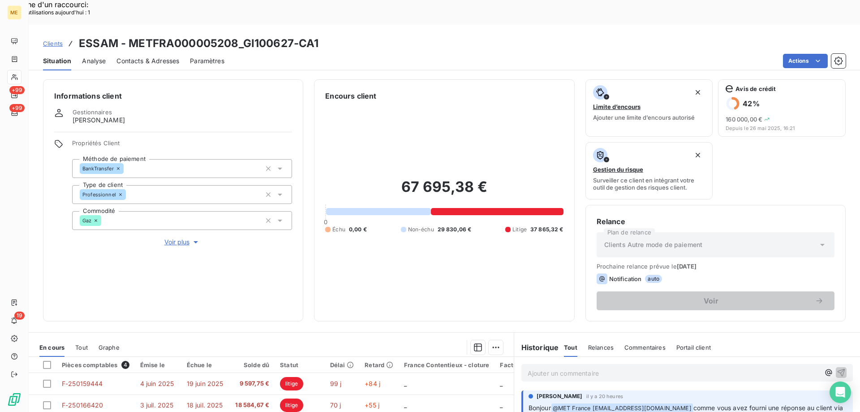
scroll to position [120, 0]
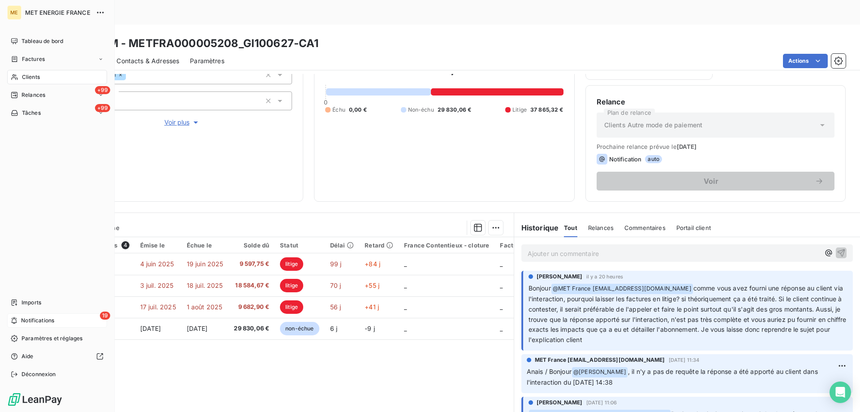
click at [25, 317] on span "Notifications" at bounding box center [37, 320] width 33 height 8
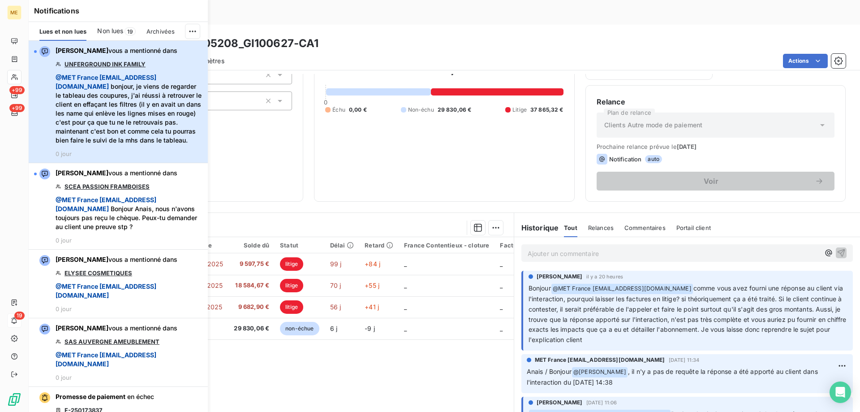
click at [168, 145] on span "@ MET France [EMAIL_ADDRESS][DOMAIN_NAME] bonjour, je viens de regarder le tabl…" at bounding box center [129, 109] width 147 height 72
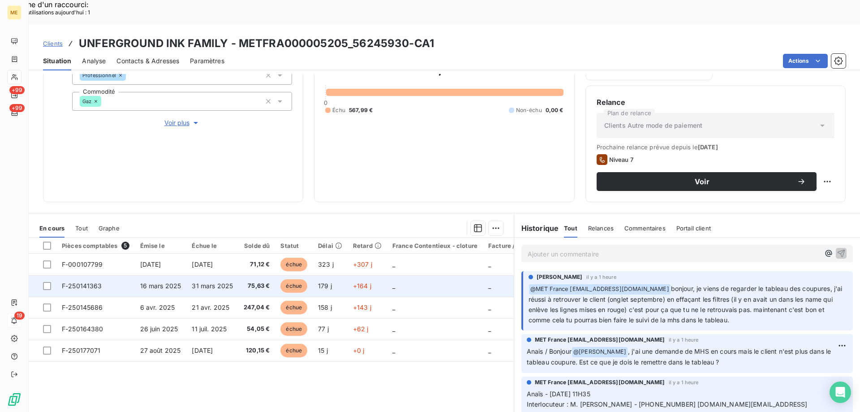
scroll to position [120, 0]
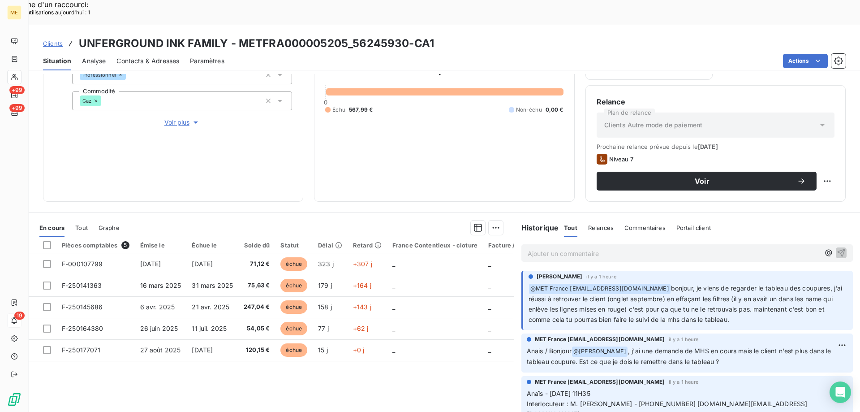
click at [622, 248] on p "Ajouter un commentaire ﻿" at bounding box center [674, 253] width 292 height 11
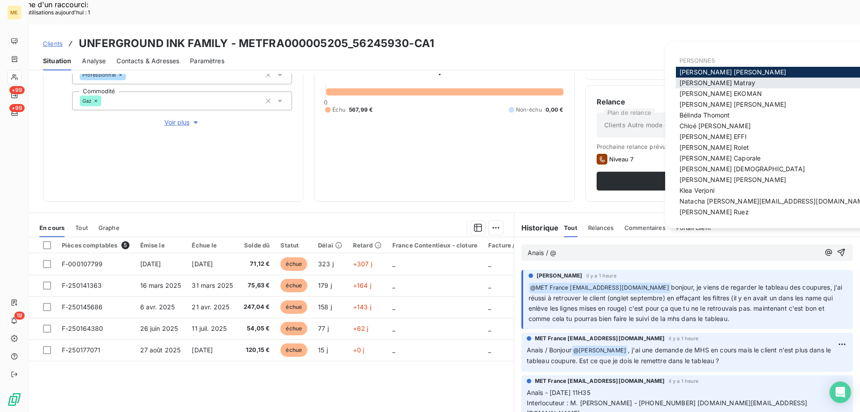
click at [712, 82] on span "[PERSON_NAME]" at bounding box center [718, 83] width 76 height 8
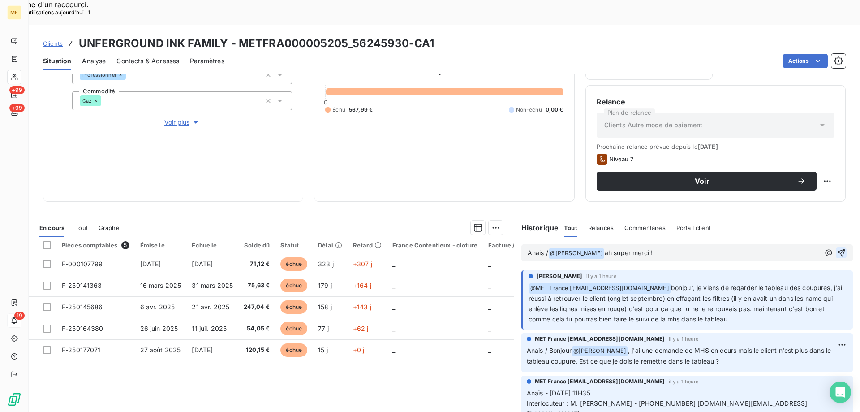
click at [838, 249] on icon "button" at bounding box center [842, 253] width 8 height 8
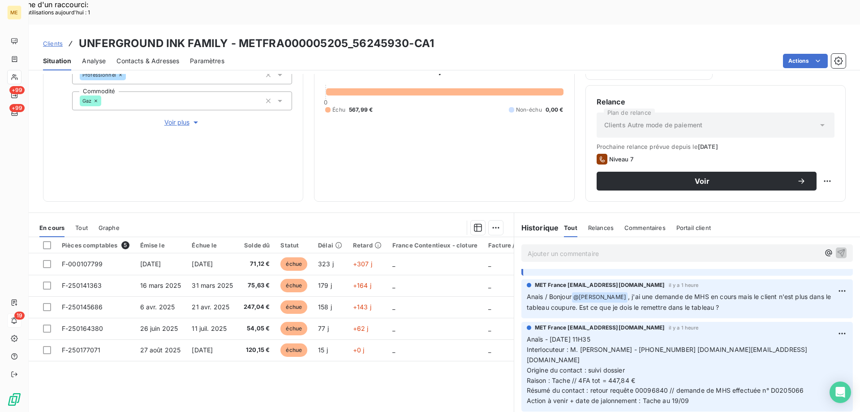
scroll to position [90, 0]
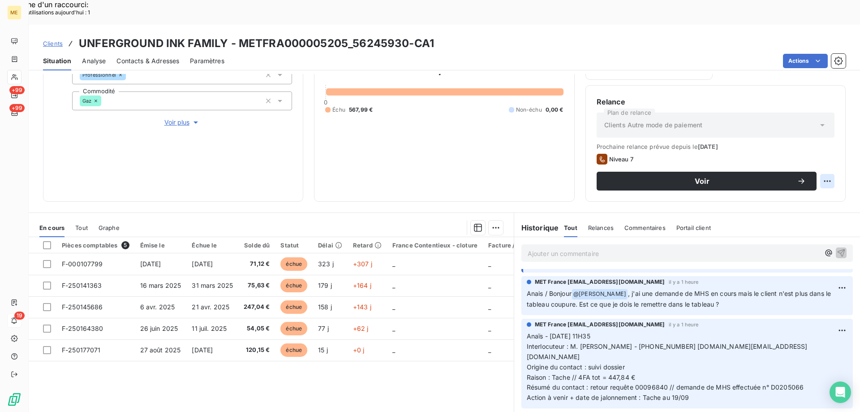
click at [808, 175] on div "Replanifier cette action" at bounding box center [784, 176] width 80 height 14
select select "8"
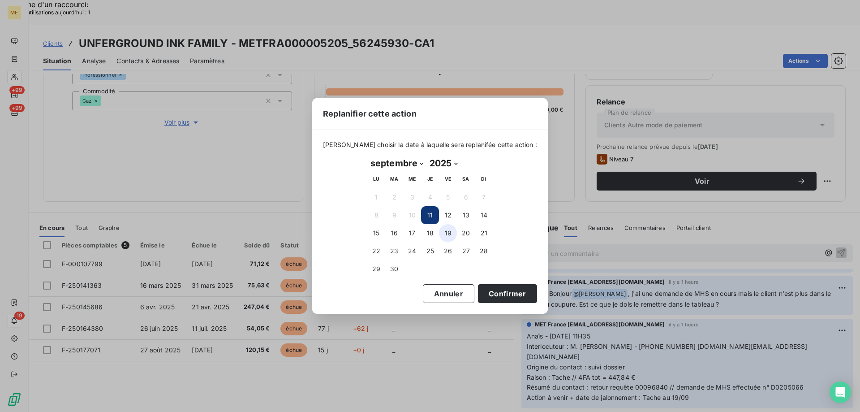
drag, startPoint x: 444, startPoint y: 232, endPoint x: 453, endPoint y: 239, distance: 11.5
click at [445, 233] on button "19" at bounding box center [448, 233] width 18 height 18
click at [497, 296] on button "Confirmer" at bounding box center [507, 293] width 59 height 19
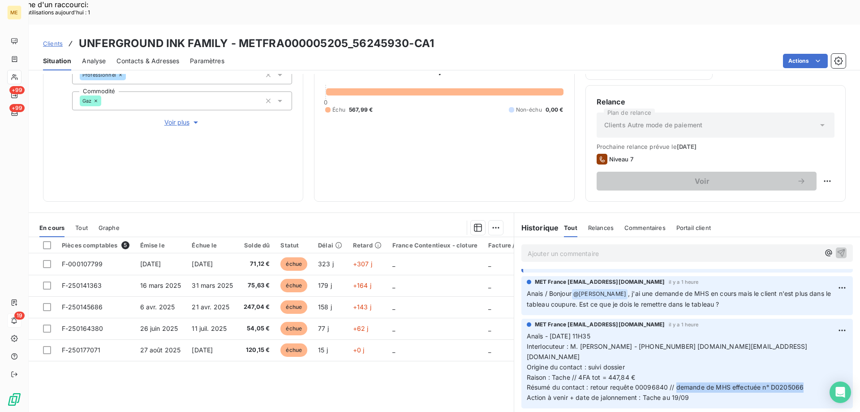
drag, startPoint x: 673, startPoint y: 354, endPoint x: 803, endPoint y: 352, distance: 130.0
click at [803, 352] on p "Anaïs - [DATE] 11H35 Interlocuteur : M. [PERSON_NAME] - [PHONE_NUMBER] [DOMAIN_…" at bounding box center [687, 367] width 321 height 72
copy span "demande de MHS effectuée n° D0205066"
click at [701, 369] on div "MET France [EMAIL_ADDRESS][DOMAIN_NAME] il y a 1 heure Anaïs - [DATE] 11H35 Int…" at bounding box center [688, 364] width 332 height 90
